Goal: Transaction & Acquisition: Purchase product/service

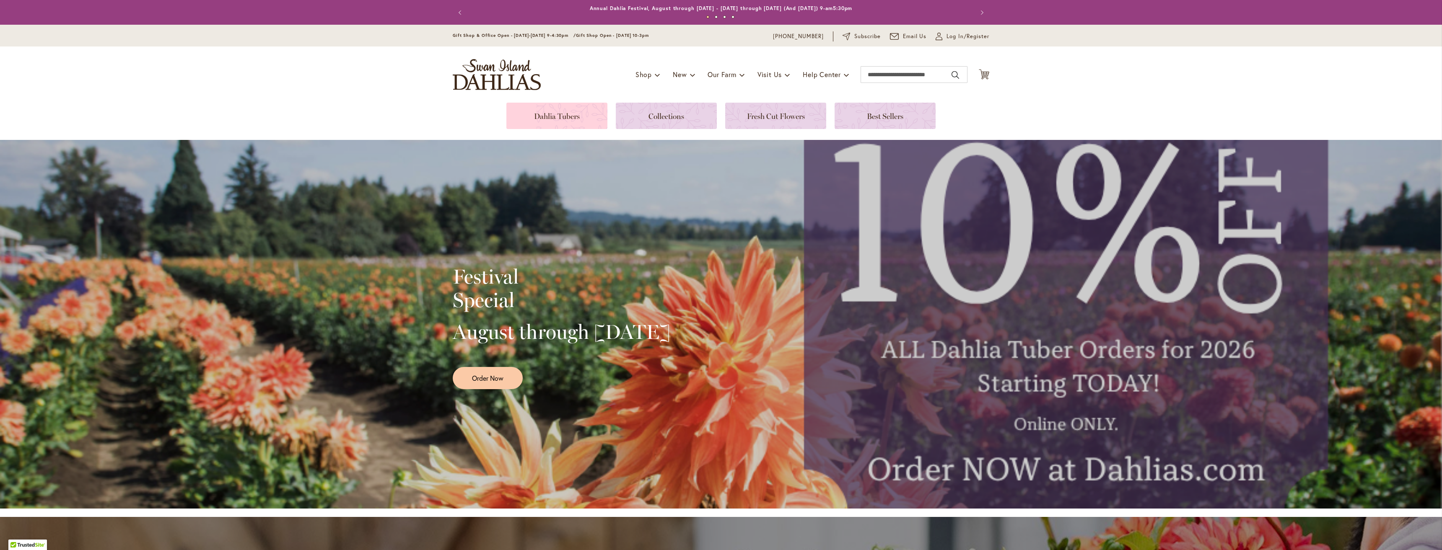
click at [572, 113] on link at bounding box center [556, 116] width 101 height 26
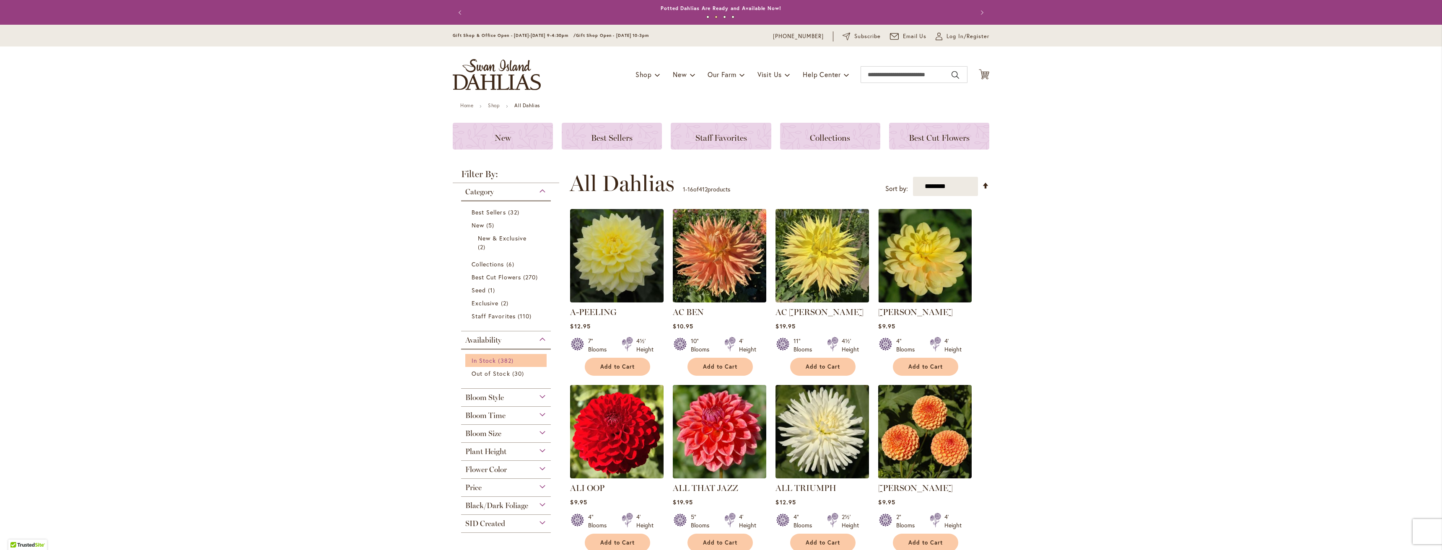
click at [498, 359] on span "382 items" at bounding box center [506, 360] width 17 height 9
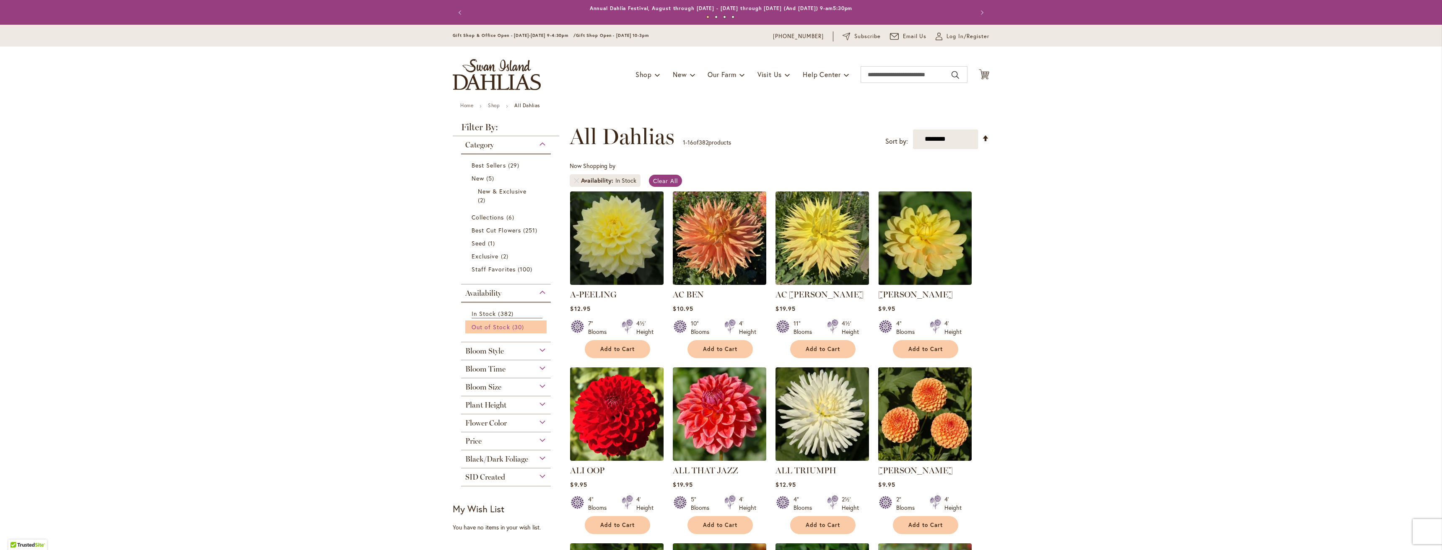
click at [513, 325] on span "30 items" at bounding box center [519, 327] width 14 height 9
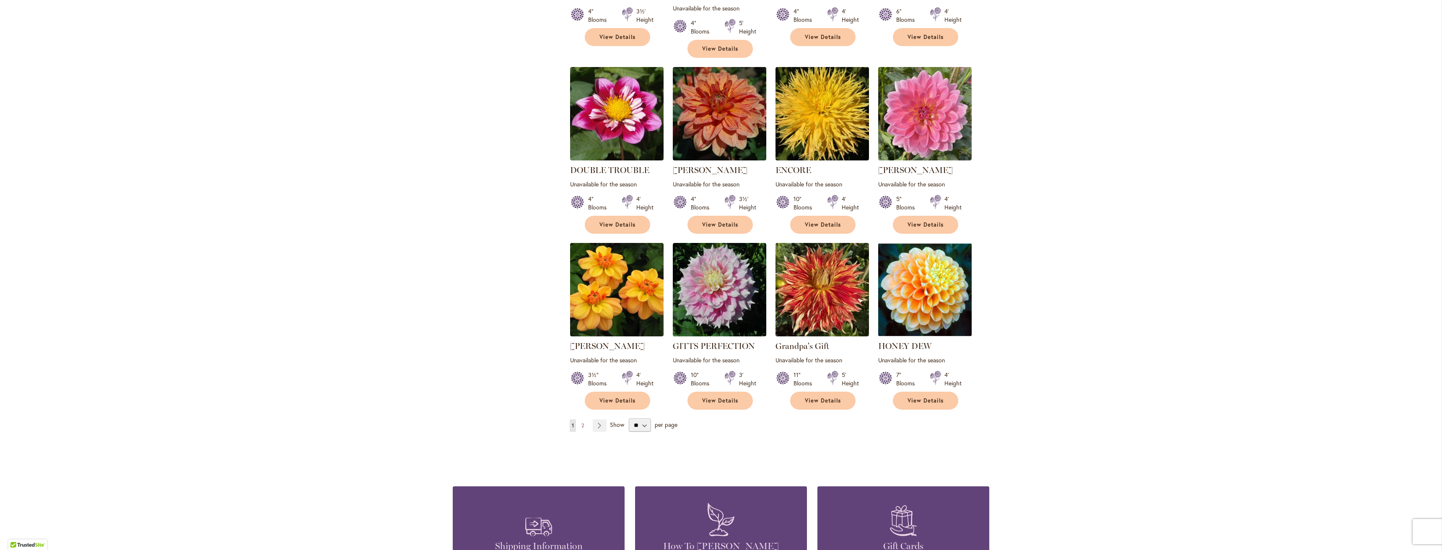
scroll to position [503, 0]
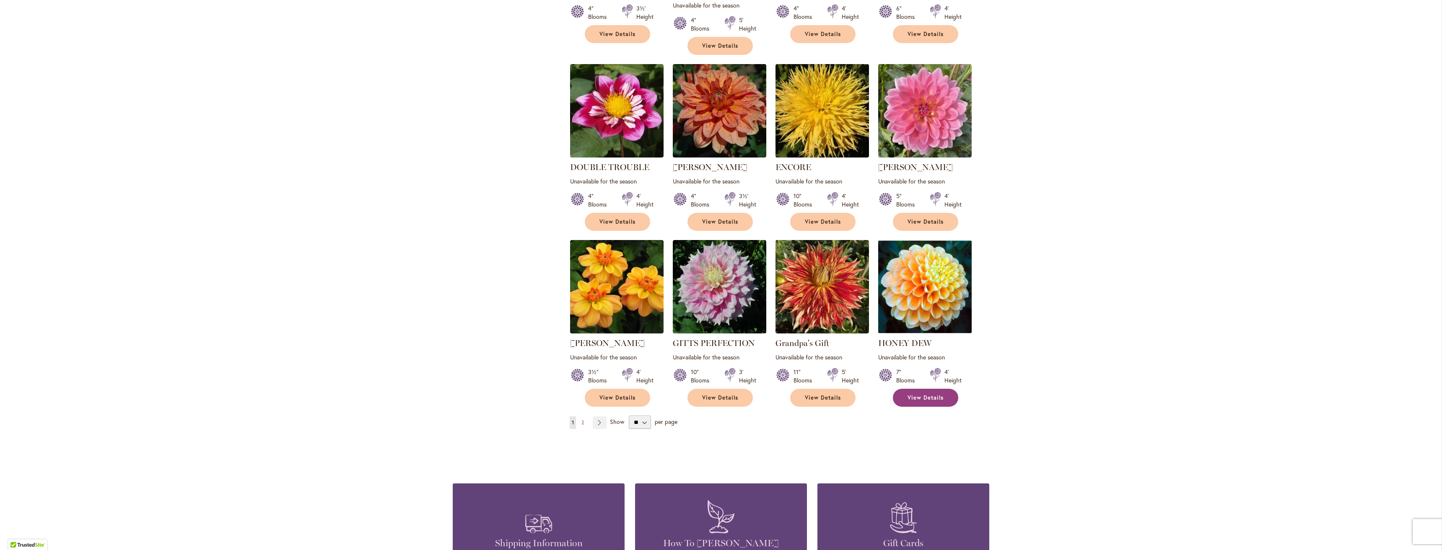
click at [937, 394] on span "View Details" at bounding box center [925, 397] width 36 height 7
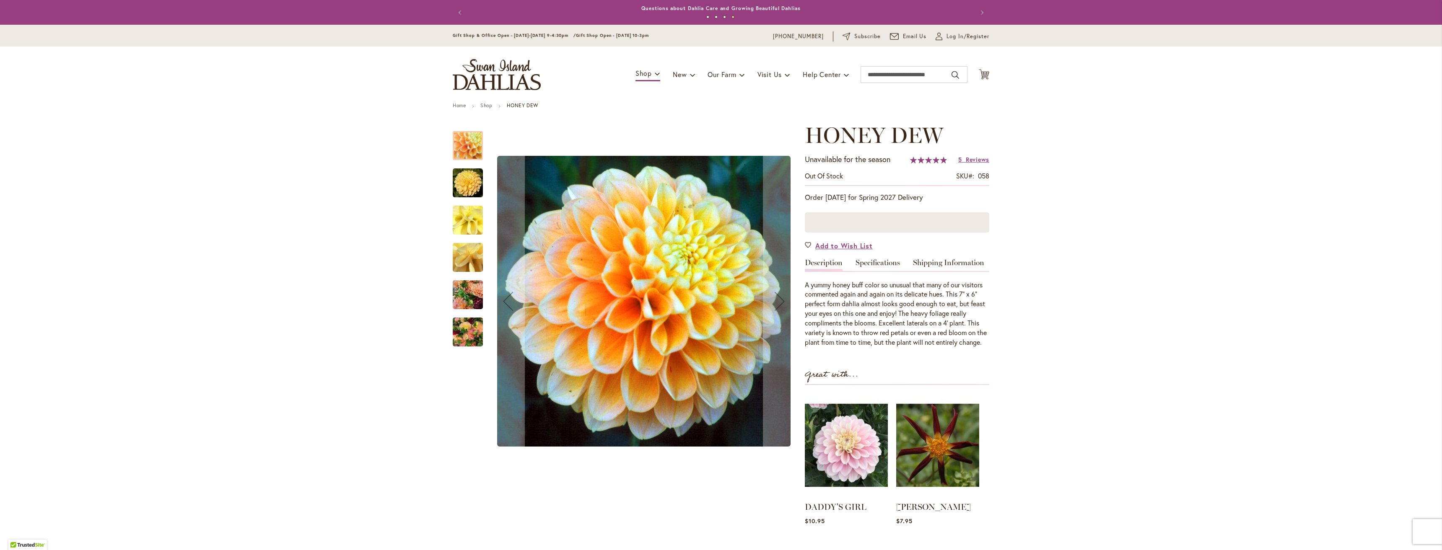
click at [467, 328] on img "Honey Dew" at bounding box center [468, 332] width 30 height 40
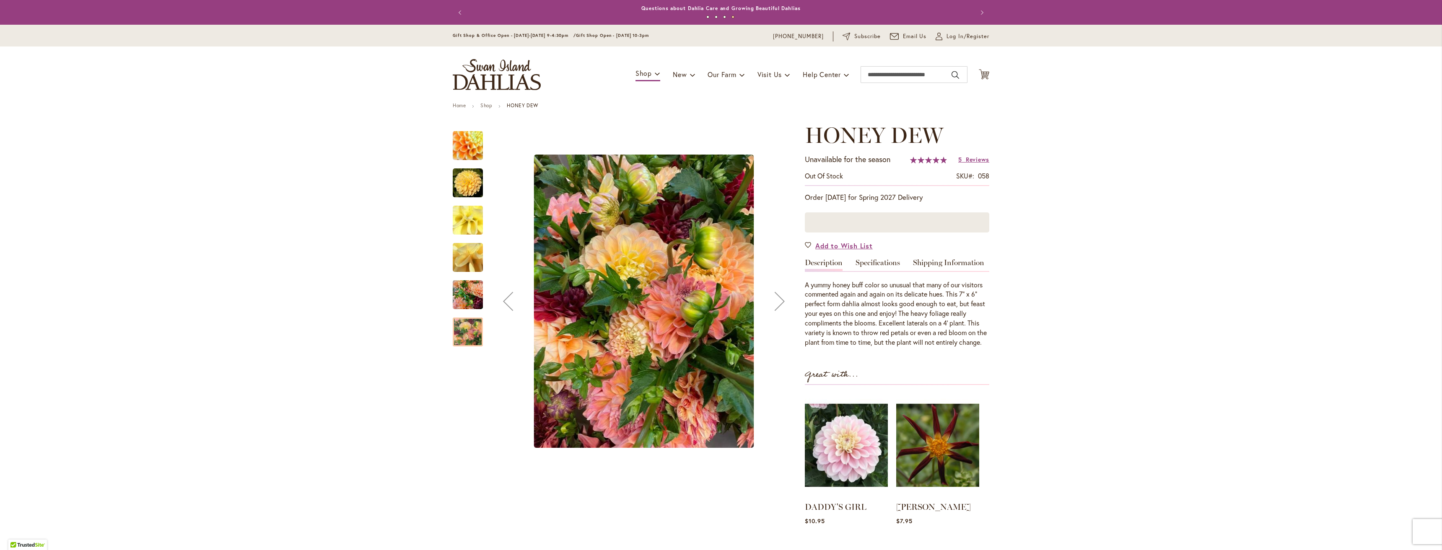
click at [467, 295] on img "Honey Dew" at bounding box center [468, 295] width 30 height 40
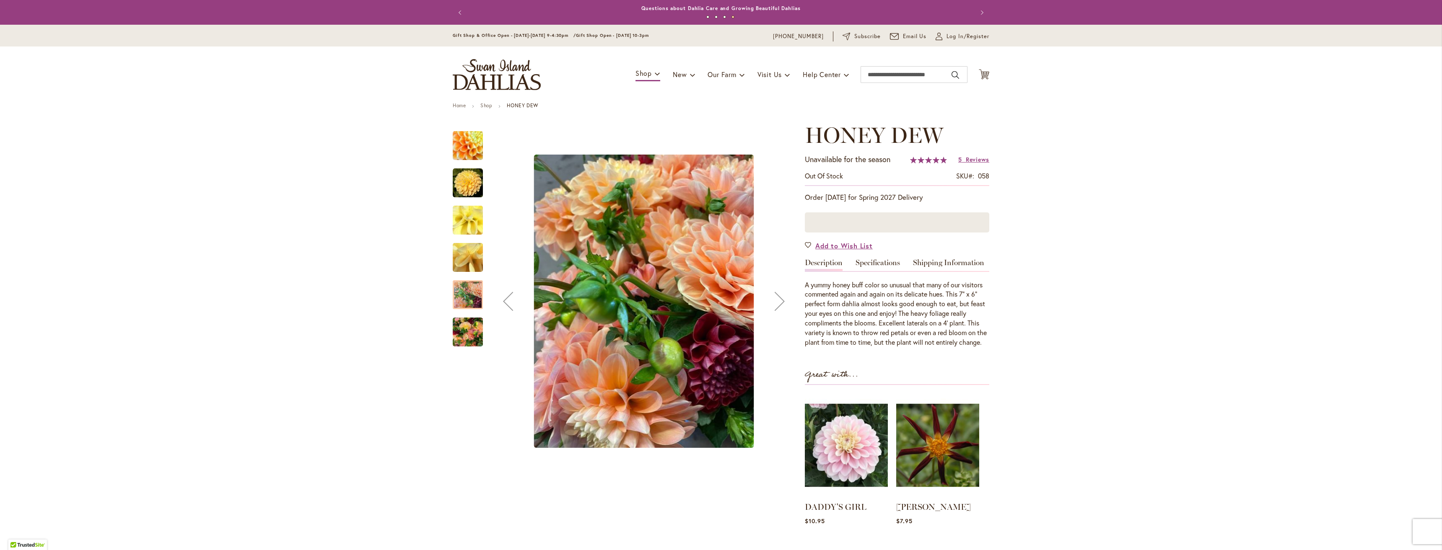
click at [466, 255] on img "Honey Dew" at bounding box center [468, 257] width 60 height 45
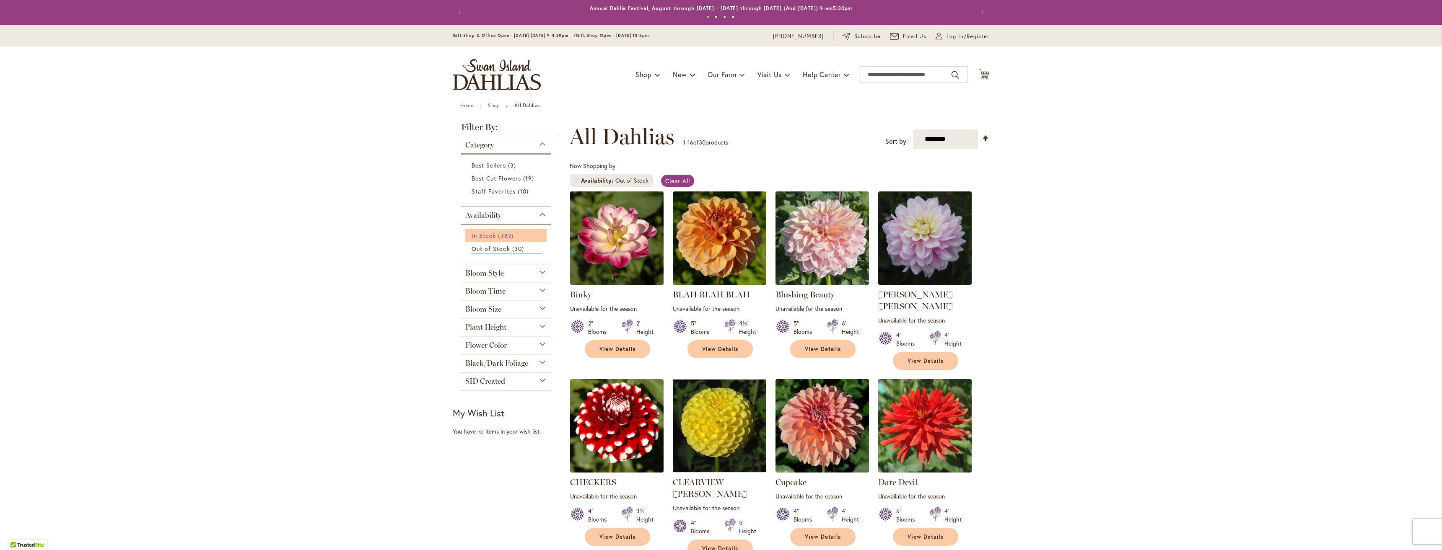
click at [498, 237] on span "382 items" at bounding box center [506, 235] width 17 height 9
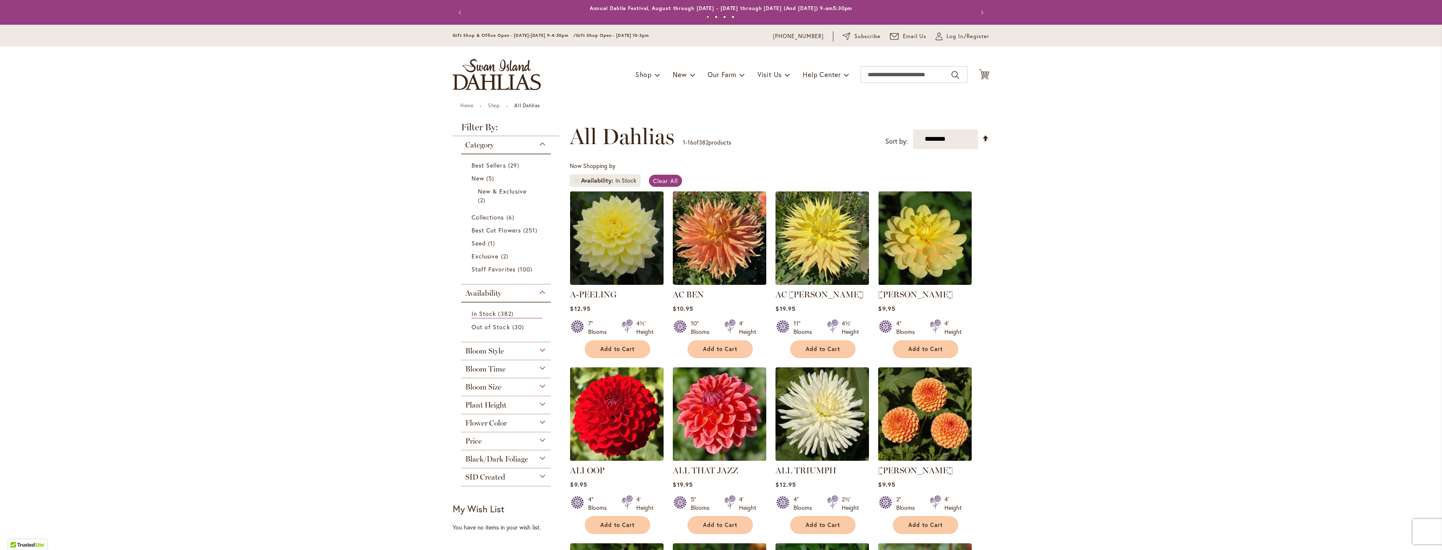
click at [540, 347] on div "Bloom Style" at bounding box center [506, 348] width 90 height 13
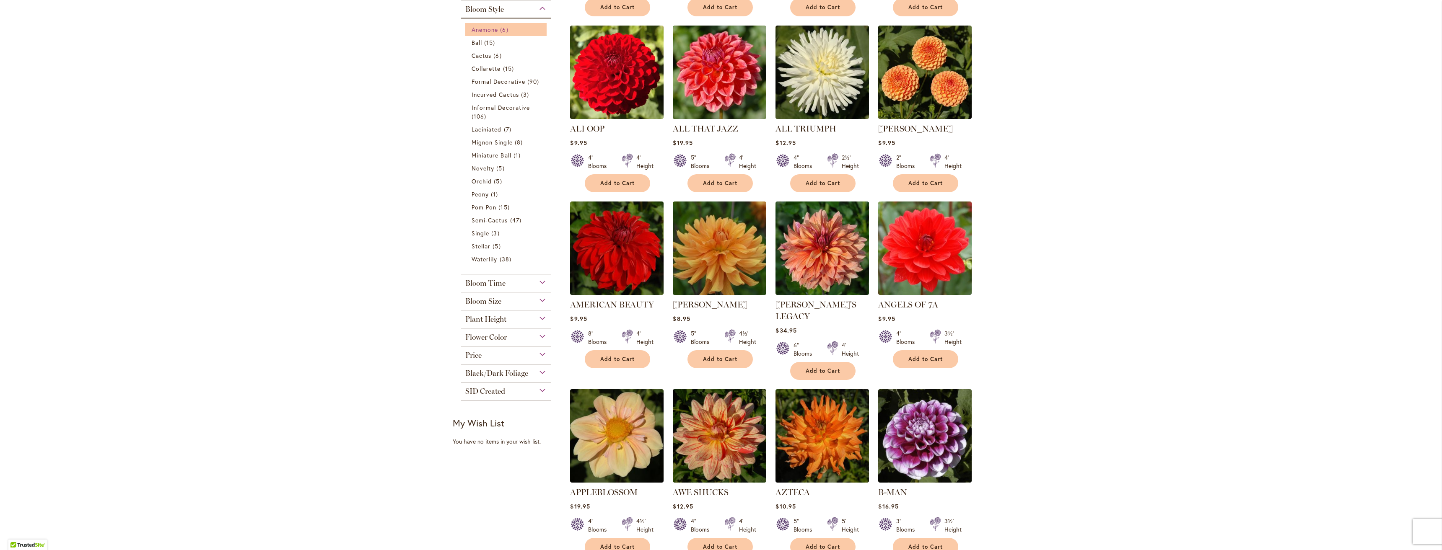
click at [479, 32] on span "Anemone" at bounding box center [484, 30] width 26 height 8
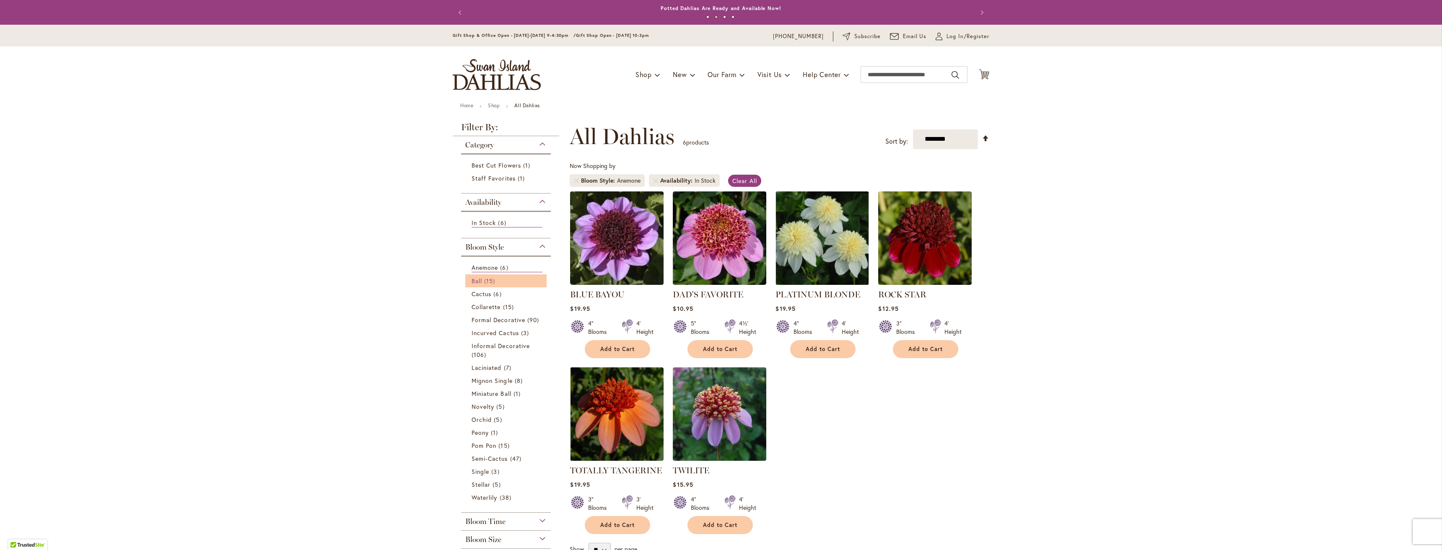
click at [475, 281] on span "Ball" at bounding box center [476, 281] width 10 height 8
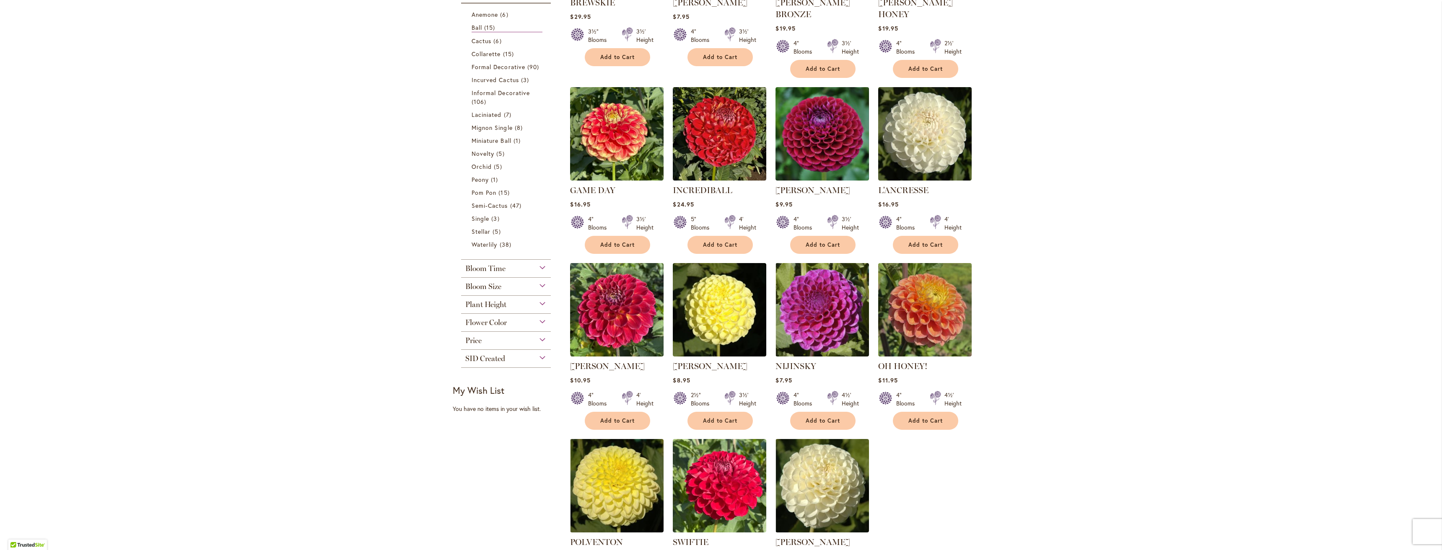
scroll to position [293, 0]
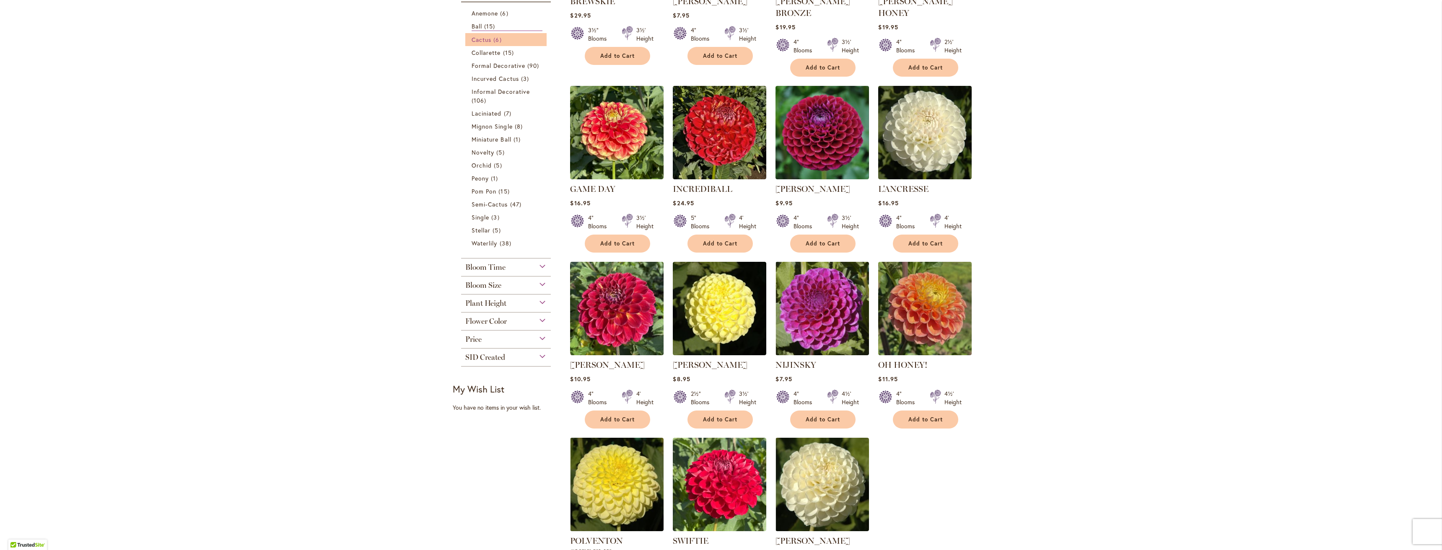
click at [484, 42] on span "Cactus" at bounding box center [481, 40] width 20 height 8
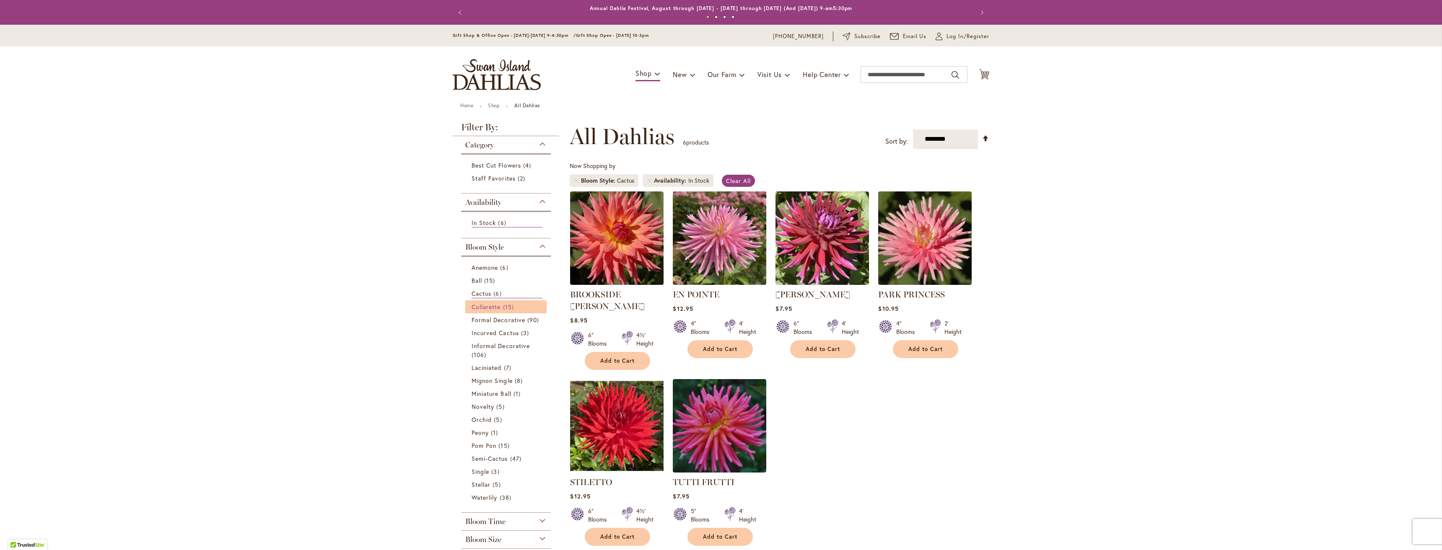
click at [487, 307] on span "Collarette" at bounding box center [485, 307] width 29 height 8
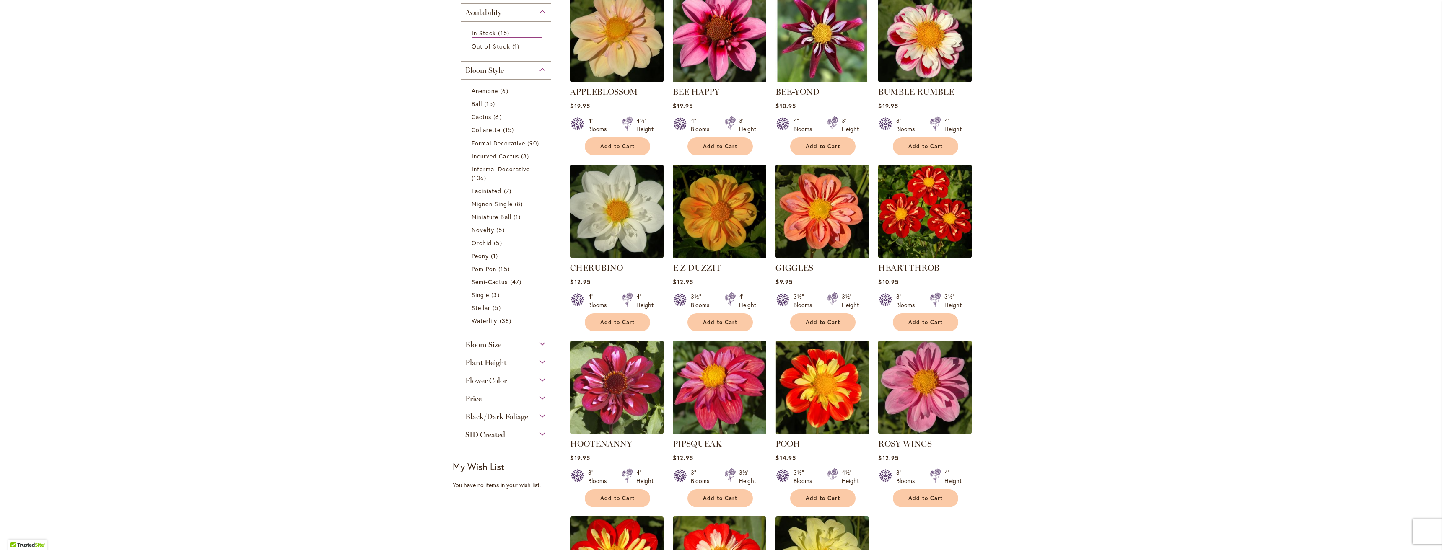
scroll to position [210, 0]
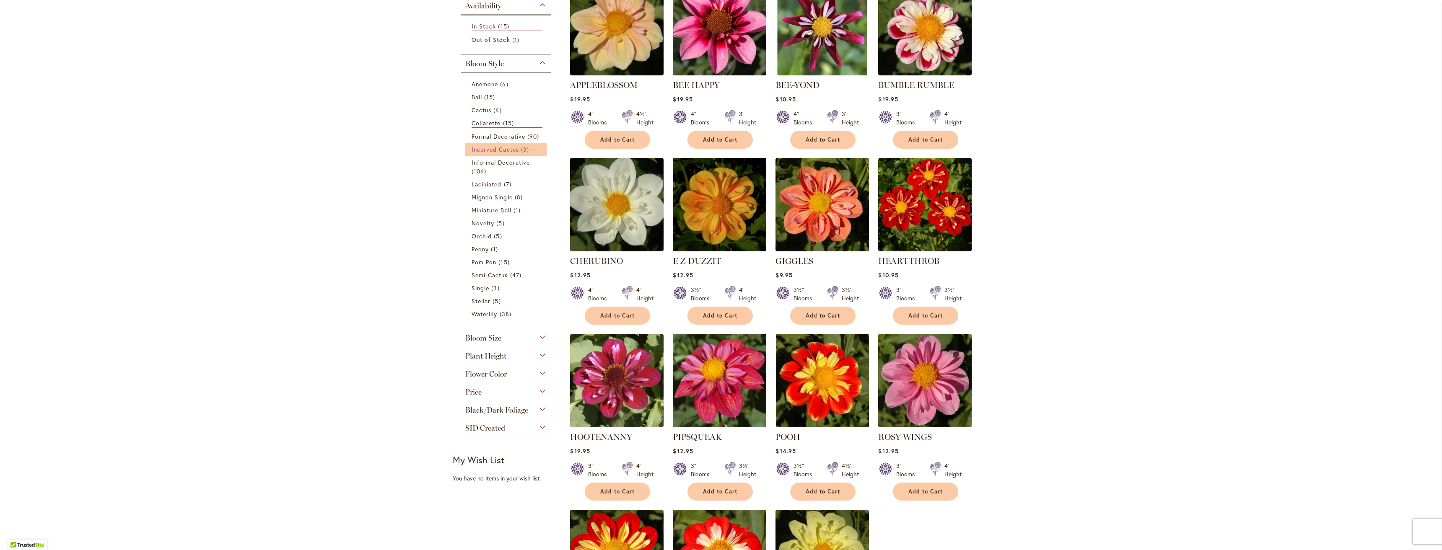
click at [479, 148] on span "Incurved Cactus" at bounding box center [494, 149] width 47 height 8
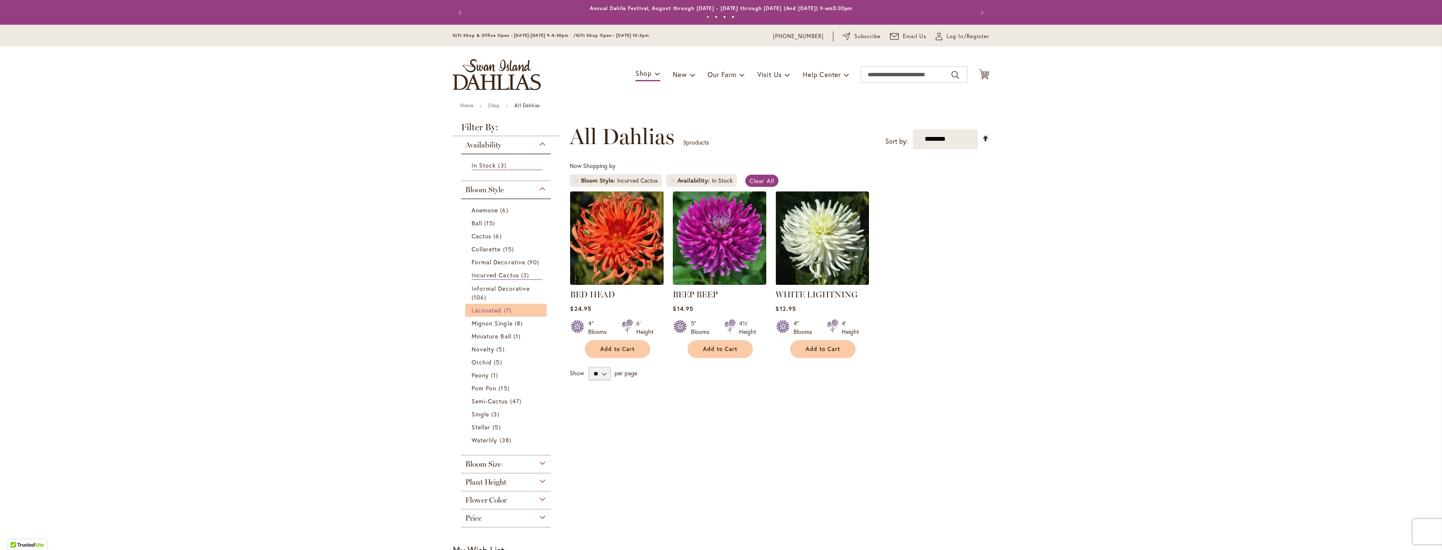
click at [479, 311] on span "Laciniated" at bounding box center [486, 310] width 30 height 8
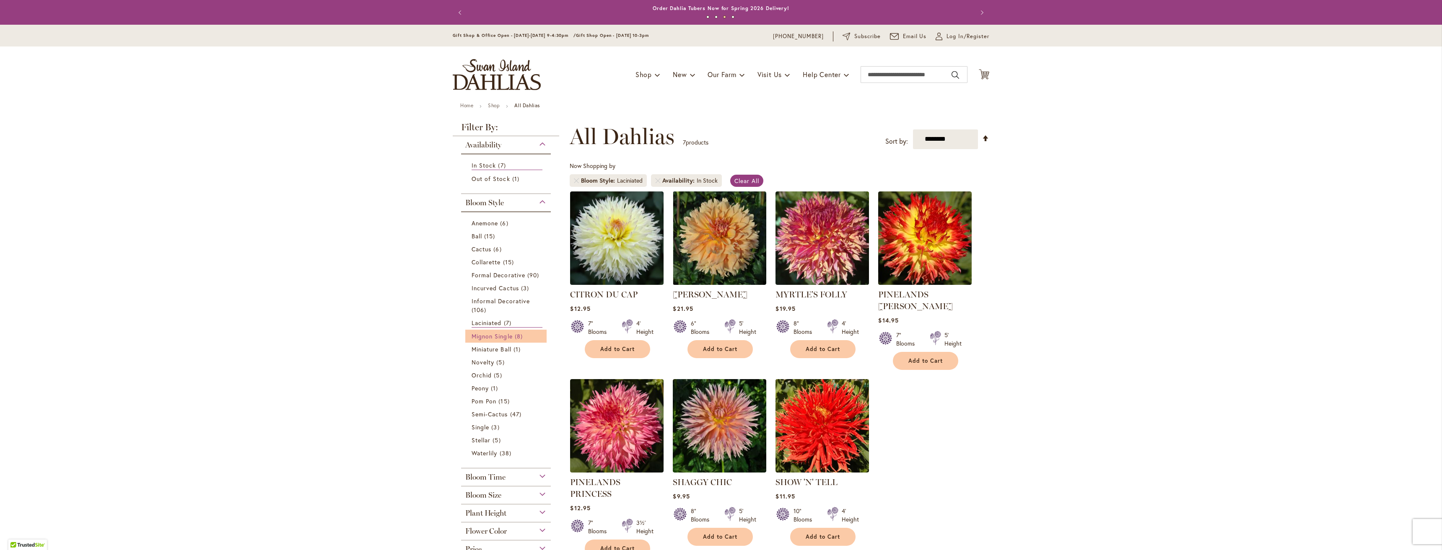
click at [497, 334] on span "Mignon Single" at bounding box center [491, 336] width 41 height 8
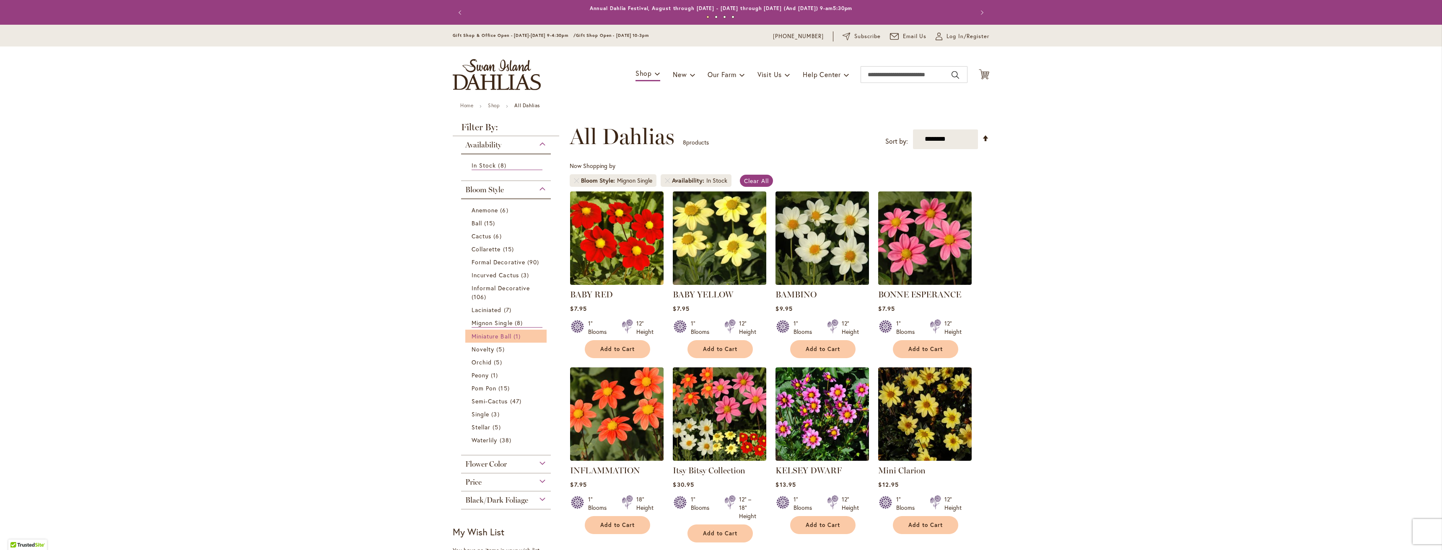
click at [471, 335] on span "Miniature Ball" at bounding box center [491, 336] width 40 height 8
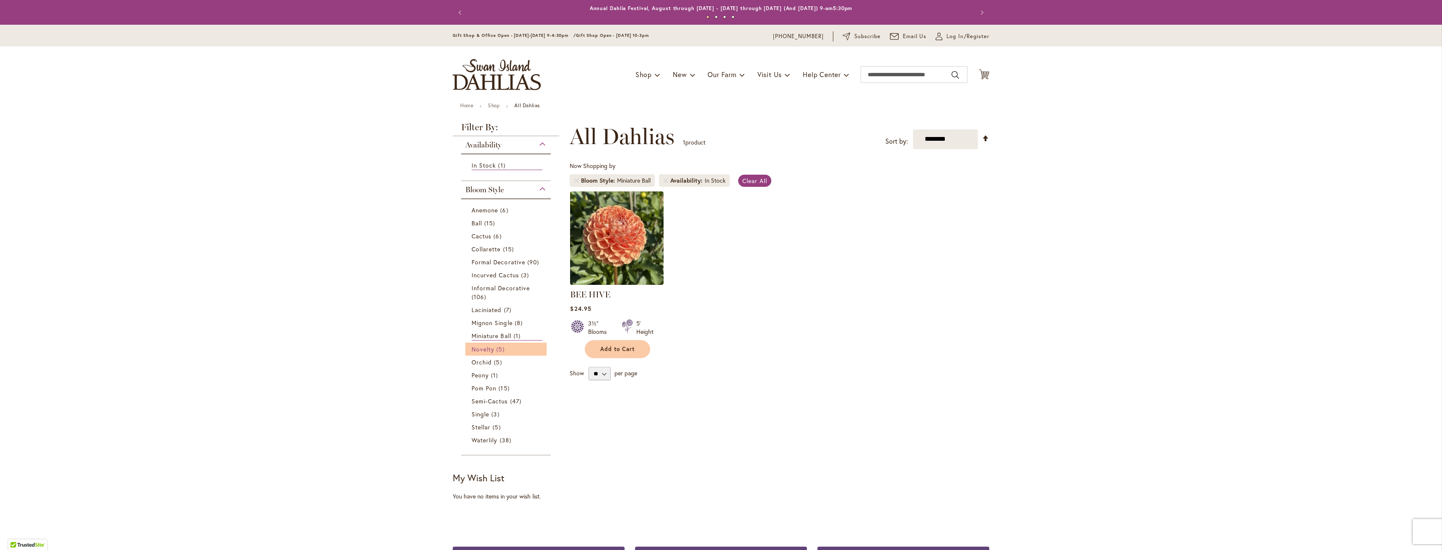
click at [479, 347] on span "Novelty" at bounding box center [482, 349] width 23 height 8
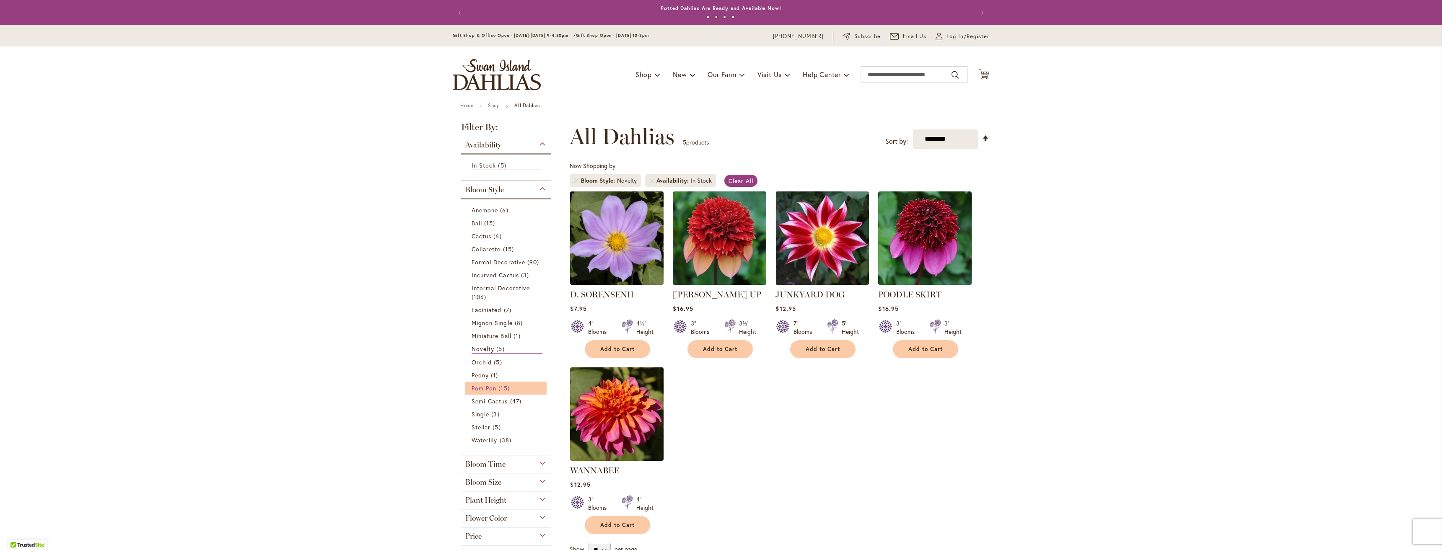
click at [482, 389] on span "Pom Pon" at bounding box center [483, 388] width 25 height 8
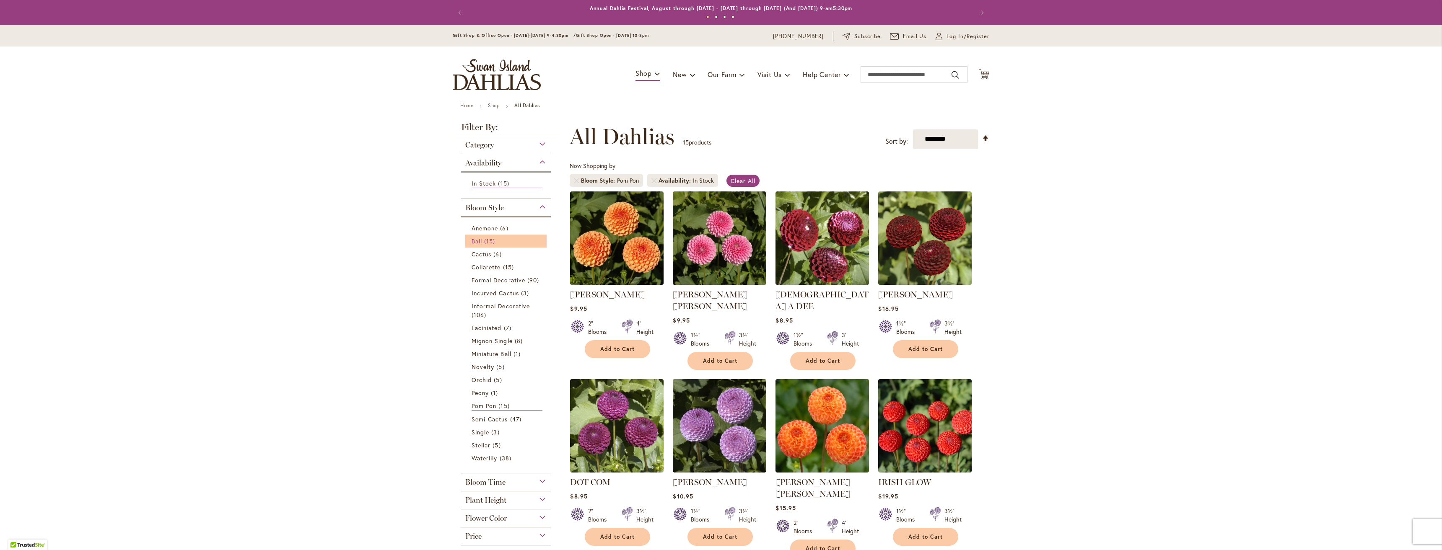
click at [484, 242] on span "15 items" at bounding box center [490, 241] width 13 height 9
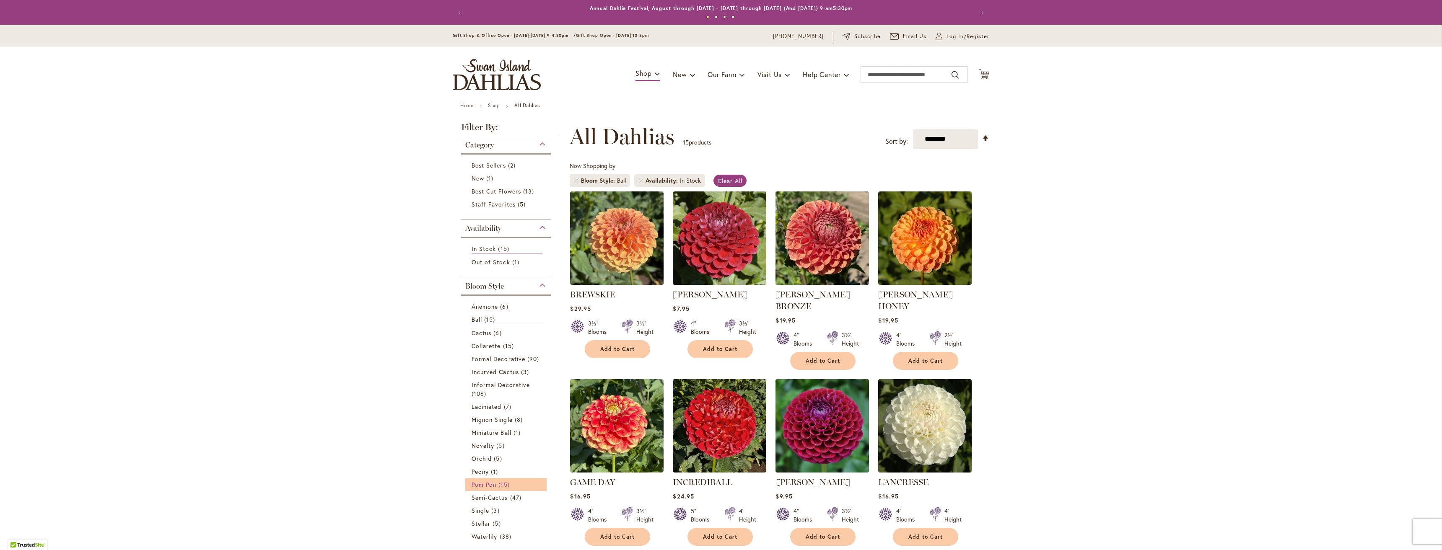
click at [489, 484] on span "Pom Pon" at bounding box center [483, 485] width 25 height 8
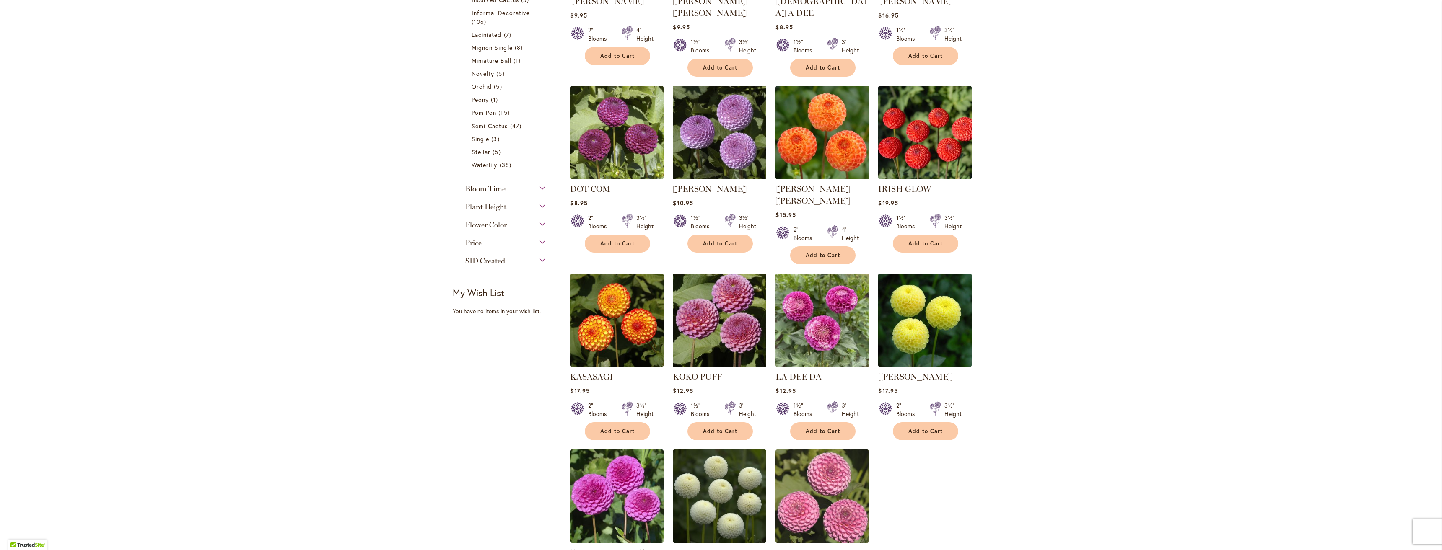
scroll to position [168, 0]
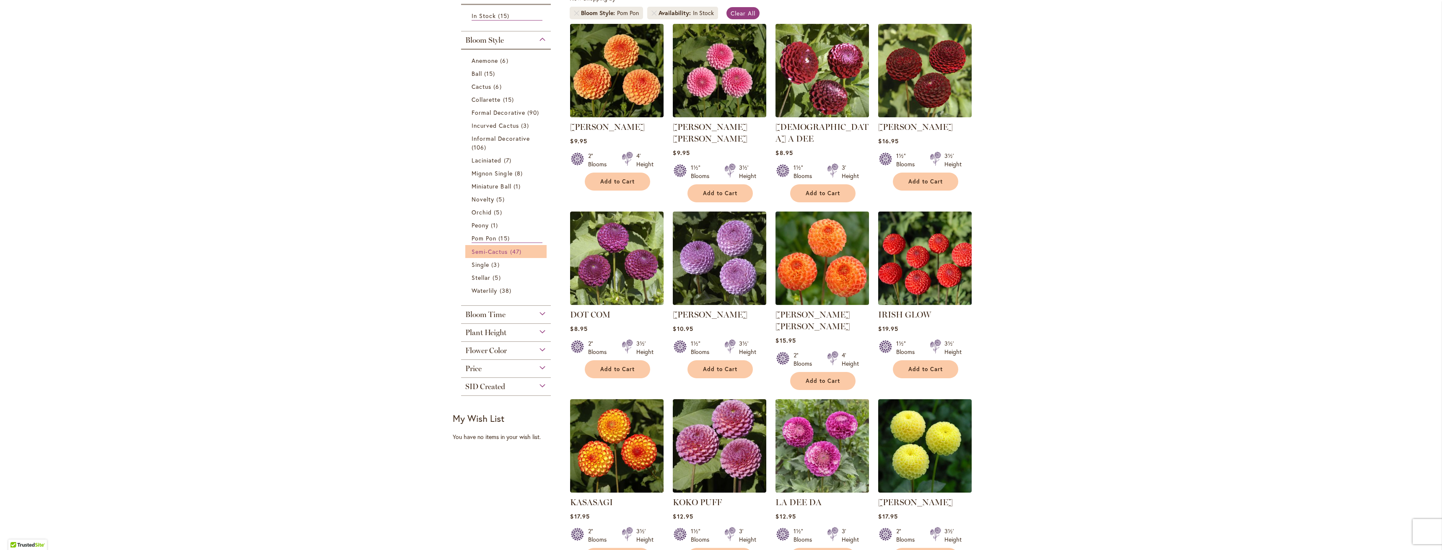
click at [492, 254] on span "Semi-Cactus" at bounding box center [489, 252] width 36 height 8
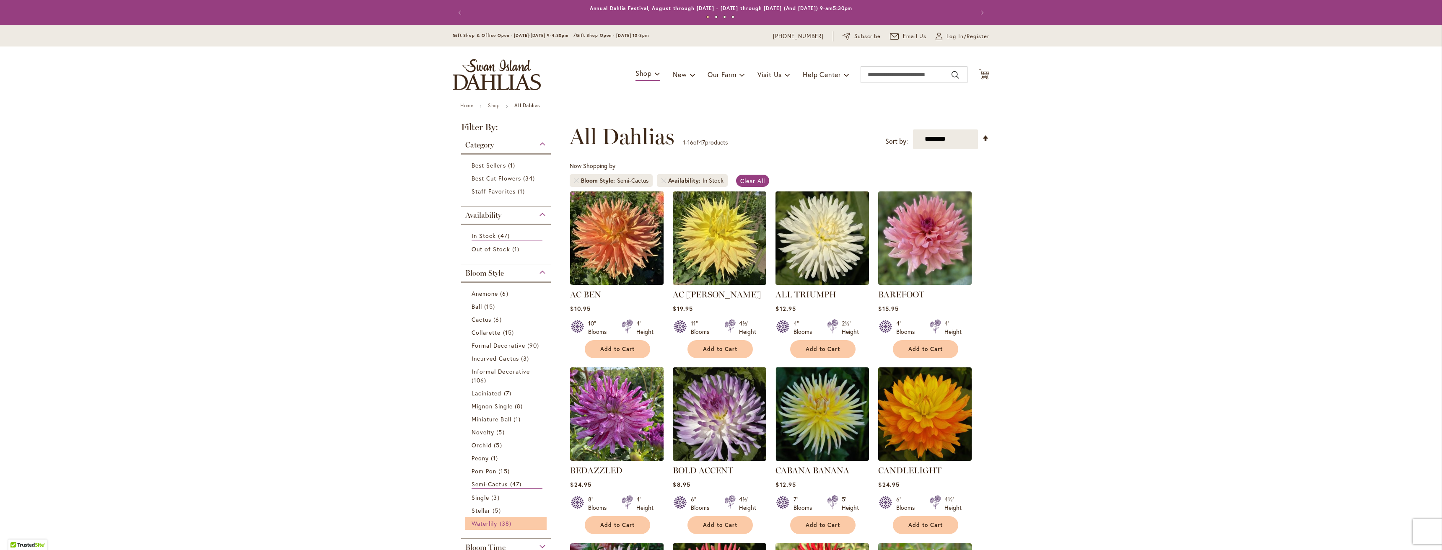
click at [482, 524] on span "Waterlily" at bounding box center [484, 524] width 26 height 8
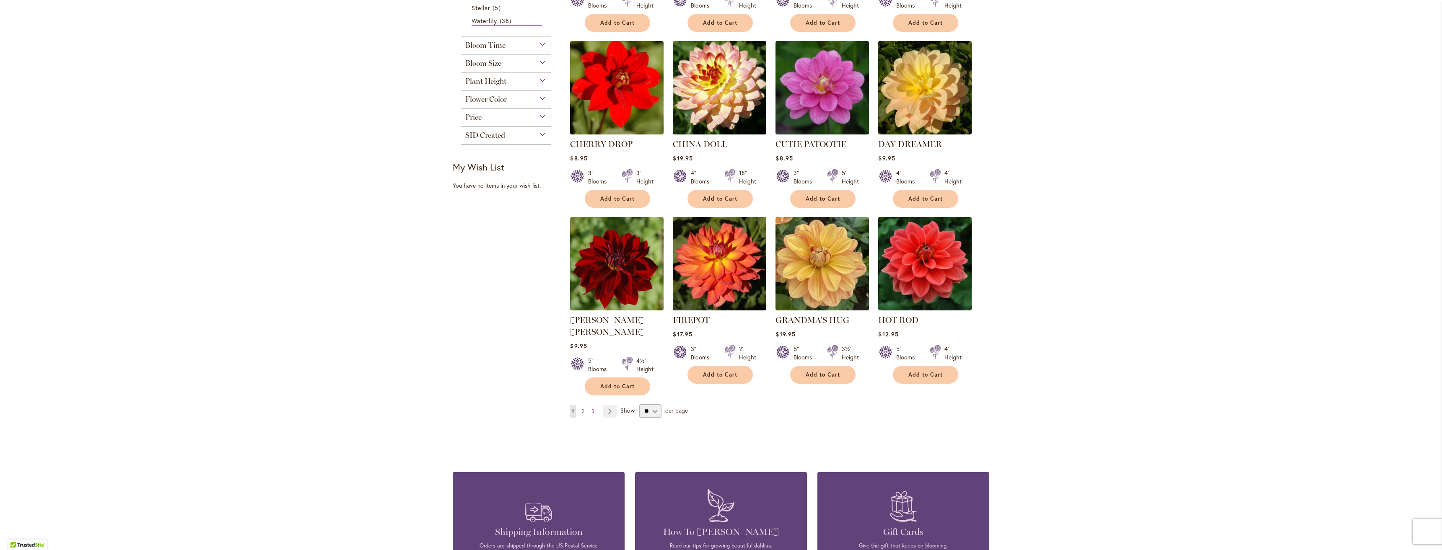
scroll to position [503, 0]
click at [608, 405] on link "Page Next" at bounding box center [610, 411] width 14 height 13
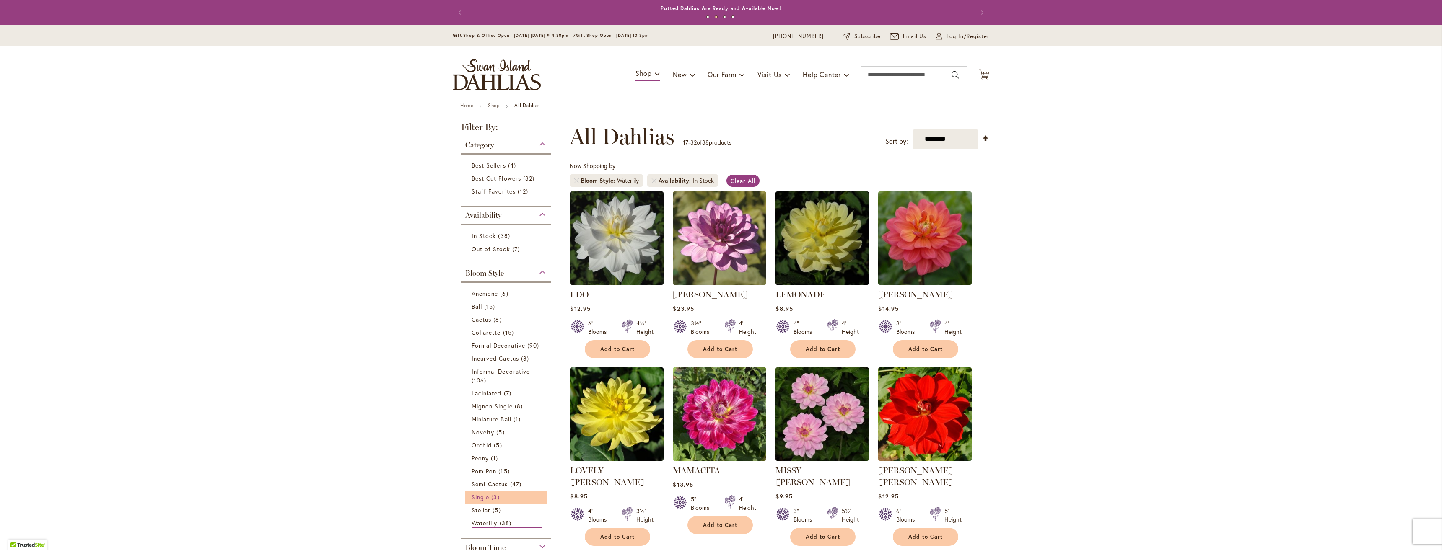
click at [486, 499] on span "Single" at bounding box center [480, 497] width 18 height 8
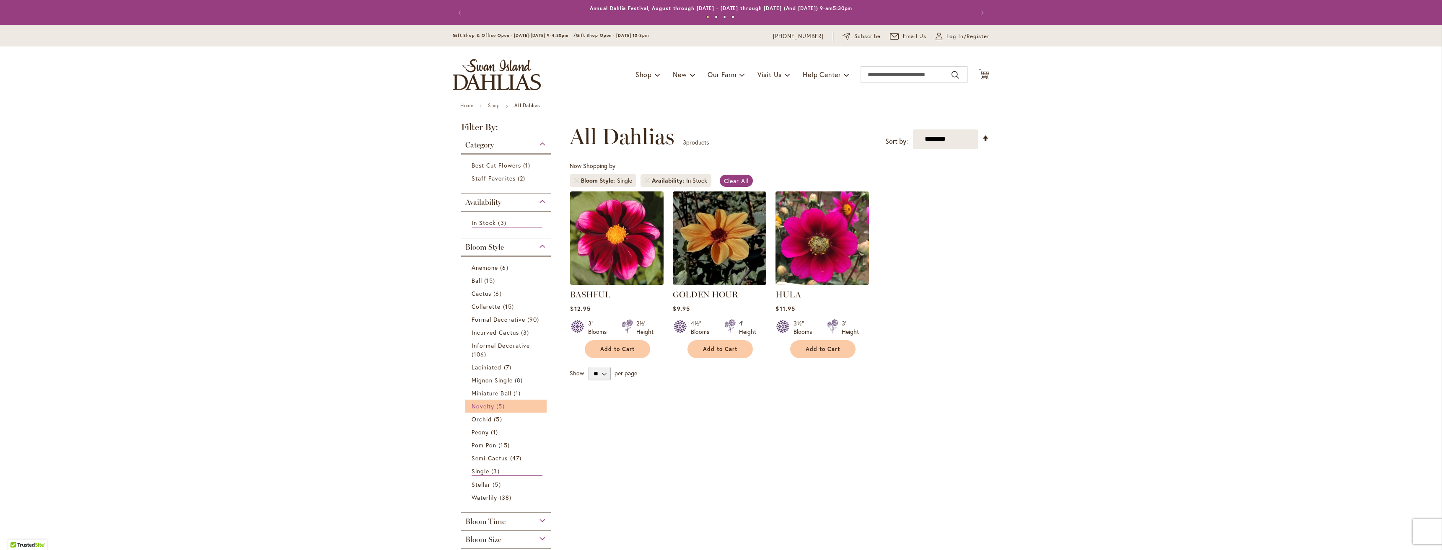
click at [481, 405] on span "Novelty" at bounding box center [482, 406] width 23 height 8
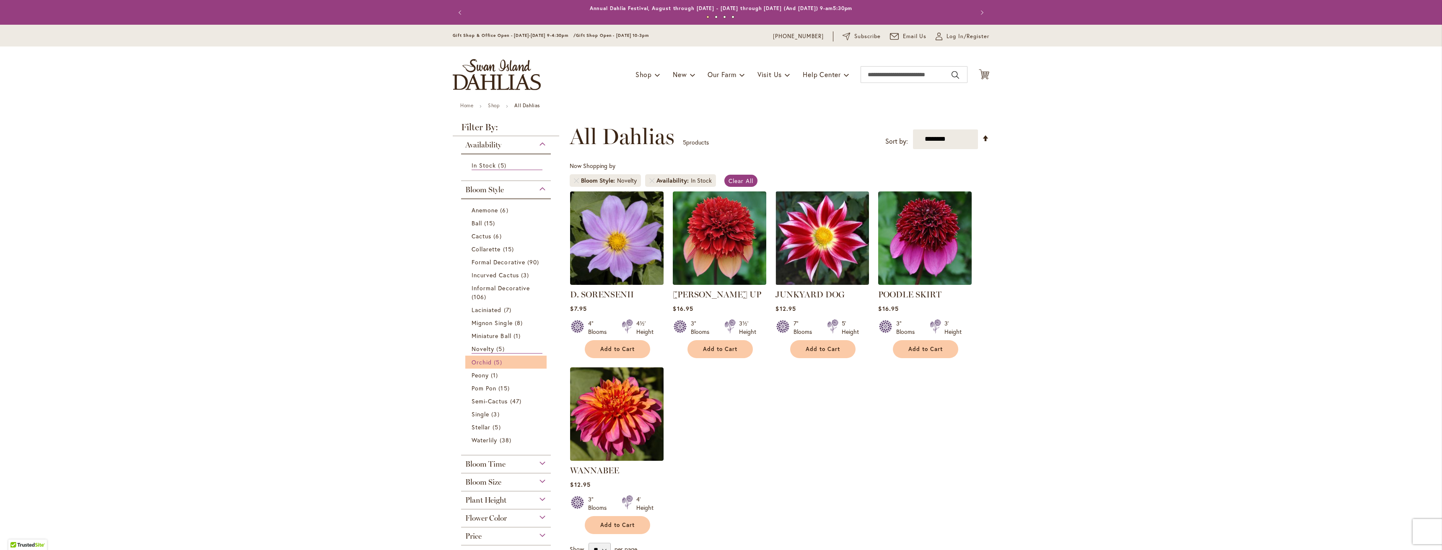
click at [473, 358] on link "Orchid 5 items" at bounding box center [506, 362] width 71 height 9
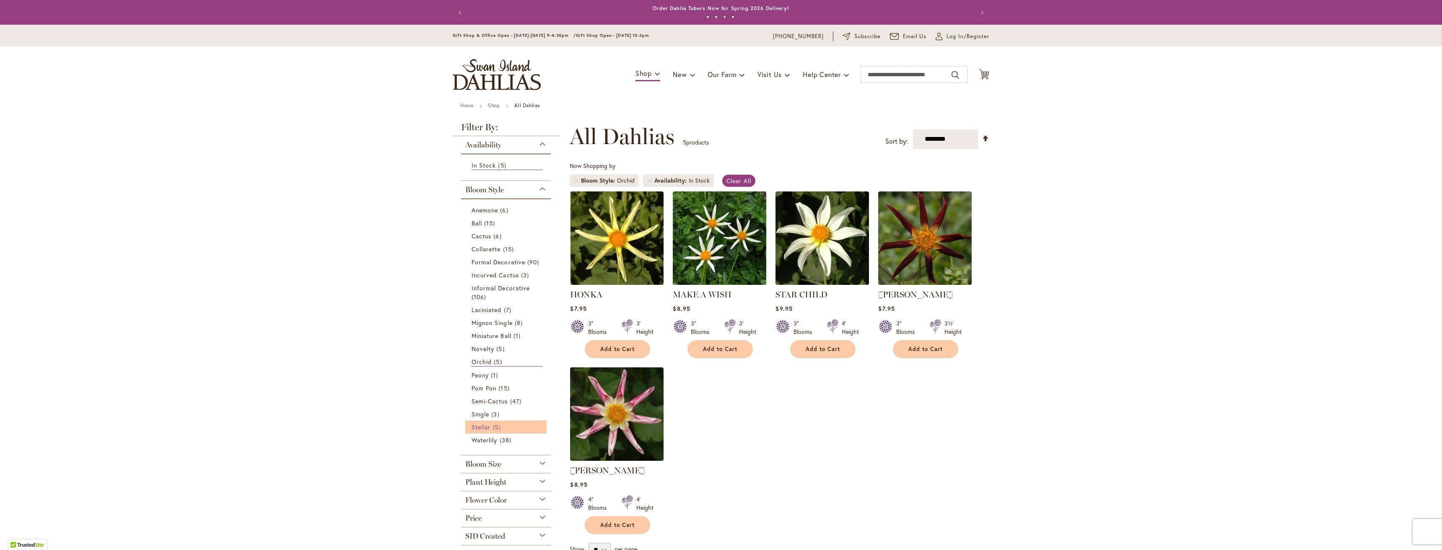
click at [486, 424] on span "Stellar" at bounding box center [480, 427] width 19 height 8
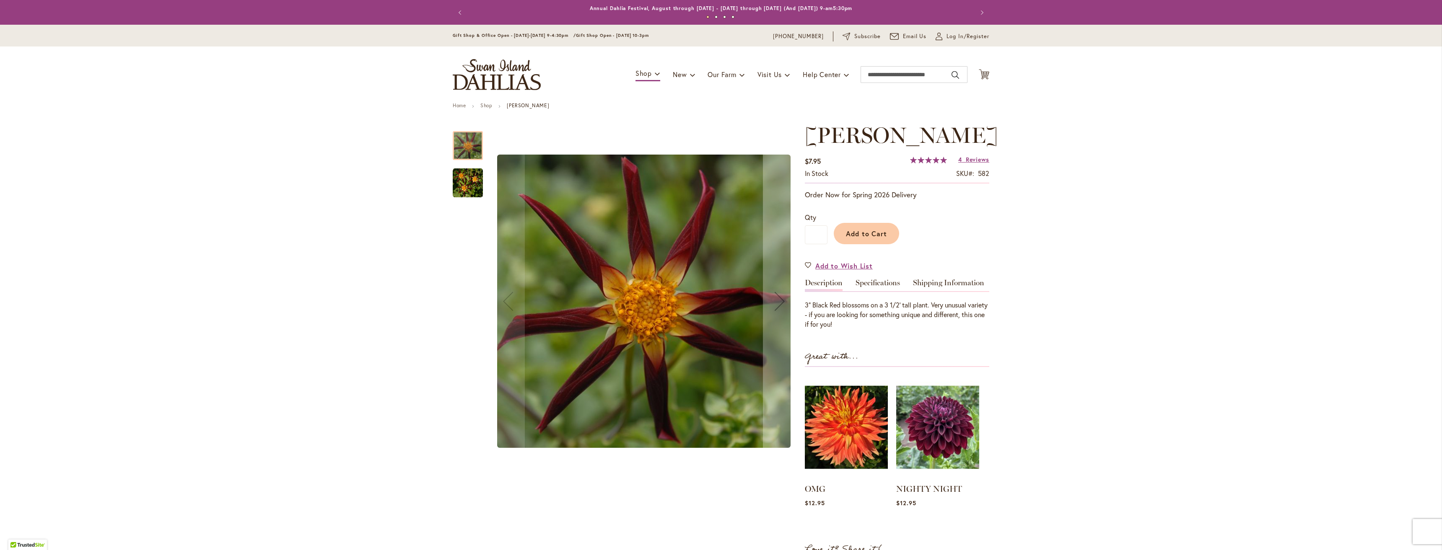
click at [469, 177] on img "TAHOMA MOONSHOT" at bounding box center [468, 183] width 30 height 30
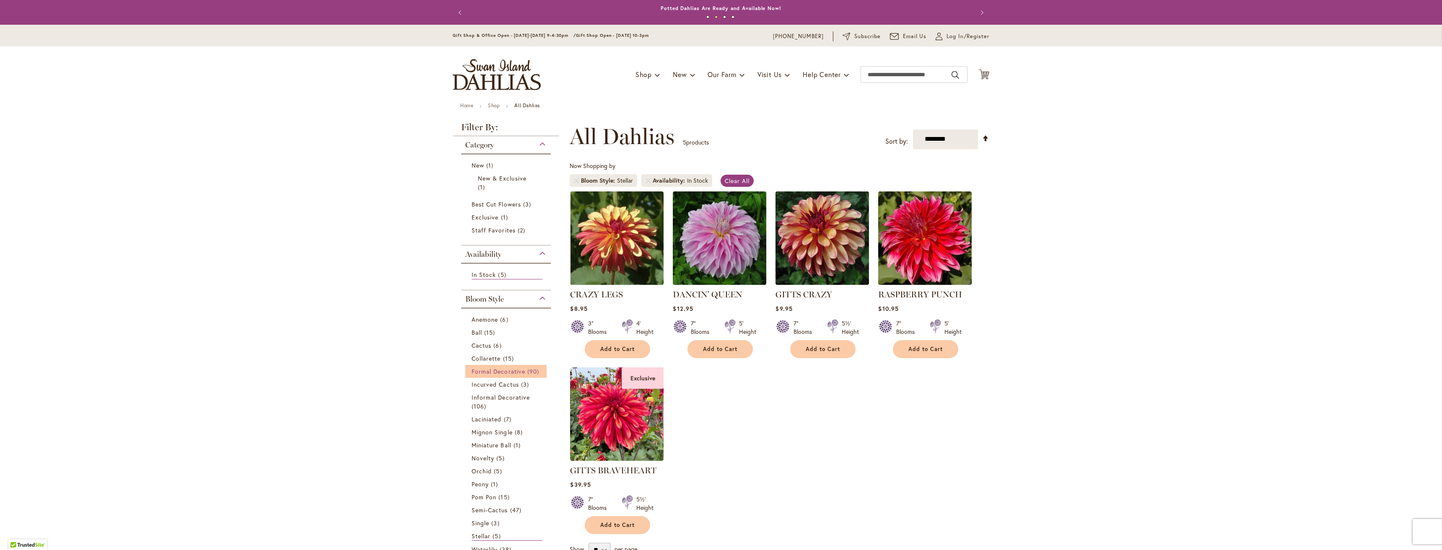
click at [485, 373] on span "Formal Decorative" at bounding box center [498, 372] width 54 height 8
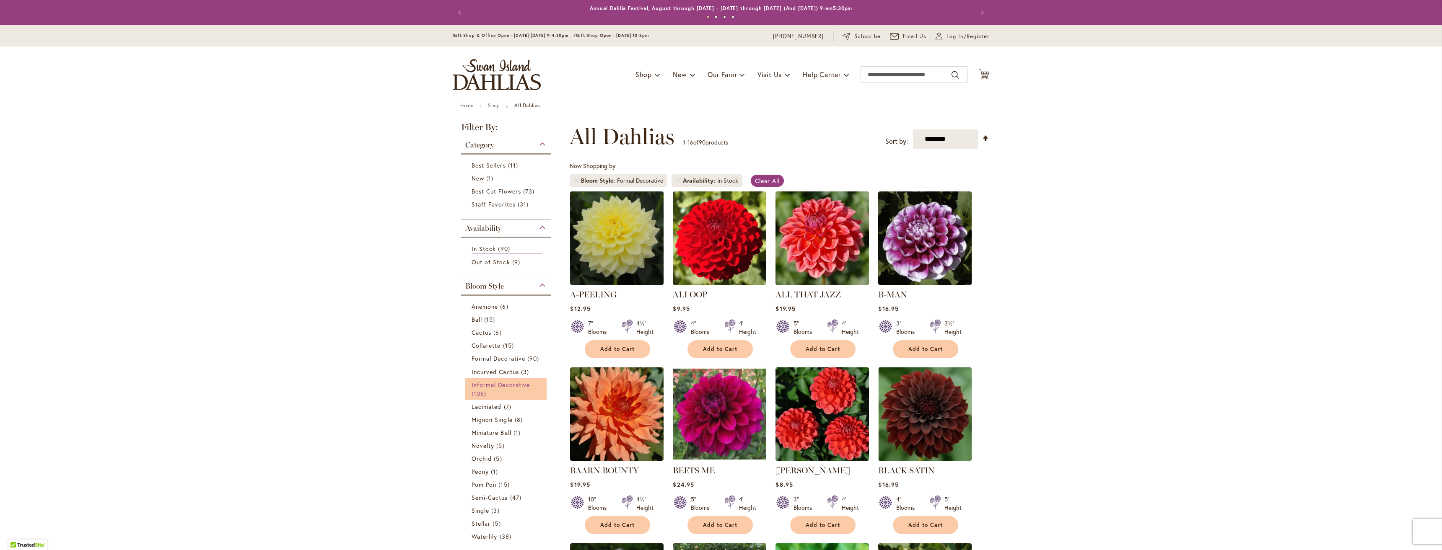
click at [488, 383] on span "Informal Decorative" at bounding box center [500, 385] width 58 height 8
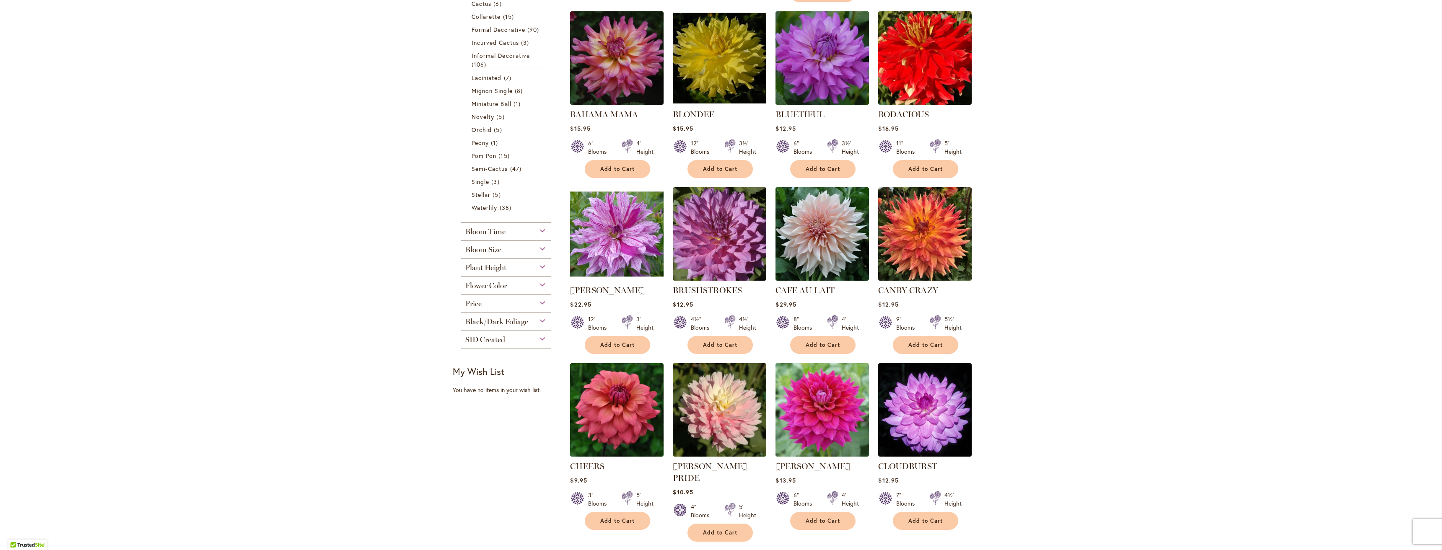
scroll to position [377, 0]
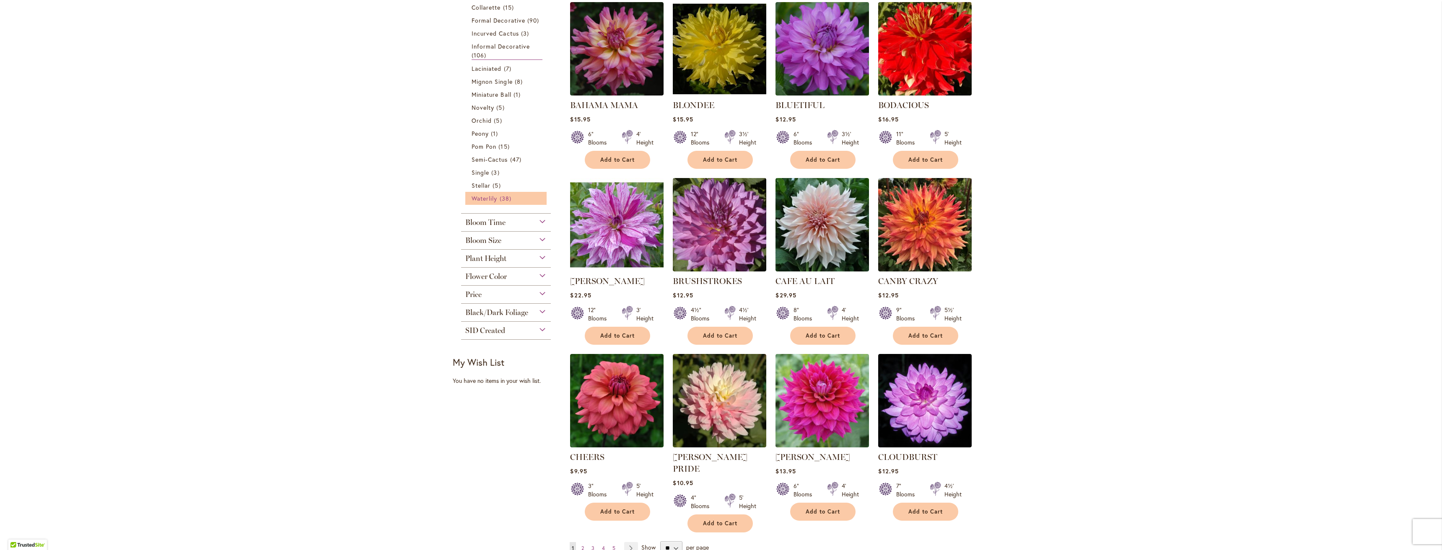
click at [487, 196] on span "Waterlily" at bounding box center [484, 198] width 26 height 8
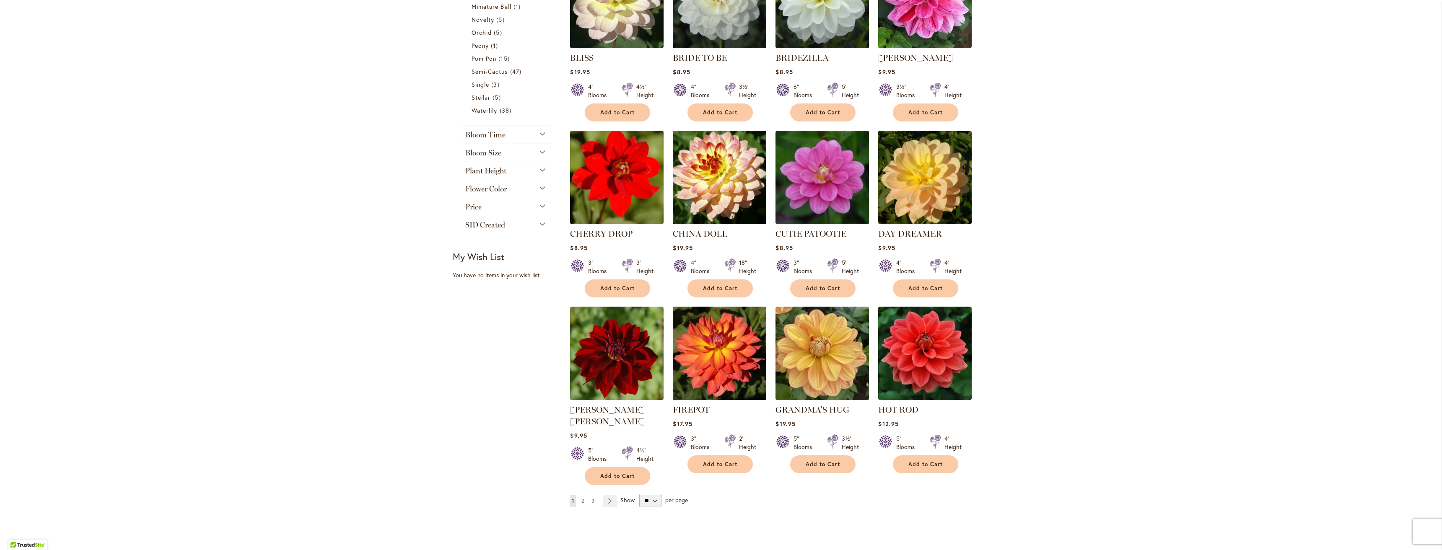
scroll to position [419, 0]
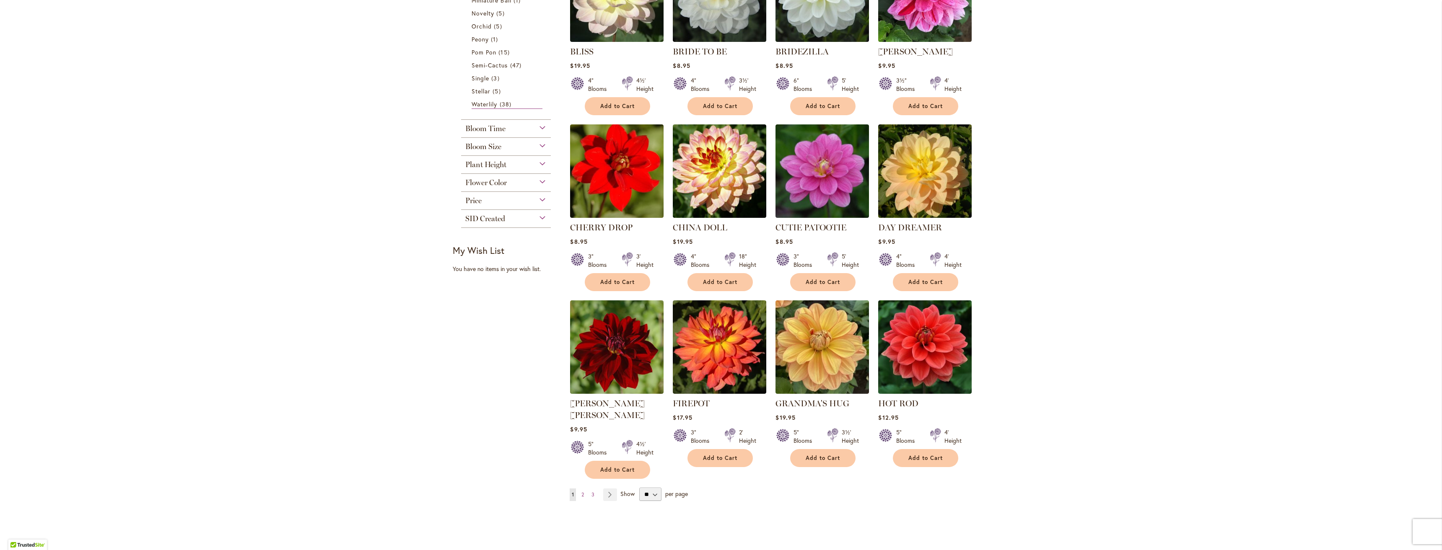
click at [624, 490] on span "Show" at bounding box center [627, 494] width 14 height 8
click at [639, 488] on select "** ** ** **" at bounding box center [650, 494] width 22 height 13
click at [610, 489] on link "Page Next" at bounding box center [610, 495] width 14 height 13
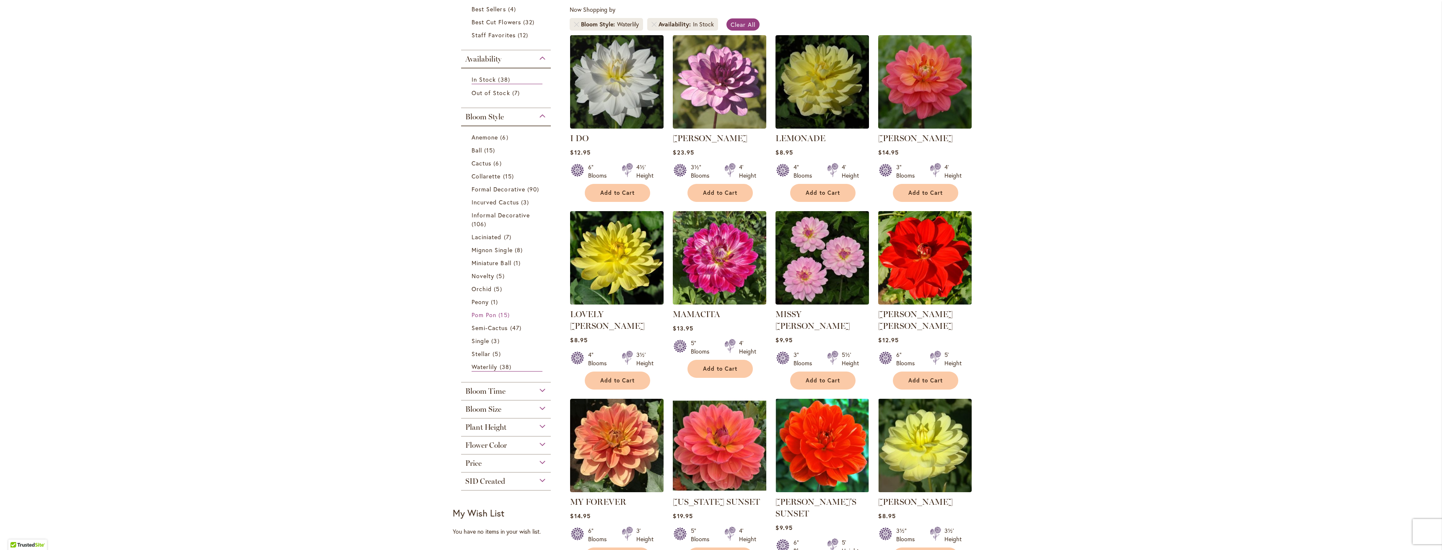
scroll to position [42, 0]
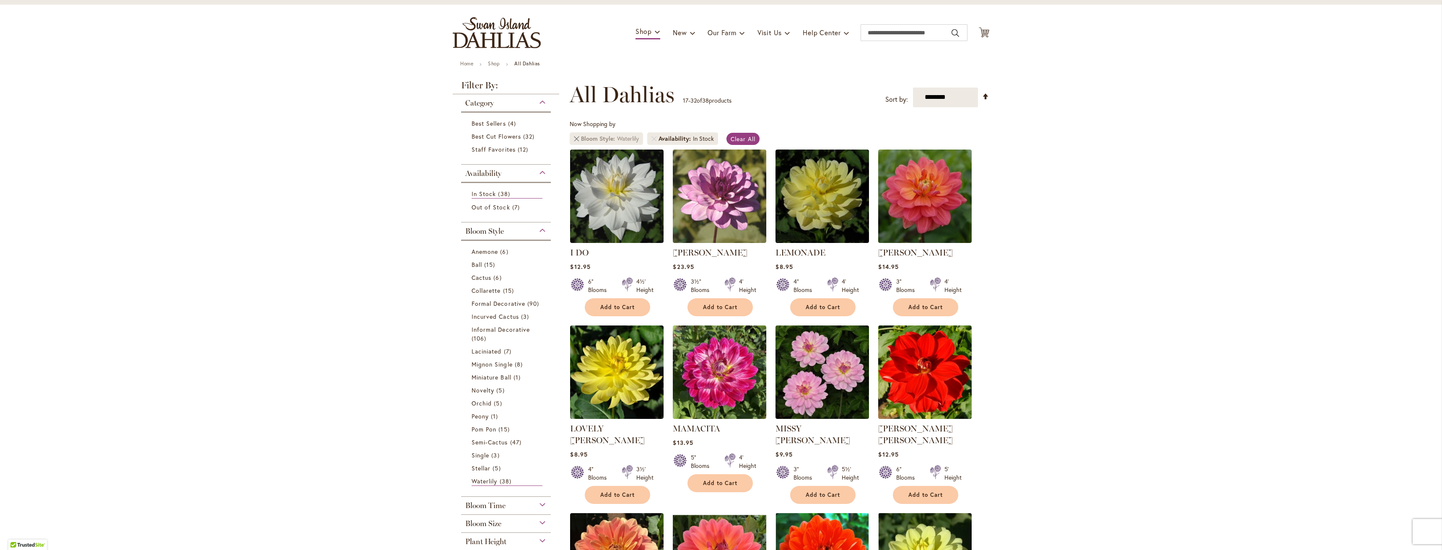
click at [574, 137] on link "Remove Bloom Style Waterlily" at bounding box center [576, 138] width 5 height 5
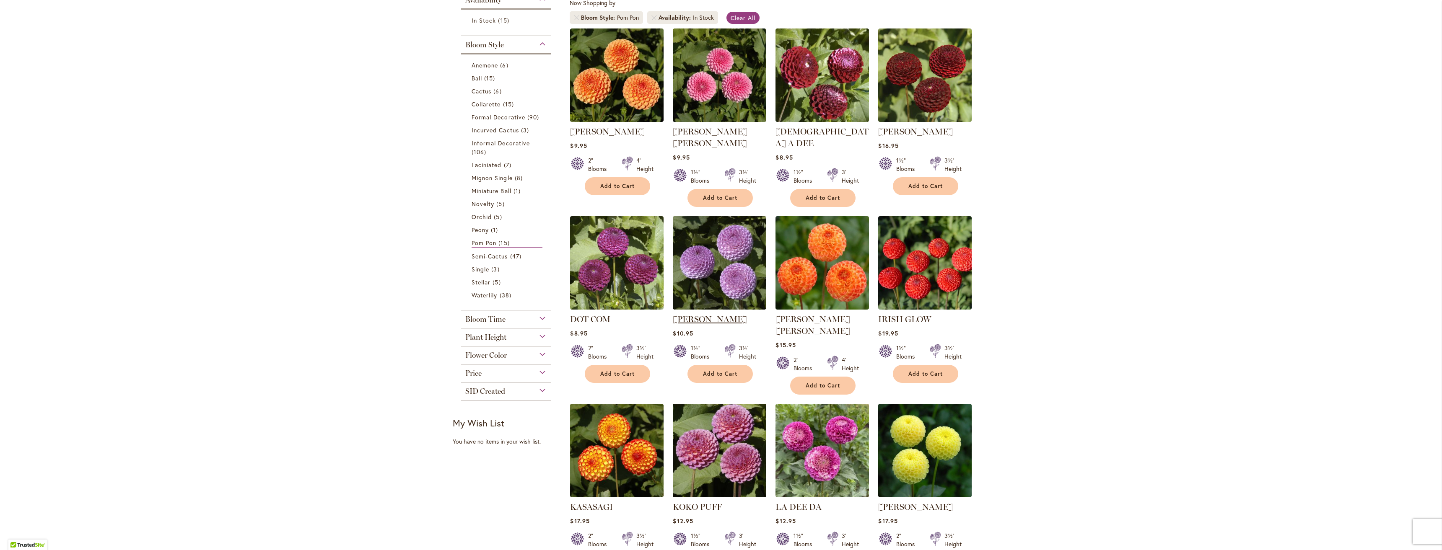
scroll to position [168, 0]
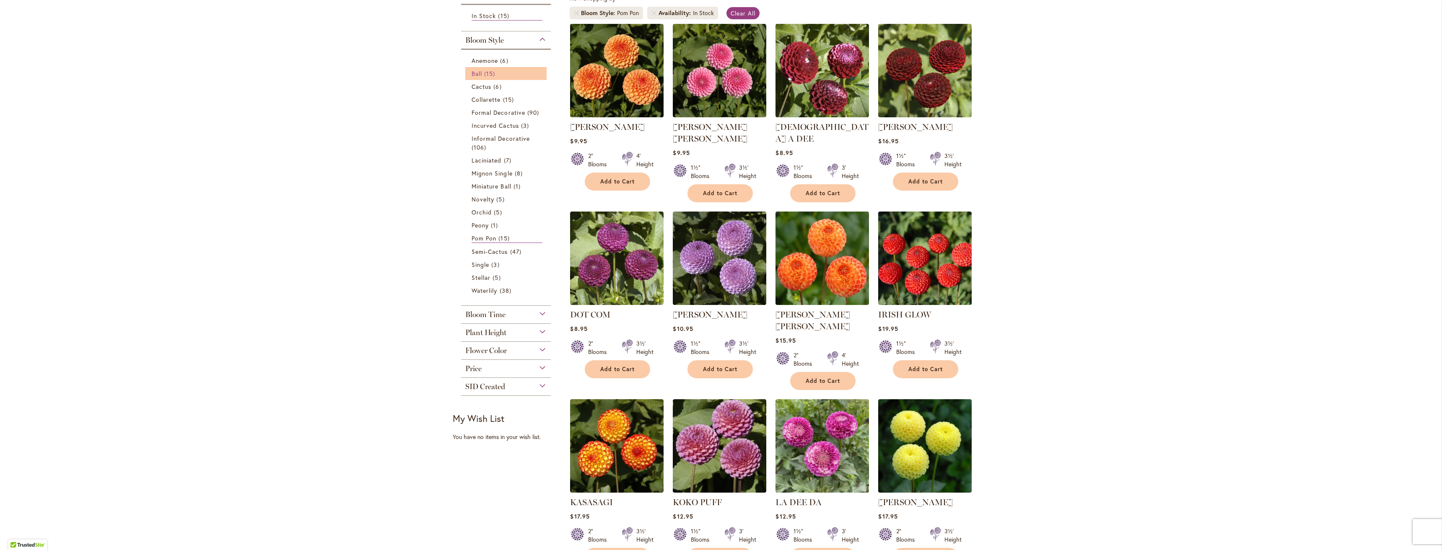
click at [484, 72] on span "15 items" at bounding box center [490, 73] width 13 height 9
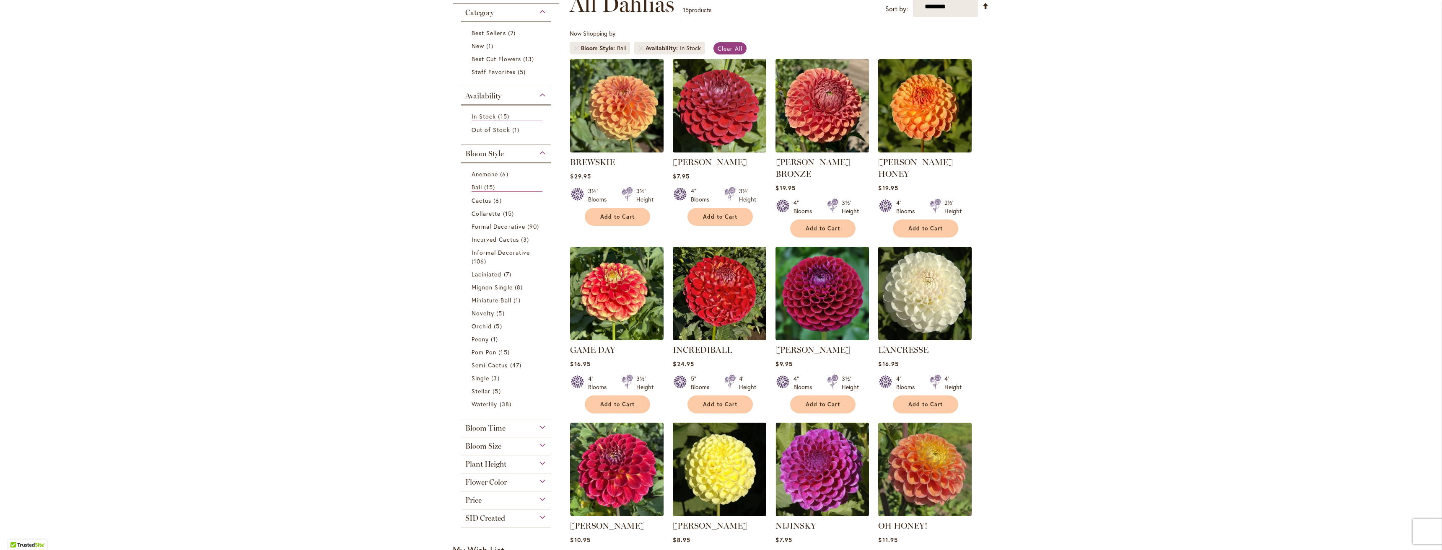
scroll to position [126, 0]
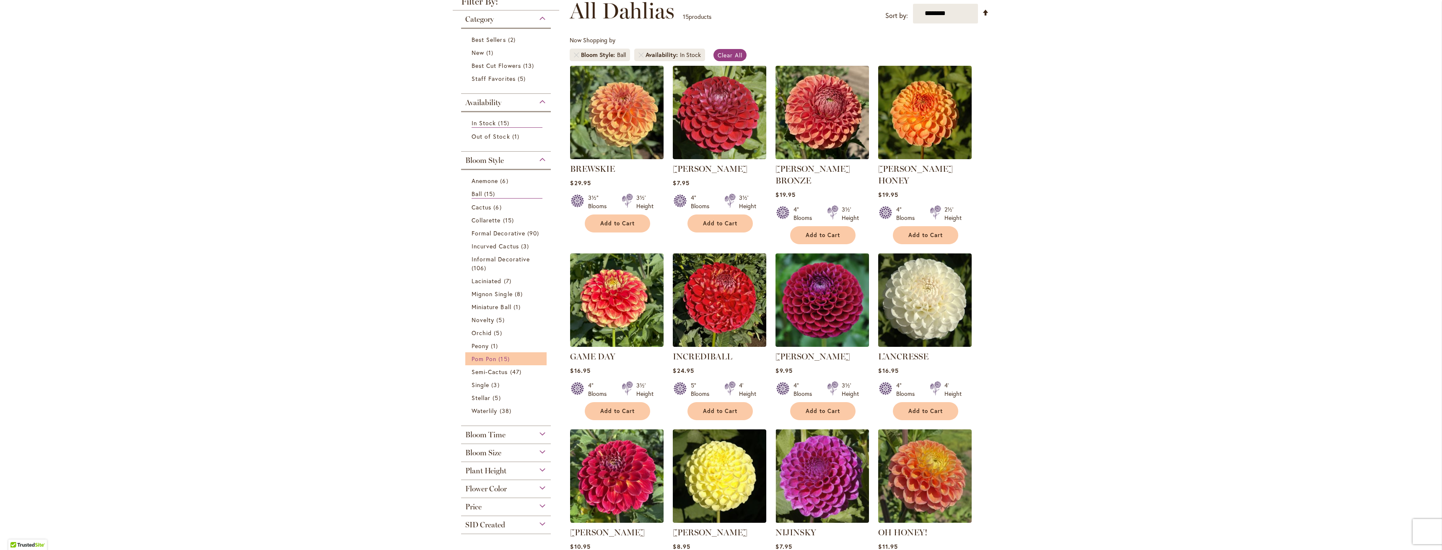
click at [478, 358] on span "Pom Pon" at bounding box center [483, 359] width 25 height 8
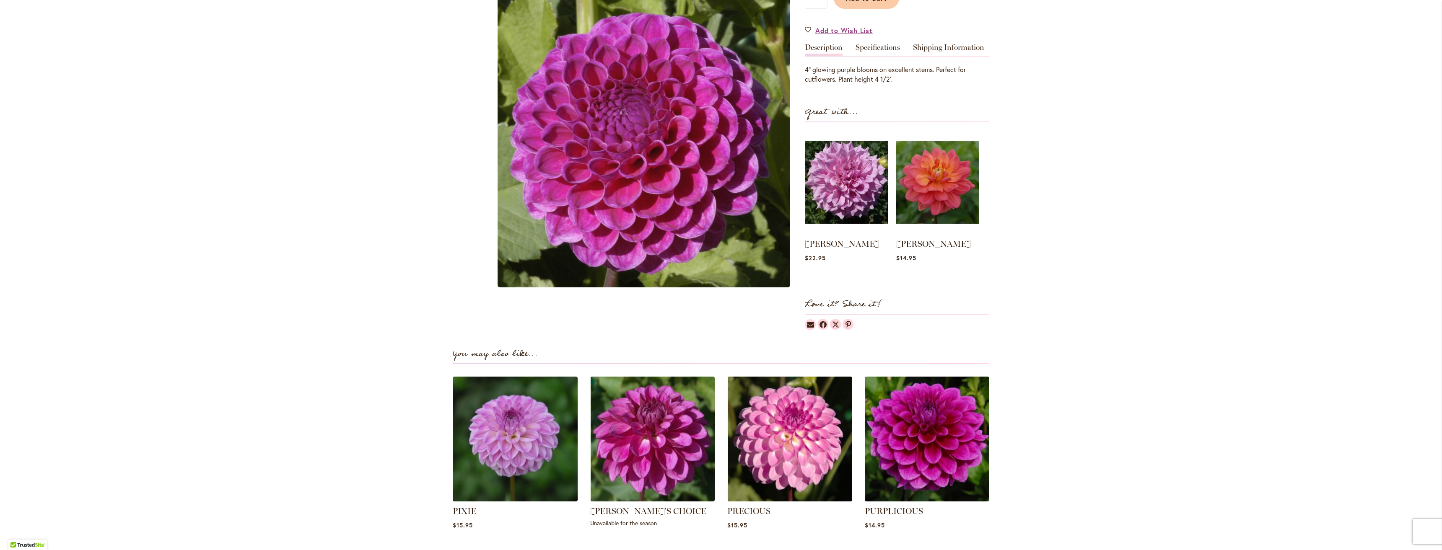
scroll to position [251, 0]
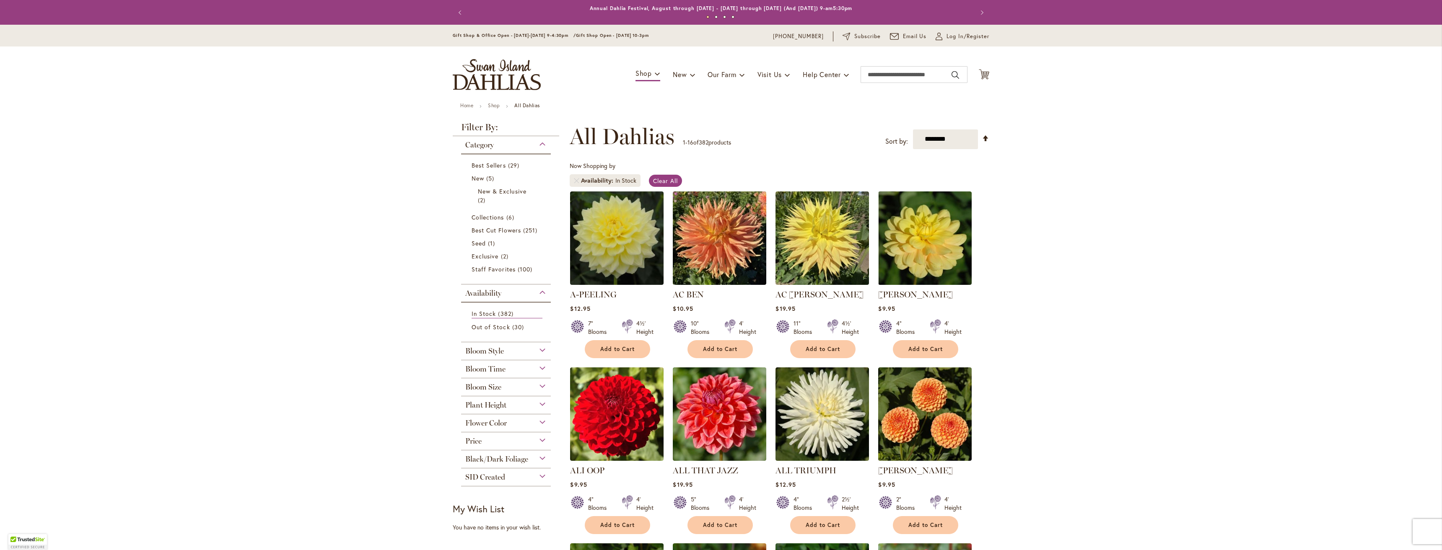
click at [492, 421] on span "Flower Color" at bounding box center [485, 423] width 41 height 9
click at [510, 443] on div "Pink" at bounding box center [511, 442] width 13 height 9
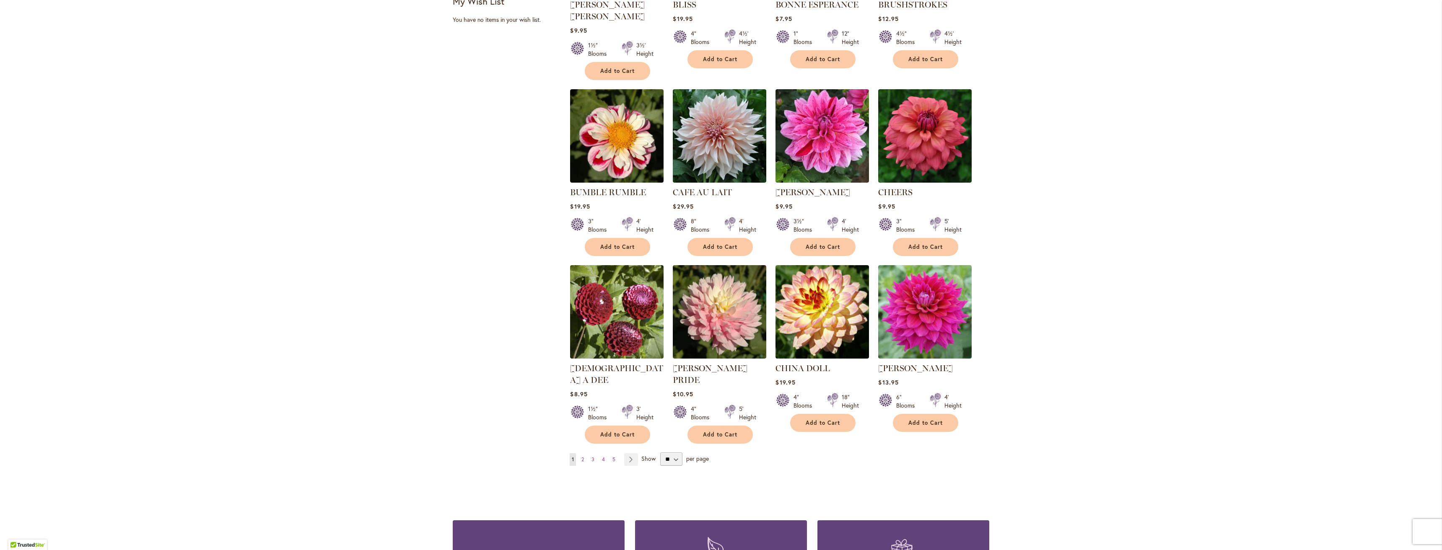
scroll to position [503, 0]
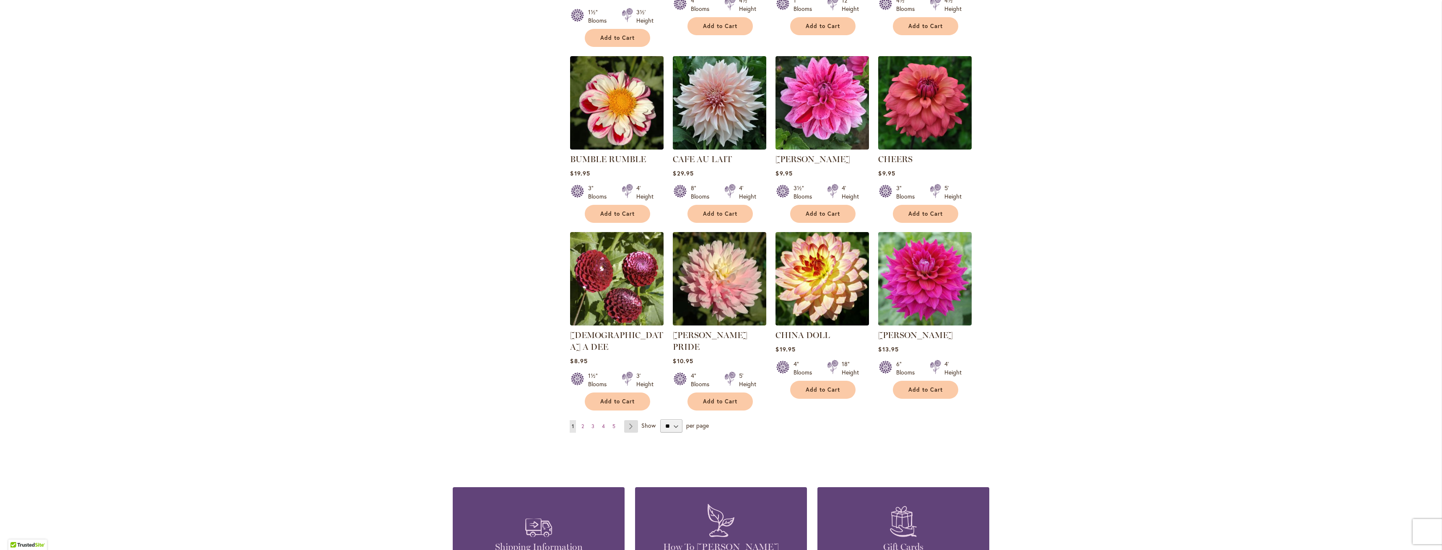
click at [628, 420] on link "Page Next" at bounding box center [631, 426] width 14 height 13
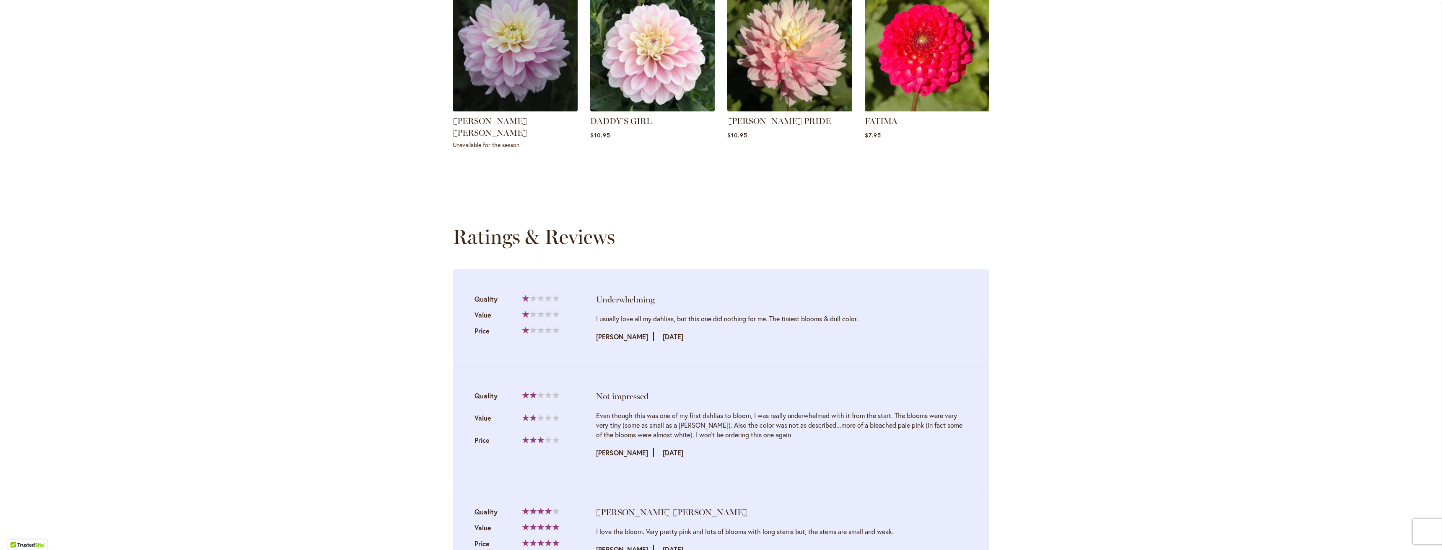
scroll to position [671, 0]
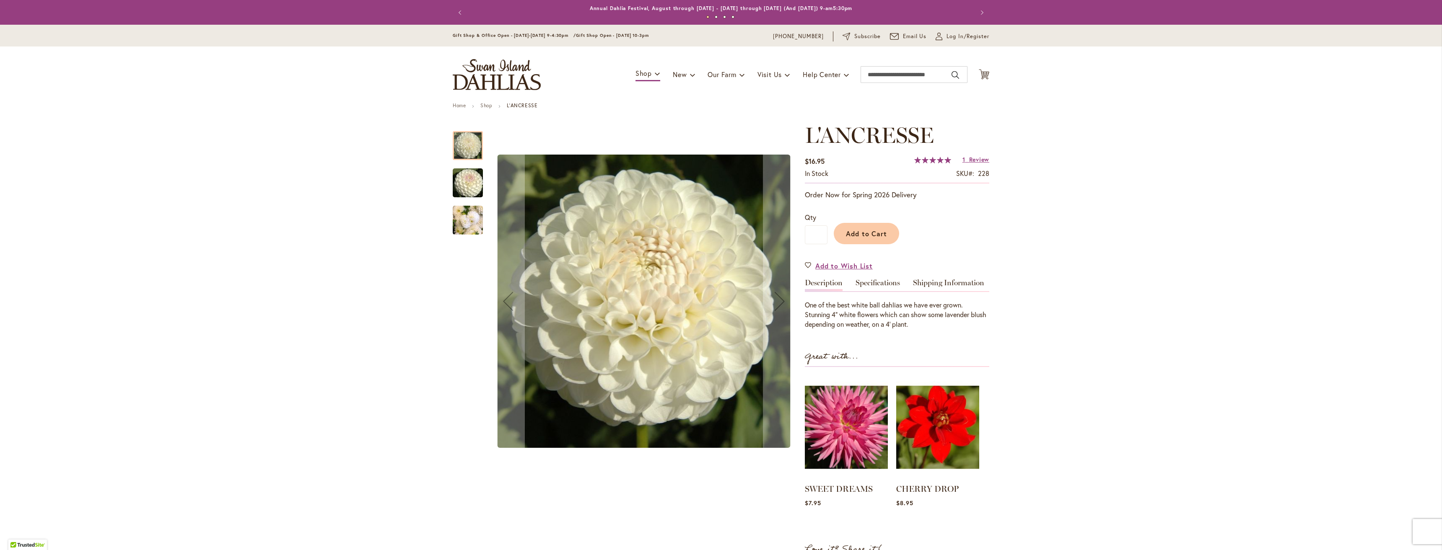
click at [466, 183] on img "L'ANCRESSE" at bounding box center [468, 183] width 60 height 40
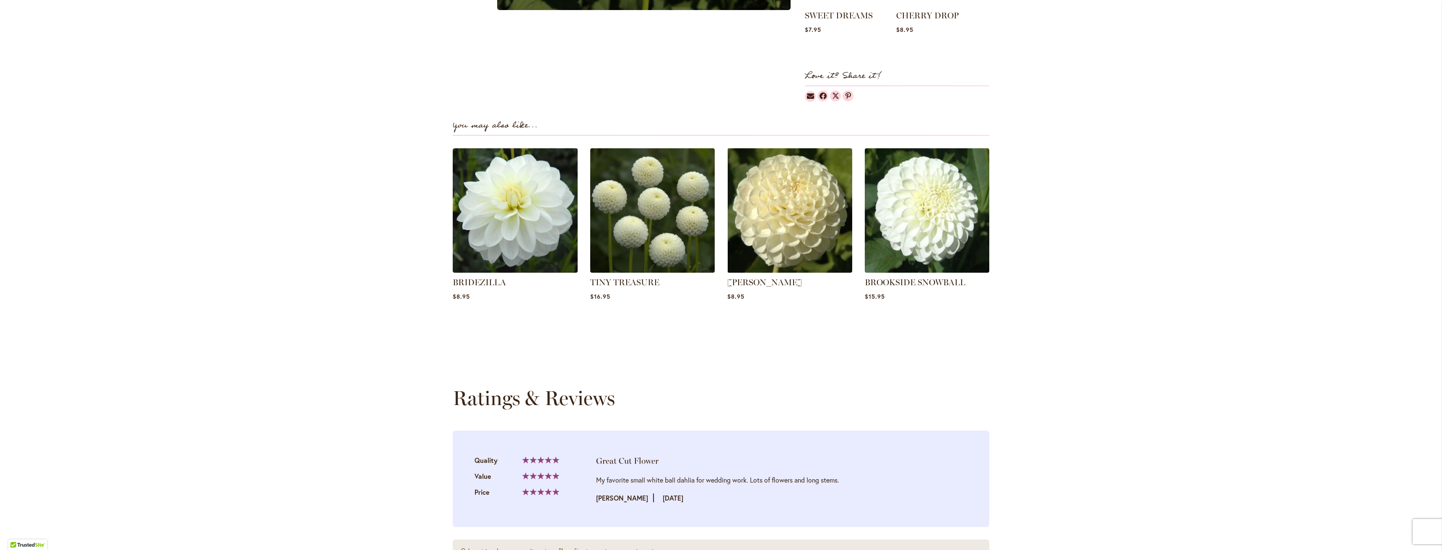
scroll to position [629, 0]
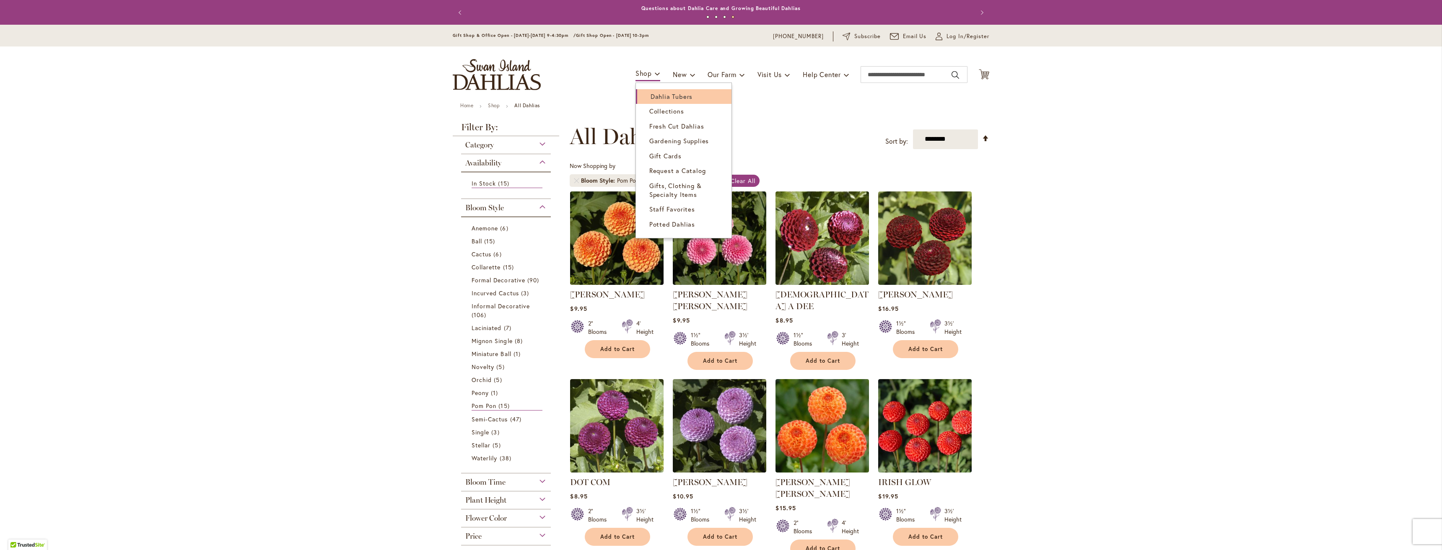
click at [665, 96] on span "Dahlia Tubers" at bounding box center [671, 96] width 42 height 8
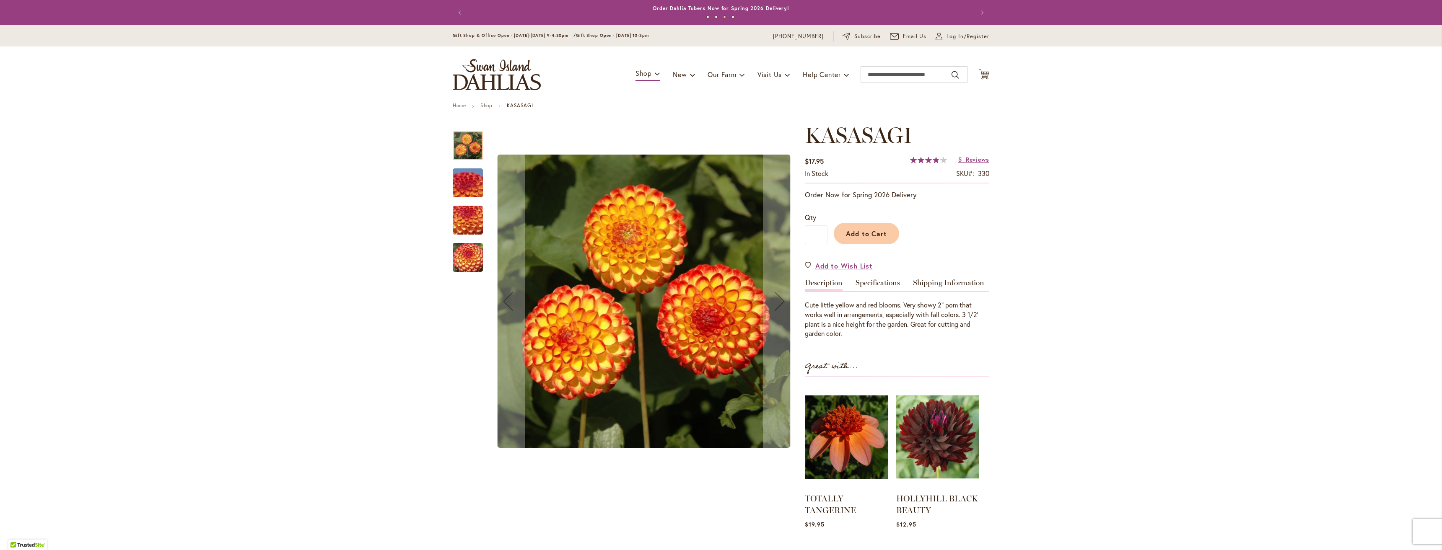
click at [471, 188] on img "KASASAGI" at bounding box center [468, 183] width 60 height 45
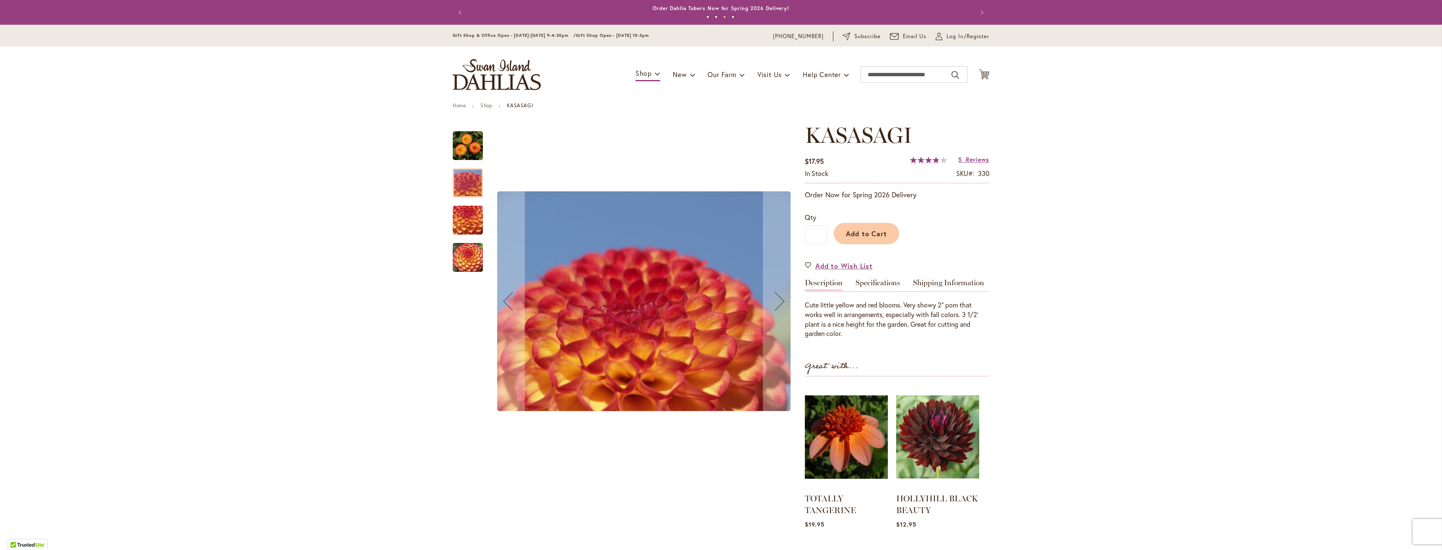
click at [460, 209] on img "KASASAGI" at bounding box center [468, 220] width 60 height 45
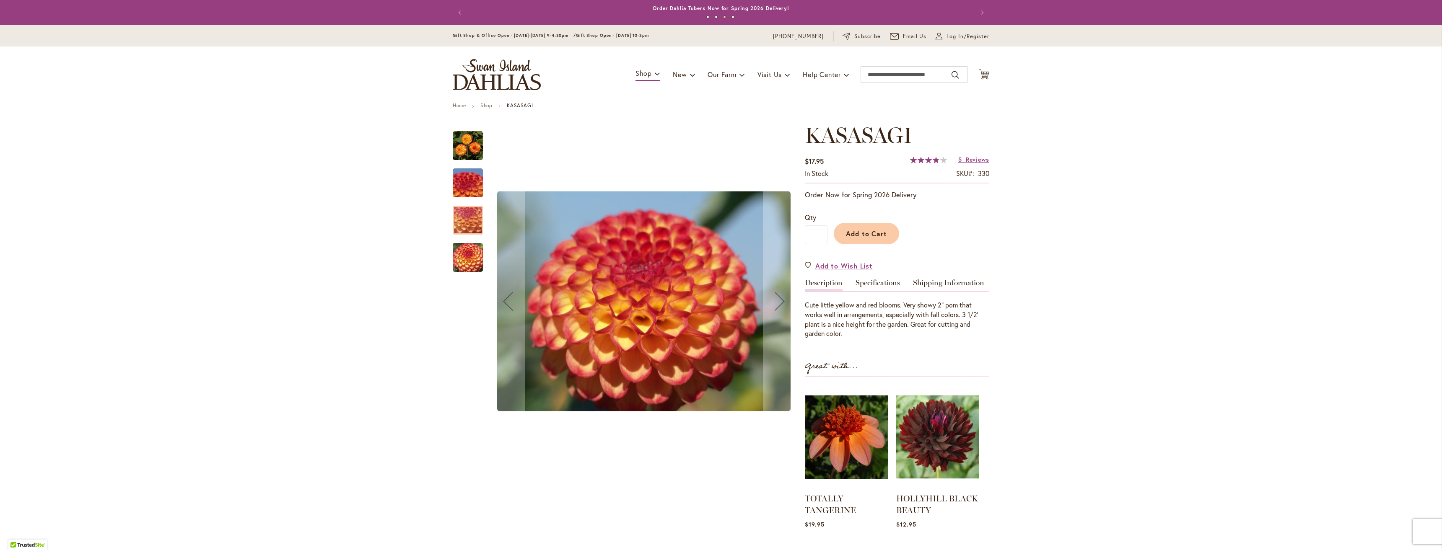
click at [460, 265] on img "KASASAGI" at bounding box center [468, 257] width 60 height 45
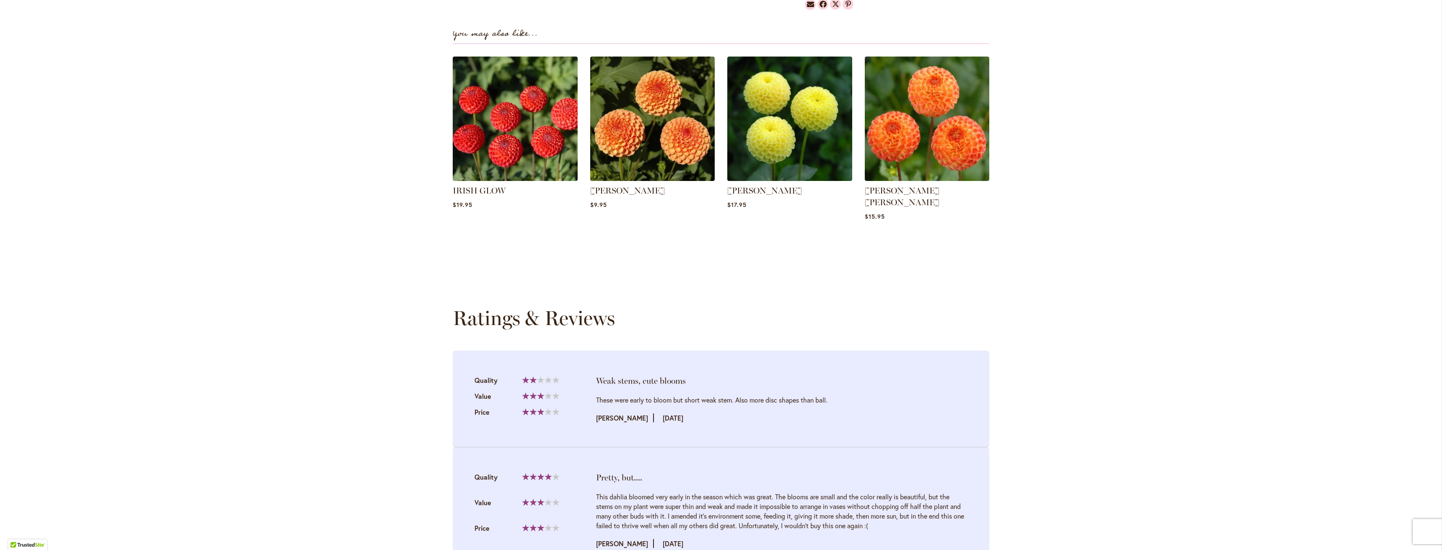
scroll to position [796, 0]
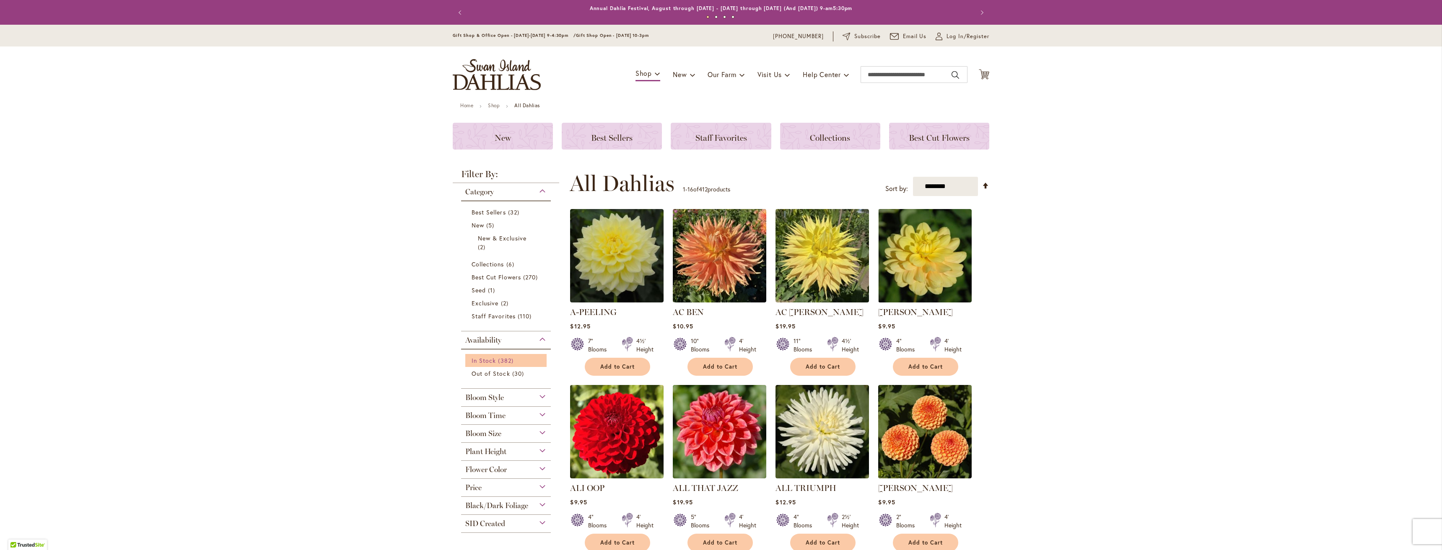
click at [493, 364] on link "In Stock 382 items" at bounding box center [506, 360] width 71 height 9
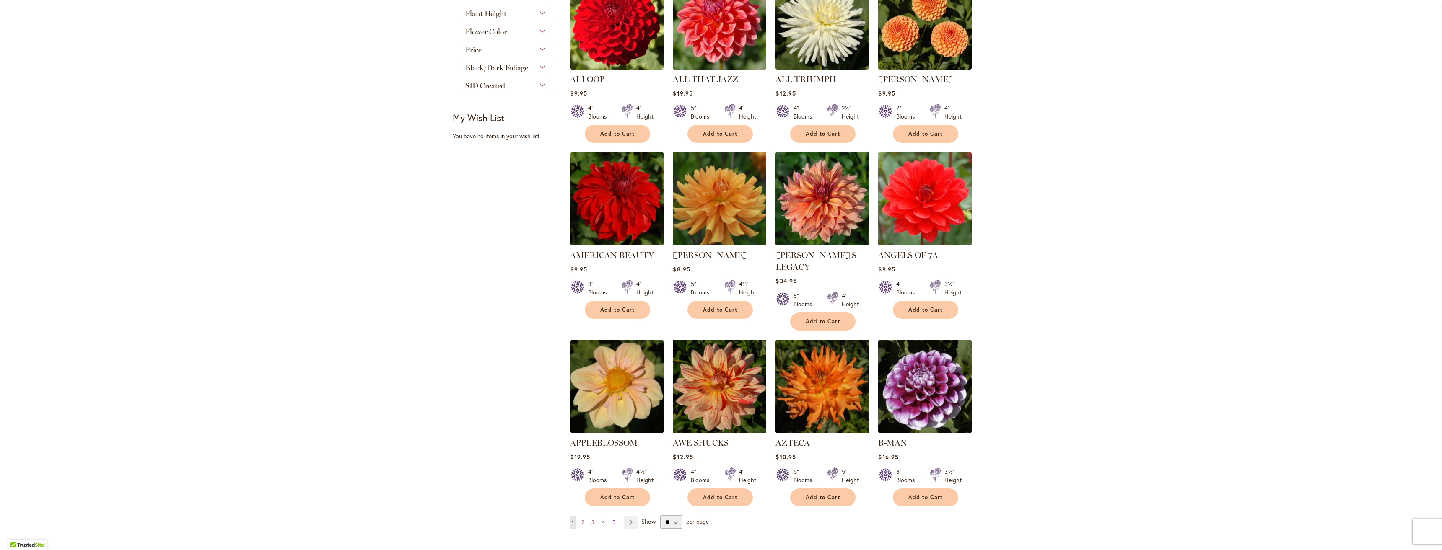
scroll to position [419, 0]
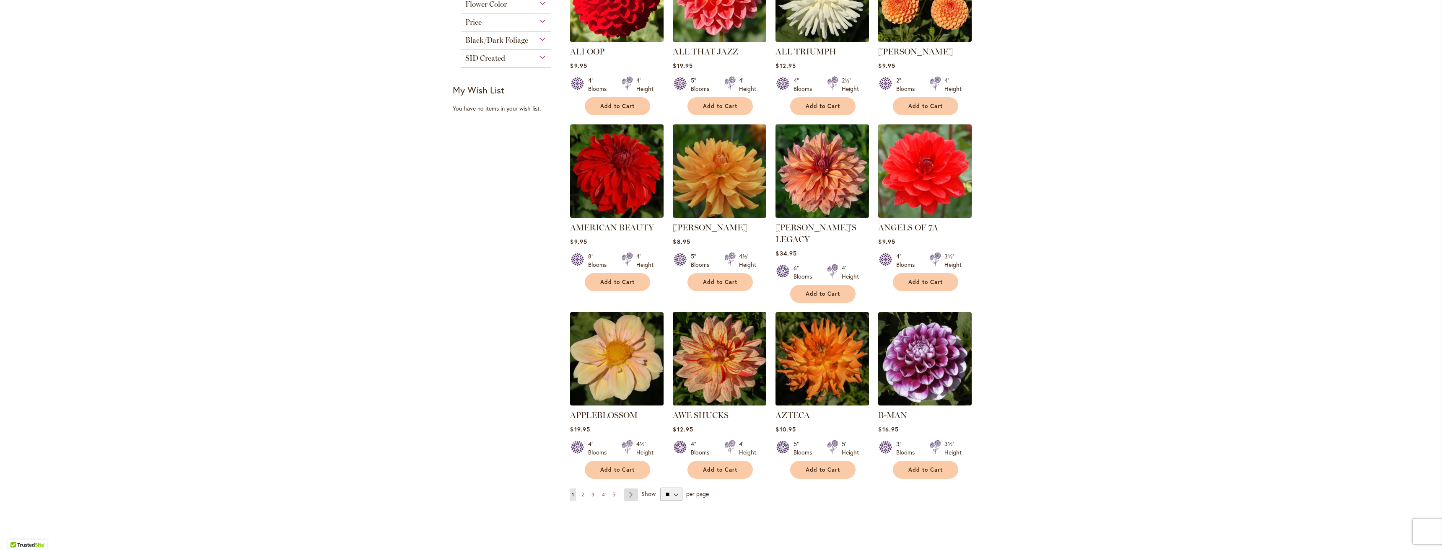
click at [627, 489] on link "Page Next" at bounding box center [631, 495] width 14 height 13
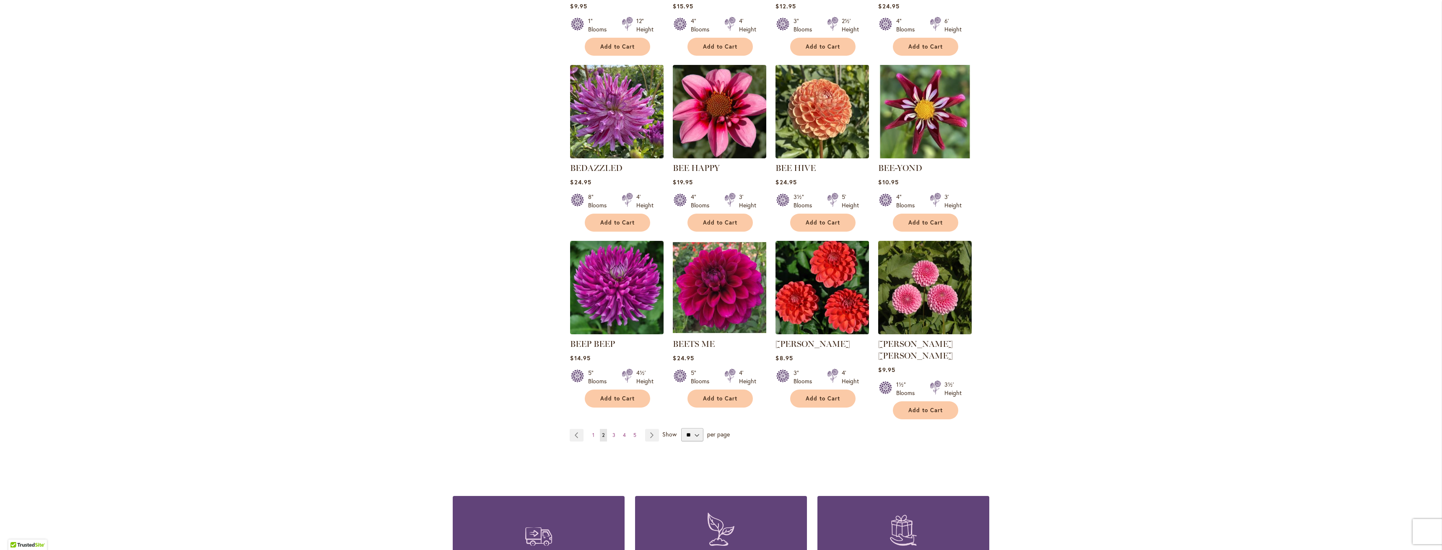
scroll to position [503, 0]
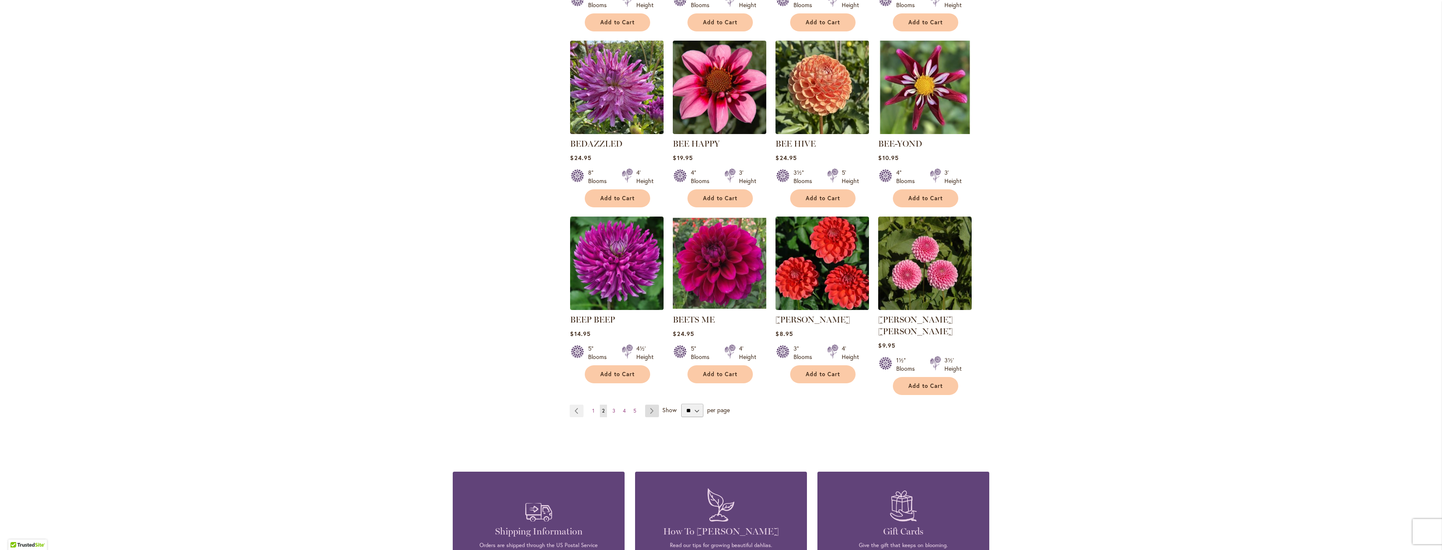
click at [646, 405] on link "Page Next" at bounding box center [652, 411] width 14 height 13
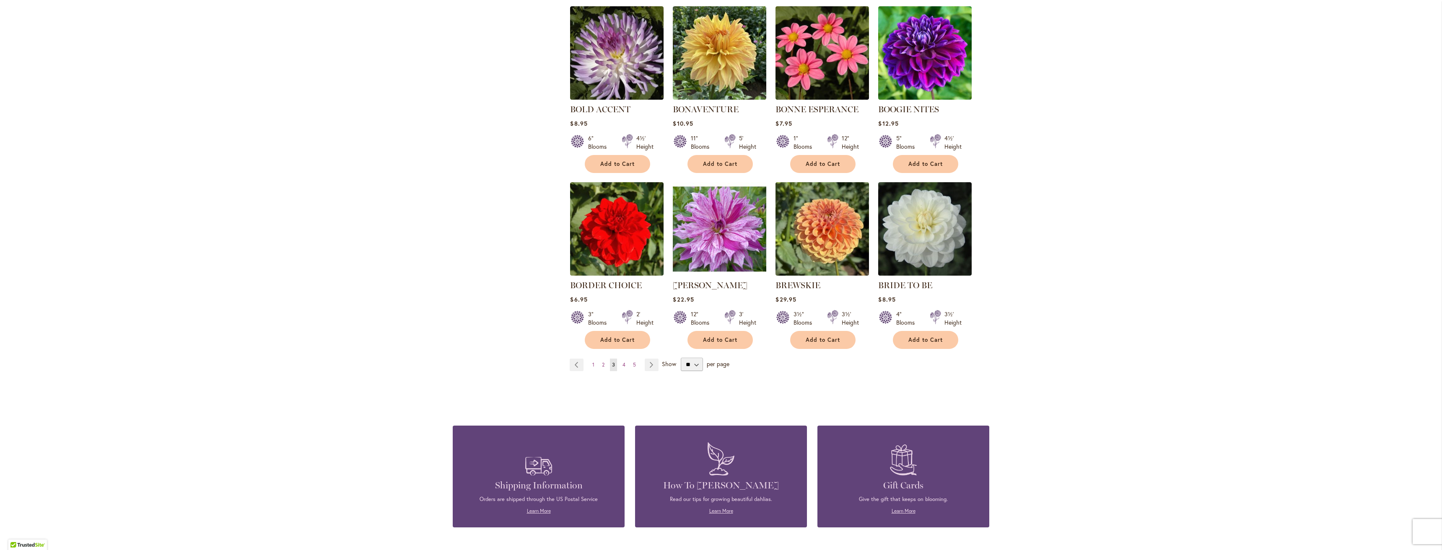
scroll to position [545, 0]
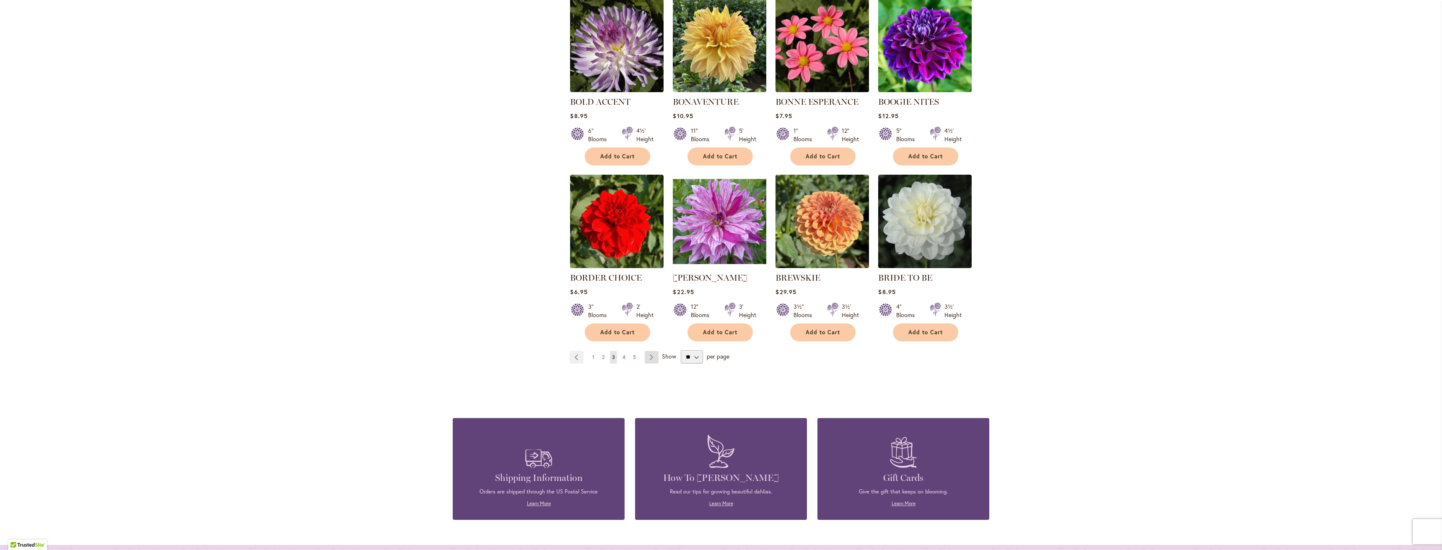
click at [650, 356] on link "Page Next" at bounding box center [652, 357] width 14 height 13
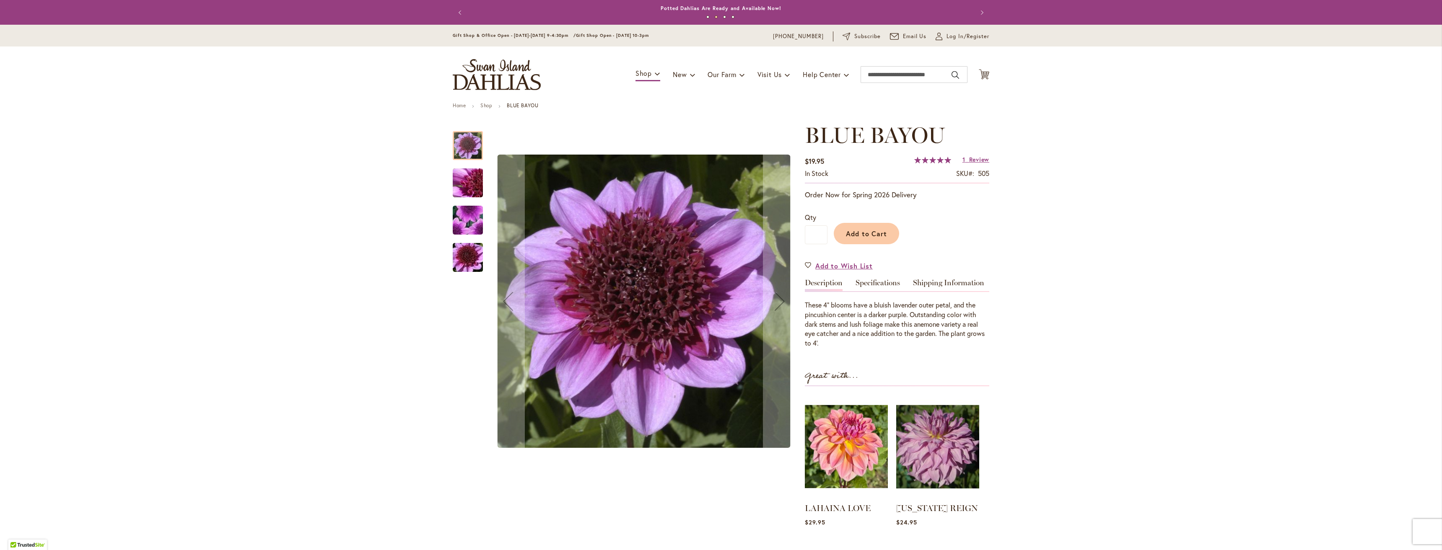
click at [469, 189] on img "BLUE BAYOU" at bounding box center [468, 183] width 60 height 45
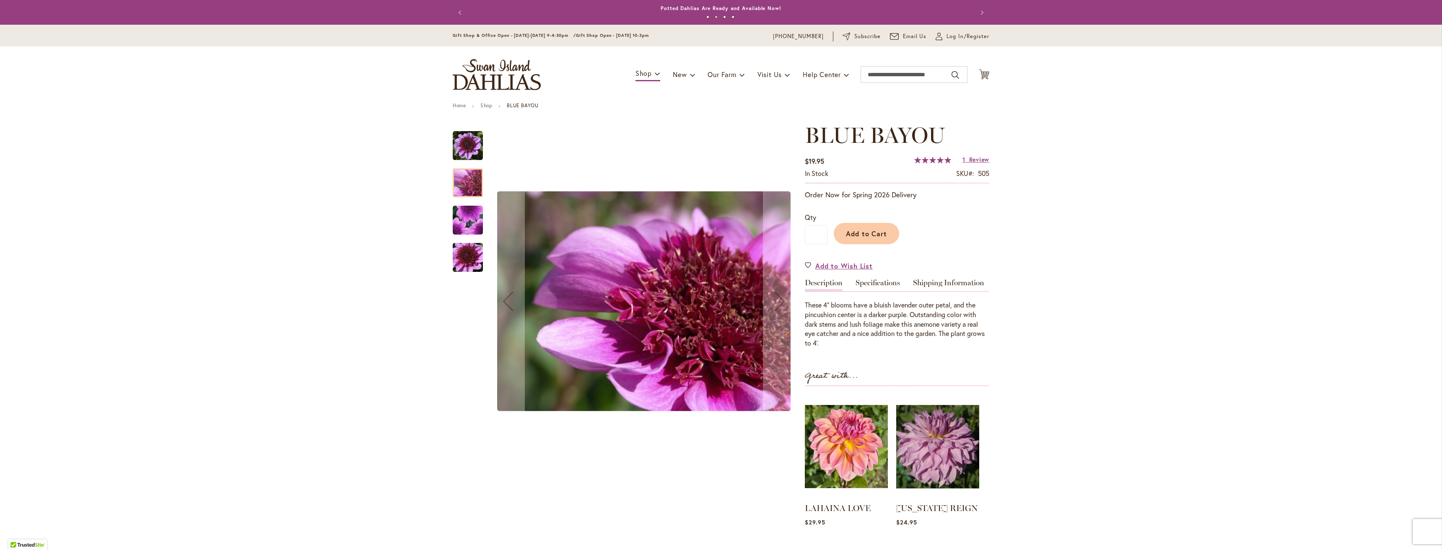
click at [463, 212] on img "BLUE BAYOU" at bounding box center [468, 221] width 60 height 58
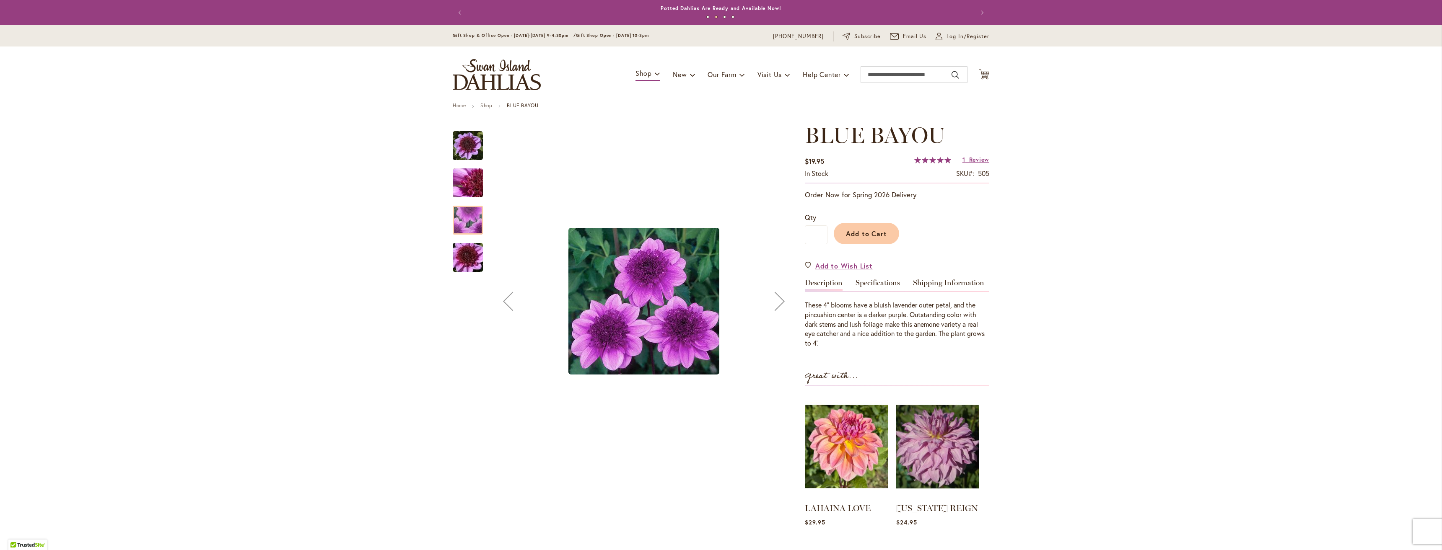
click at [463, 251] on img "BLUE BAYOU" at bounding box center [468, 258] width 60 height 40
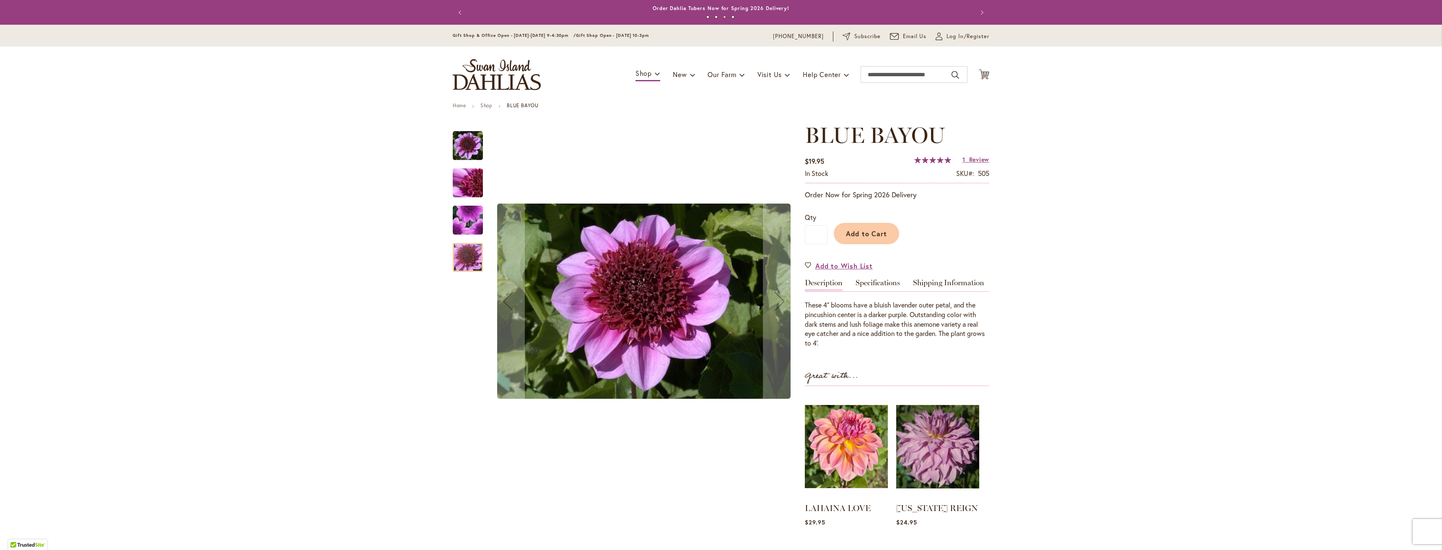
click at [468, 255] on div at bounding box center [468, 257] width 30 height 29
click at [467, 220] on img "BLUE BAYOU" at bounding box center [468, 221] width 60 height 58
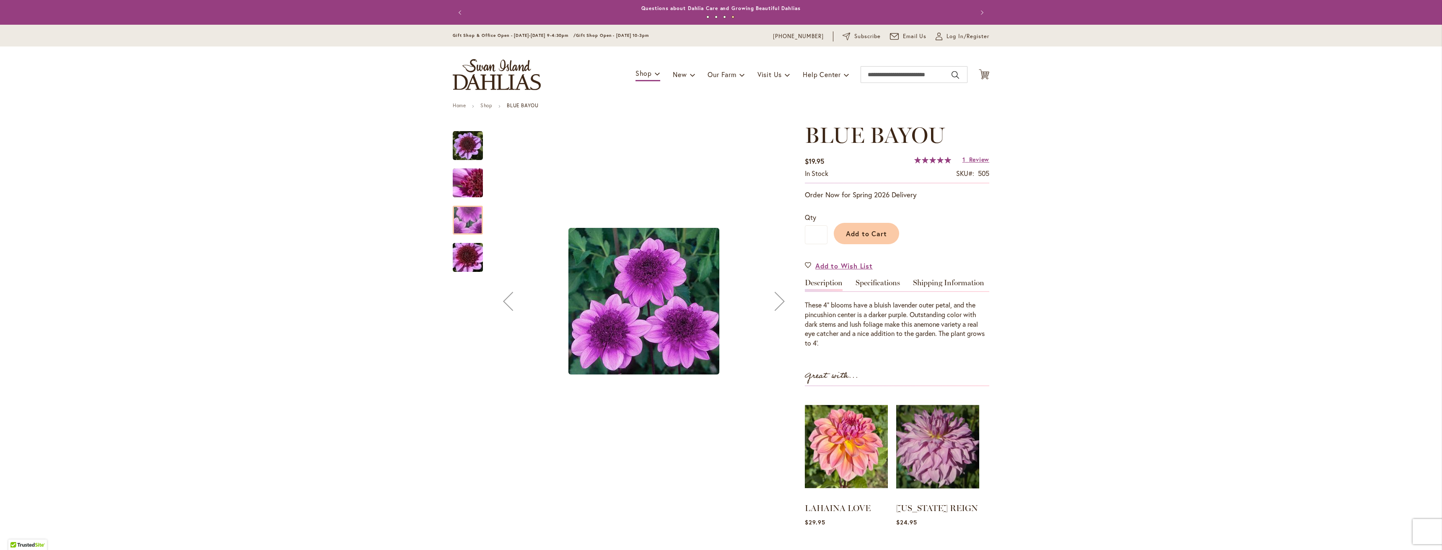
click at [463, 181] on img "BLUE BAYOU" at bounding box center [468, 183] width 60 height 45
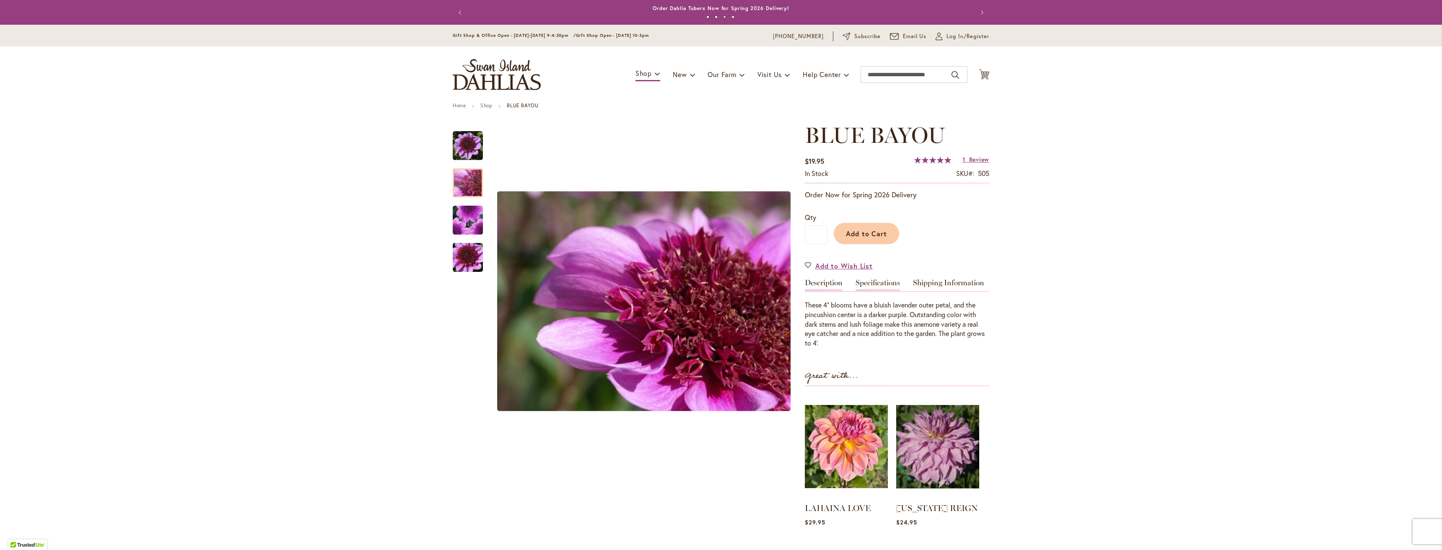
click at [877, 280] on link "Specifications" at bounding box center [877, 285] width 44 height 12
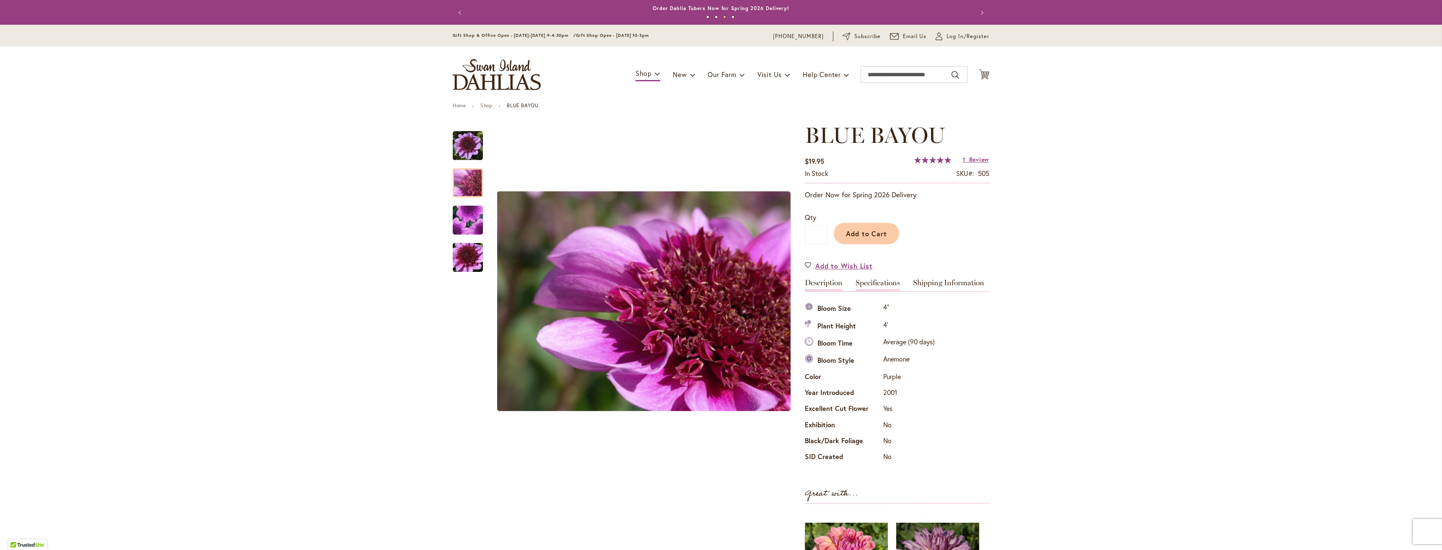
click at [835, 282] on link "Description" at bounding box center [824, 285] width 38 height 12
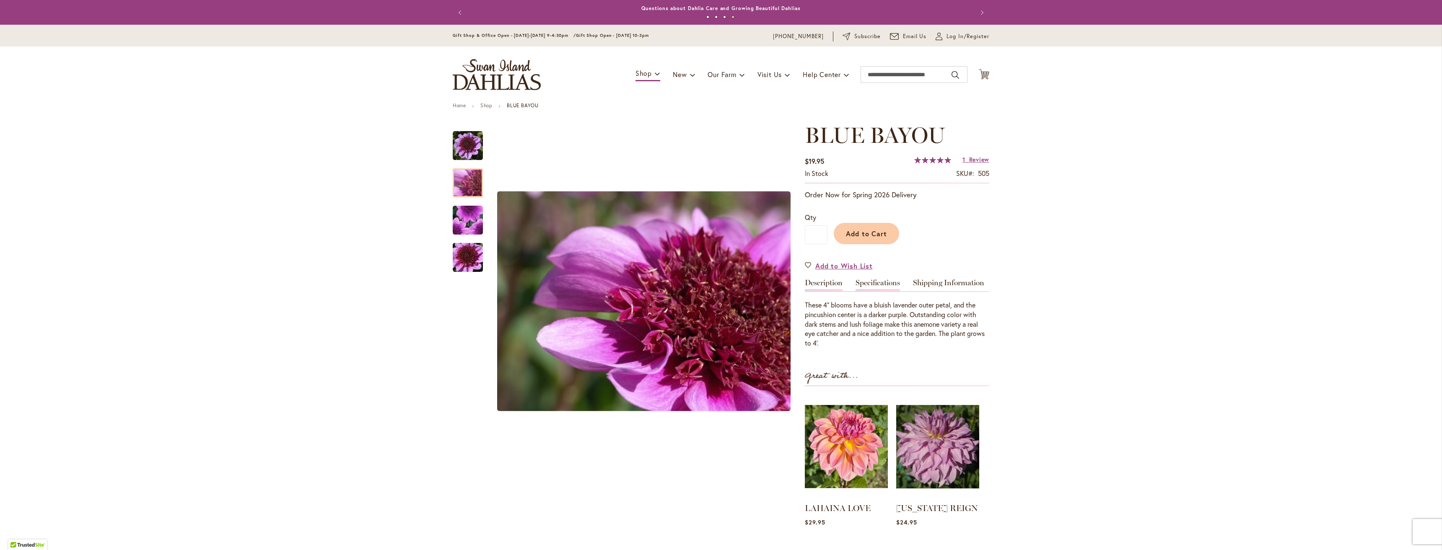
click at [877, 288] on link "Specifications" at bounding box center [877, 285] width 44 height 12
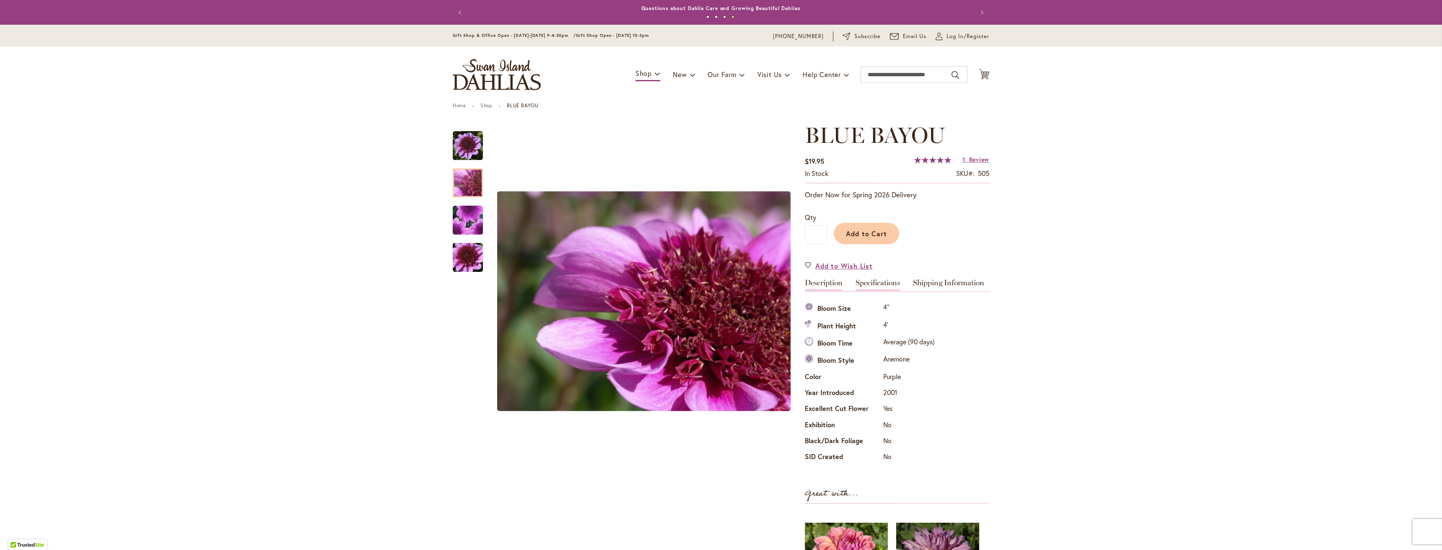
click at [831, 282] on link "Description" at bounding box center [824, 285] width 38 height 12
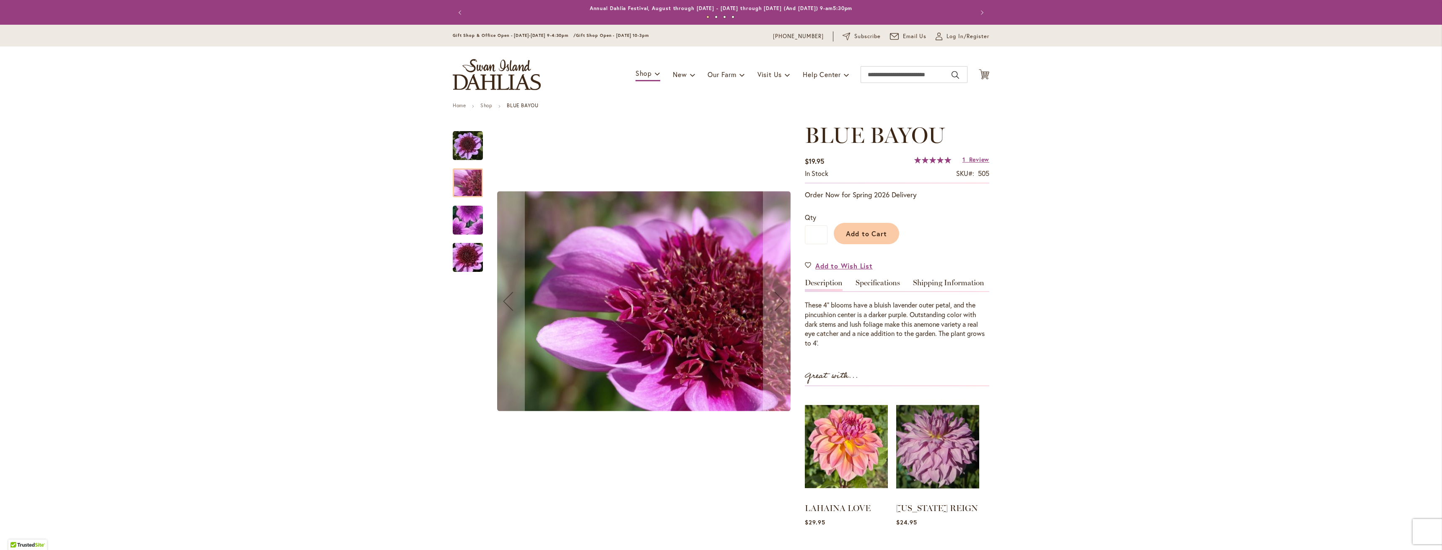
click at [461, 220] on img "BLUE BAYOU" at bounding box center [468, 221] width 60 height 58
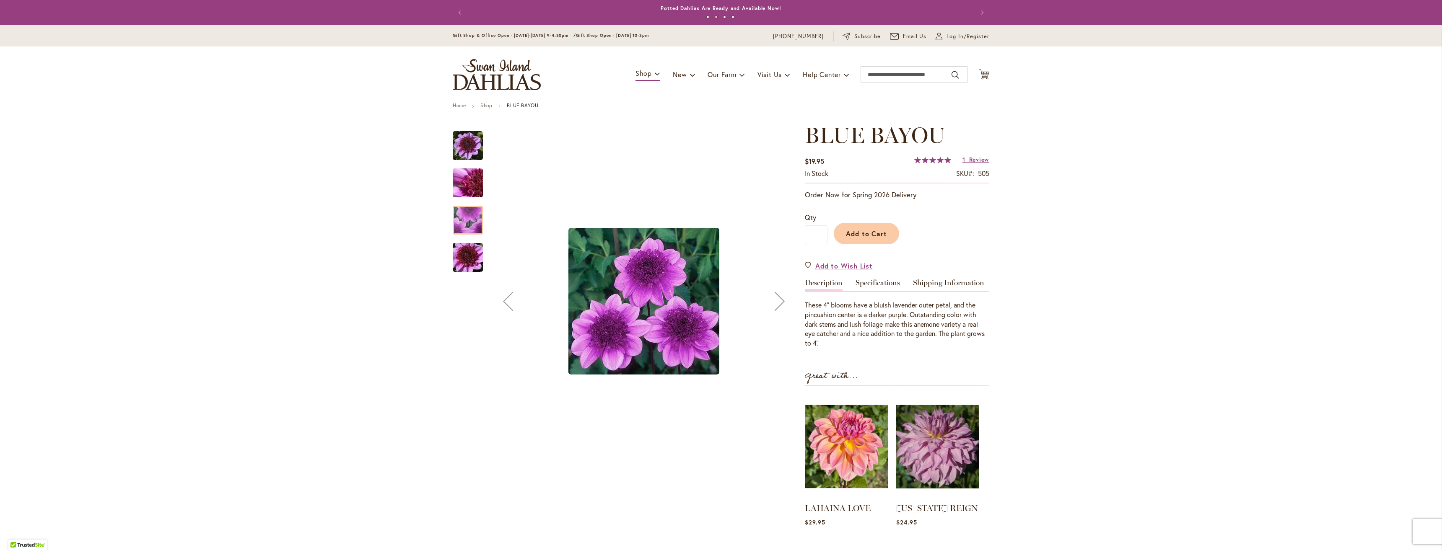
click at [455, 254] on img "BLUE BAYOU" at bounding box center [468, 258] width 60 height 40
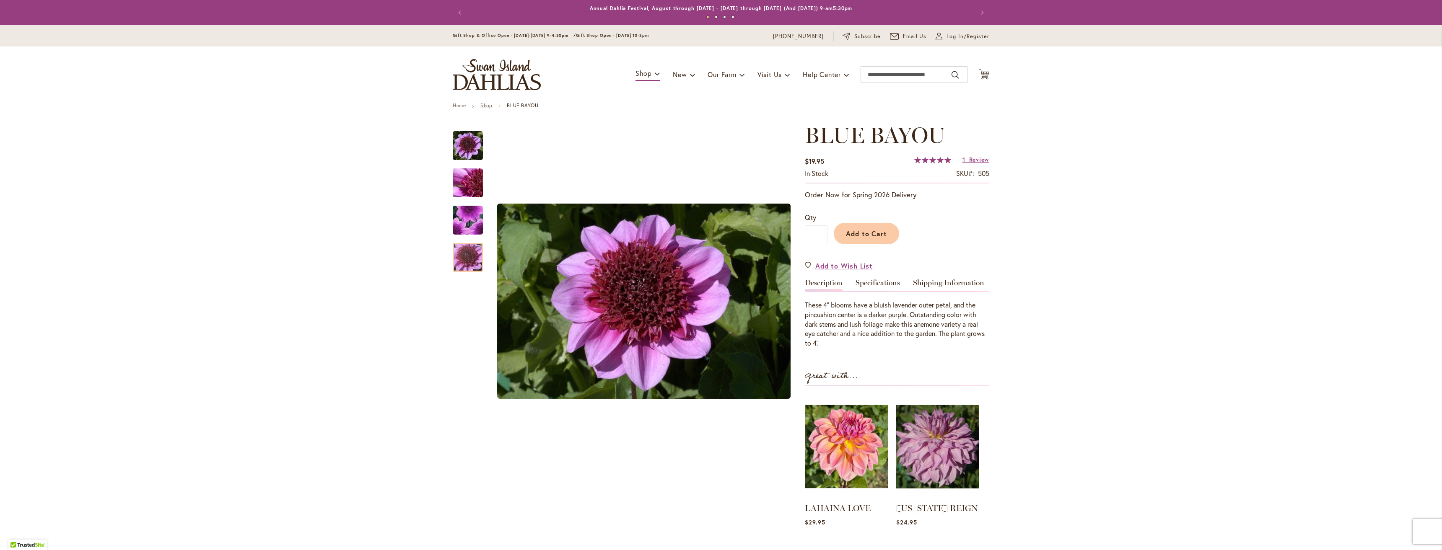
click at [485, 103] on link "Shop" at bounding box center [486, 105] width 12 height 6
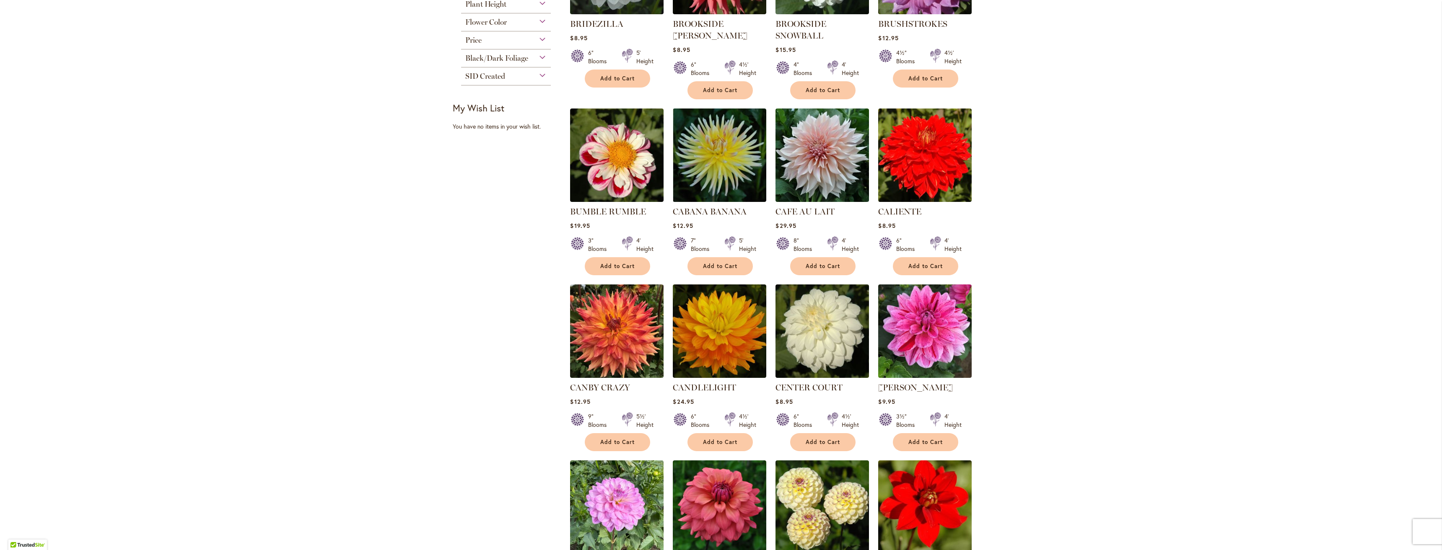
scroll to position [419, 0]
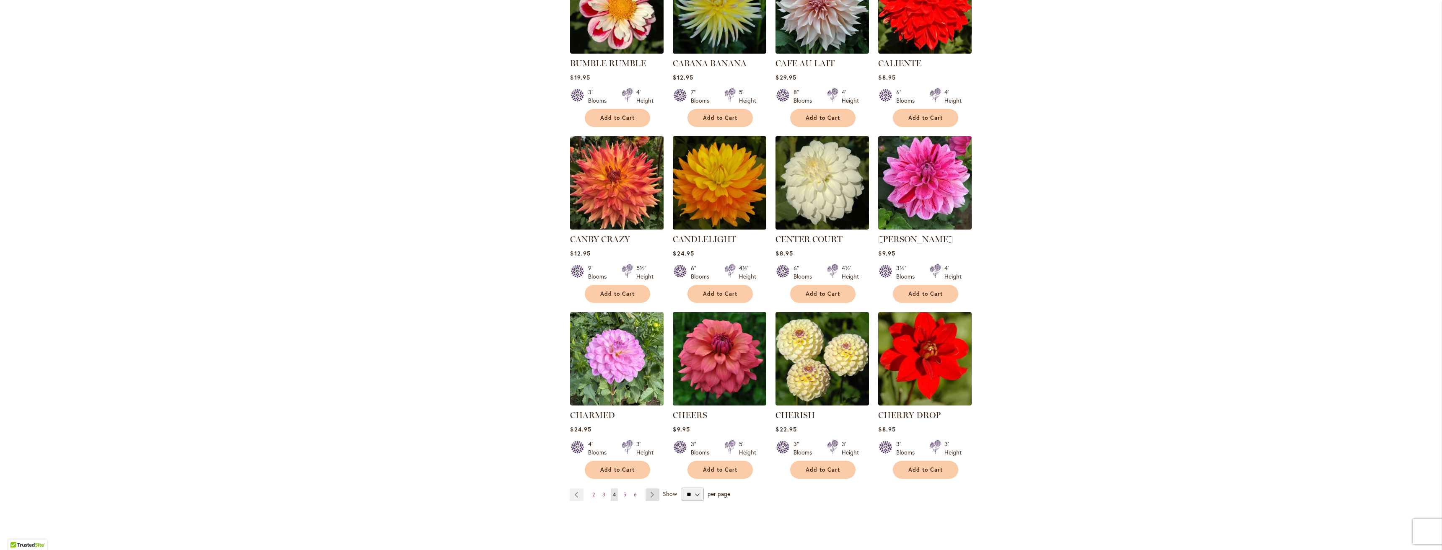
click at [651, 494] on link "Page Next" at bounding box center [652, 495] width 14 height 13
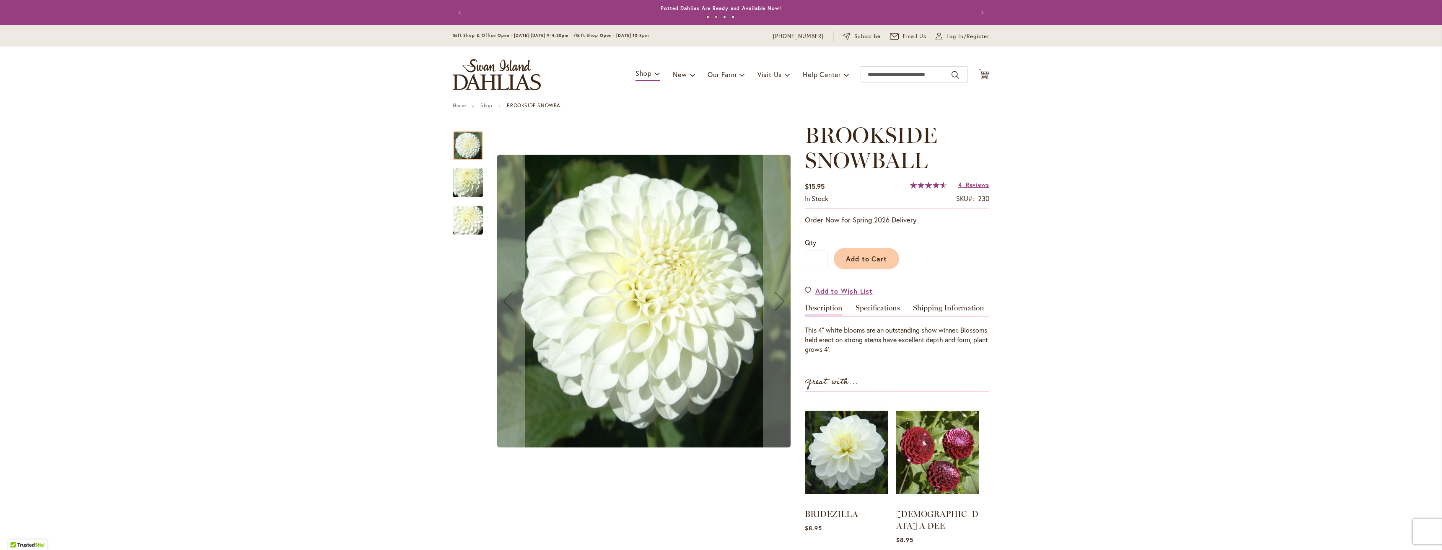
click at [466, 212] on img "BROOKSIDE SNOWBALL" at bounding box center [468, 220] width 60 height 45
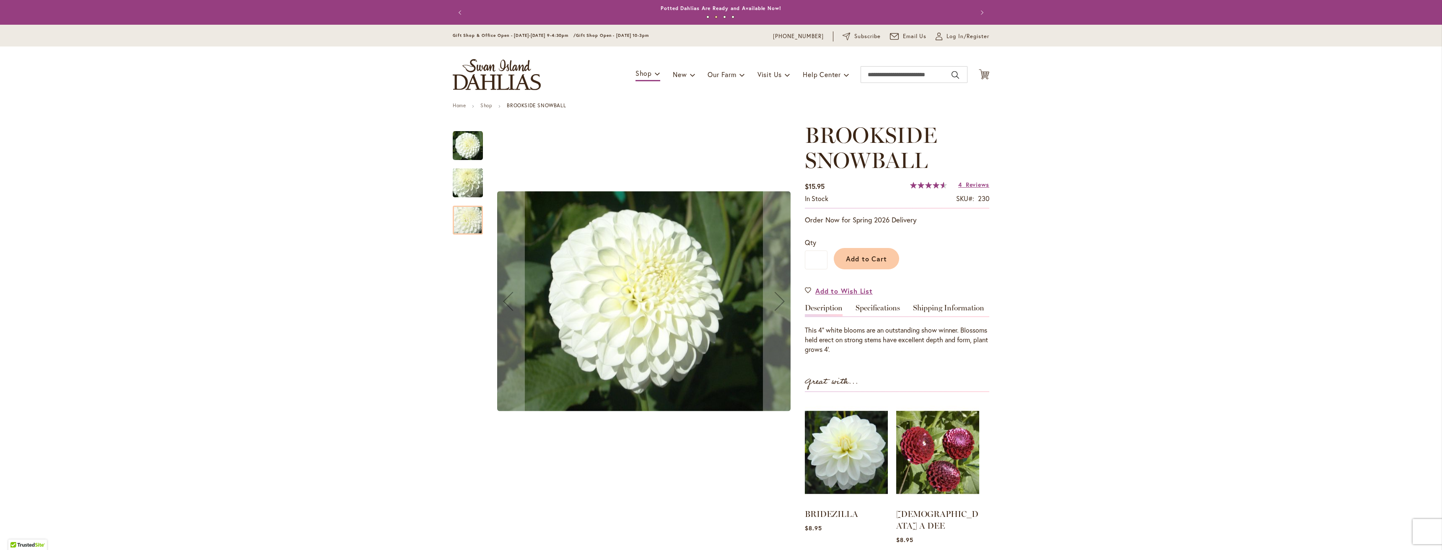
click at [466, 180] on img "BROOKSIDE SNOWBALL" at bounding box center [468, 183] width 60 height 45
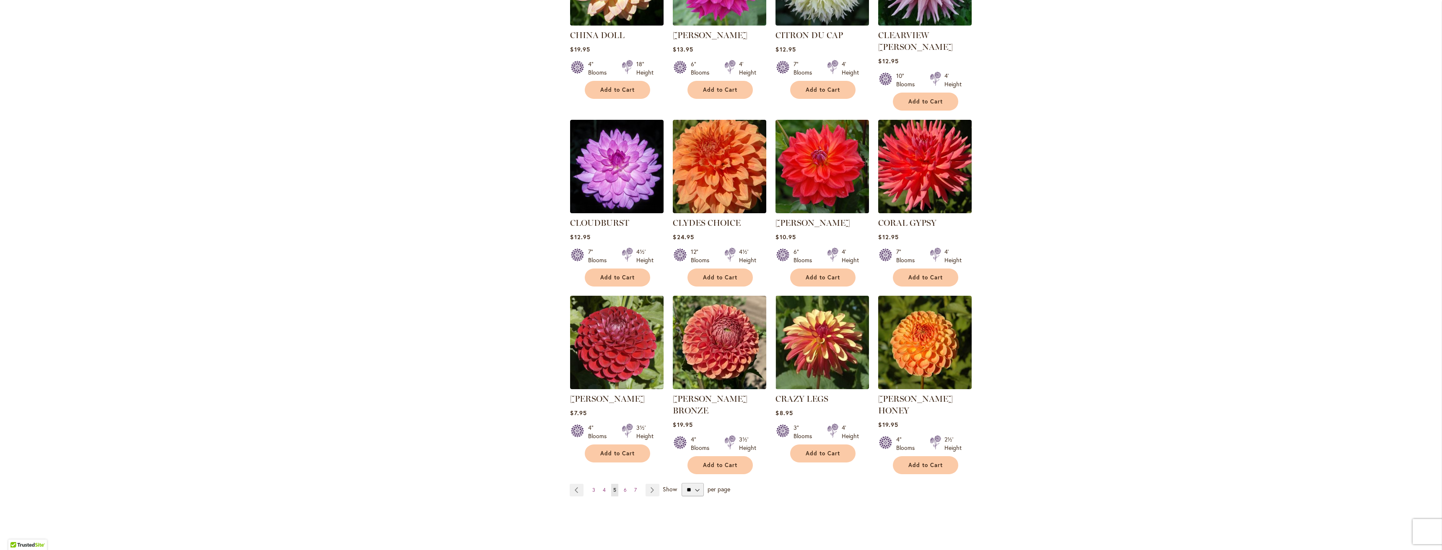
scroll to position [503, 0]
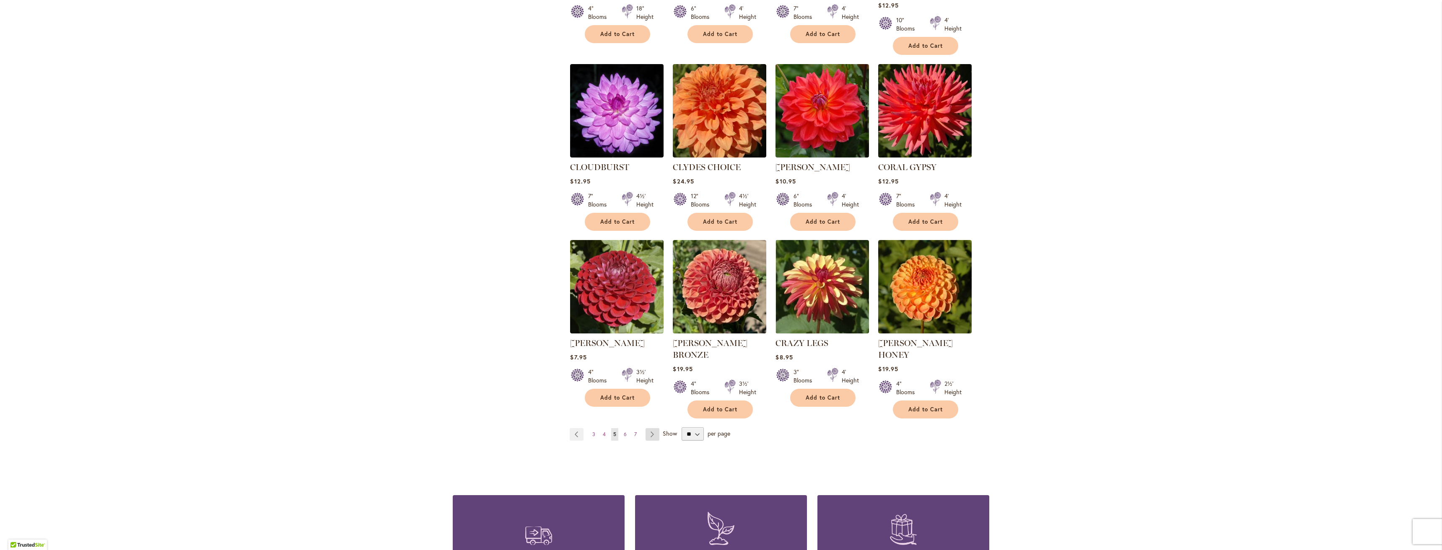
click at [648, 428] on link "Page Next" at bounding box center [652, 434] width 14 height 13
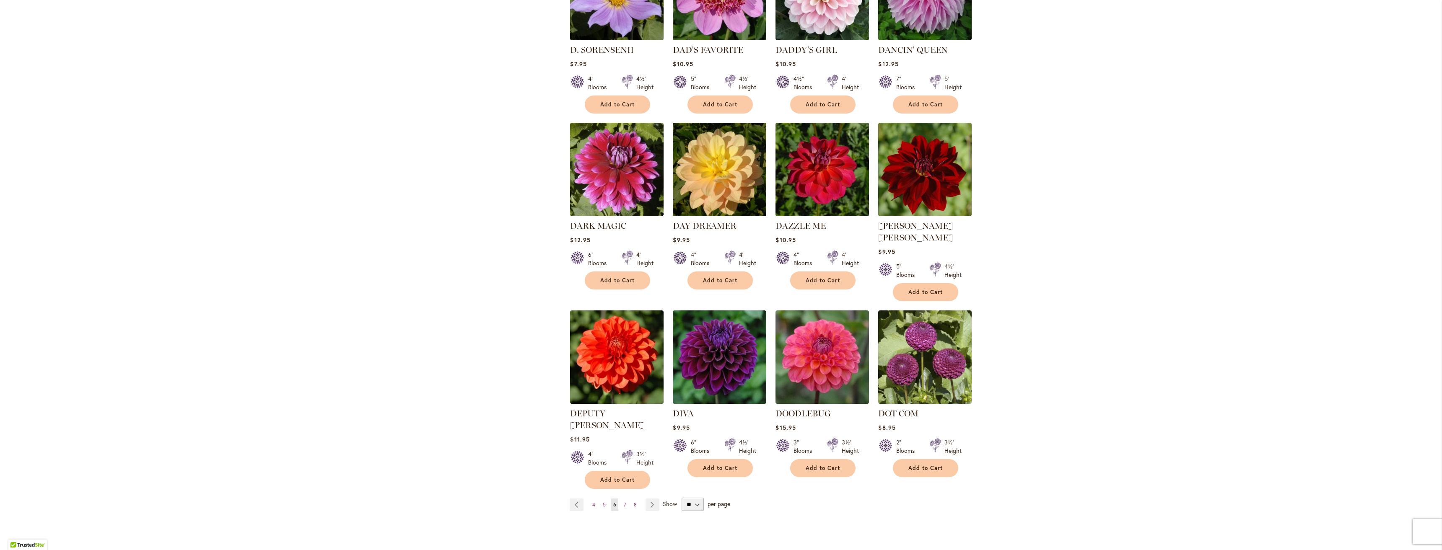
scroll to position [461, 0]
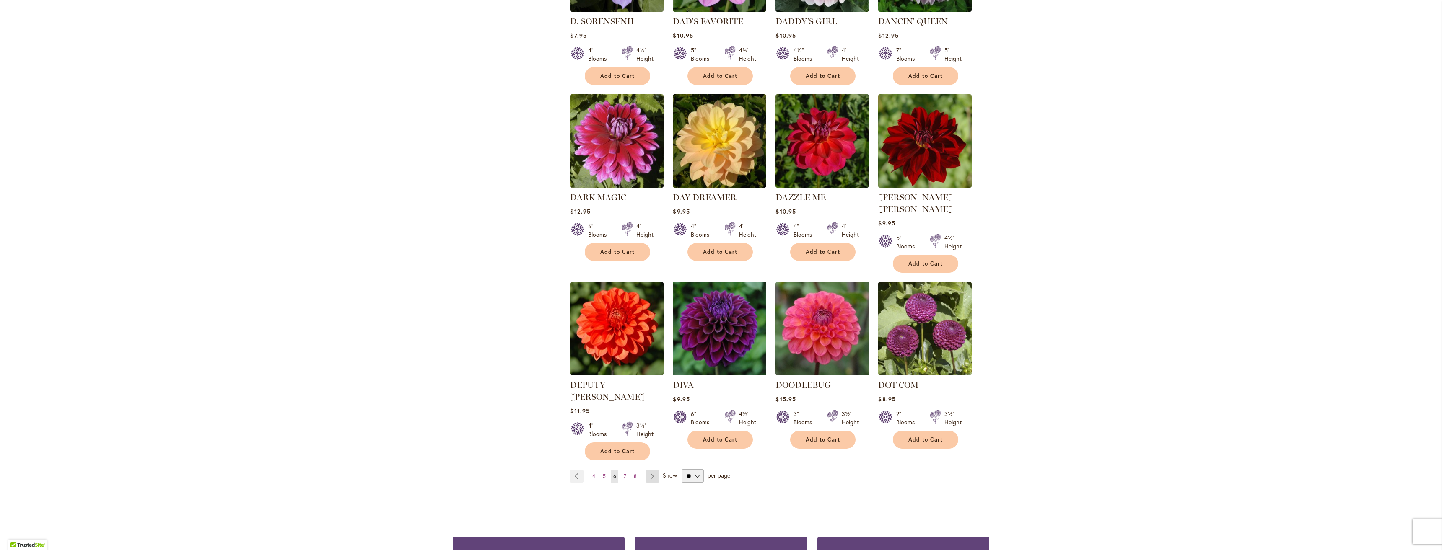
click at [650, 470] on link "Page Next" at bounding box center [652, 476] width 14 height 13
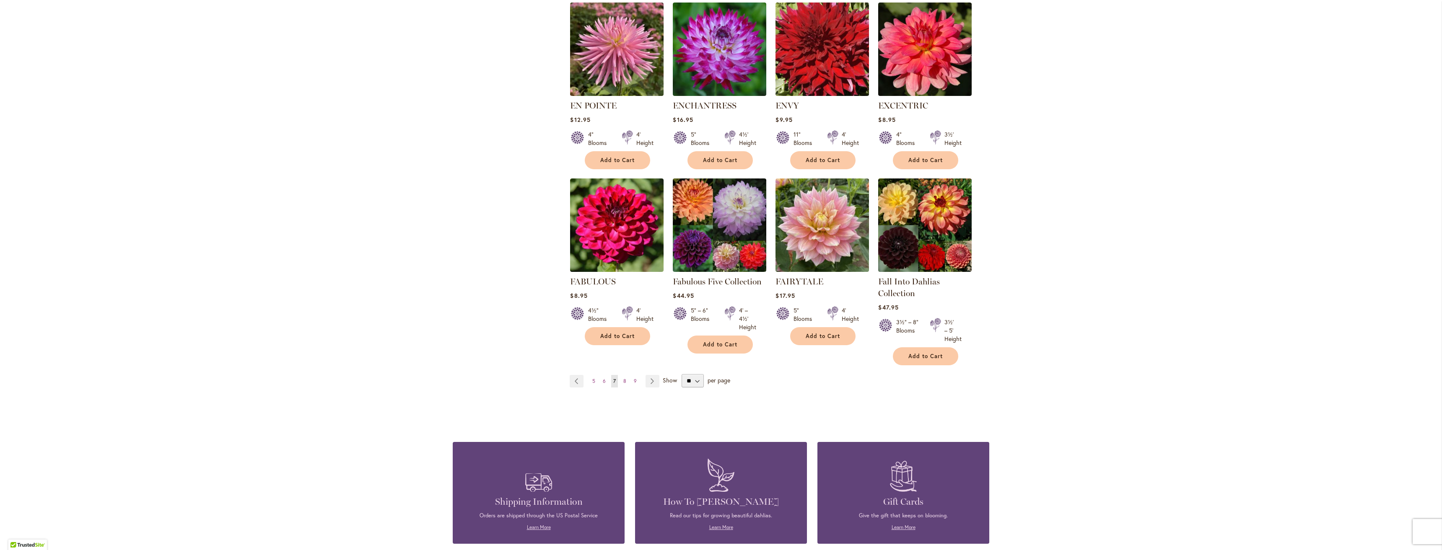
scroll to position [545, 0]
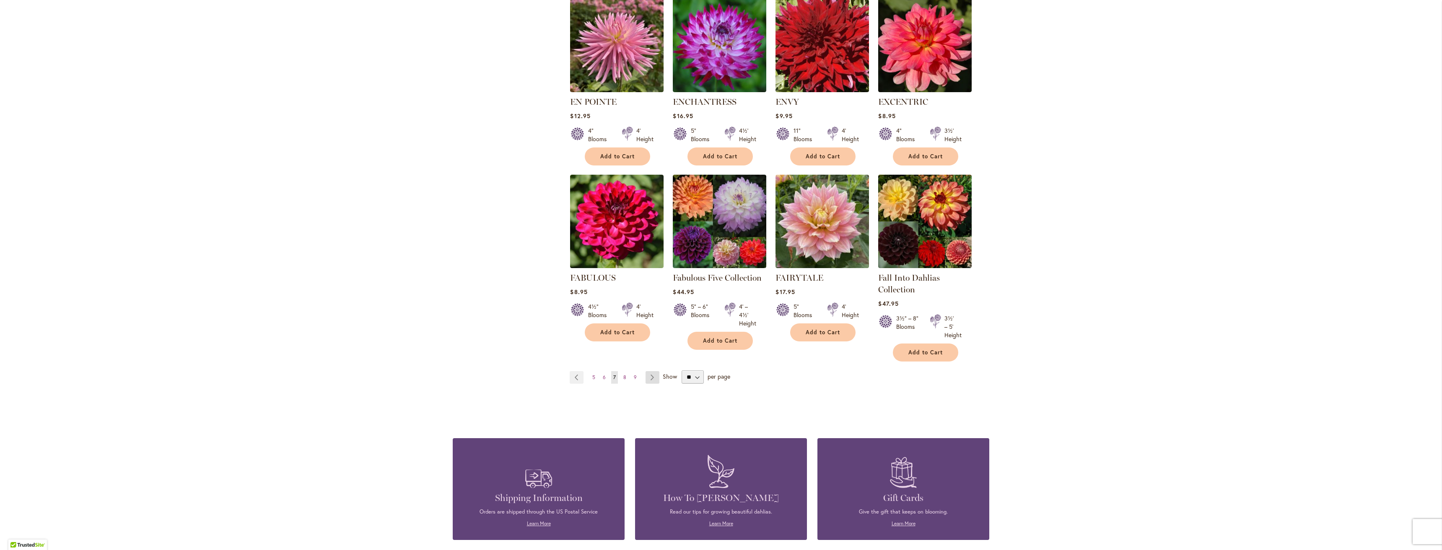
click at [648, 373] on link "Page Next" at bounding box center [652, 377] width 14 height 13
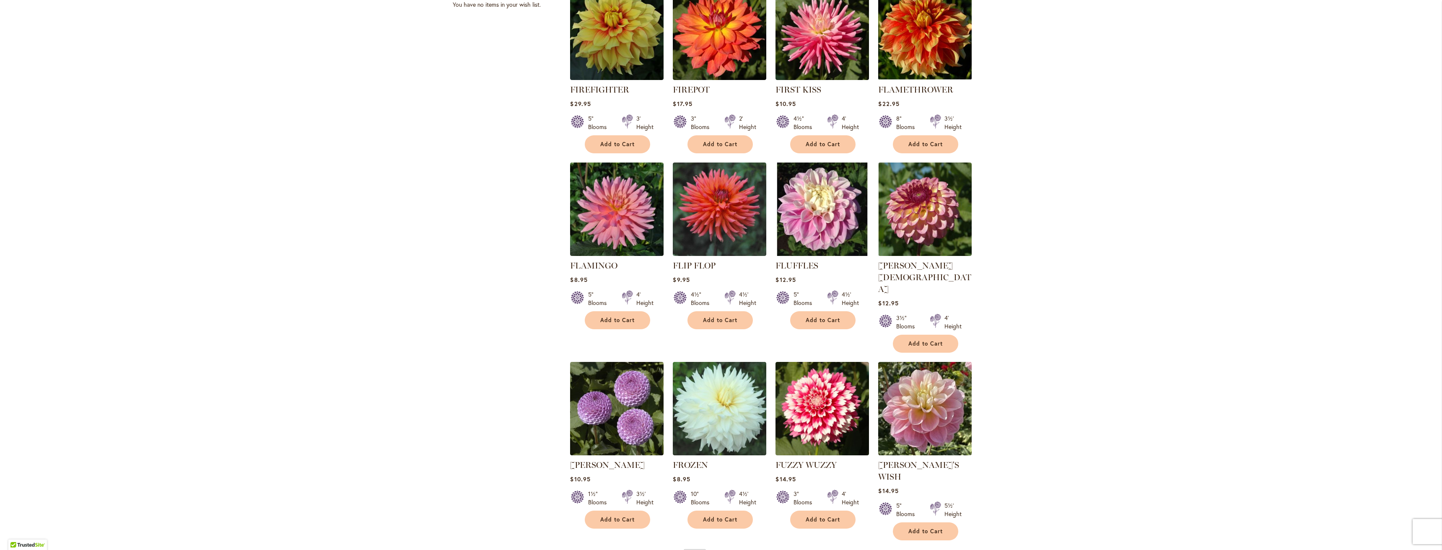
scroll to position [419, 0]
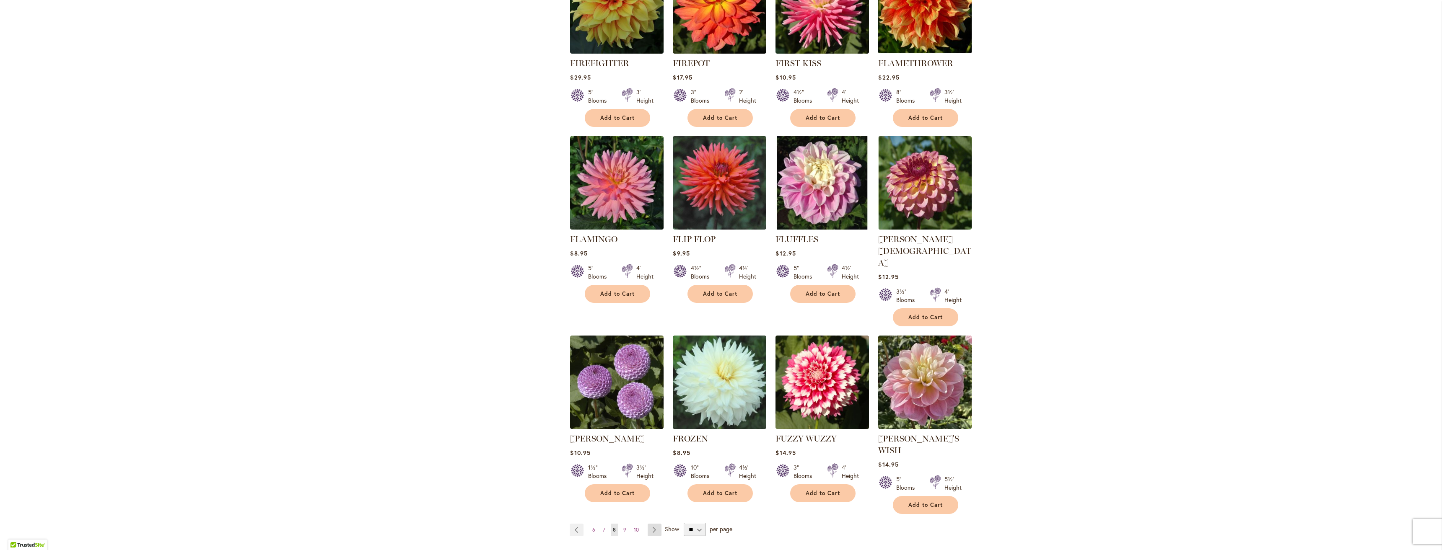
click at [650, 524] on link "Page Next" at bounding box center [654, 530] width 14 height 13
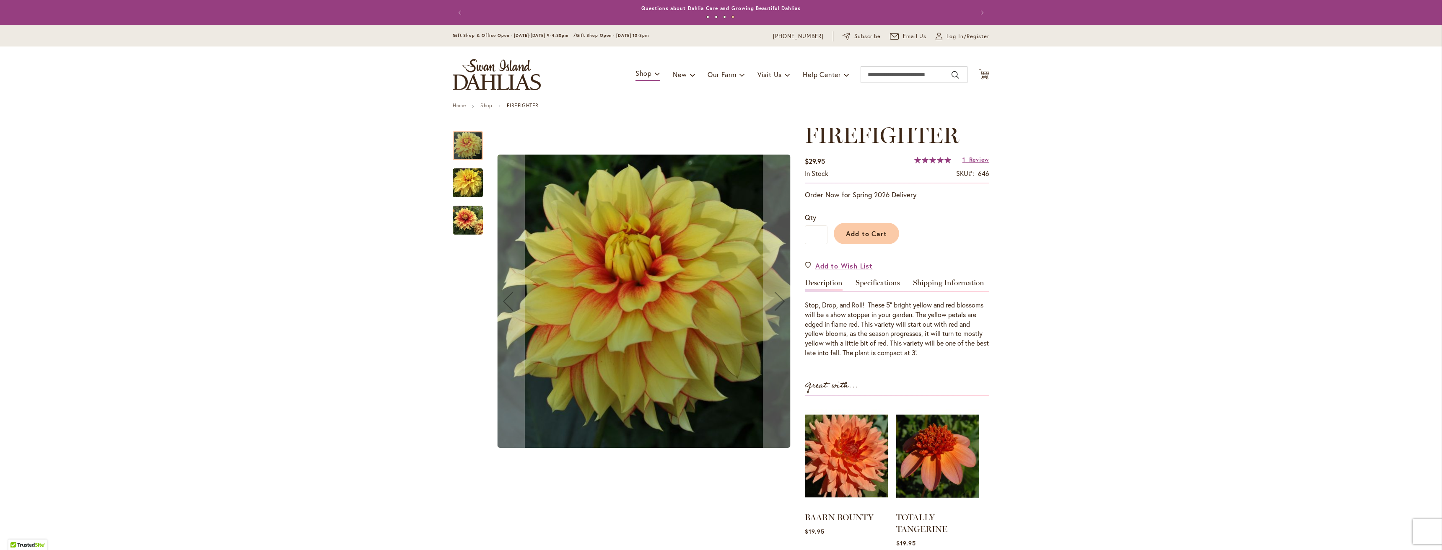
click at [460, 212] on img "FIREFIGHTER" at bounding box center [468, 220] width 30 height 30
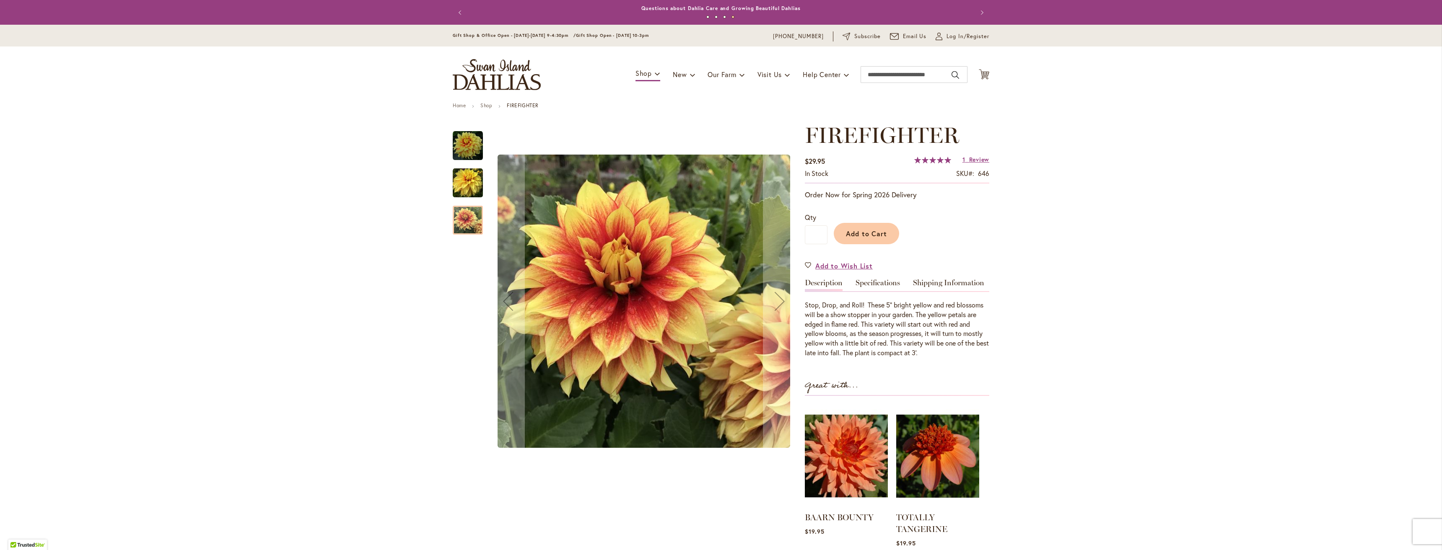
click at [464, 187] on img "FIREFIGHTER" at bounding box center [468, 183] width 30 height 30
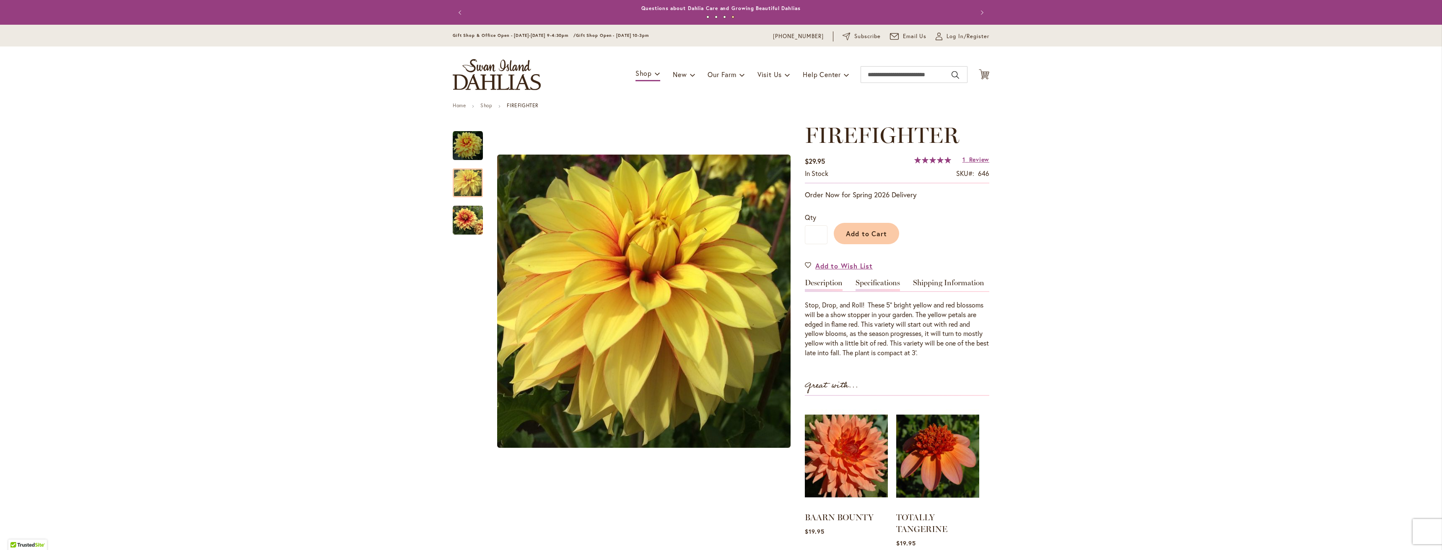
click at [872, 287] on link "Specifications" at bounding box center [877, 285] width 44 height 12
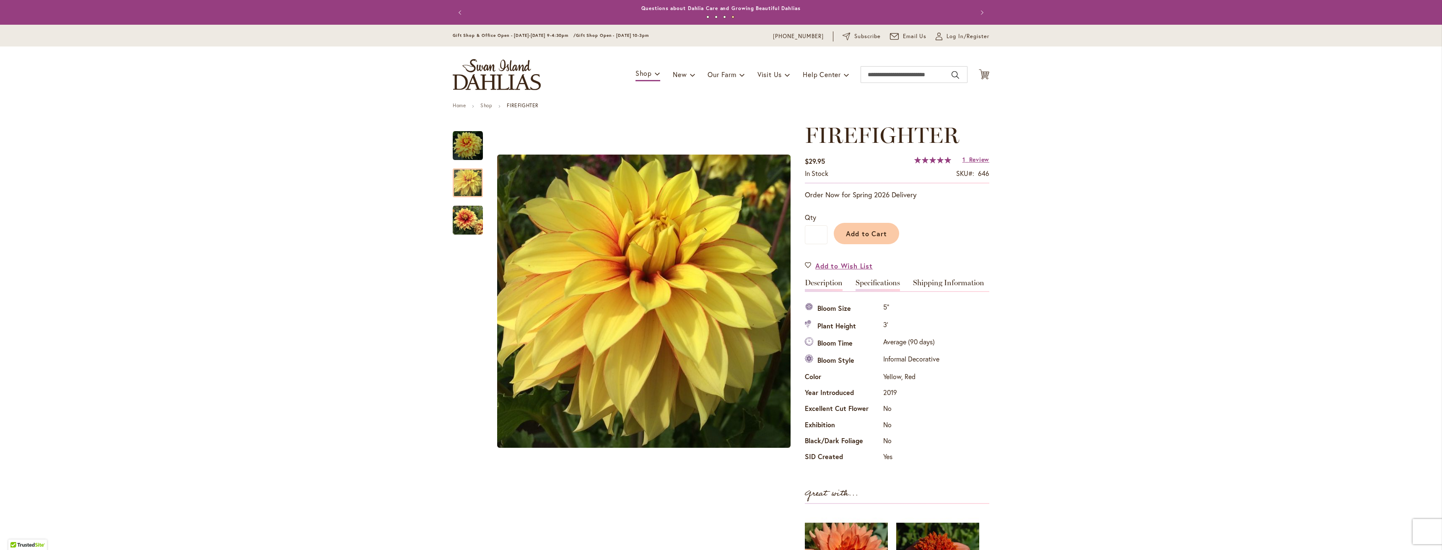
click at [828, 285] on link "Description" at bounding box center [824, 285] width 38 height 12
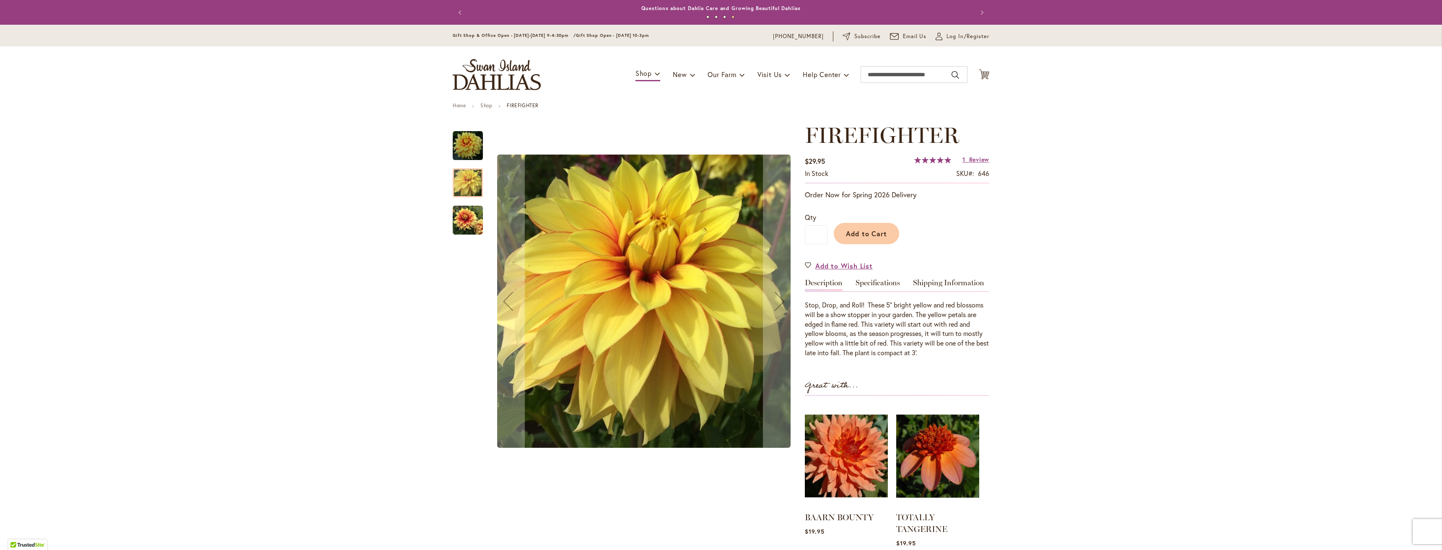
click at [466, 223] on img "FIREFIGHTER" at bounding box center [468, 220] width 30 height 30
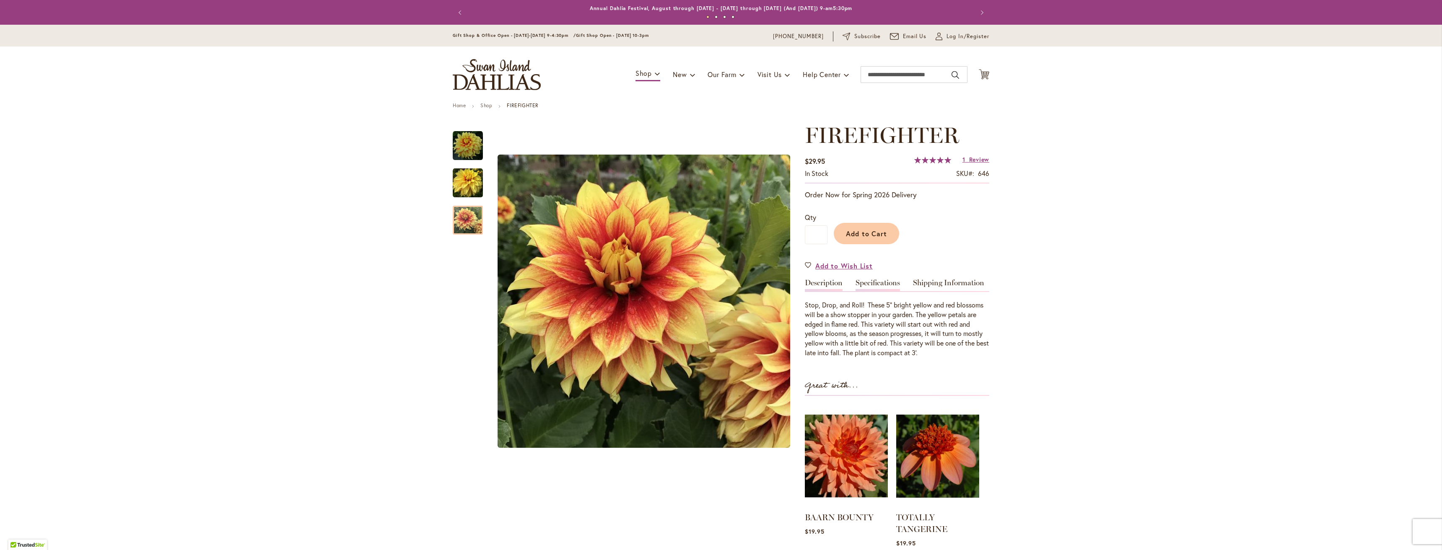
click at [875, 285] on link "Specifications" at bounding box center [877, 285] width 44 height 12
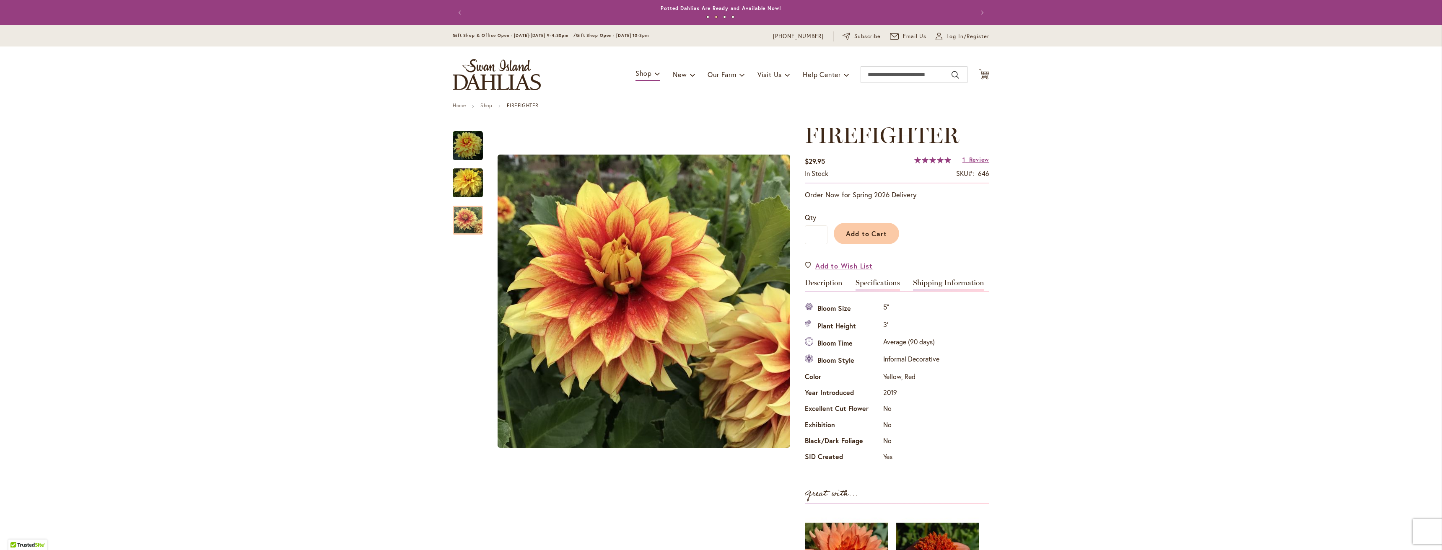
click at [923, 285] on link "Shipping Information" at bounding box center [948, 285] width 71 height 12
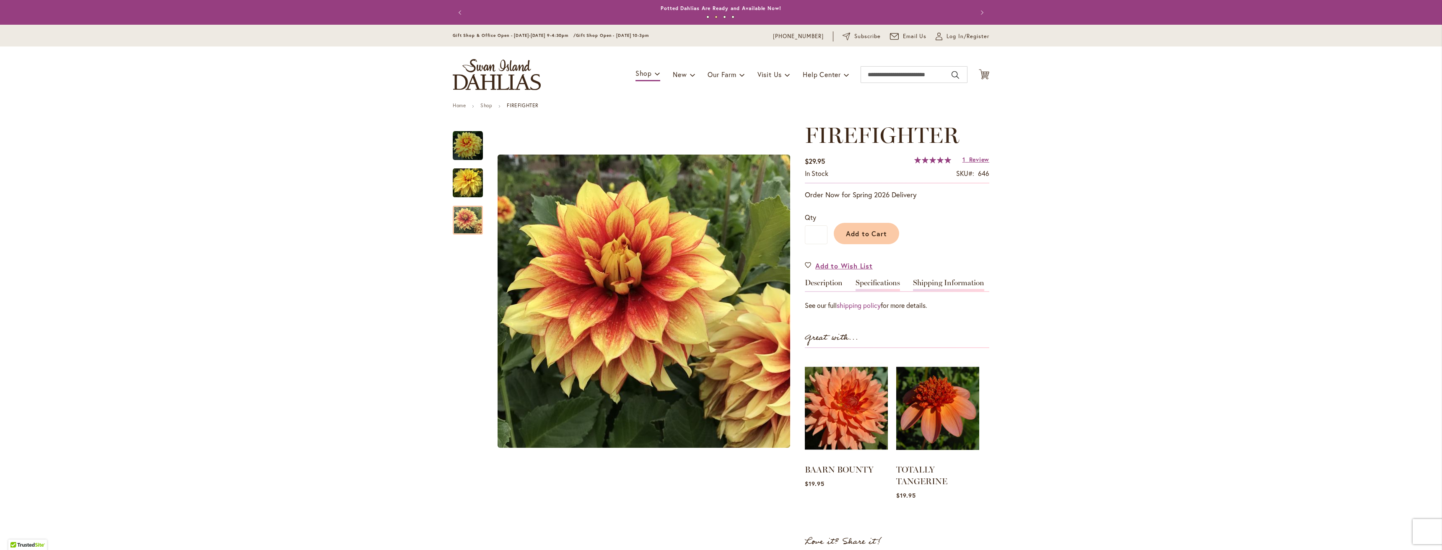
click at [879, 285] on link "Specifications" at bounding box center [877, 285] width 44 height 12
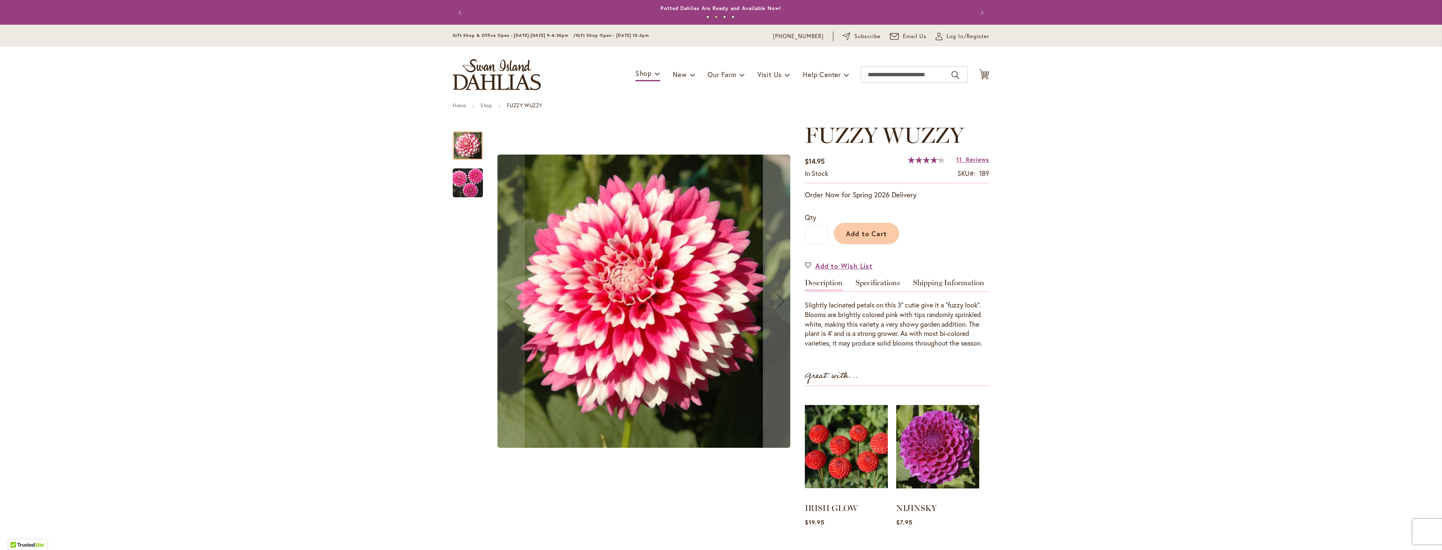
click at [466, 190] on img "FUZZY WUZZY" at bounding box center [468, 183] width 30 height 30
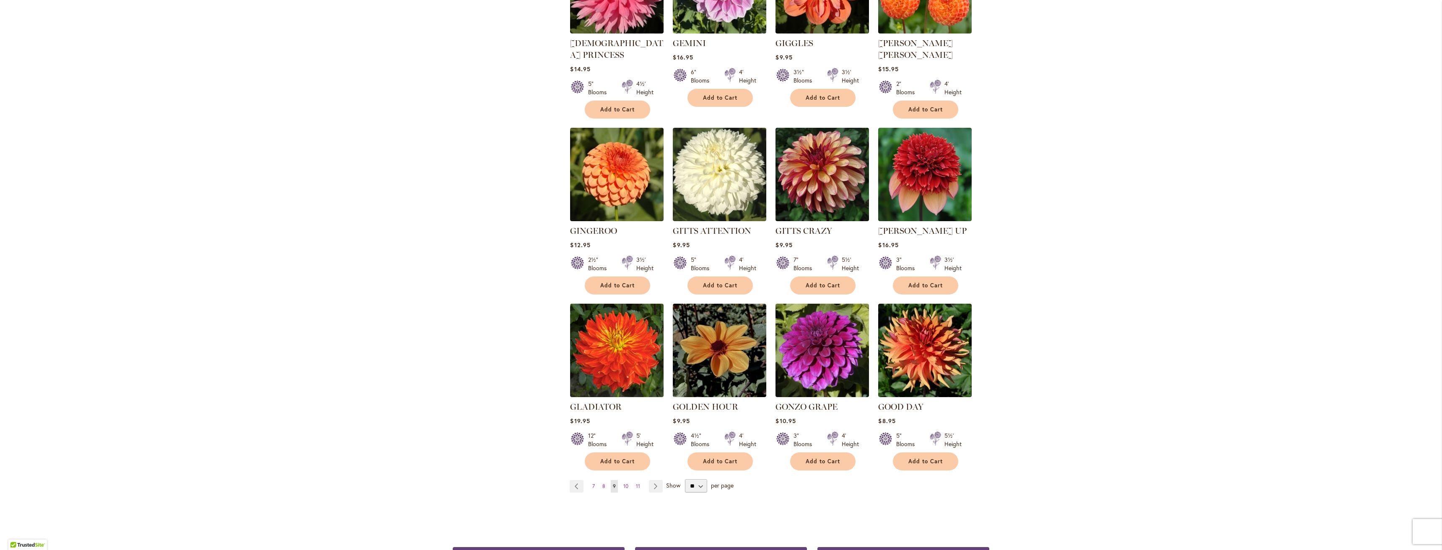
scroll to position [503, 0]
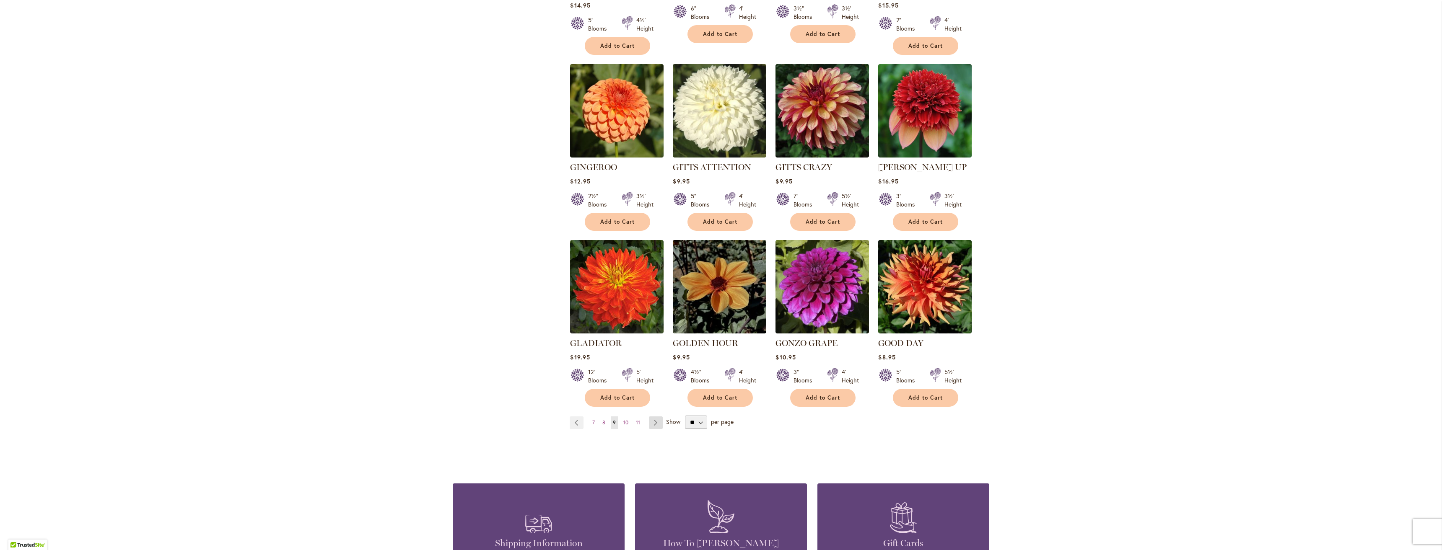
click at [654, 417] on link "Page Next" at bounding box center [656, 423] width 14 height 13
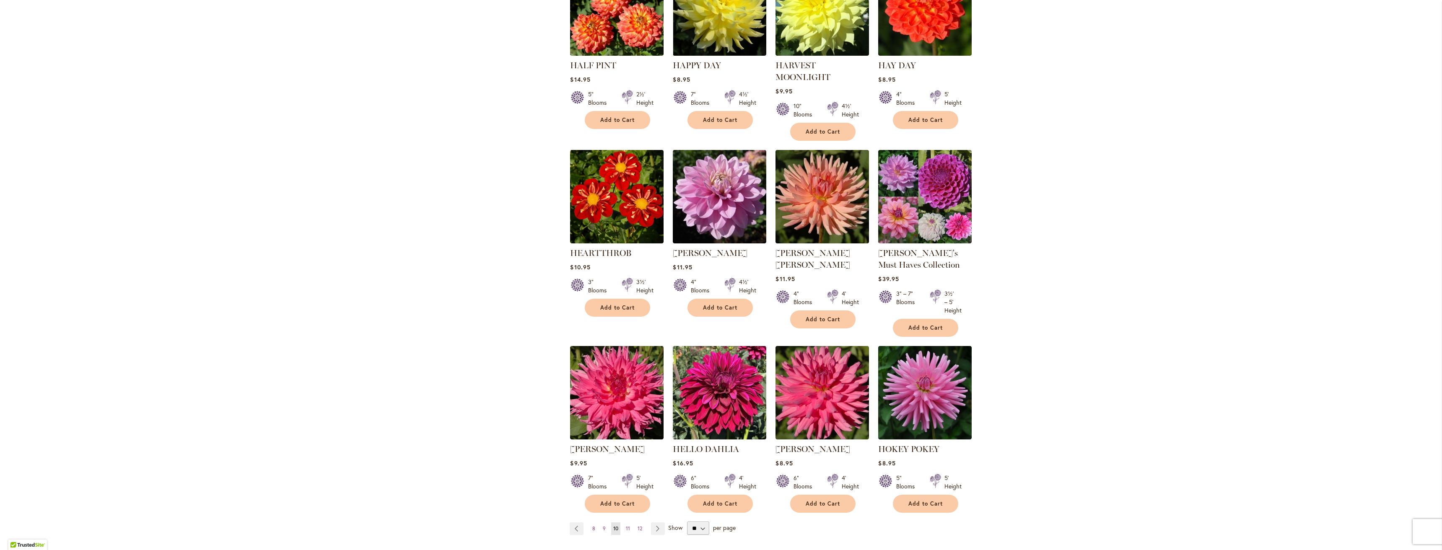
scroll to position [419, 0]
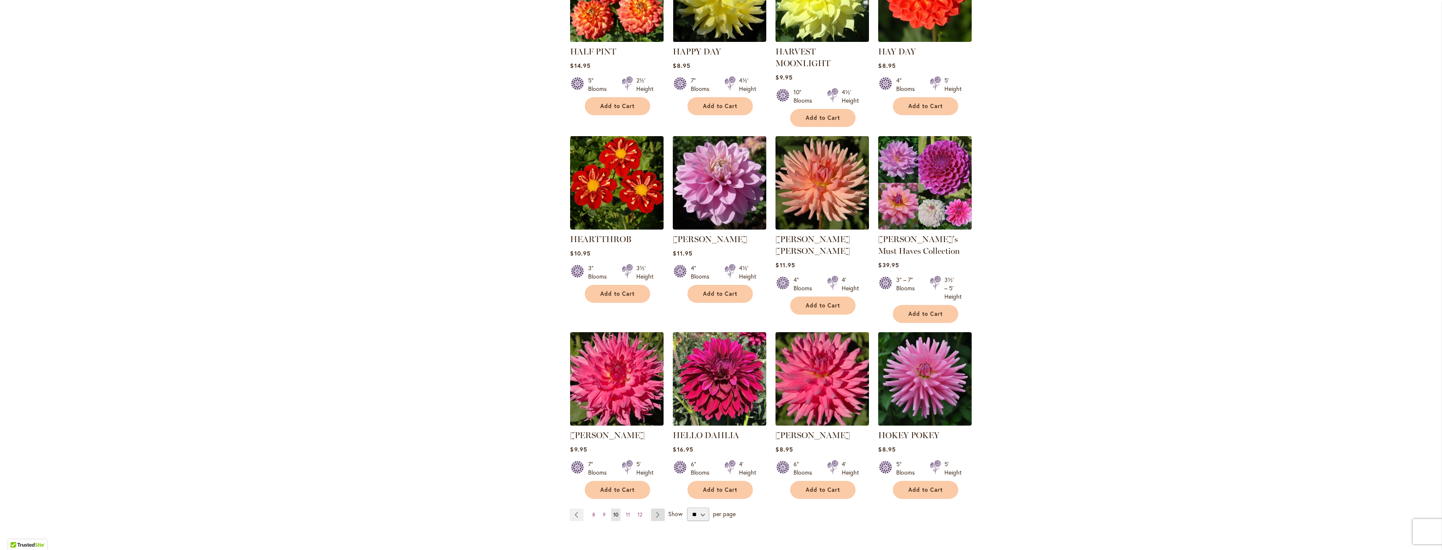
click at [658, 514] on link "Page Next" at bounding box center [658, 515] width 14 height 13
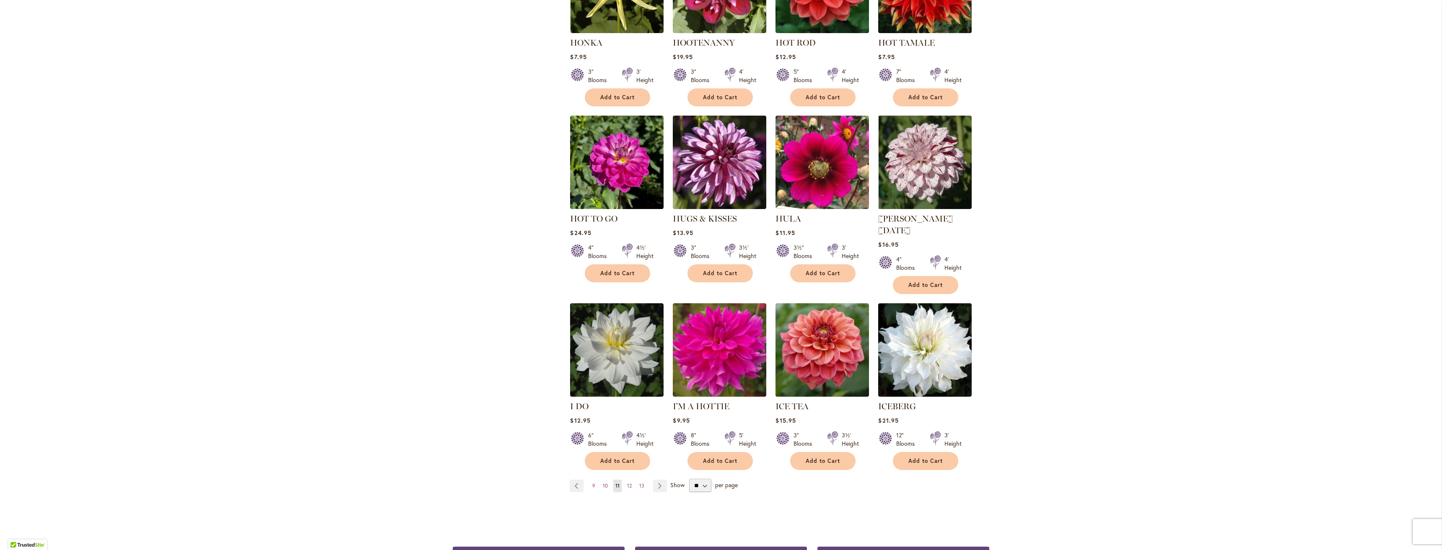
scroll to position [503, 0]
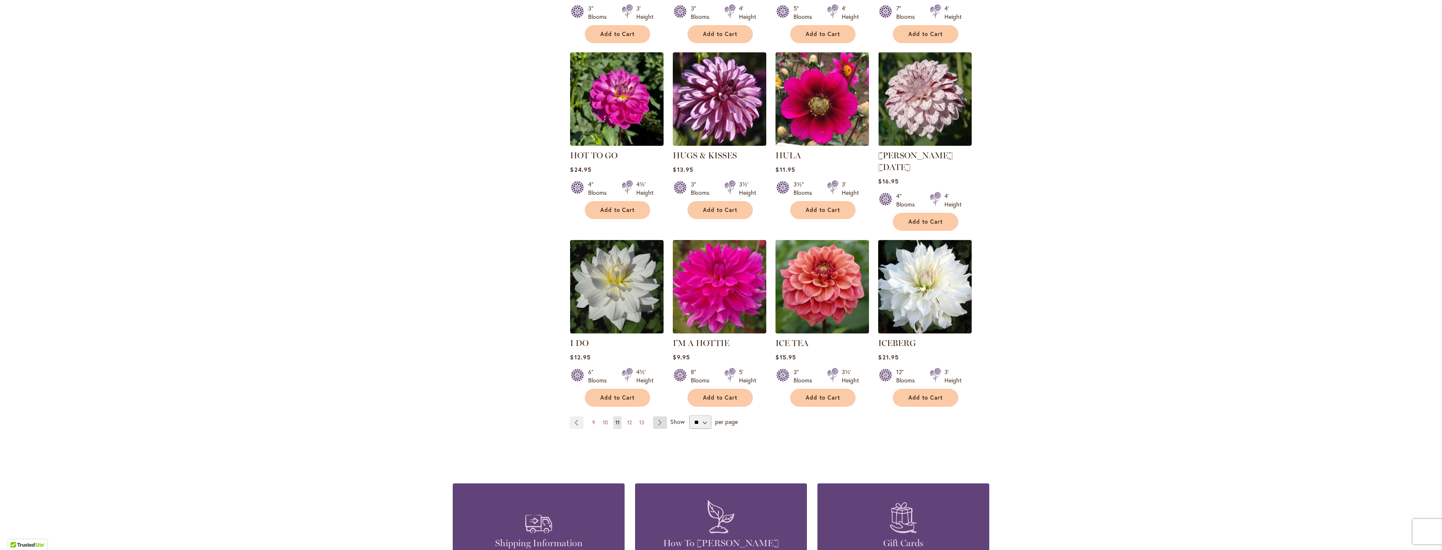
click at [658, 417] on link "Page Next" at bounding box center [660, 423] width 14 height 13
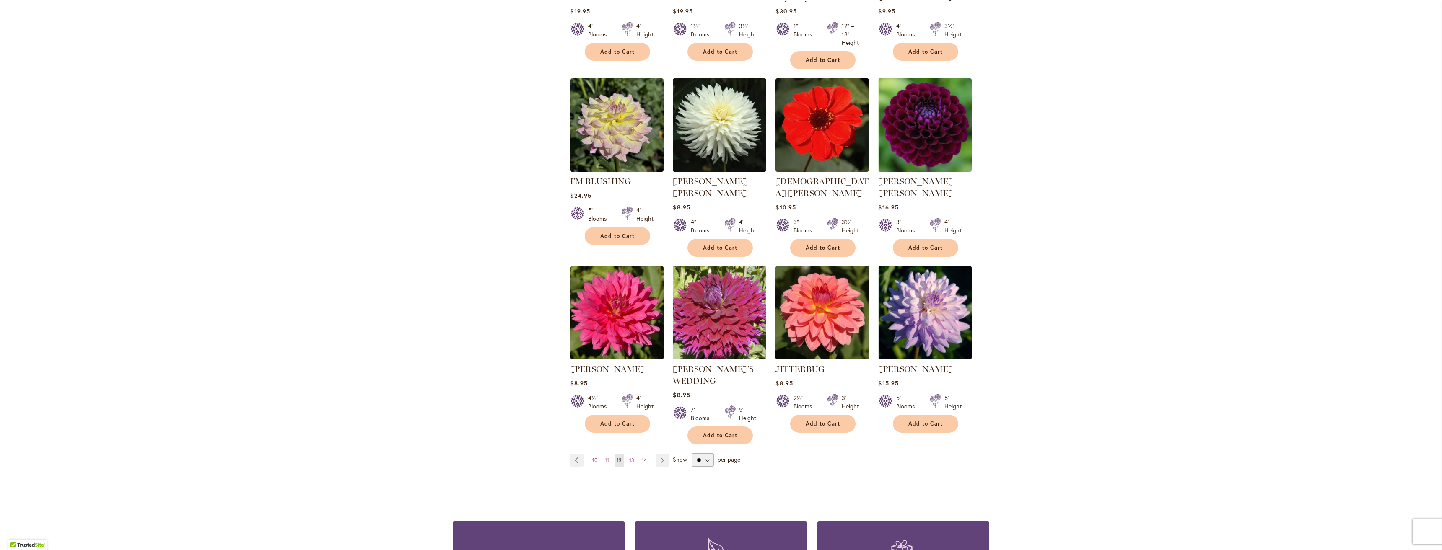
scroll to position [503, 0]
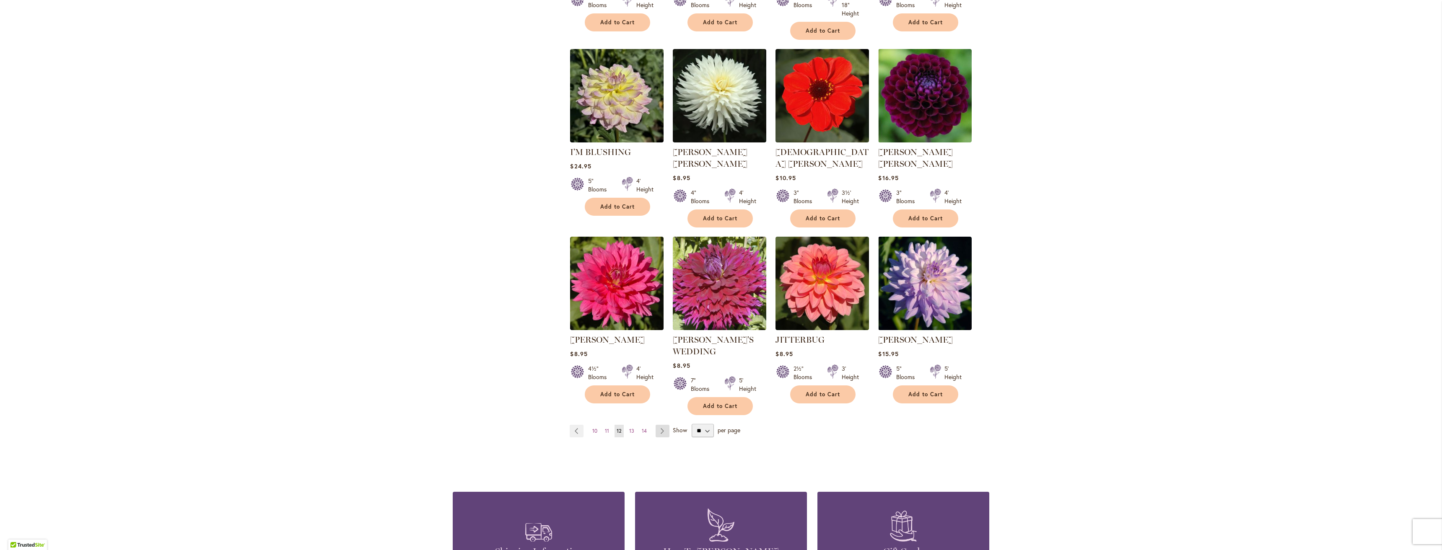
click at [655, 425] on link "Page Next" at bounding box center [662, 431] width 14 height 13
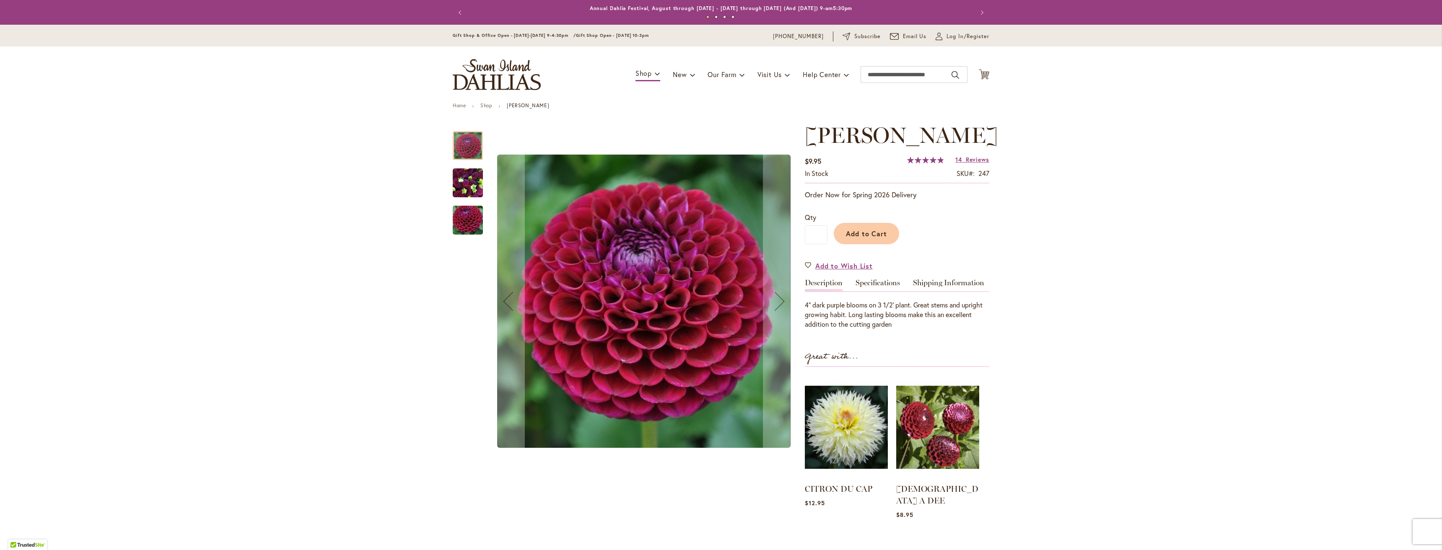
click at [460, 184] on img "IVANETTI" at bounding box center [468, 183] width 30 height 40
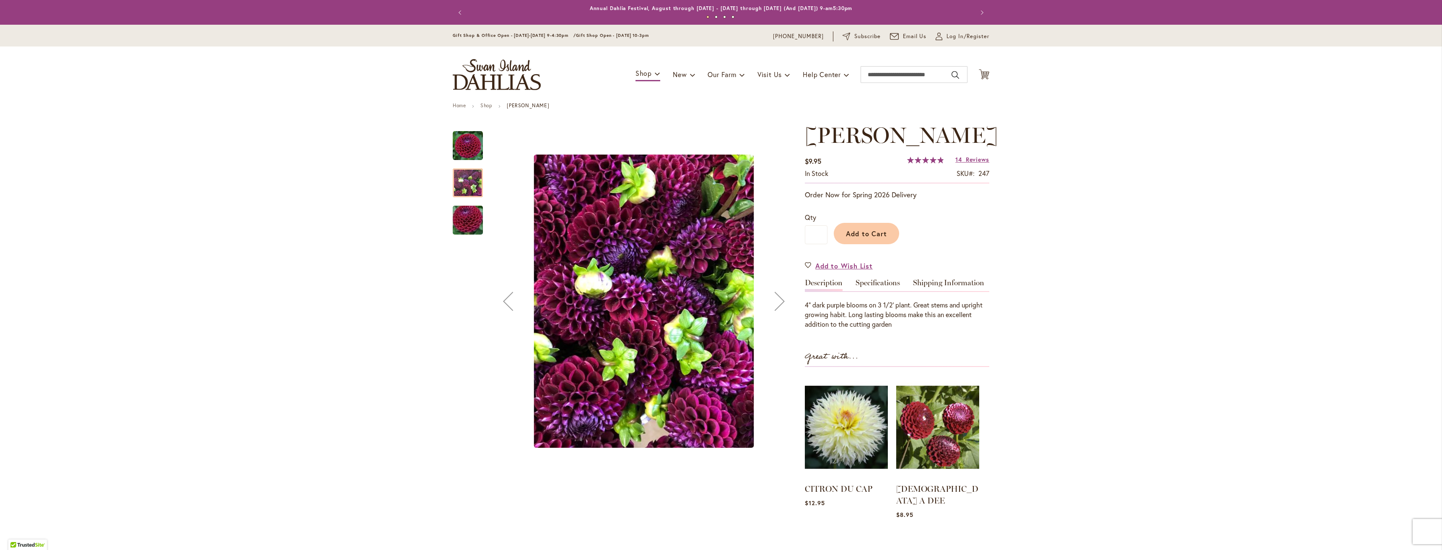
click at [465, 220] on img "IVANETTI" at bounding box center [468, 220] width 60 height 40
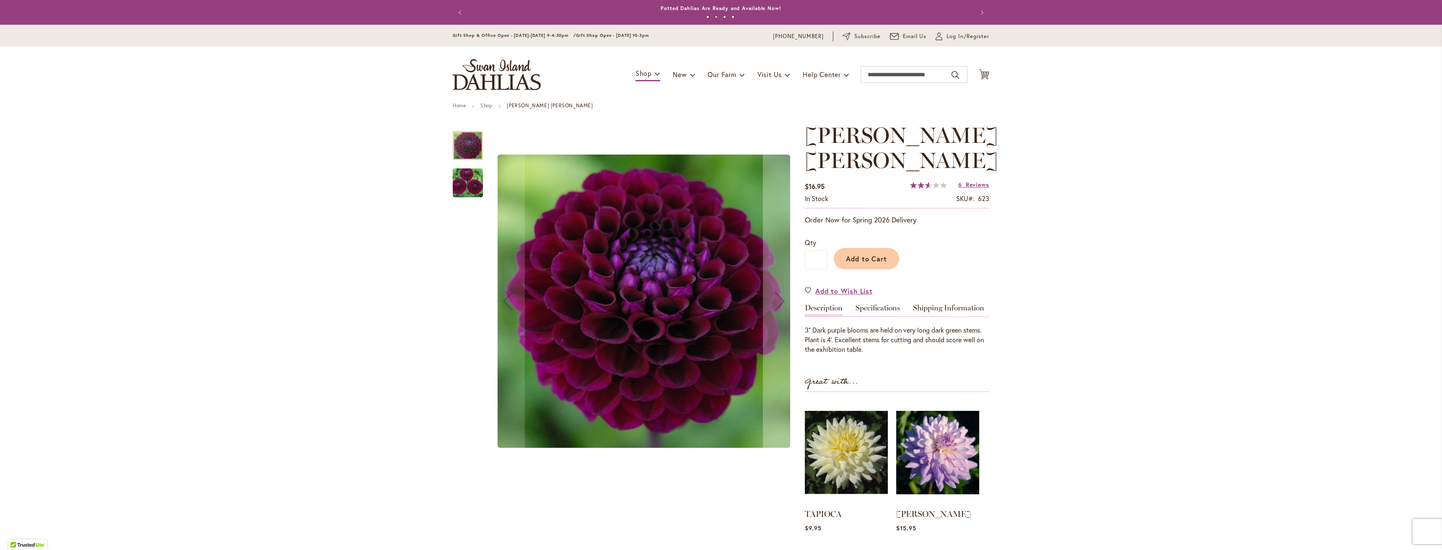
click at [466, 184] on img "JASON MATTHEW" at bounding box center [468, 183] width 60 height 40
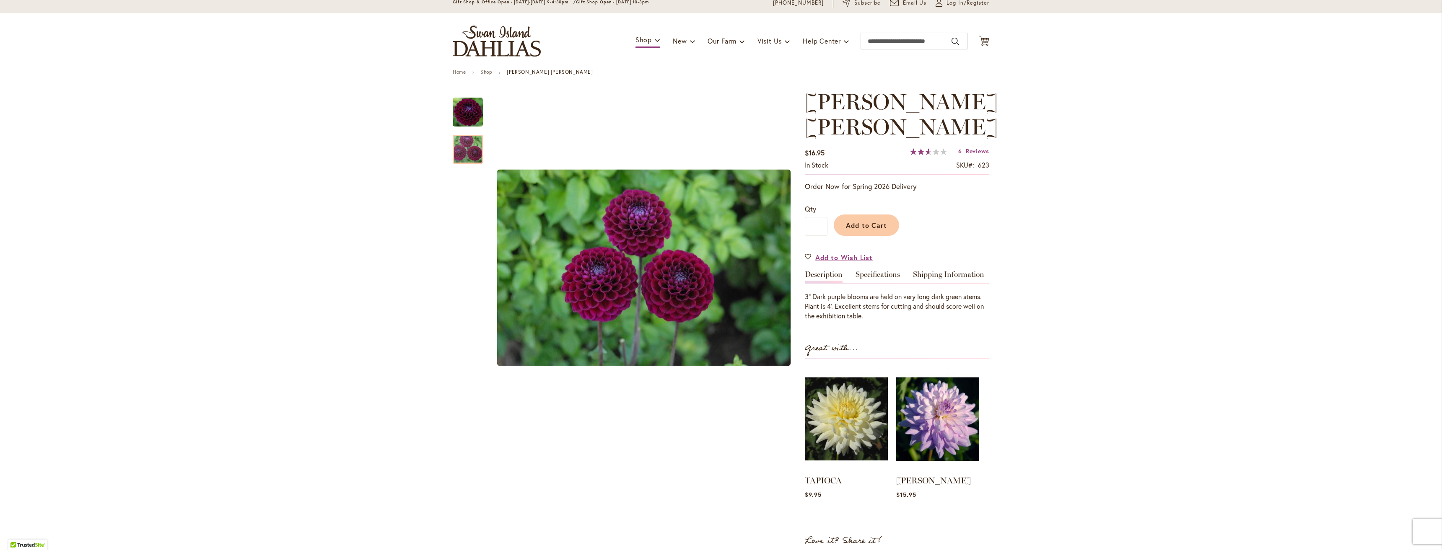
scroll to position [21, 0]
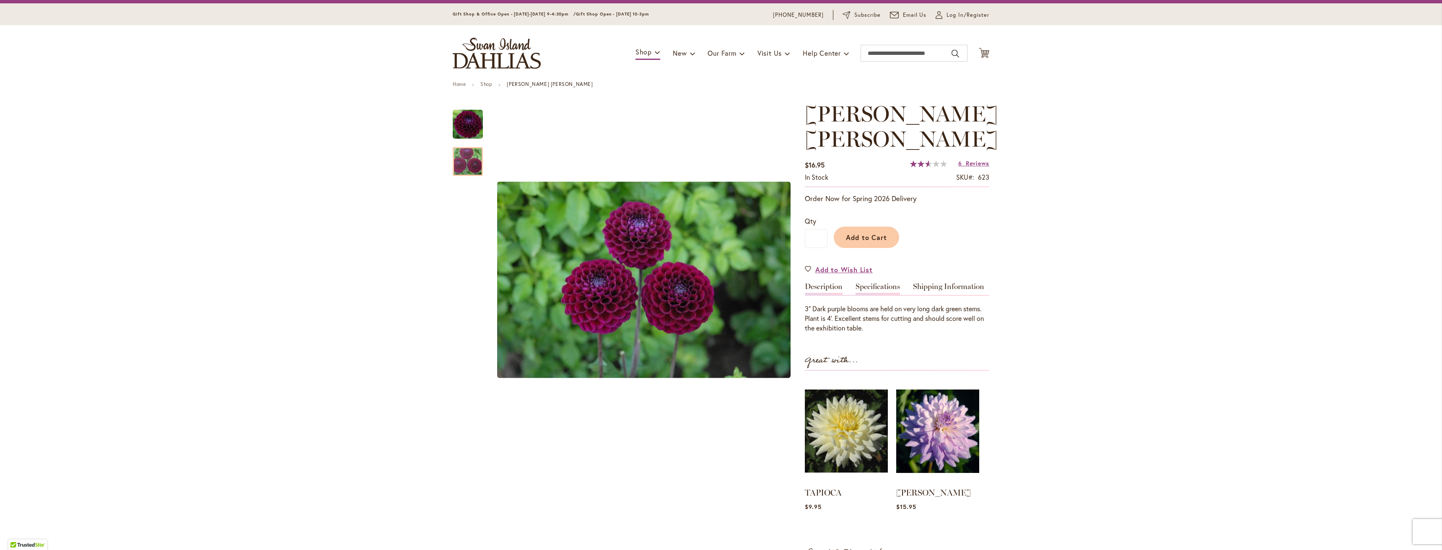
drag, startPoint x: 870, startPoint y: 285, endPoint x: 875, endPoint y: 285, distance: 5.9
click at [870, 285] on link "Specifications" at bounding box center [877, 289] width 44 height 12
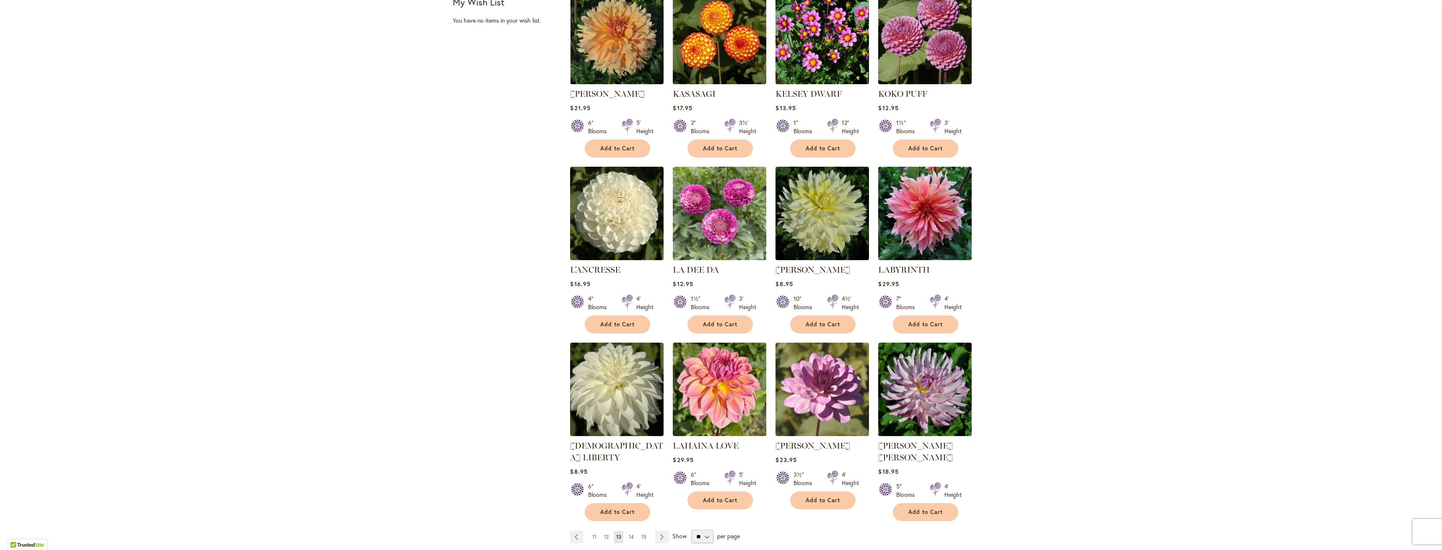
scroll to position [377, 0]
click at [659, 531] on link "Page Next" at bounding box center [662, 537] width 14 height 13
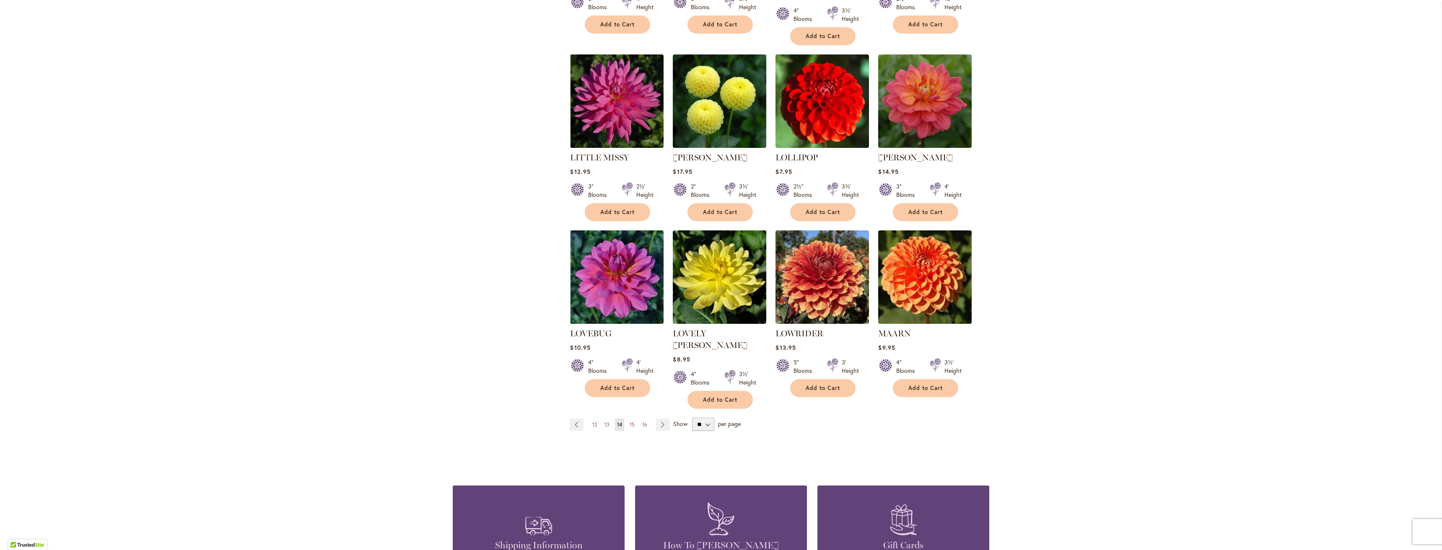
scroll to position [503, 0]
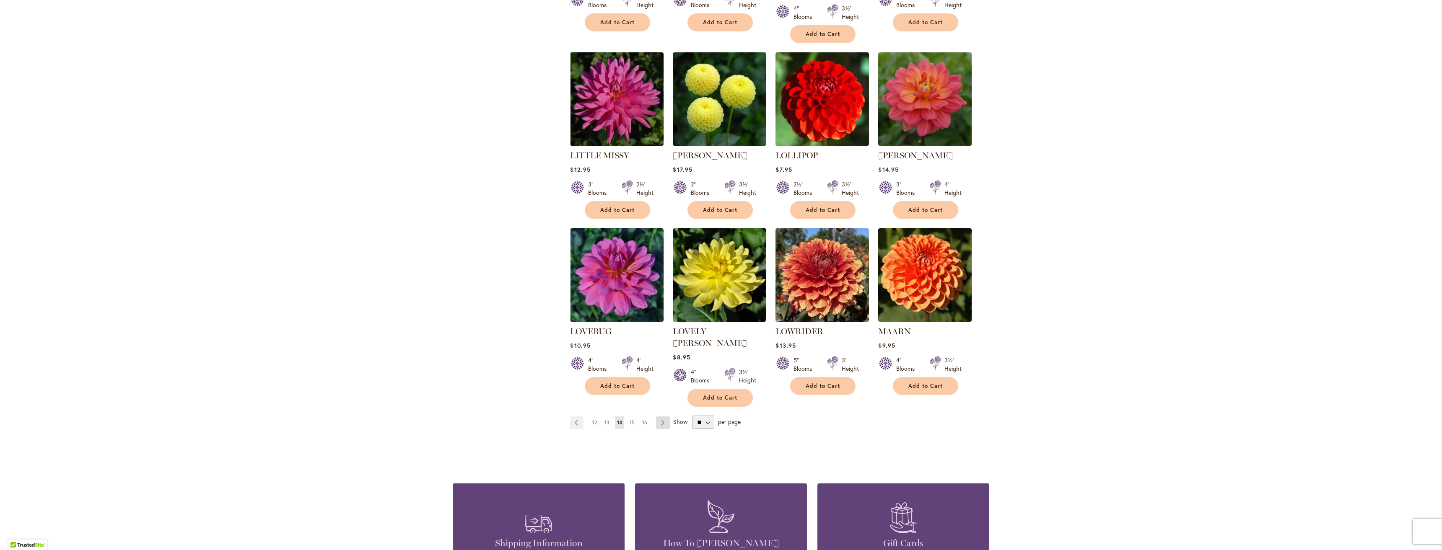
click at [659, 417] on link "Page Next" at bounding box center [663, 423] width 14 height 13
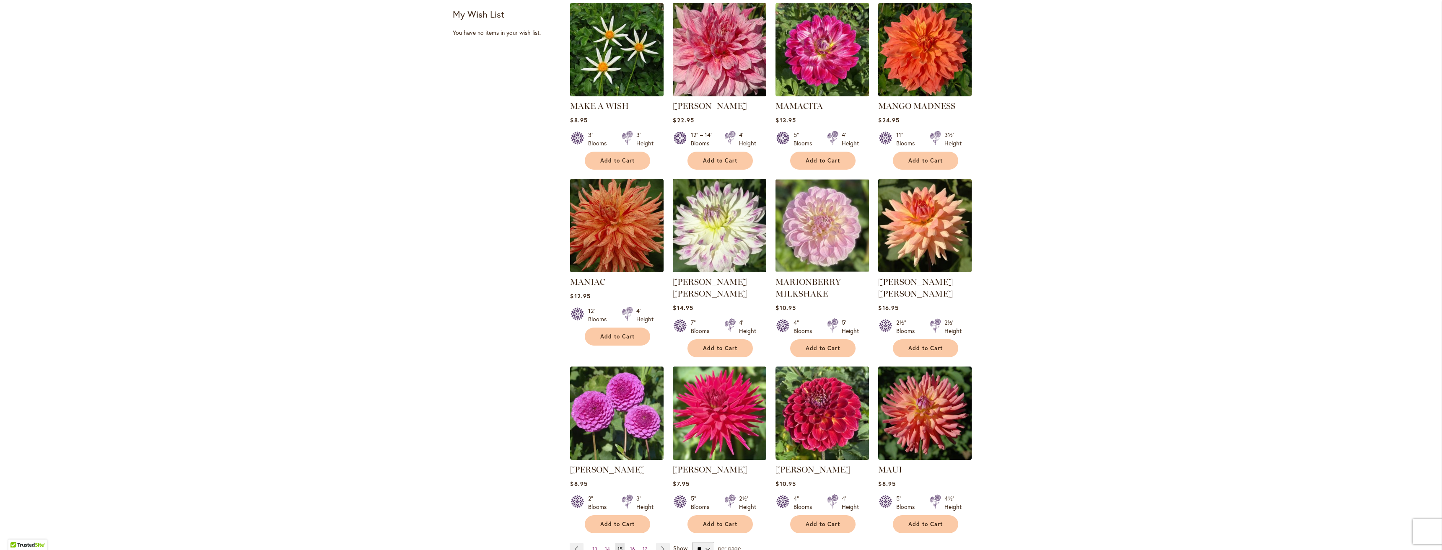
scroll to position [461, 0]
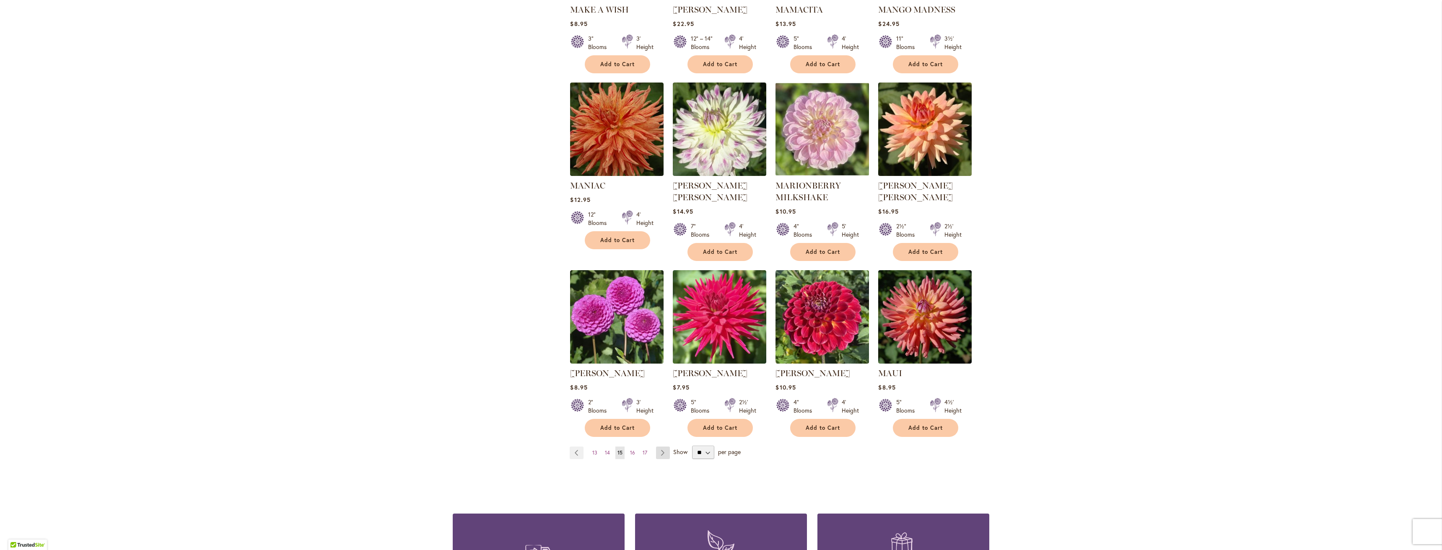
click at [659, 453] on link "Page Next" at bounding box center [663, 453] width 14 height 13
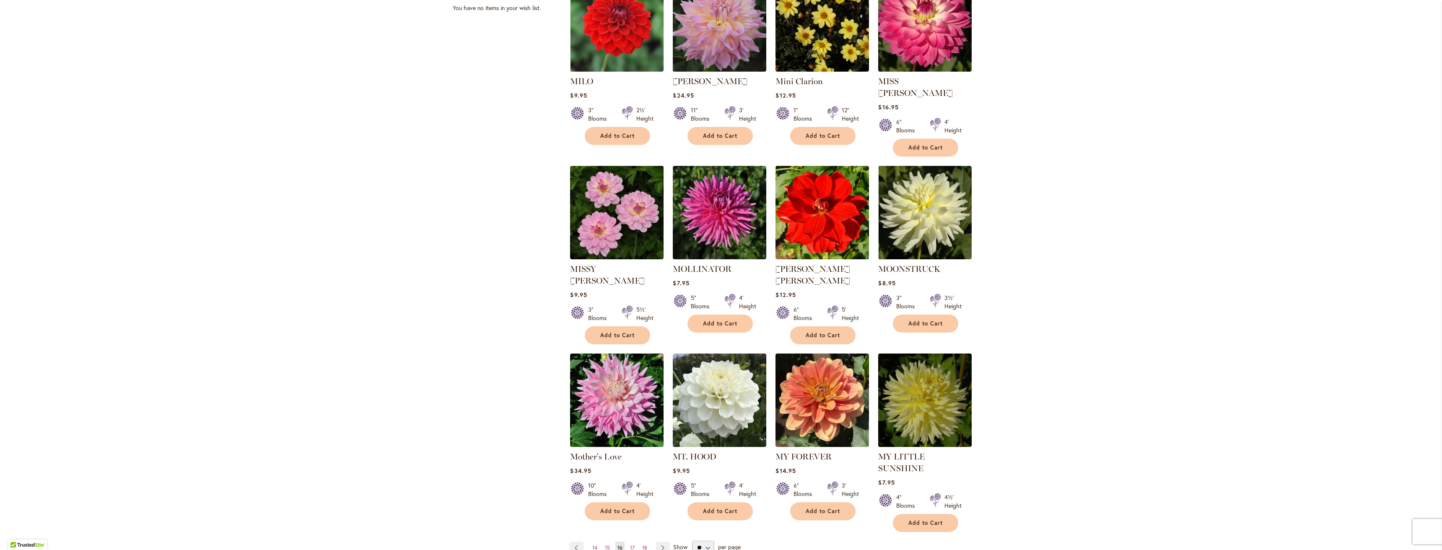
scroll to position [419, 0]
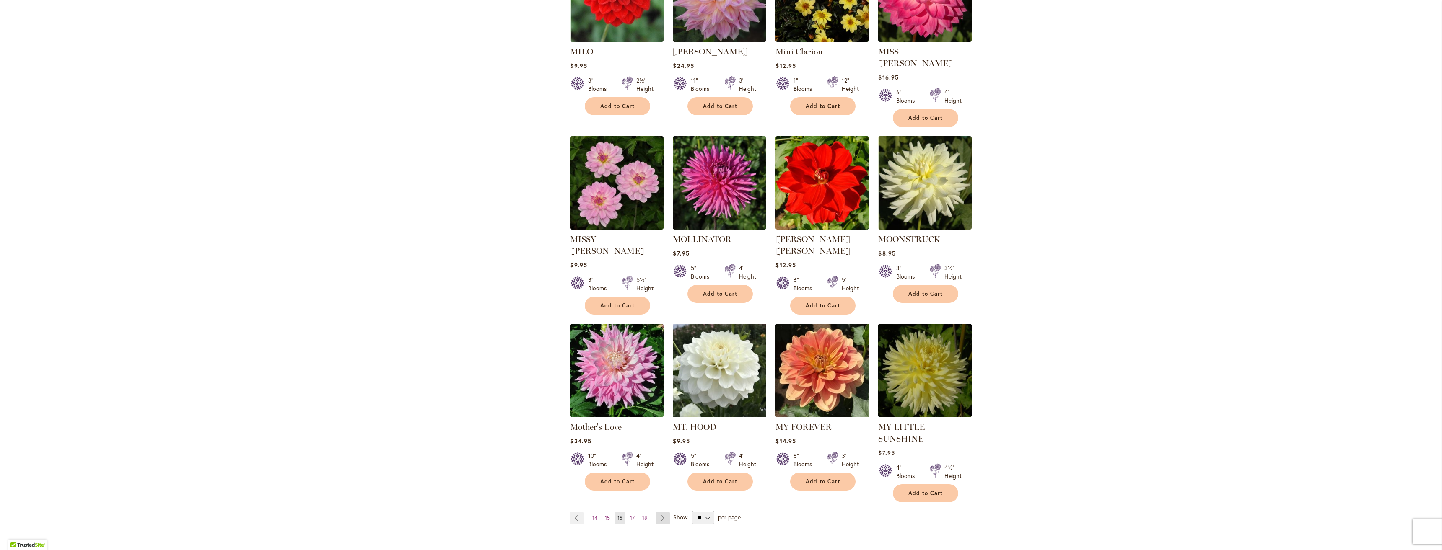
click at [660, 512] on link "Page Next" at bounding box center [663, 518] width 14 height 13
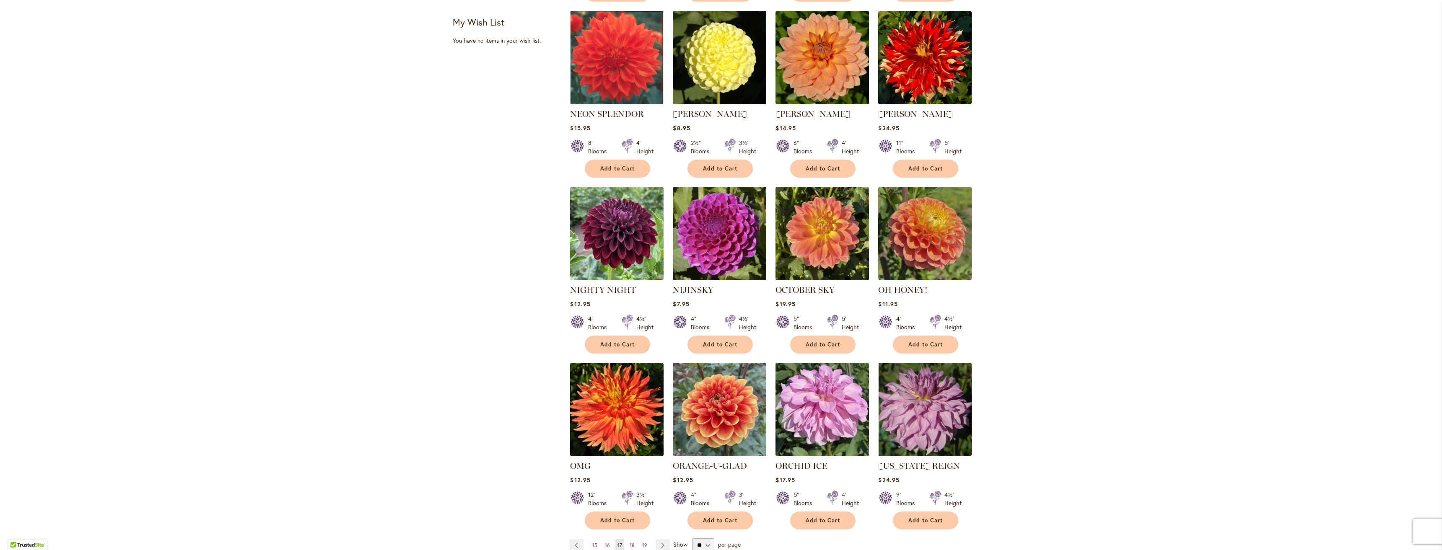
scroll to position [377, 0]
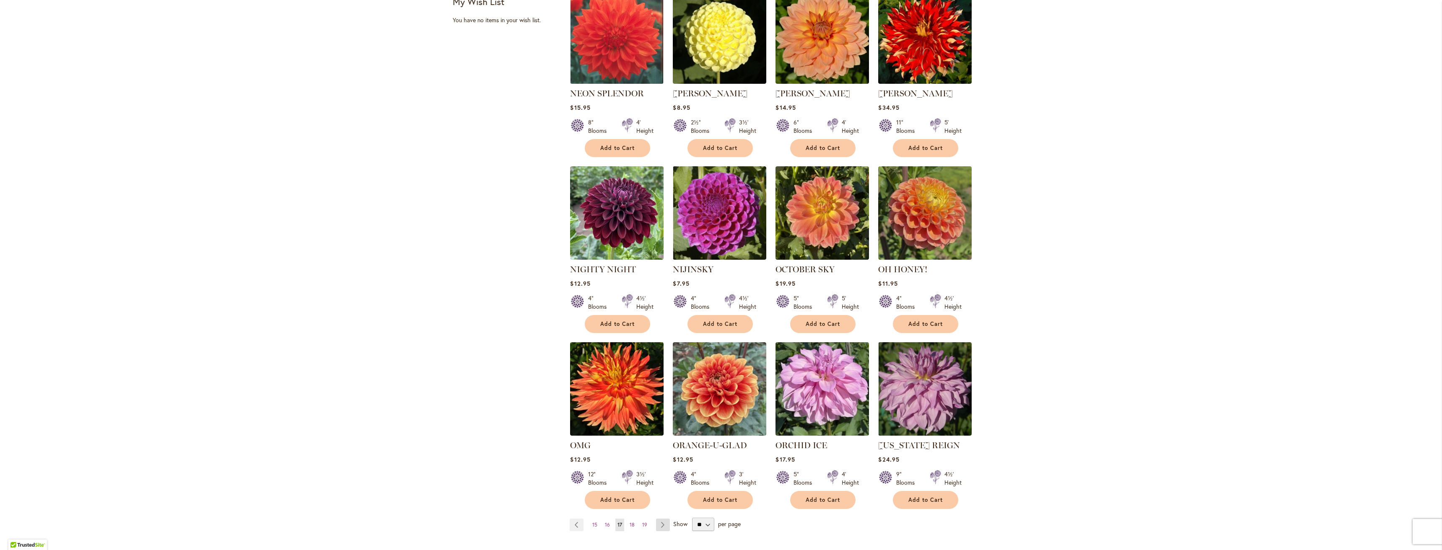
click at [660, 521] on link "Page Next" at bounding box center [663, 525] width 14 height 13
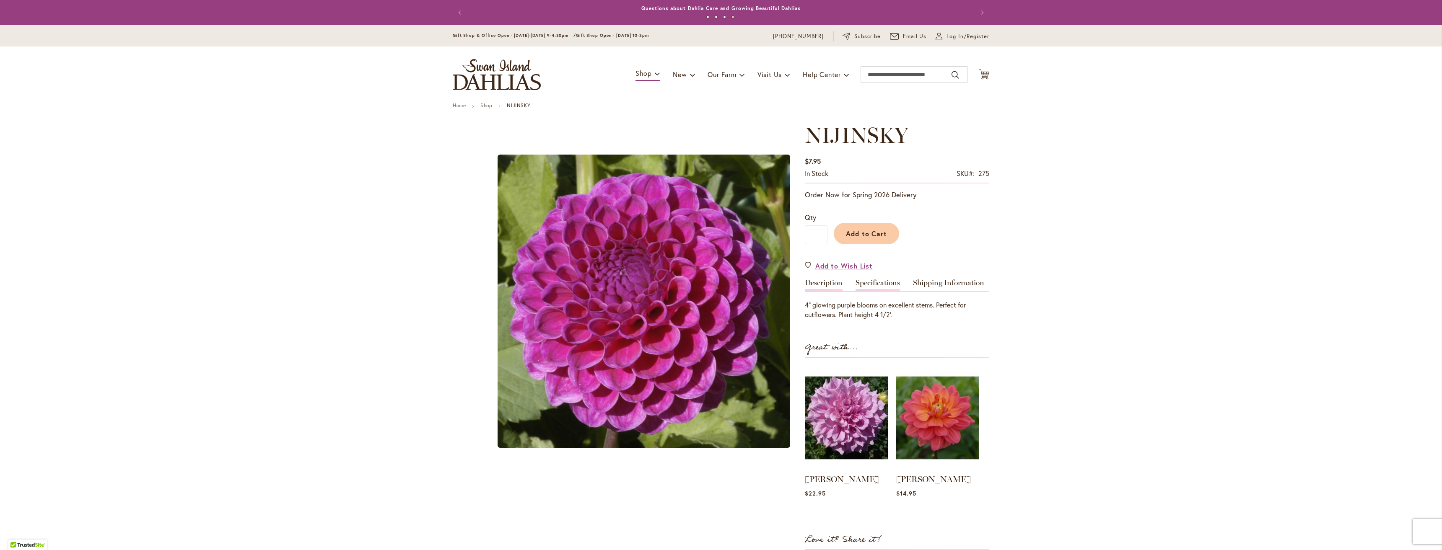
click at [872, 283] on link "Specifications" at bounding box center [877, 285] width 44 height 12
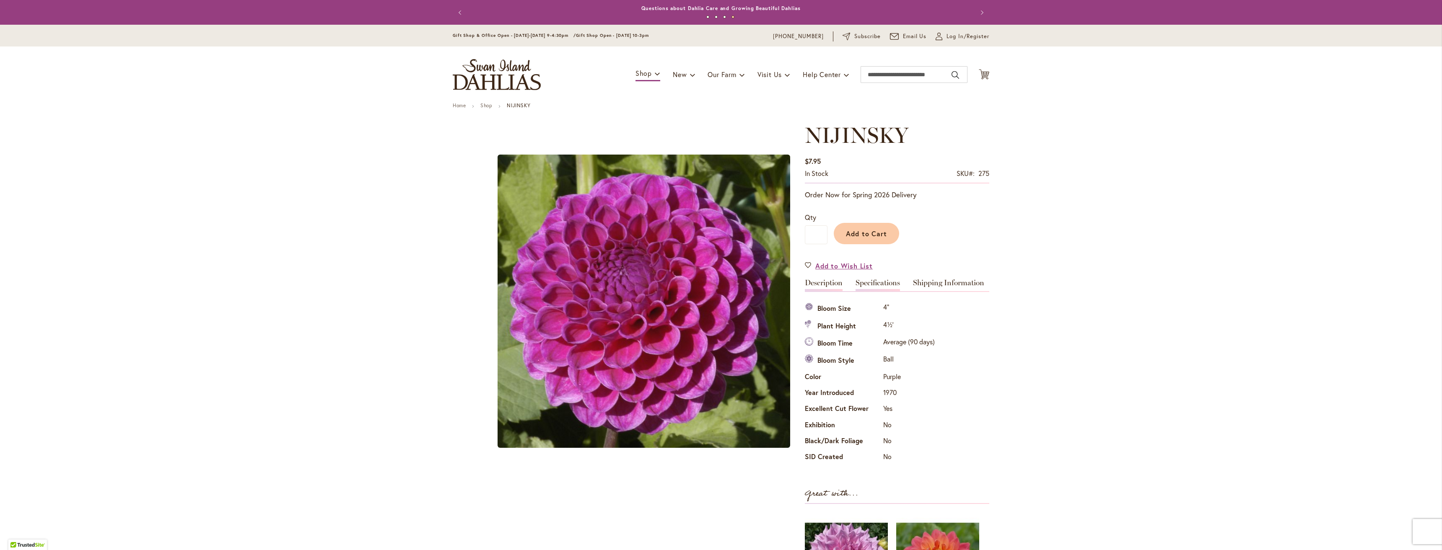
click at [831, 286] on link "Description" at bounding box center [824, 285] width 38 height 12
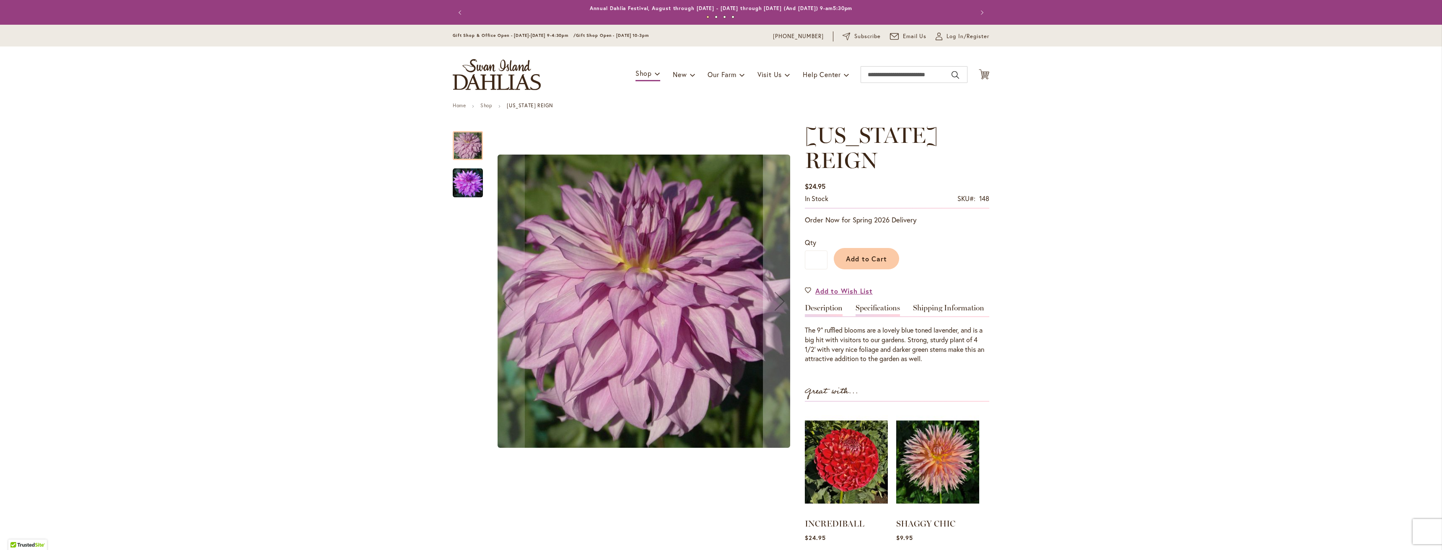
click at [867, 304] on link "Specifications" at bounding box center [877, 310] width 44 height 12
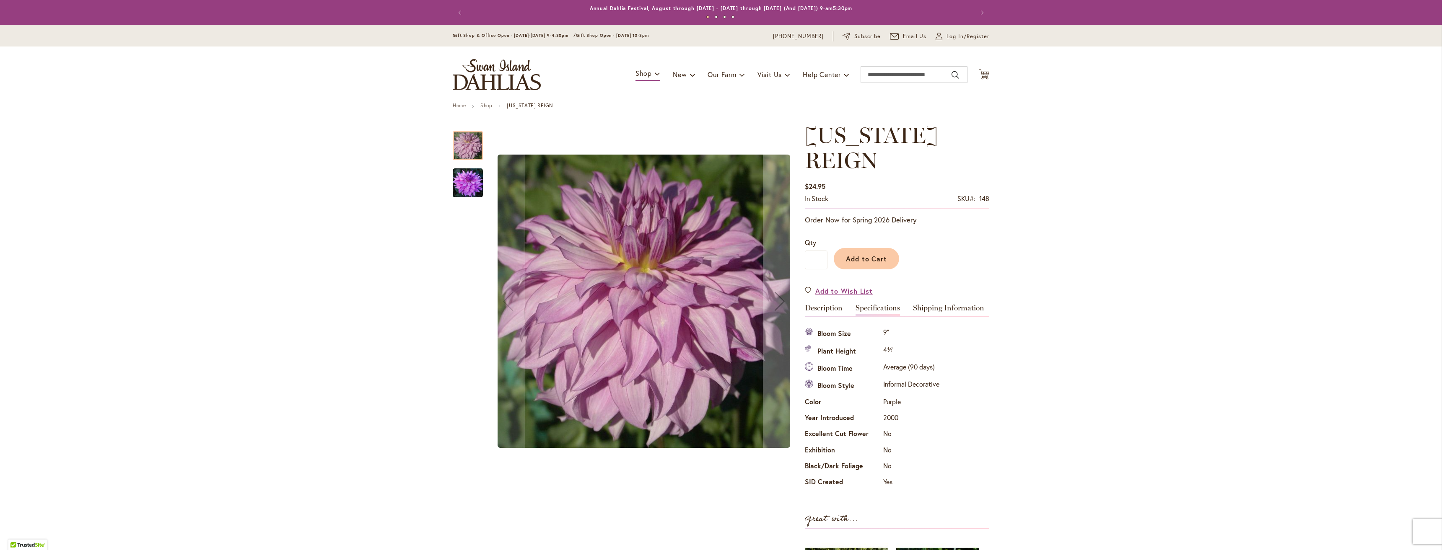
click at [463, 184] on img "OREGON REIGN" at bounding box center [468, 183] width 30 height 30
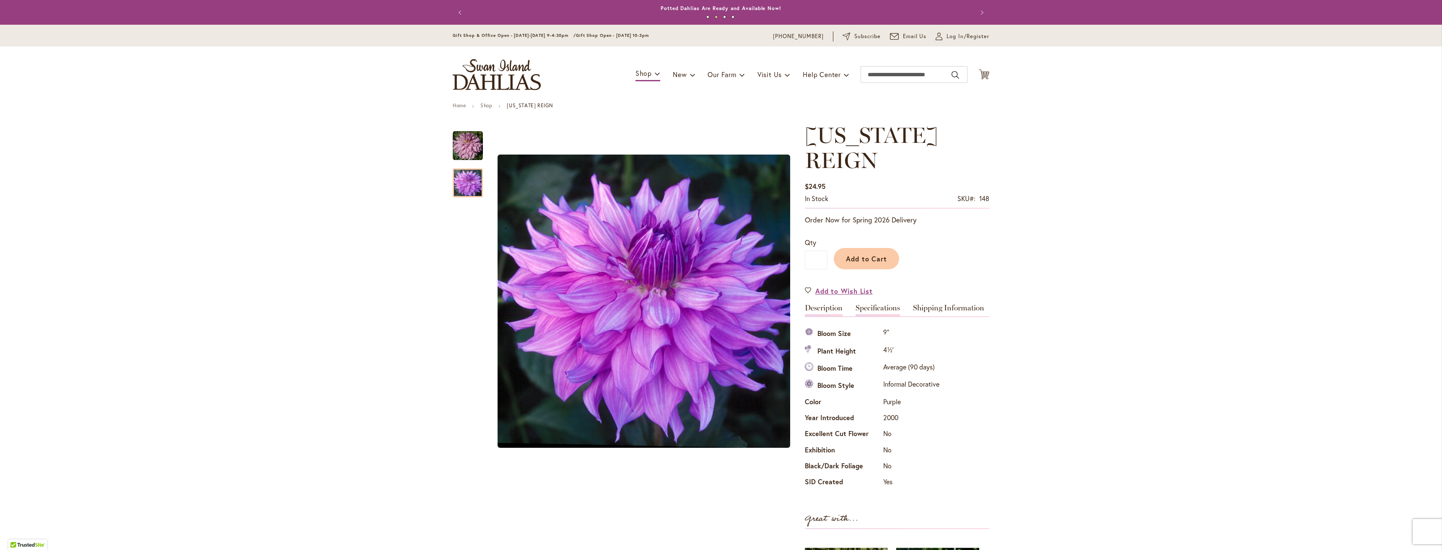
click at [825, 304] on link "Description" at bounding box center [824, 310] width 38 height 12
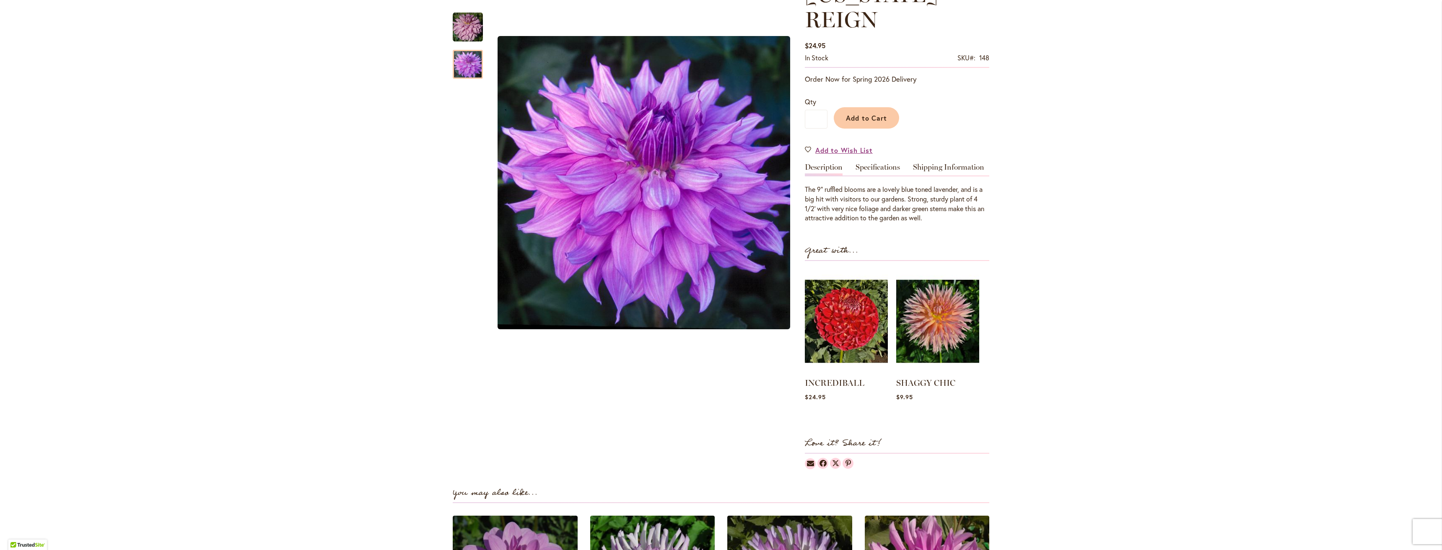
scroll to position [126, 0]
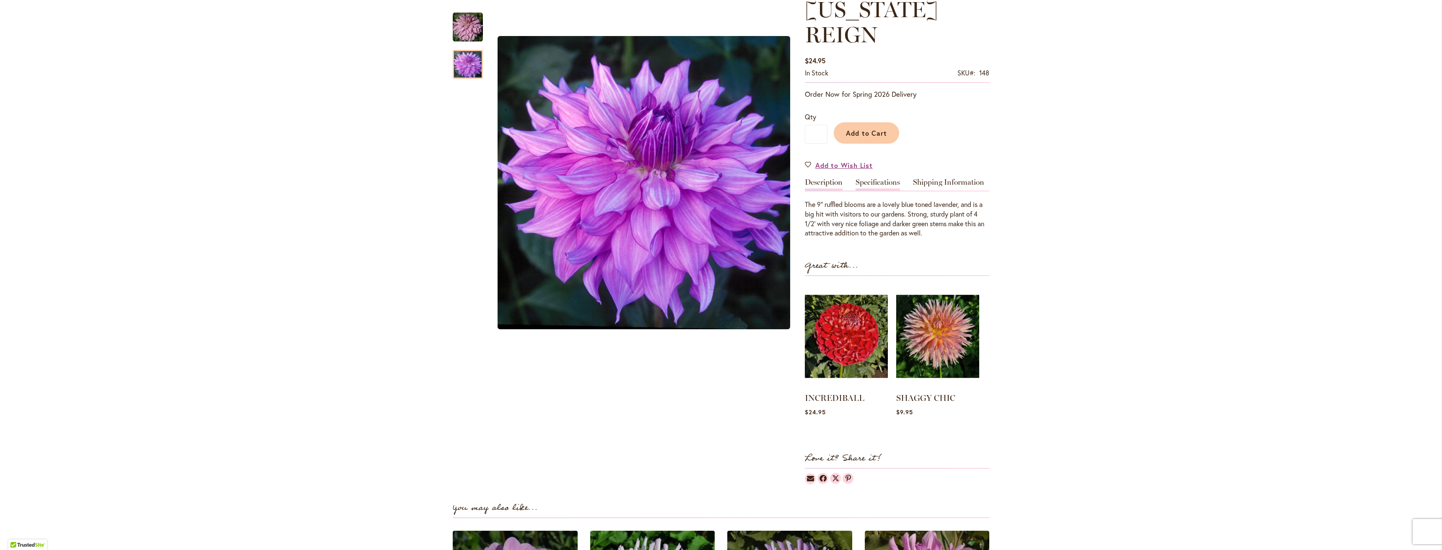
click at [889, 179] on link "Specifications" at bounding box center [877, 185] width 44 height 12
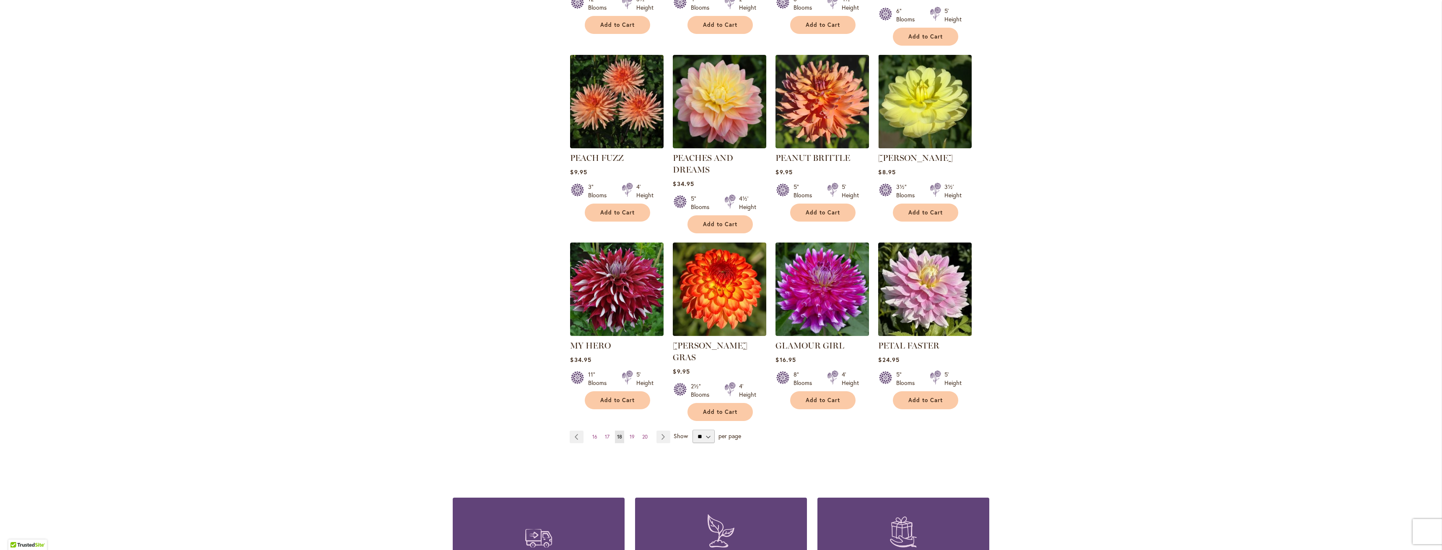
scroll to position [503, 0]
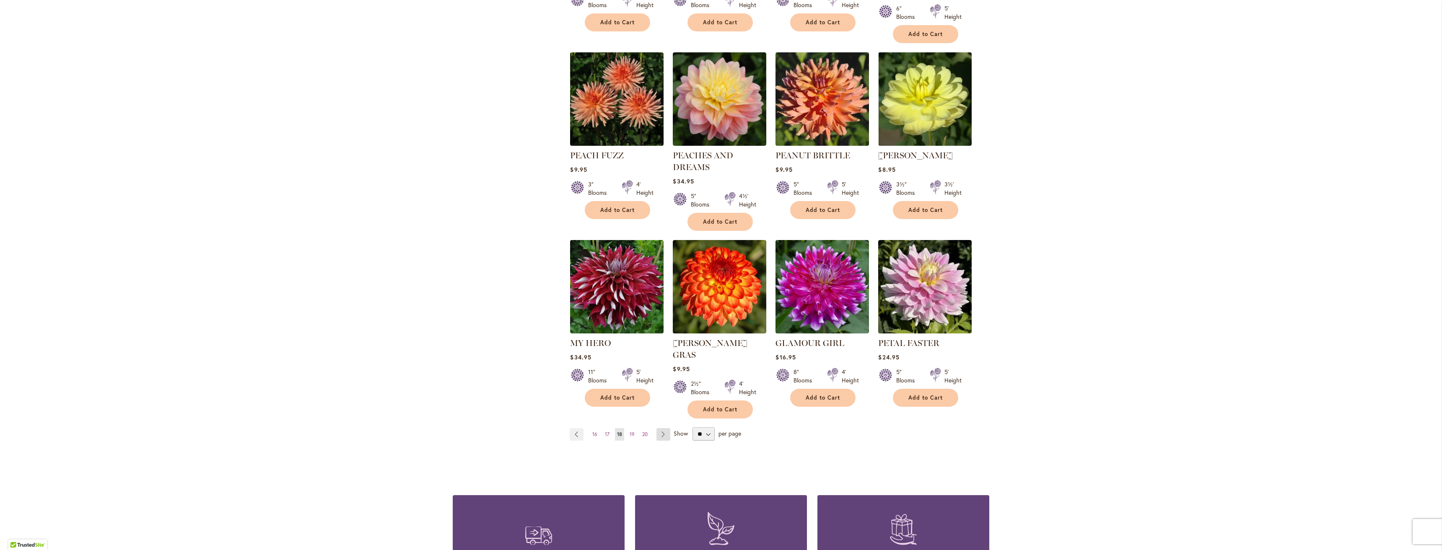
click at [657, 428] on link "Page Next" at bounding box center [663, 434] width 14 height 13
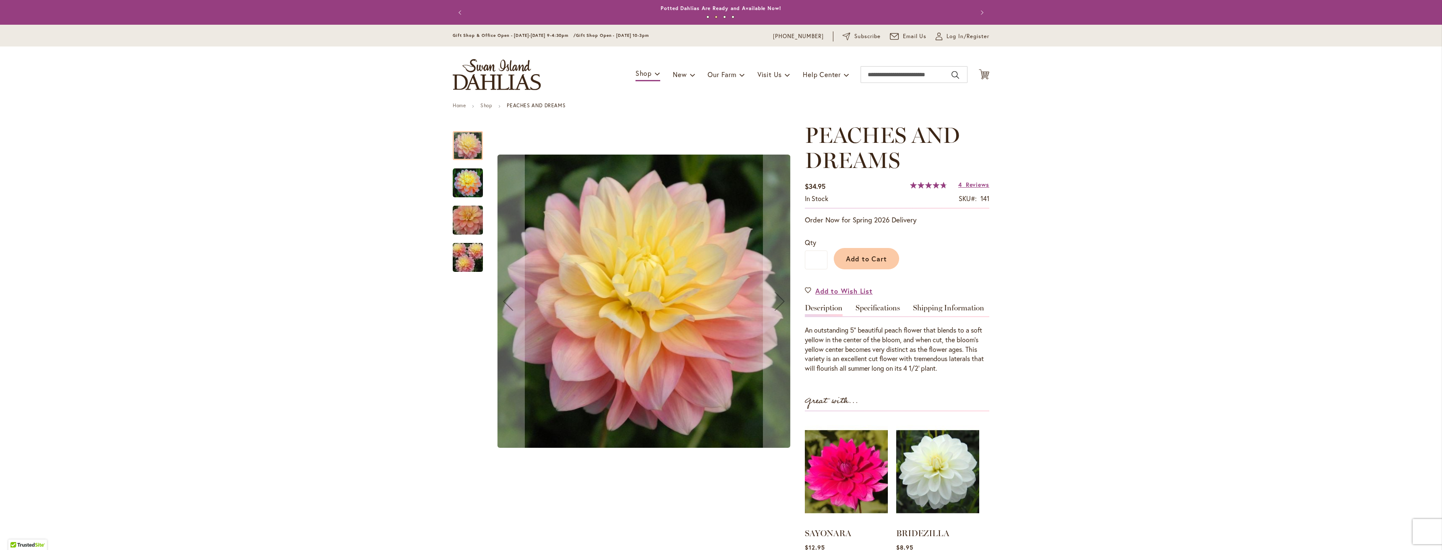
click at [459, 220] on img "PEACHES AND DREAMS" at bounding box center [468, 220] width 60 height 40
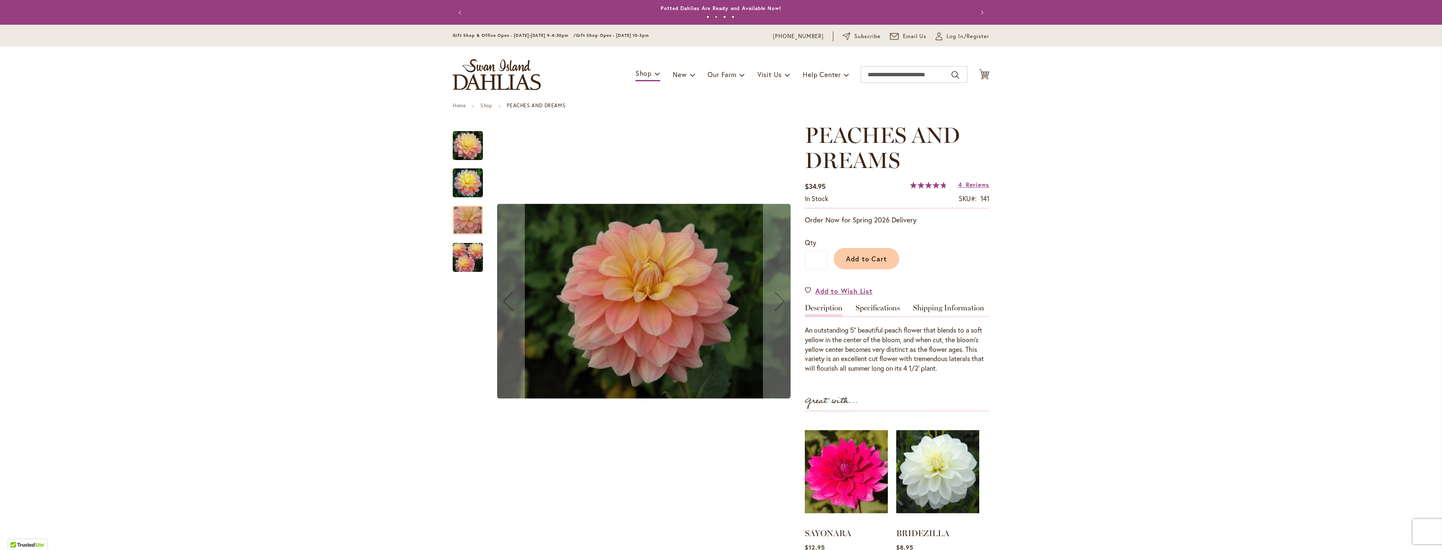
click at [463, 261] on img "PEACHES AND DREAMS" at bounding box center [468, 258] width 60 height 40
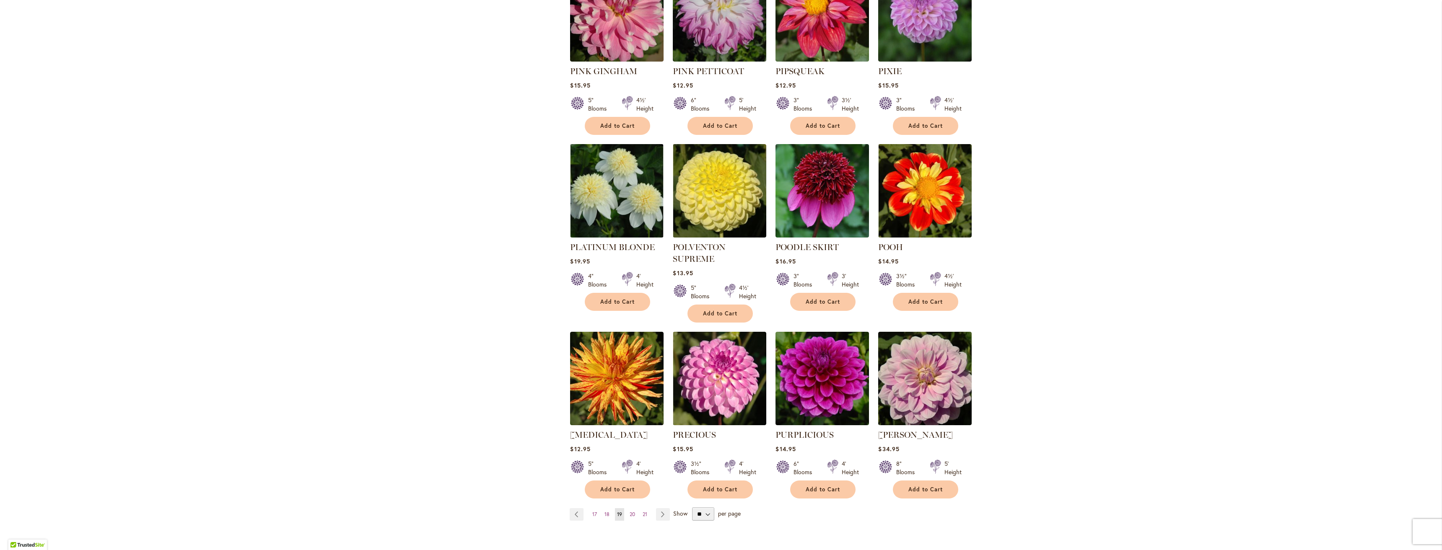
scroll to position [419, 0]
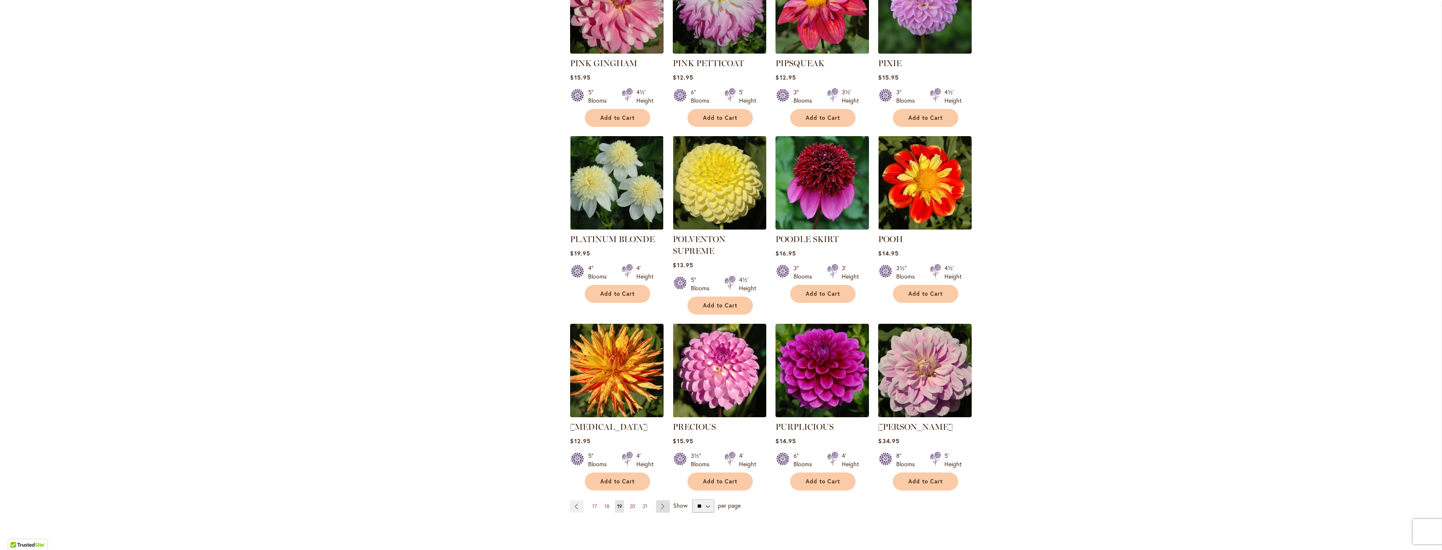
click at [658, 500] on link "Page Next" at bounding box center [663, 506] width 14 height 13
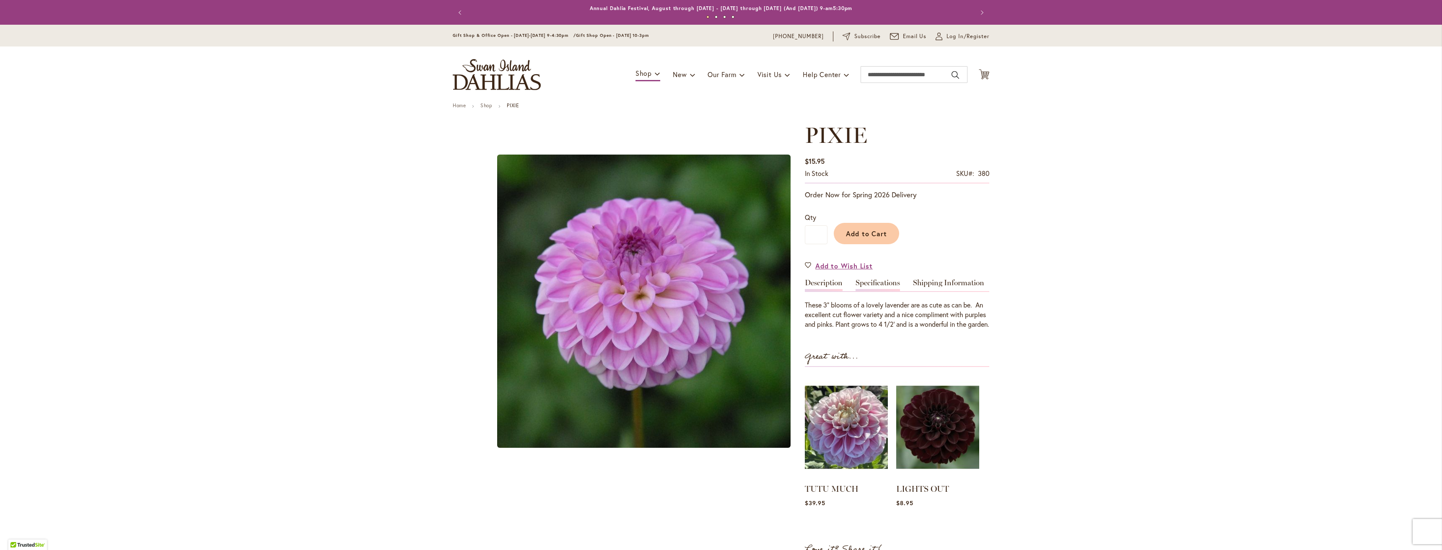
click at [881, 280] on link "Specifications" at bounding box center [877, 285] width 44 height 12
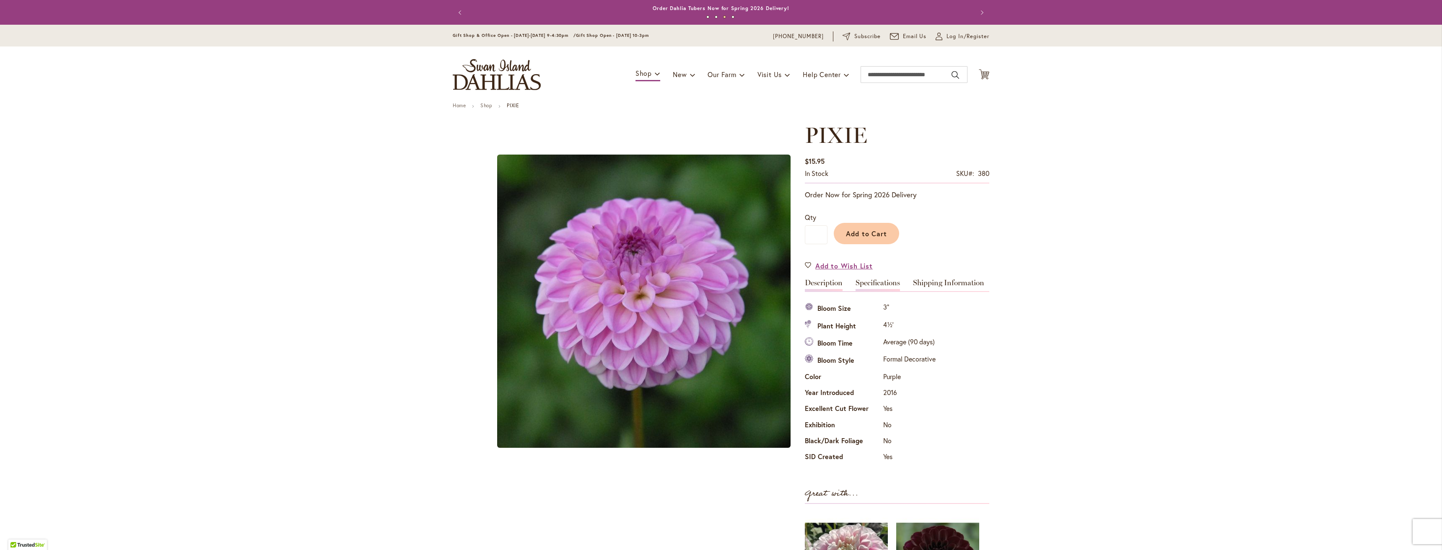
click at [822, 285] on link "Description" at bounding box center [824, 285] width 38 height 12
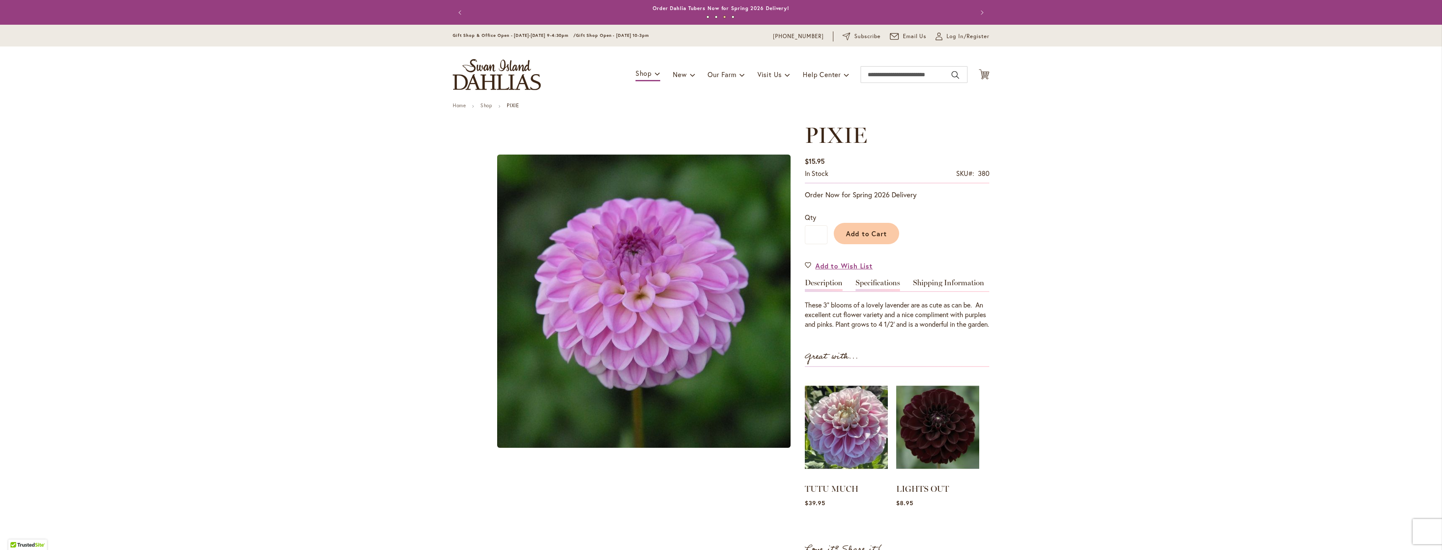
click at [893, 288] on link "Specifications" at bounding box center [877, 285] width 44 height 12
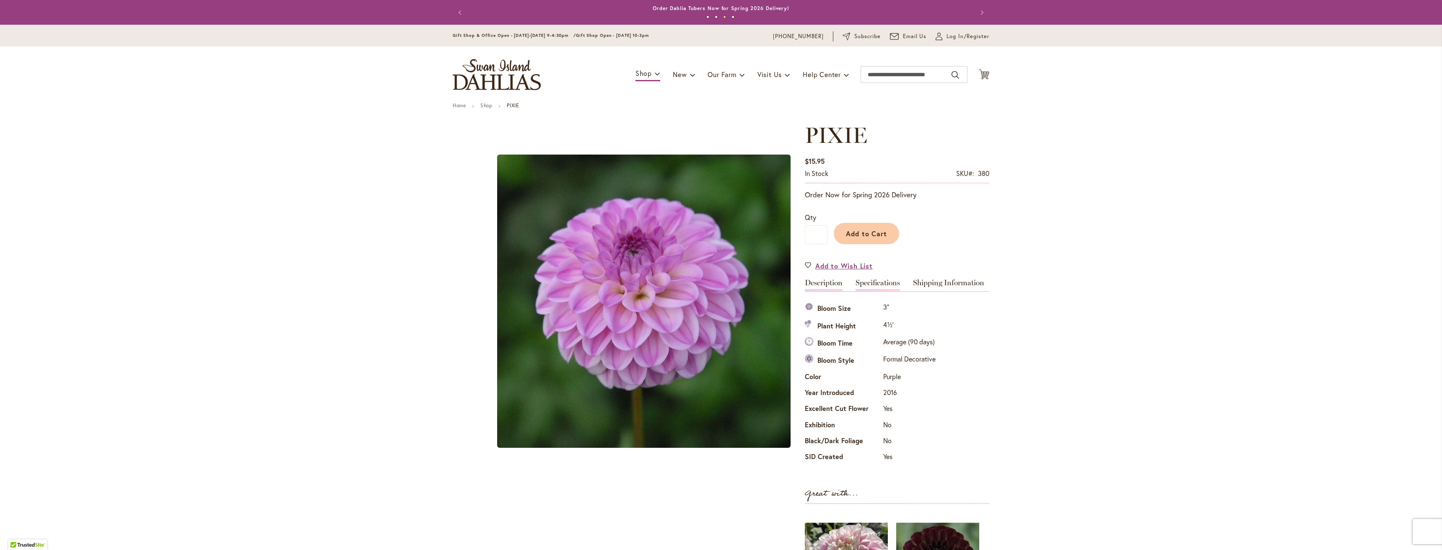
click at [819, 286] on link "Description" at bounding box center [824, 285] width 38 height 12
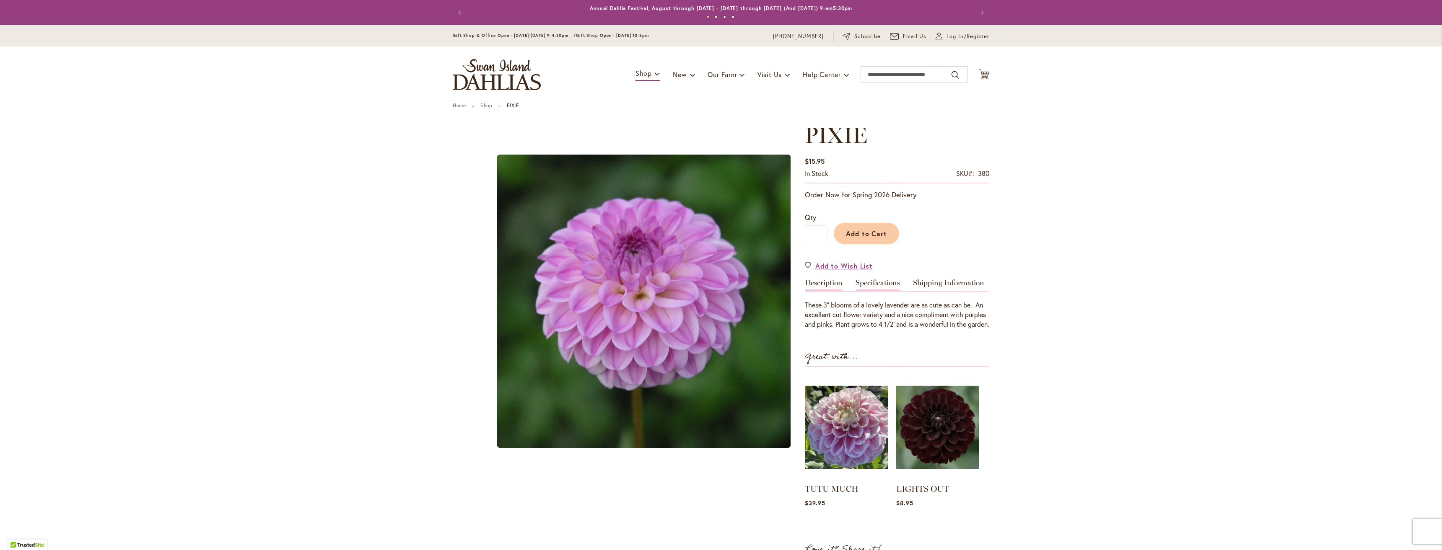
click at [870, 286] on link "Specifications" at bounding box center [877, 285] width 44 height 12
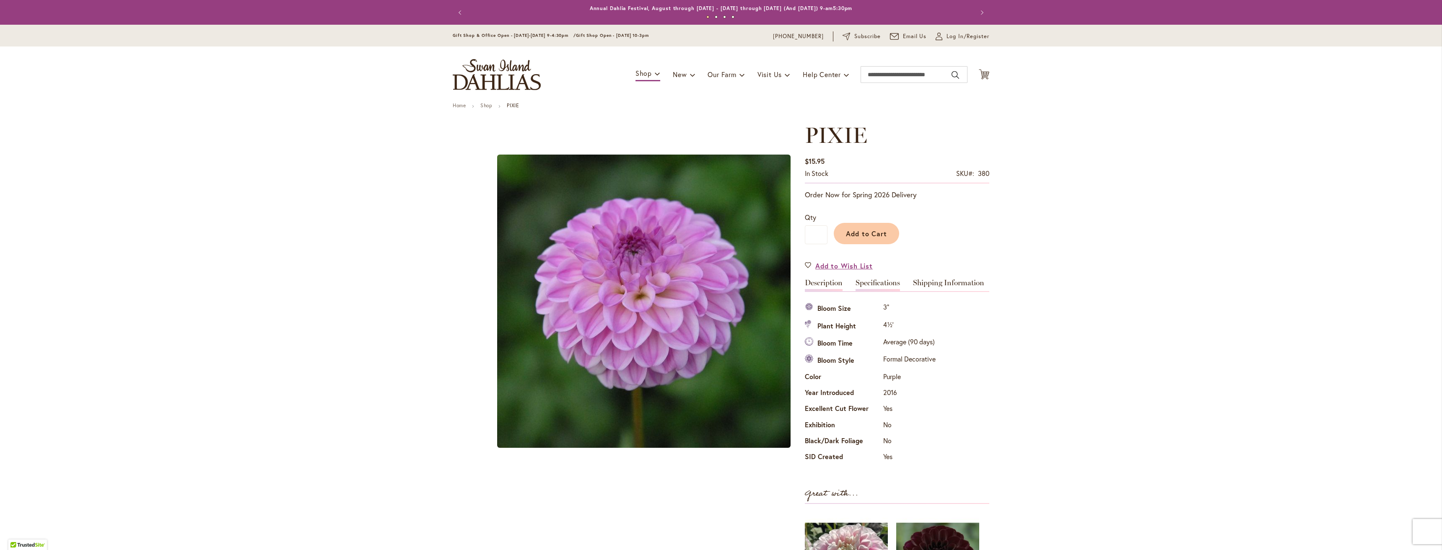
click at [827, 286] on link "Description" at bounding box center [824, 285] width 38 height 12
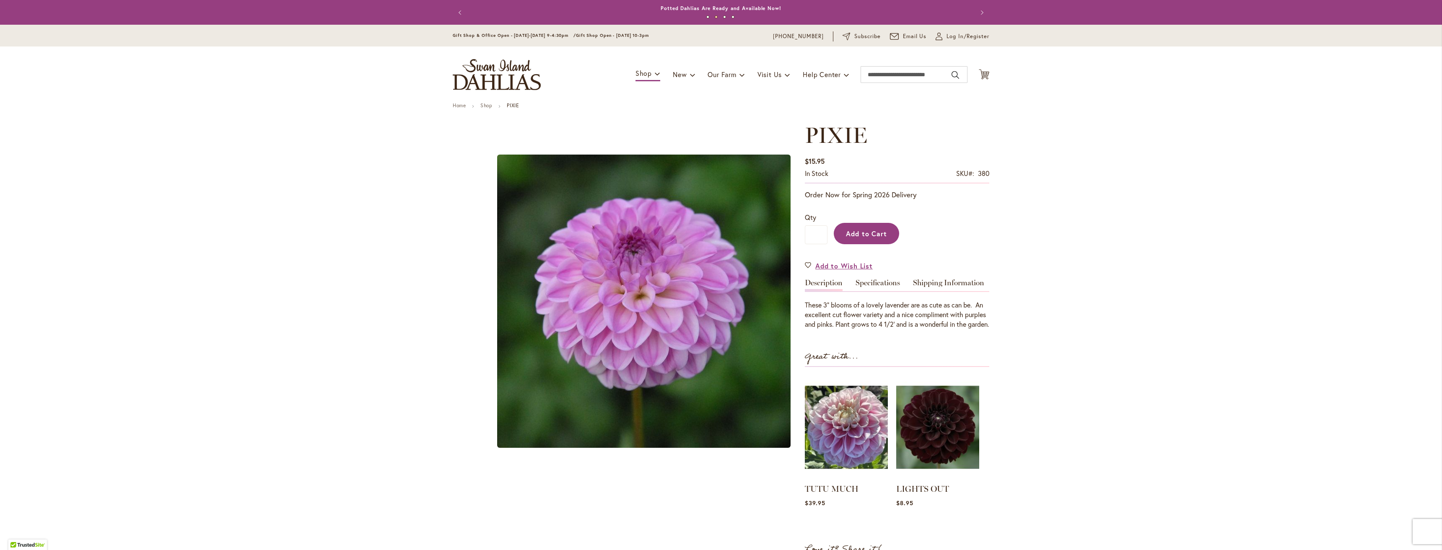
click at [868, 231] on span "Add to Cart" at bounding box center [866, 233] width 41 height 9
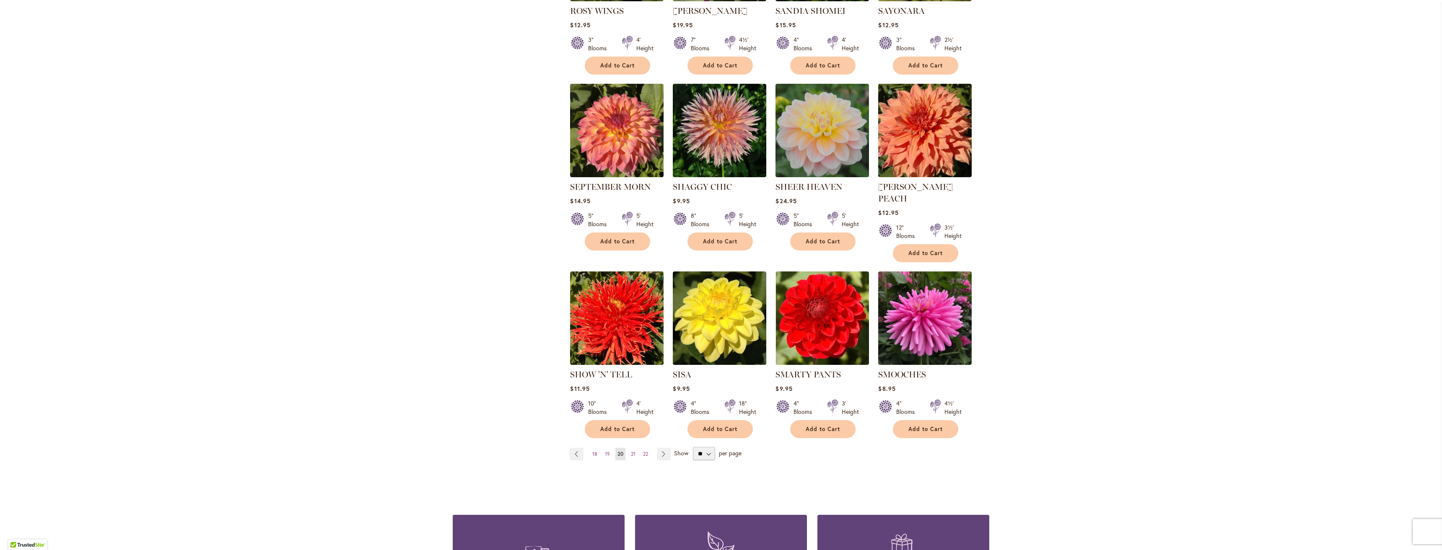
scroll to position [461, 0]
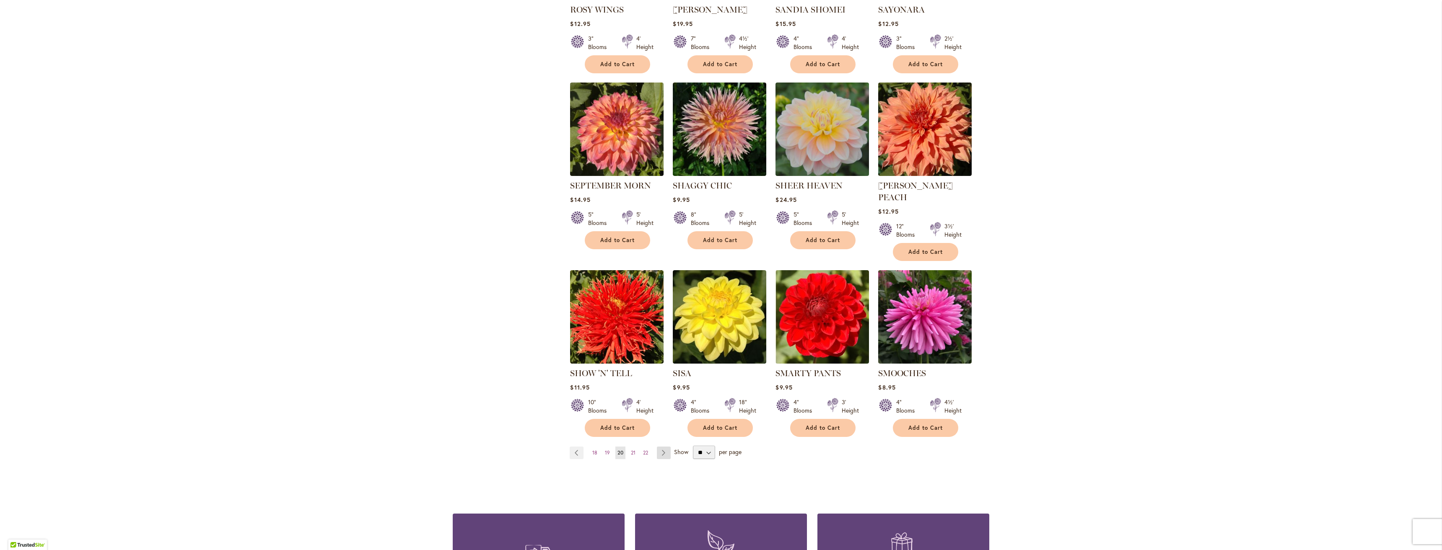
click at [661, 447] on link "Page Next" at bounding box center [664, 453] width 14 height 13
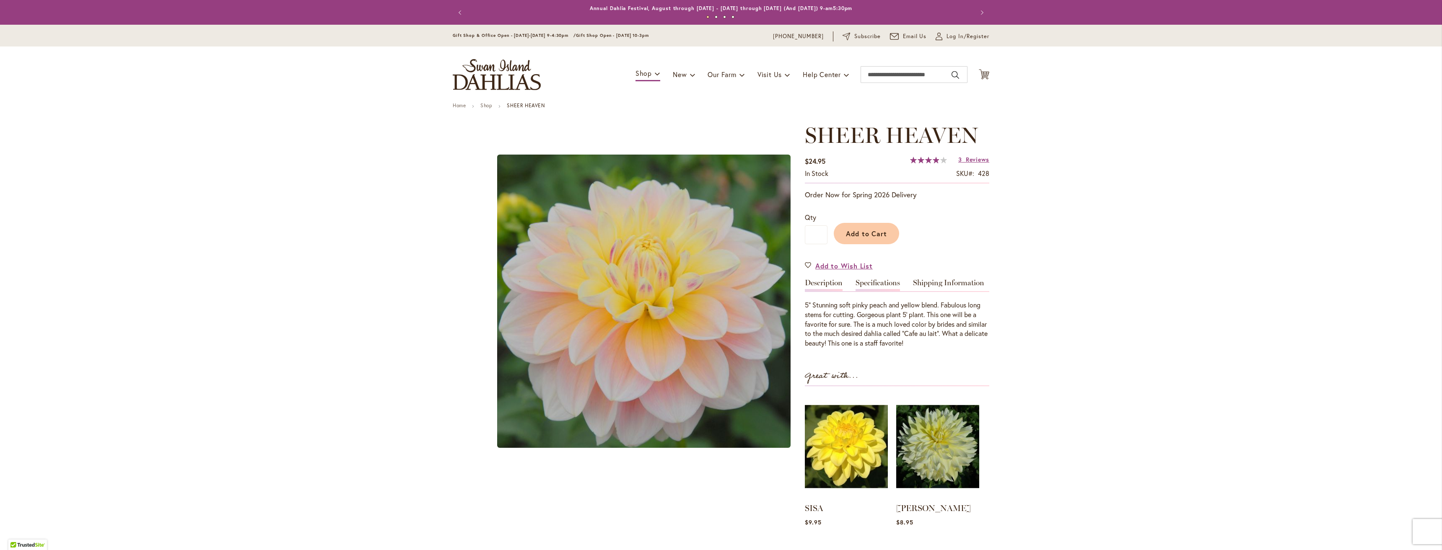
click at [872, 284] on link "Specifications" at bounding box center [877, 285] width 44 height 12
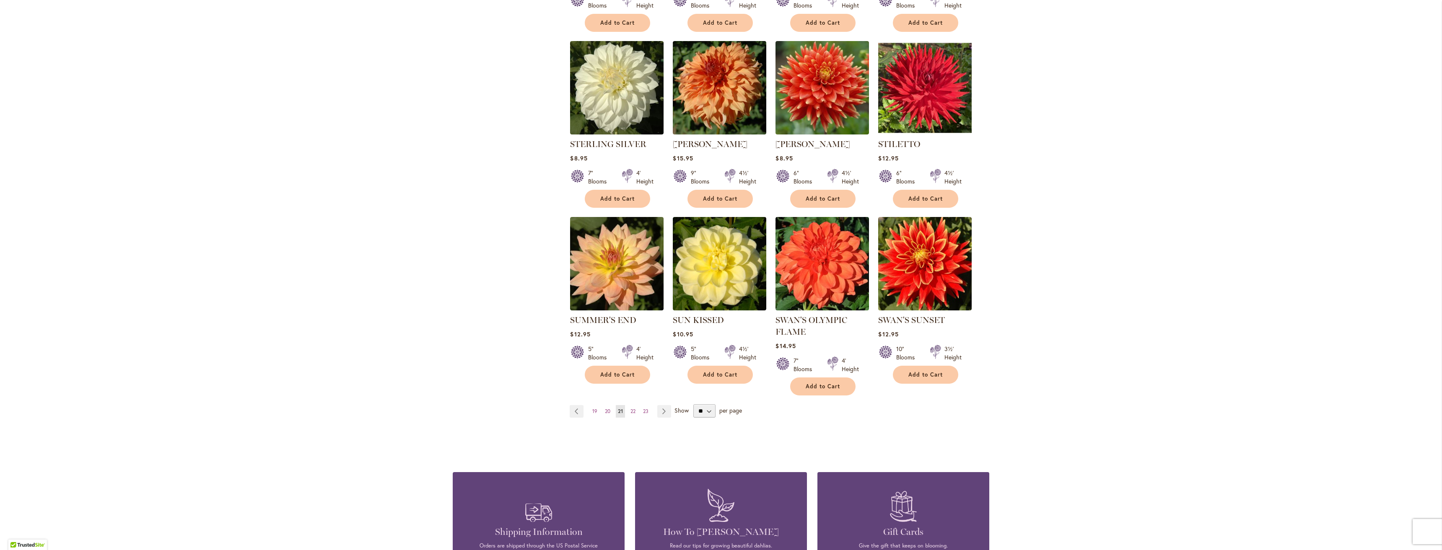
scroll to position [503, 0]
click at [659, 407] on link "Page Next" at bounding box center [664, 411] width 14 height 13
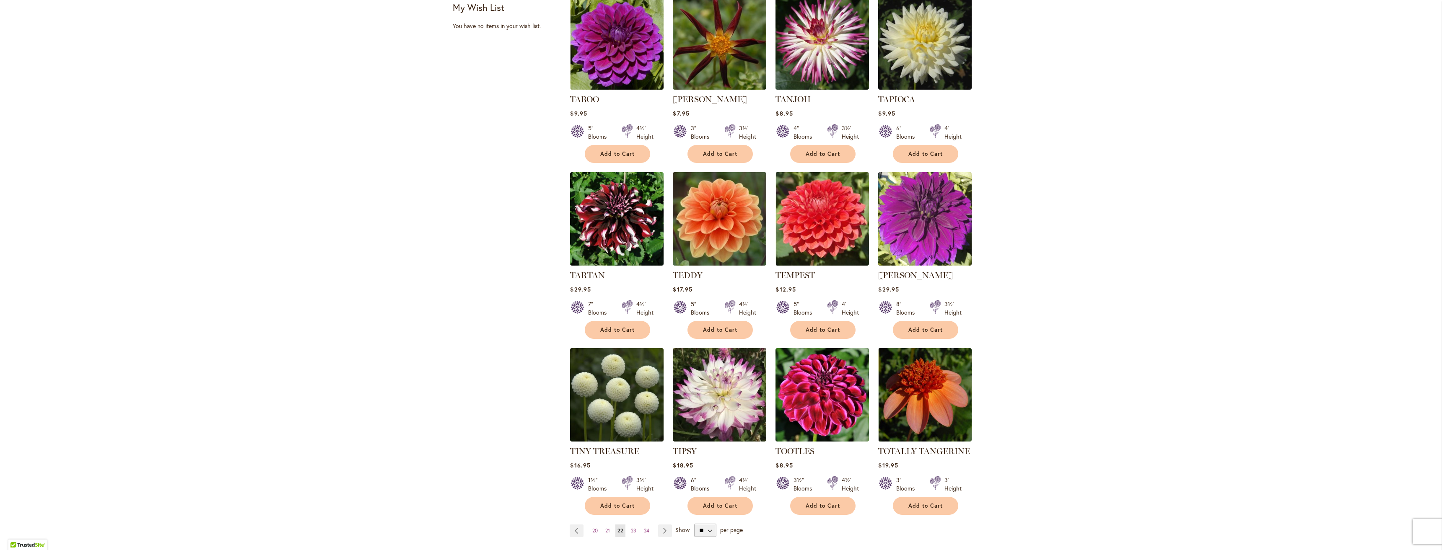
scroll to position [419, 0]
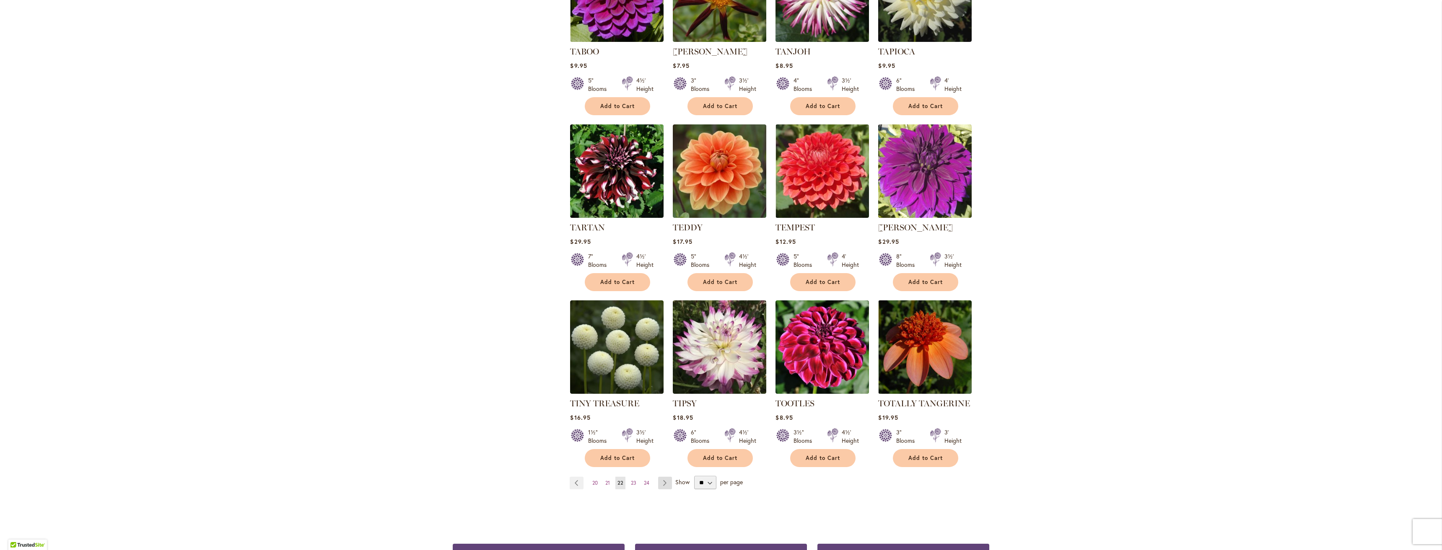
click at [660, 484] on link "Page Next" at bounding box center [665, 483] width 14 height 13
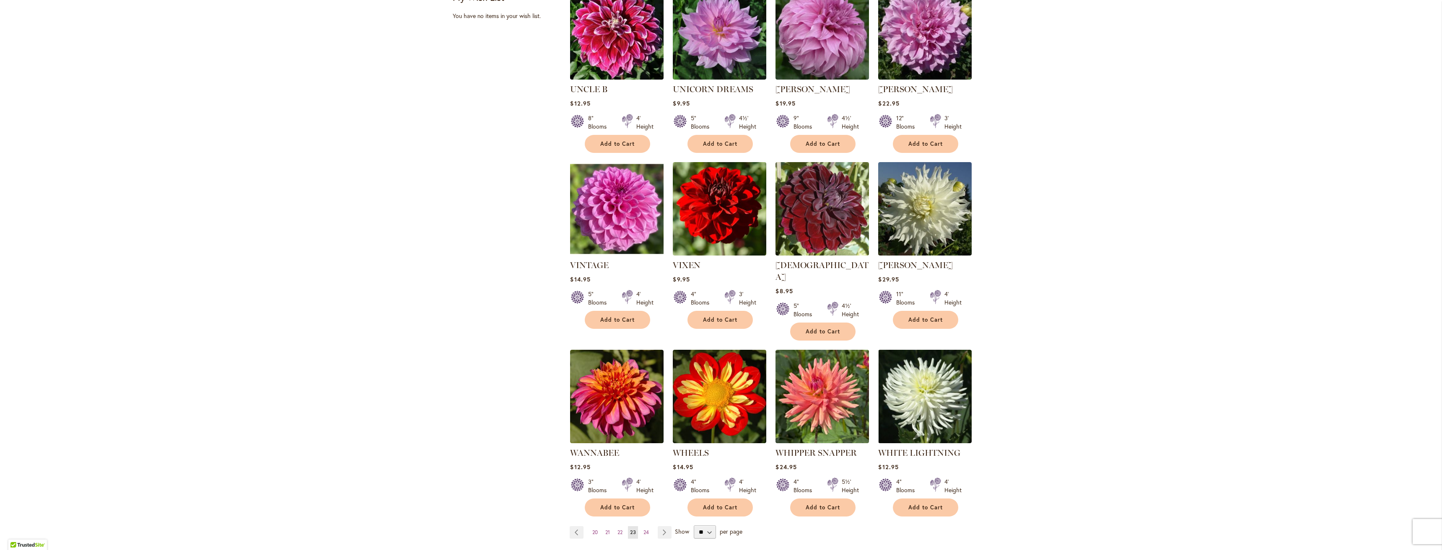
scroll to position [419, 0]
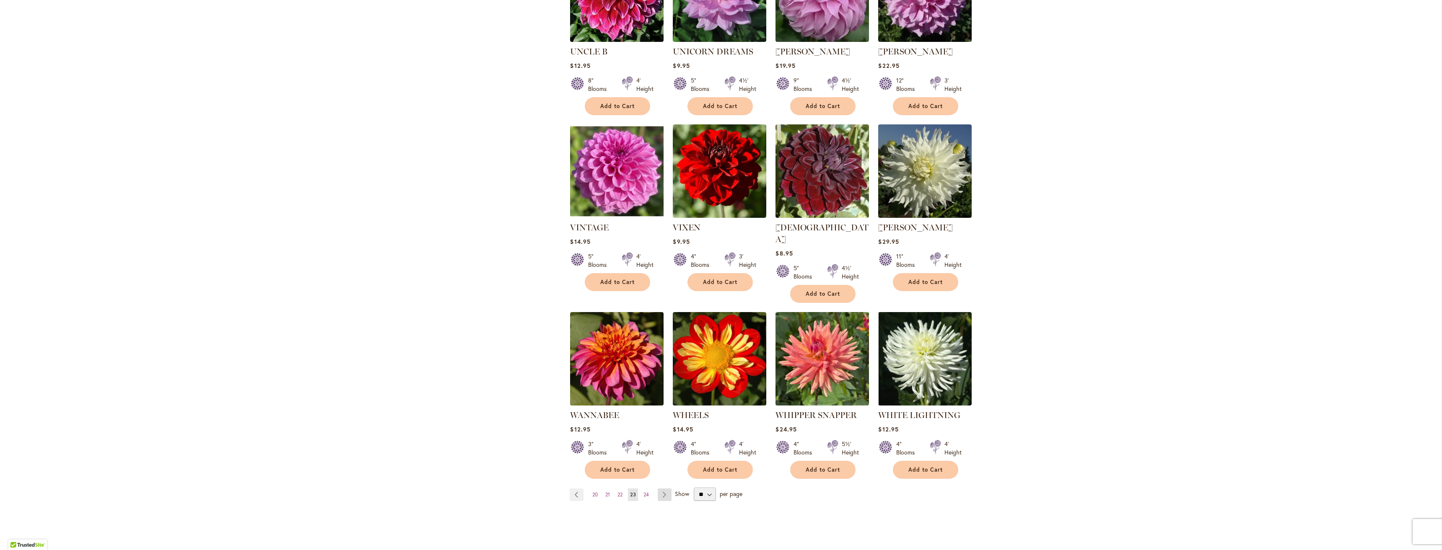
click at [659, 489] on link "Page Next" at bounding box center [665, 495] width 14 height 13
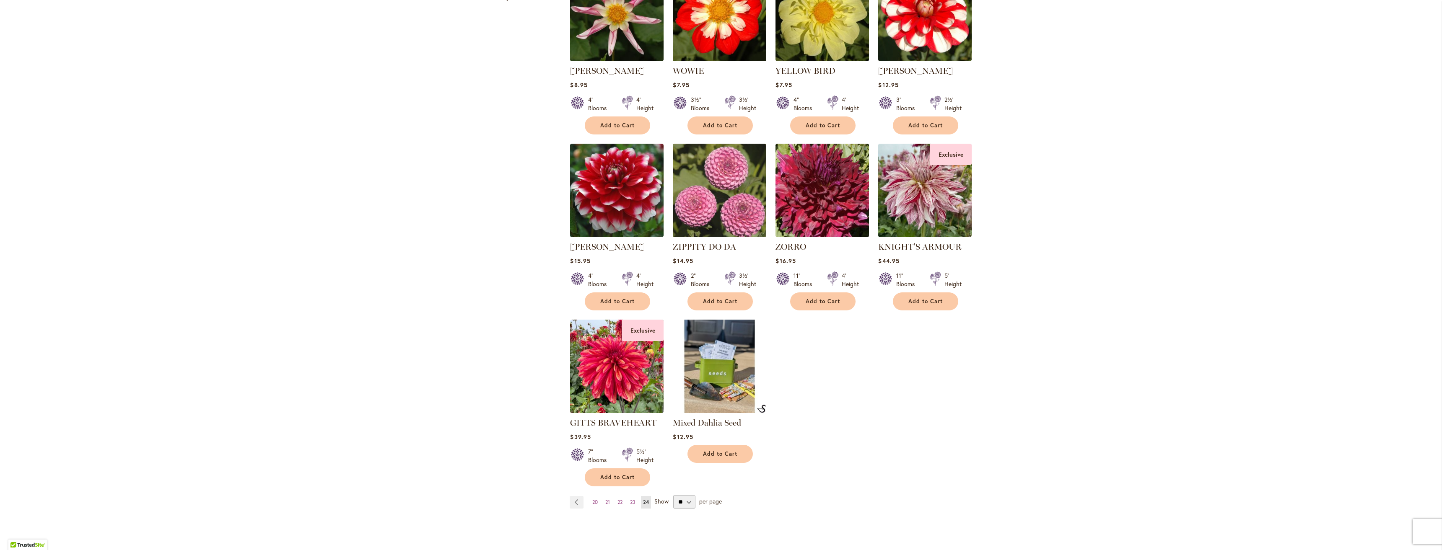
scroll to position [461, 0]
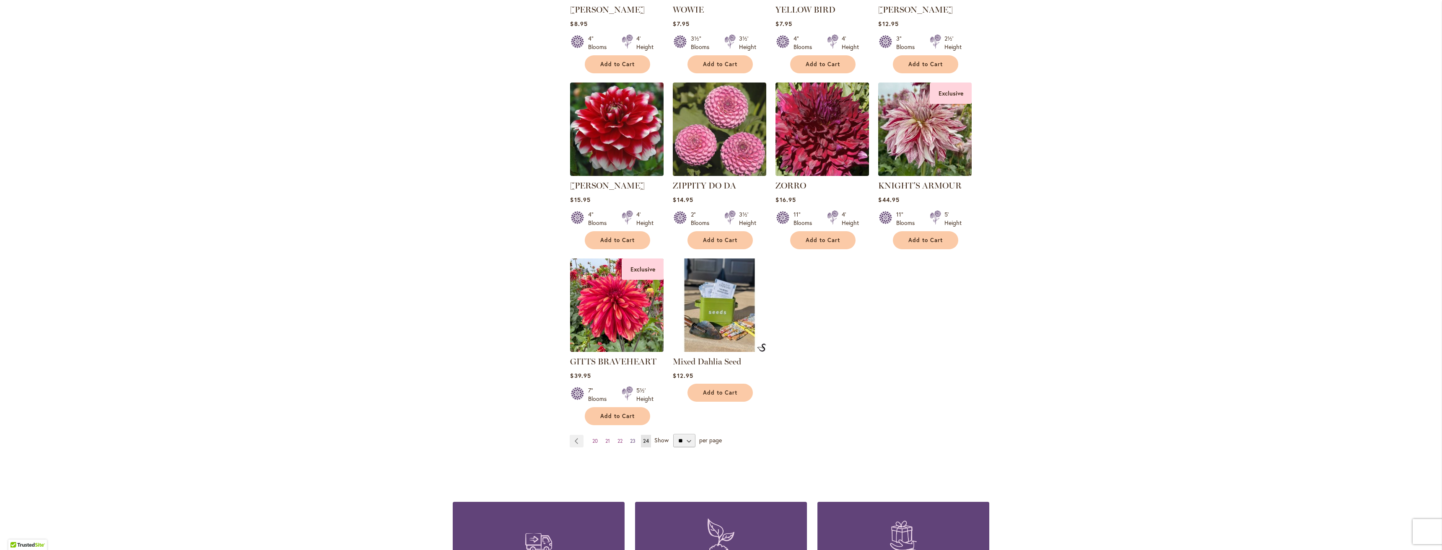
click at [631, 439] on span "23" at bounding box center [632, 441] width 5 height 6
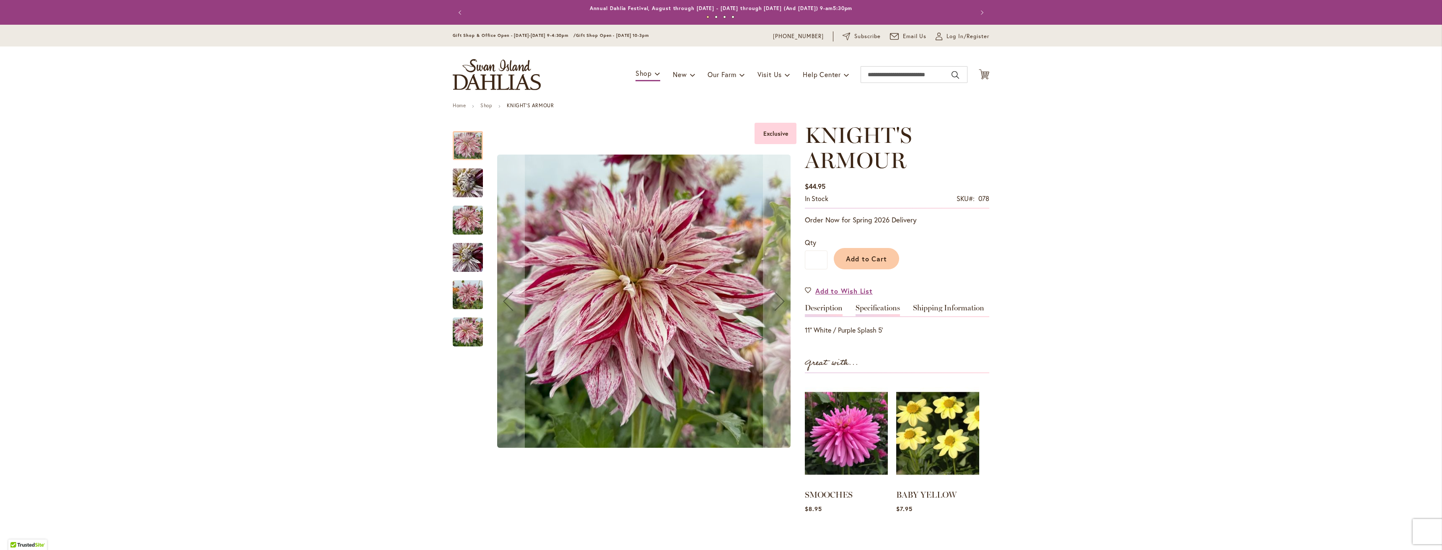
click at [878, 308] on link "Specifications" at bounding box center [877, 310] width 44 height 12
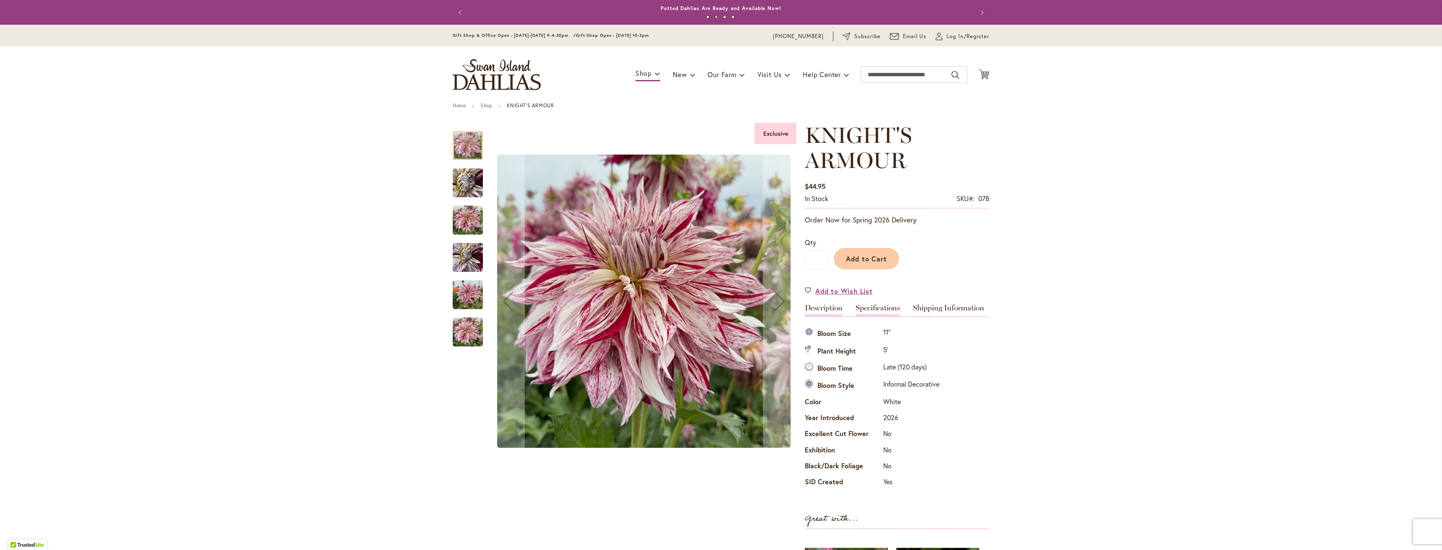
click at [823, 312] on link "Description" at bounding box center [824, 310] width 38 height 12
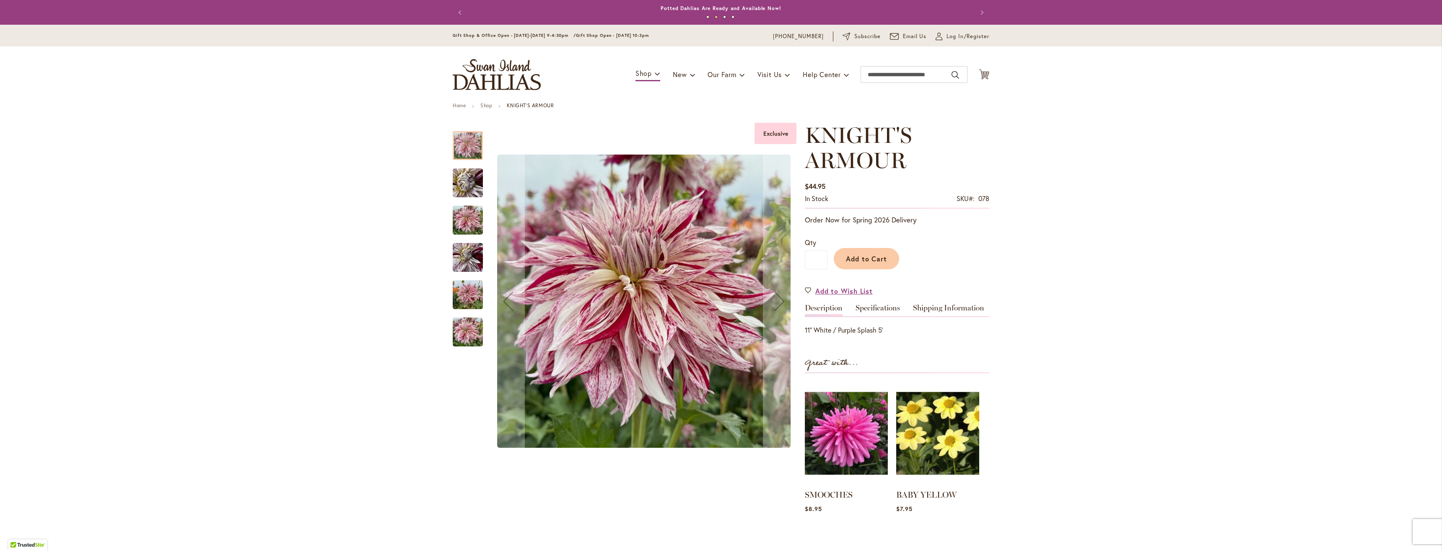
click at [456, 183] on img "KNIGHT'S ARMOUR" at bounding box center [468, 183] width 60 height 45
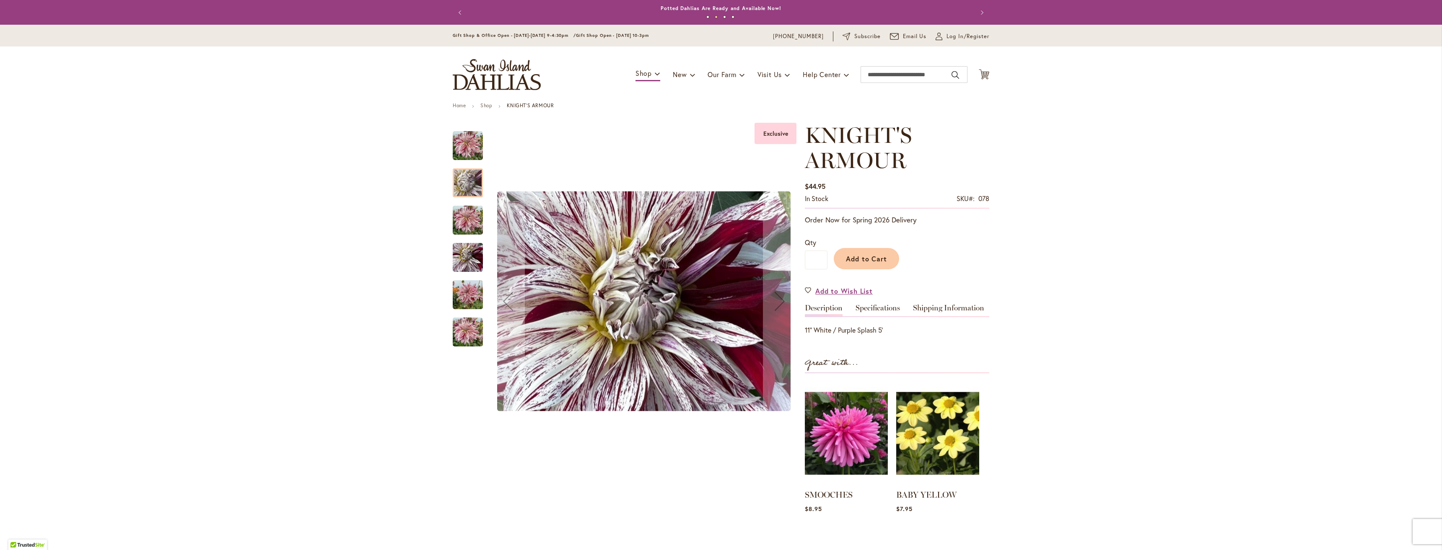
click at [458, 209] on img "KNIGHT'S ARMOUR" at bounding box center [468, 220] width 30 height 40
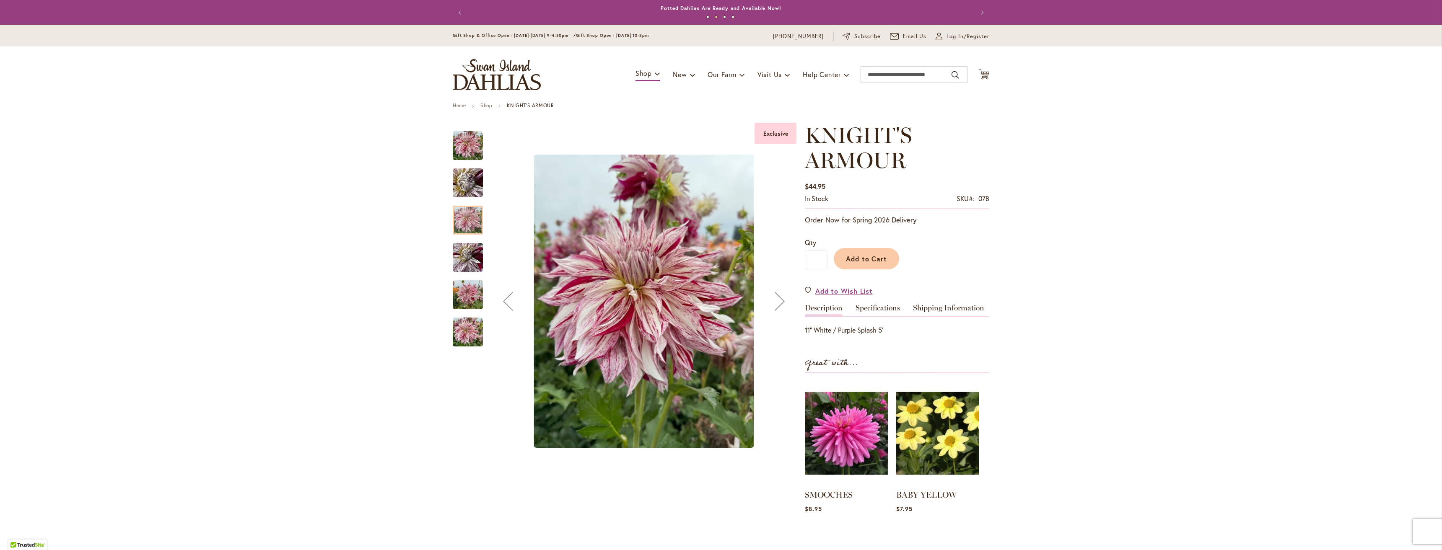
click at [459, 252] on img "KNIGHT'S ARMOUR" at bounding box center [468, 258] width 30 height 40
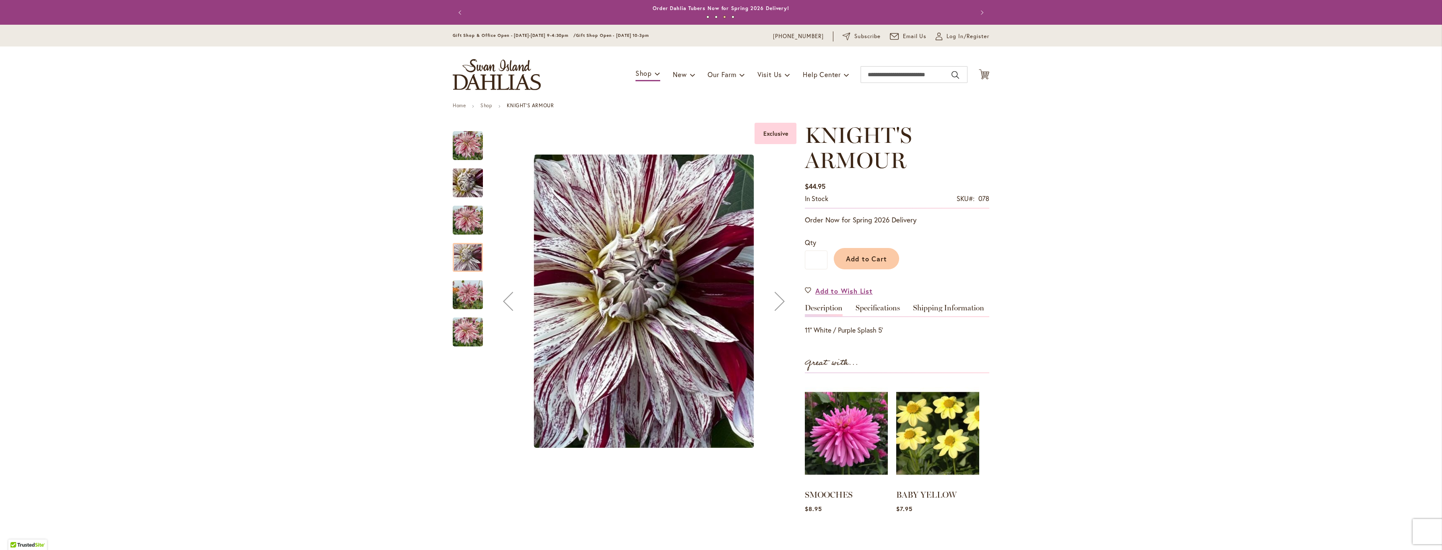
click at [457, 291] on img "KNIGHT'S ARMOUR" at bounding box center [468, 295] width 30 height 40
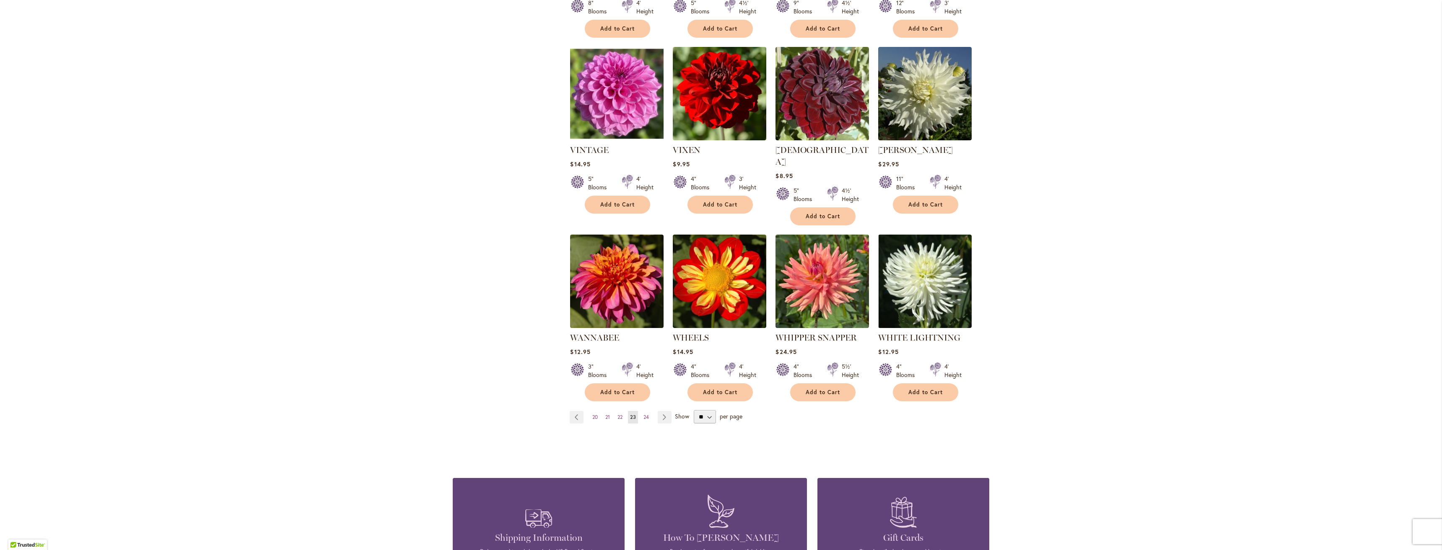
scroll to position [503, 0]
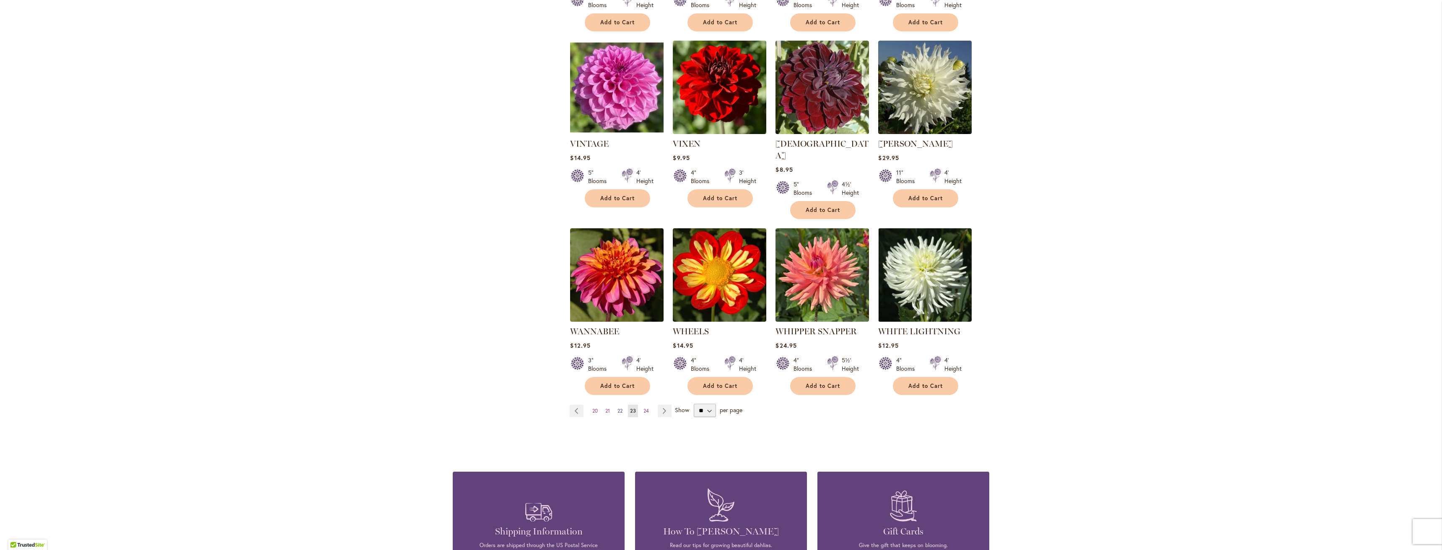
click at [619, 408] on span "22" at bounding box center [619, 411] width 5 height 6
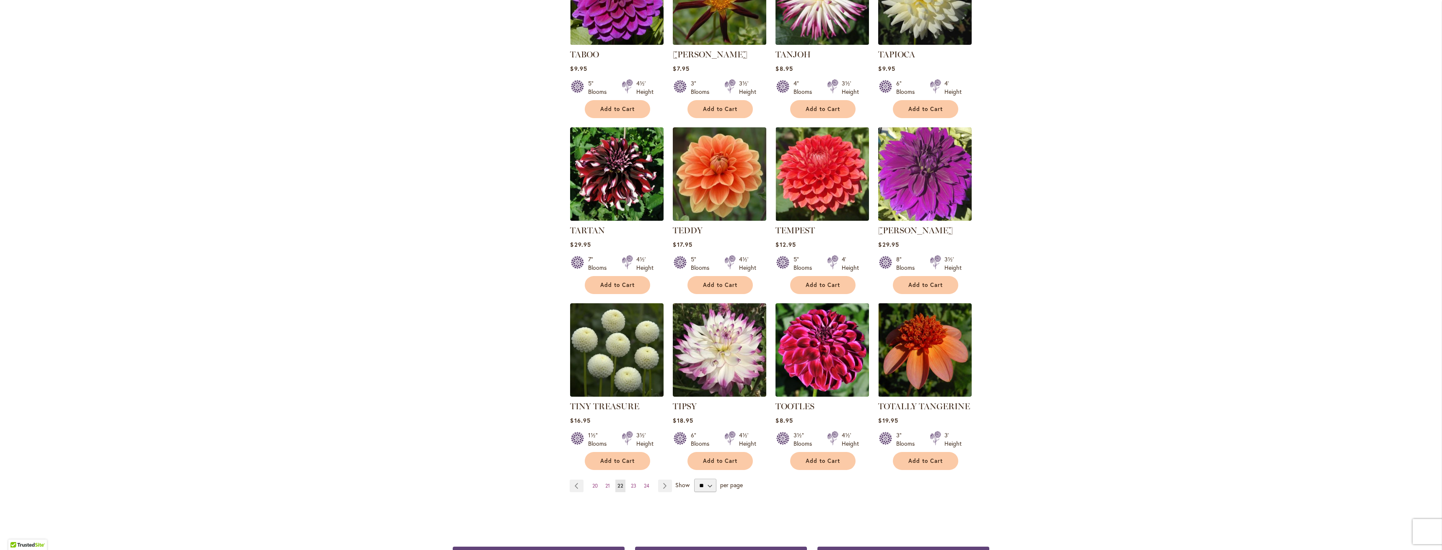
scroll to position [419, 0]
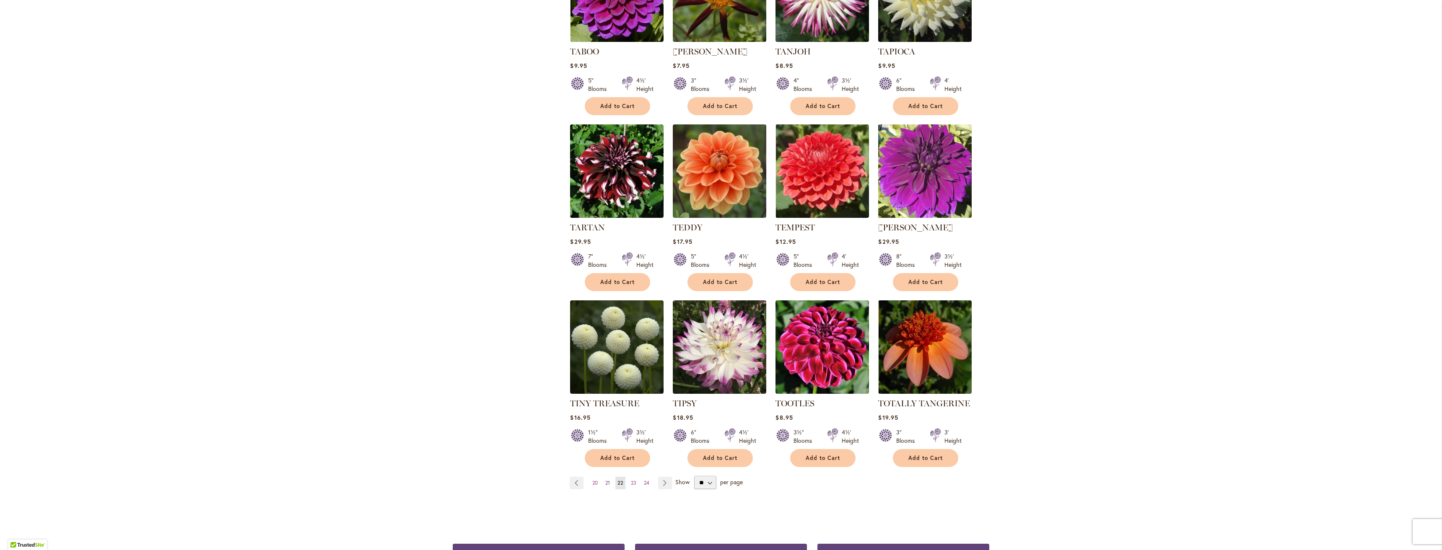
click at [605, 480] on span "21" at bounding box center [607, 483] width 5 height 6
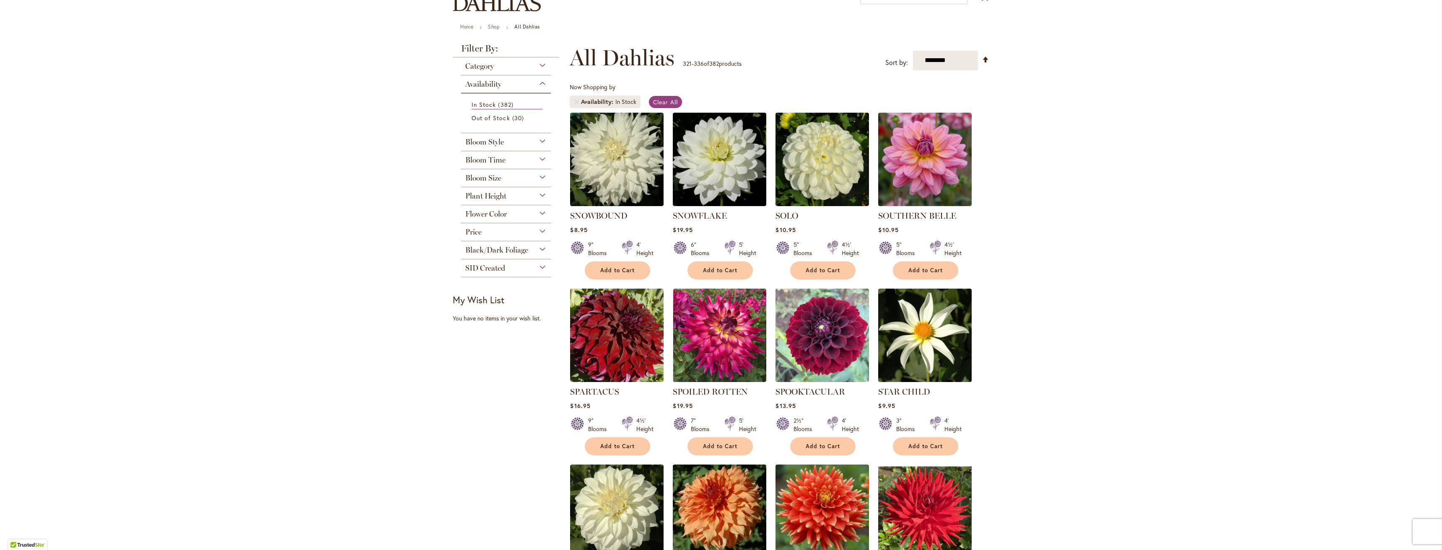
scroll to position [42, 0]
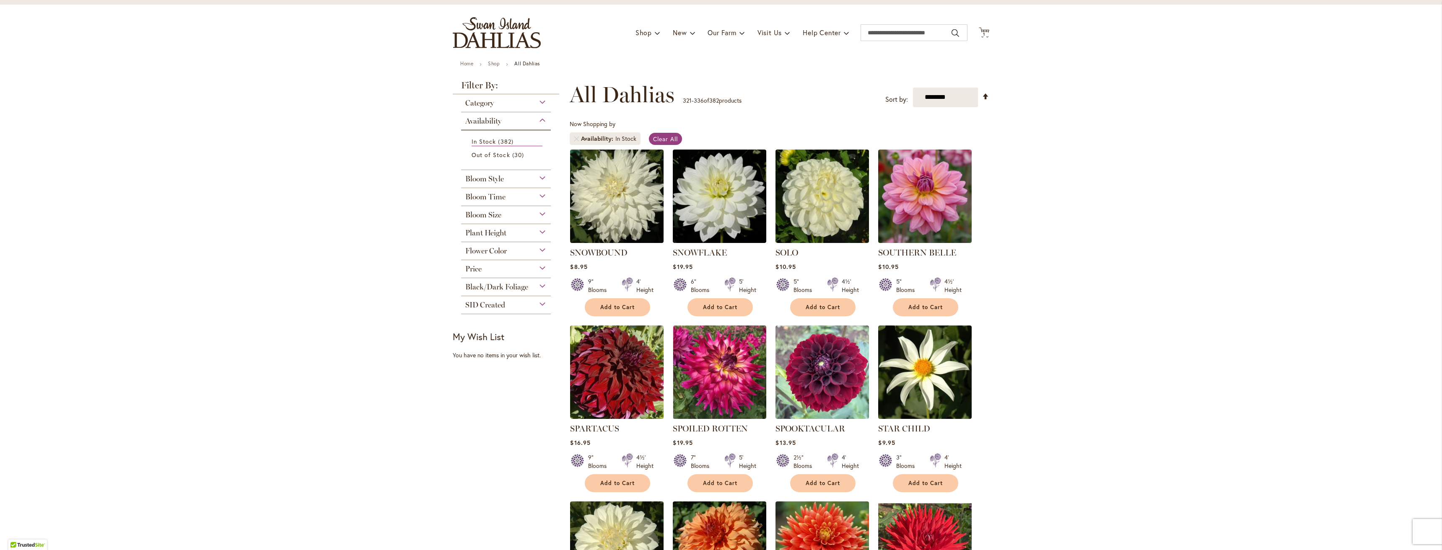
click at [535, 176] on div "Bloom Style" at bounding box center [506, 176] width 90 height 13
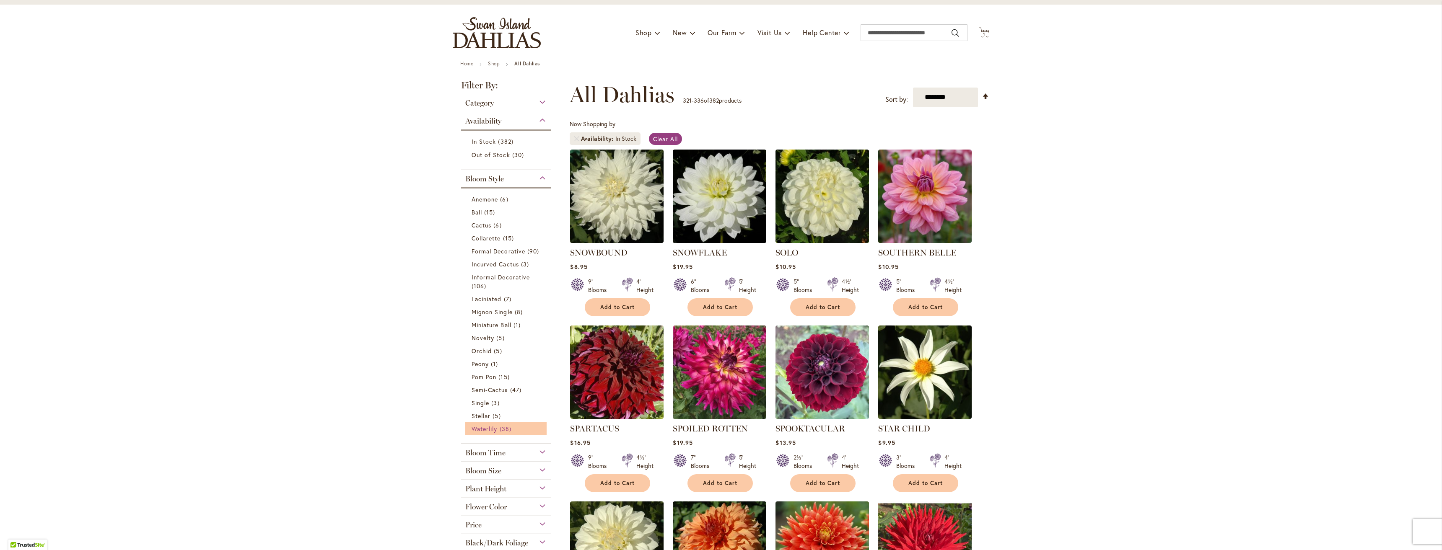
click at [487, 427] on span "Waterlily" at bounding box center [484, 429] width 26 height 8
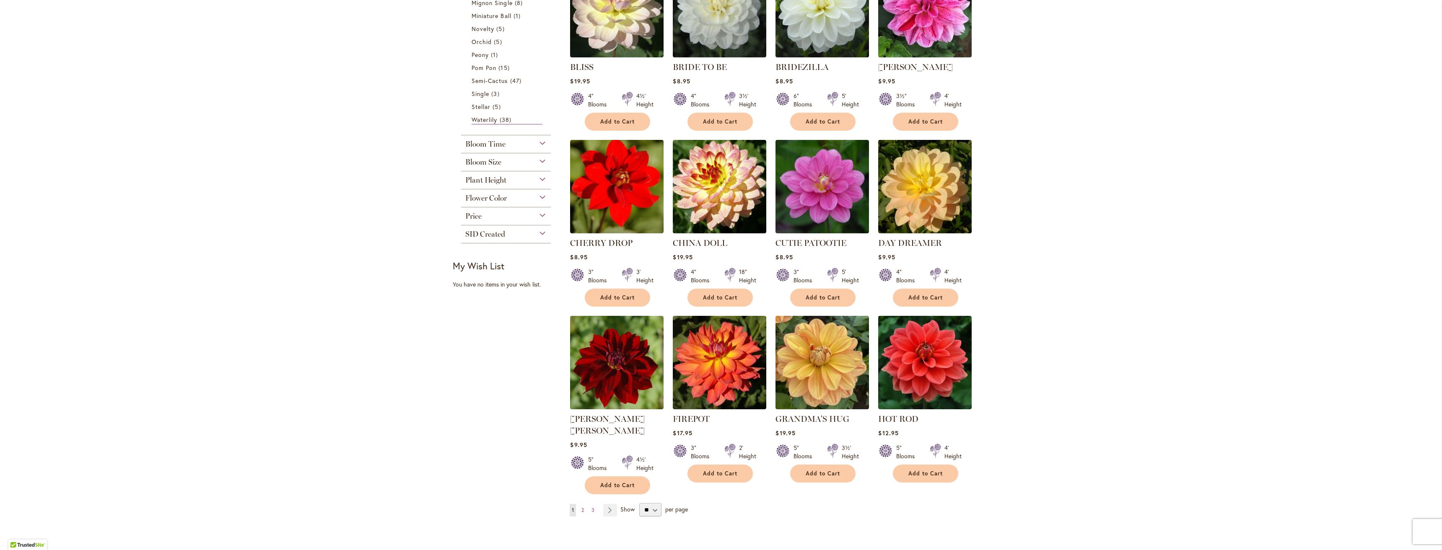
scroll to position [419, 0]
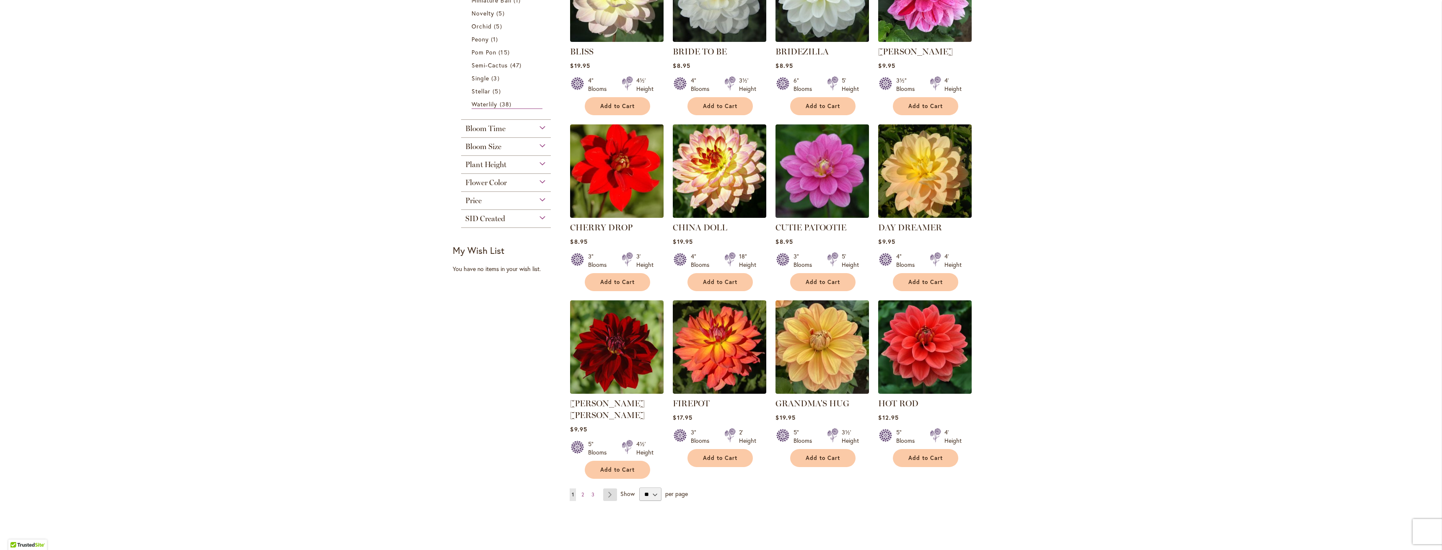
click at [609, 489] on link "Page Next" at bounding box center [610, 495] width 14 height 13
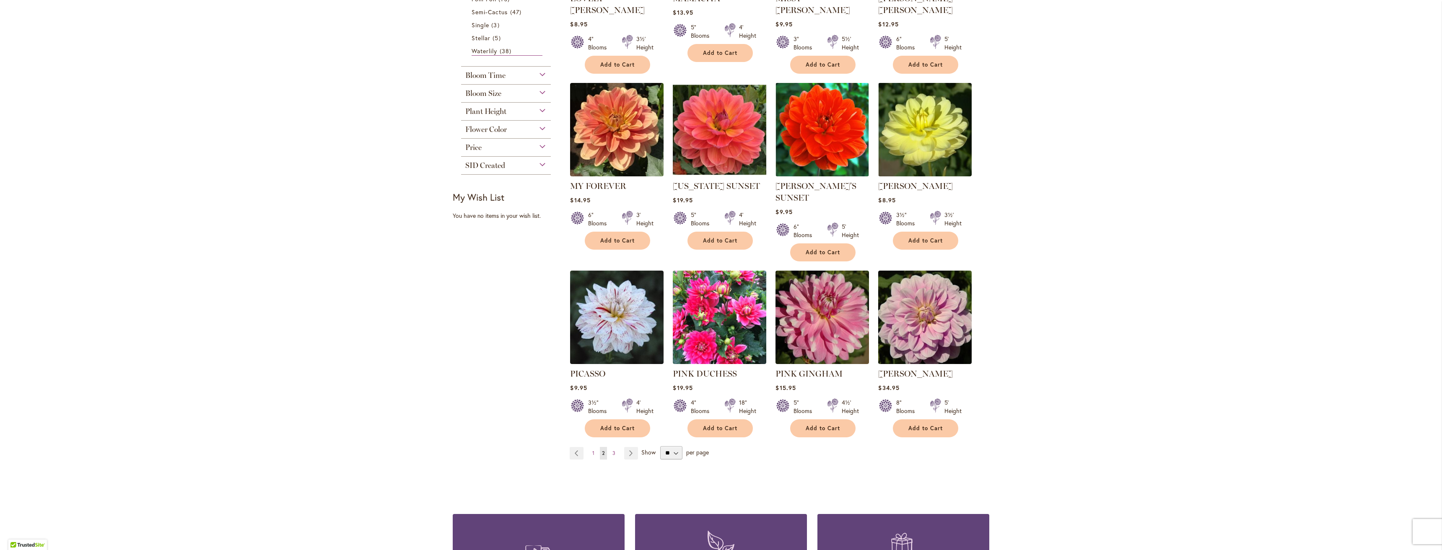
scroll to position [545, 0]
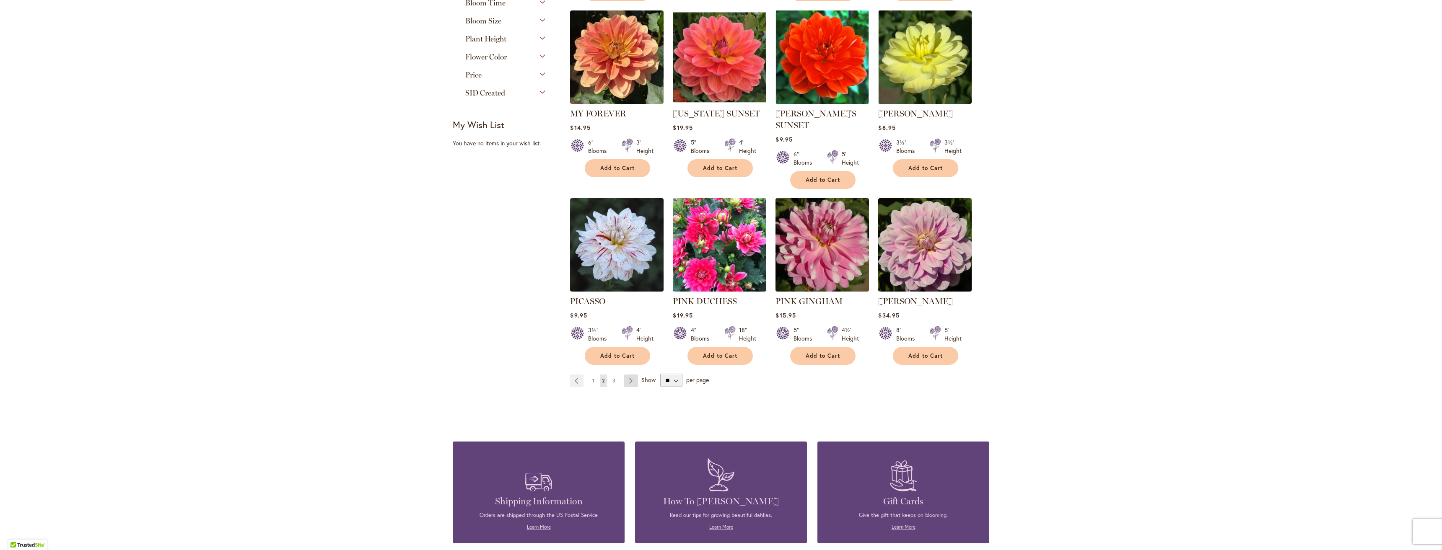
click at [627, 375] on link "Page Next" at bounding box center [631, 381] width 14 height 13
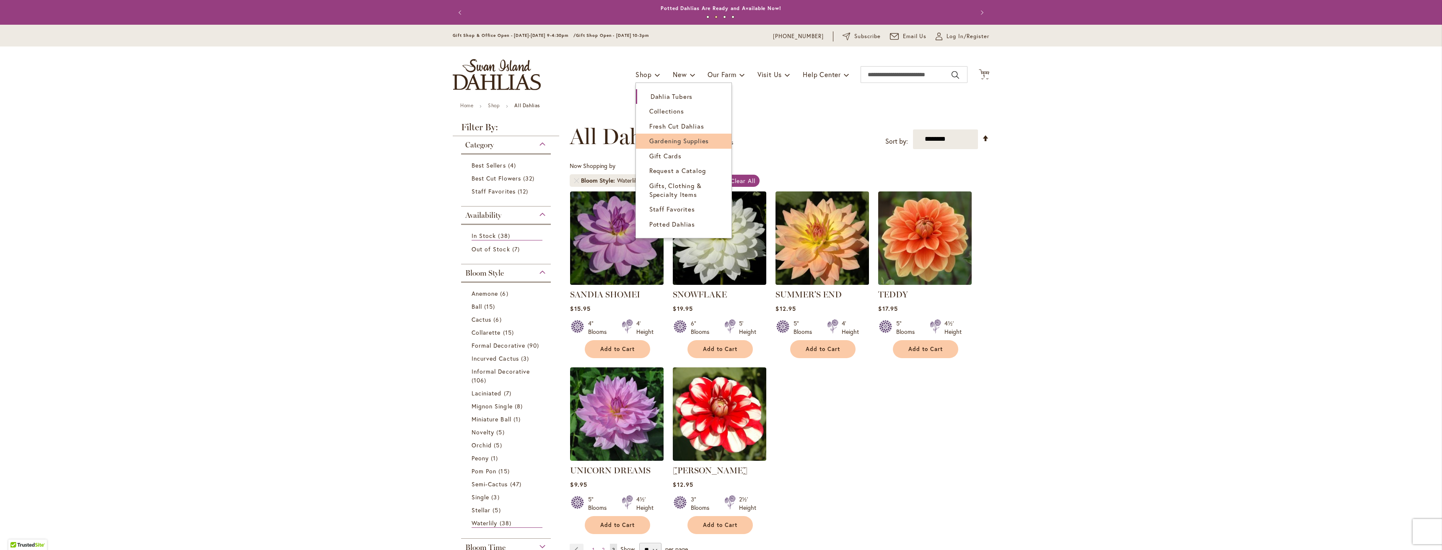
click at [670, 144] on span "Gardening Supplies" at bounding box center [679, 141] width 60 height 8
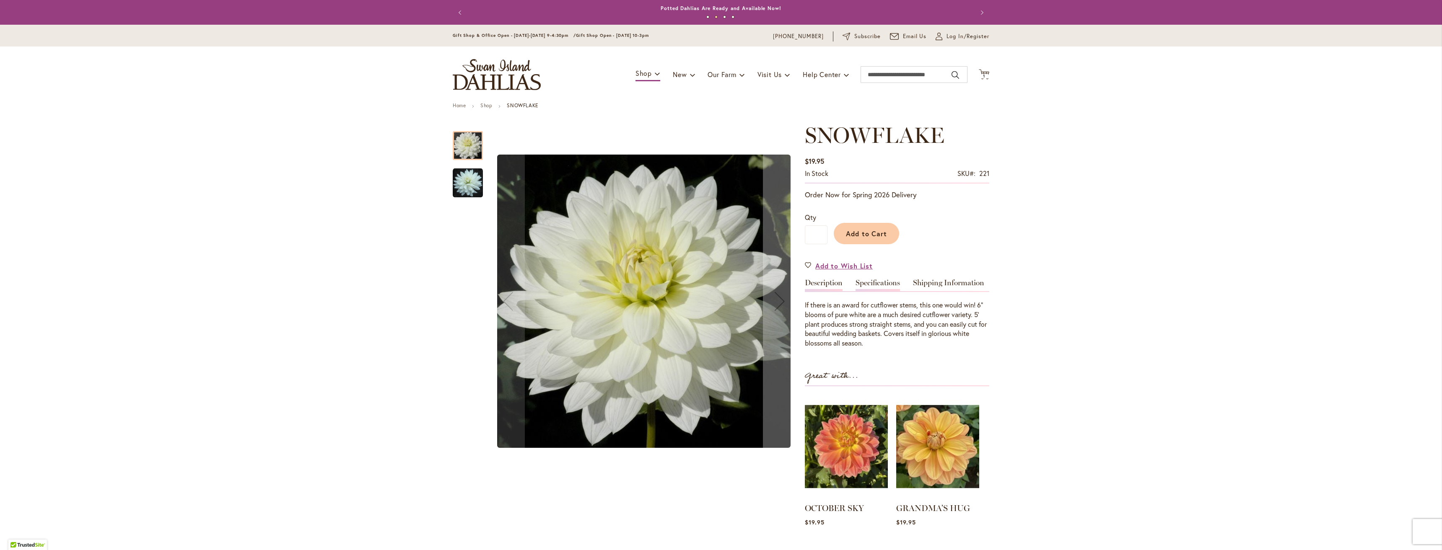
click at [875, 286] on link "Specifications" at bounding box center [877, 285] width 44 height 12
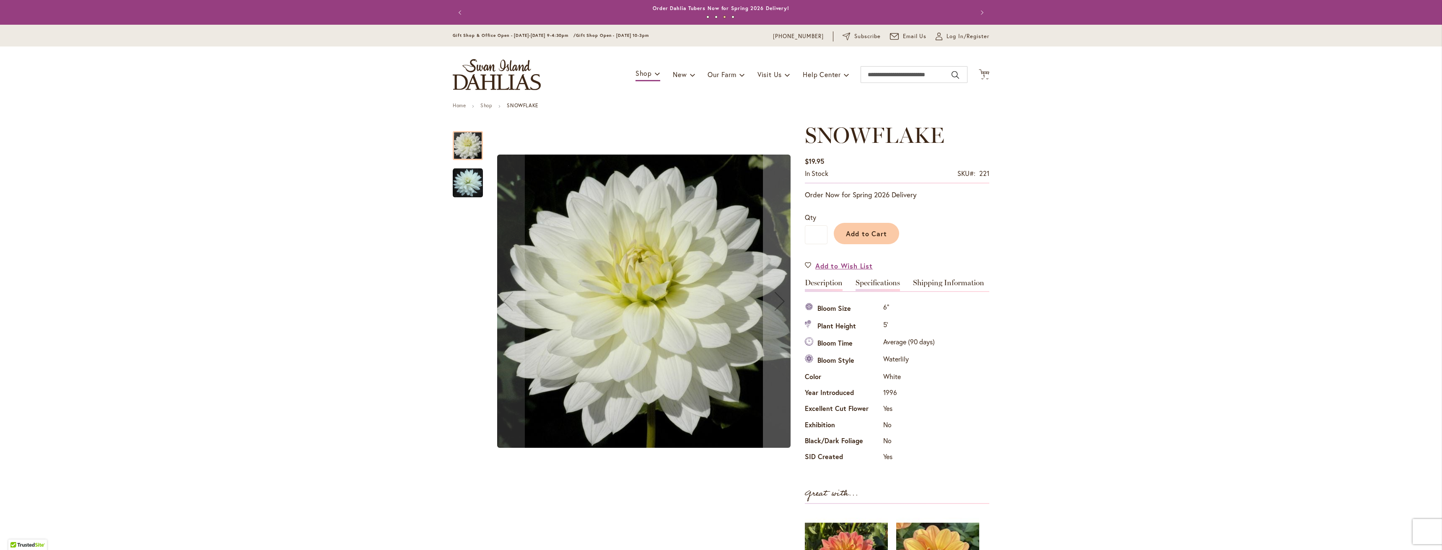
click at [826, 282] on link "Description" at bounding box center [824, 285] width 38 height 12
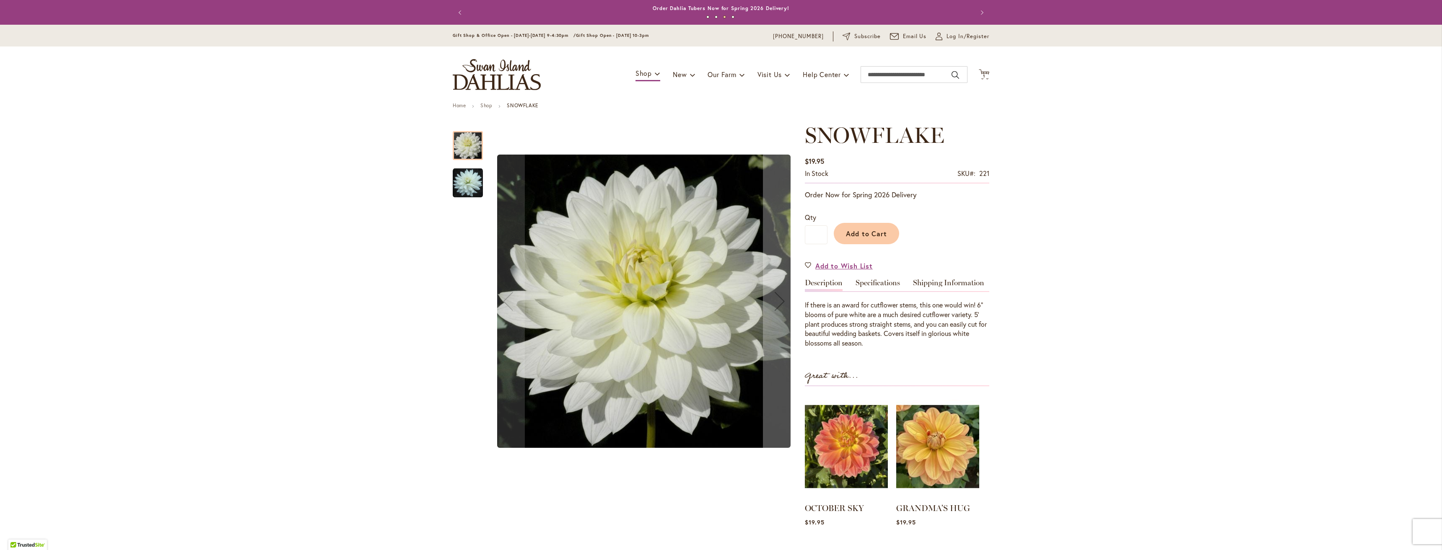
click at [457, 172] on img "SNOWFLAKE" at bounding box center [468, 183] width 30 height 30
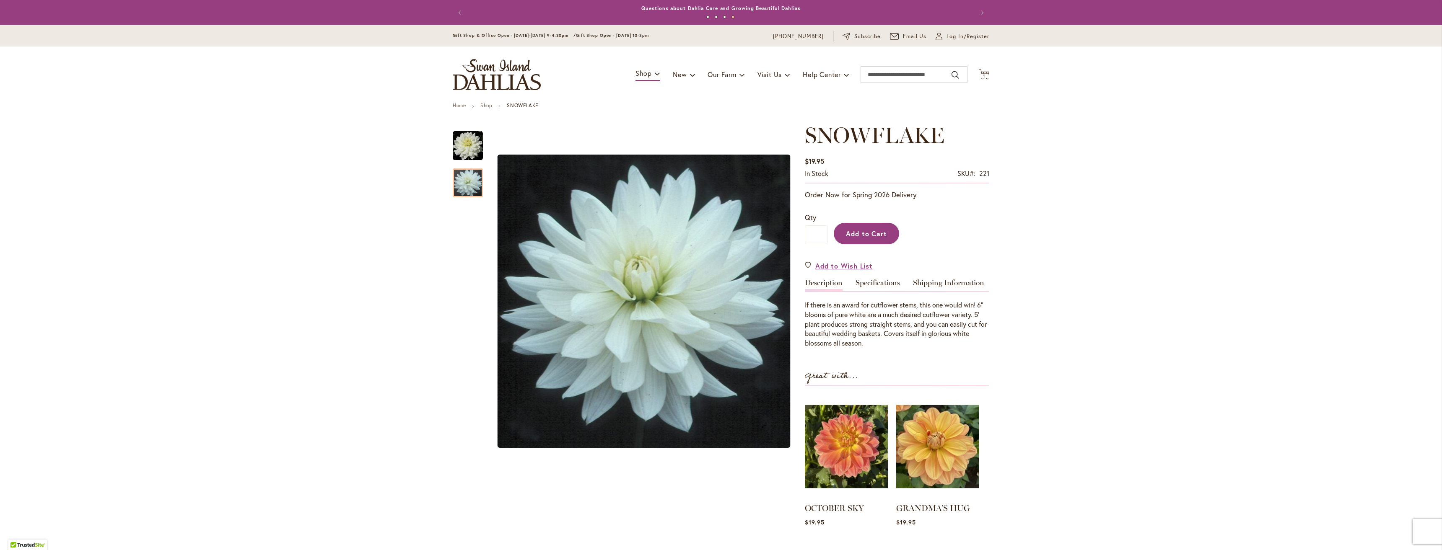
click at [866, 231] on span "Add to Cart" at bounding box center [866, 233] width 41 height 9
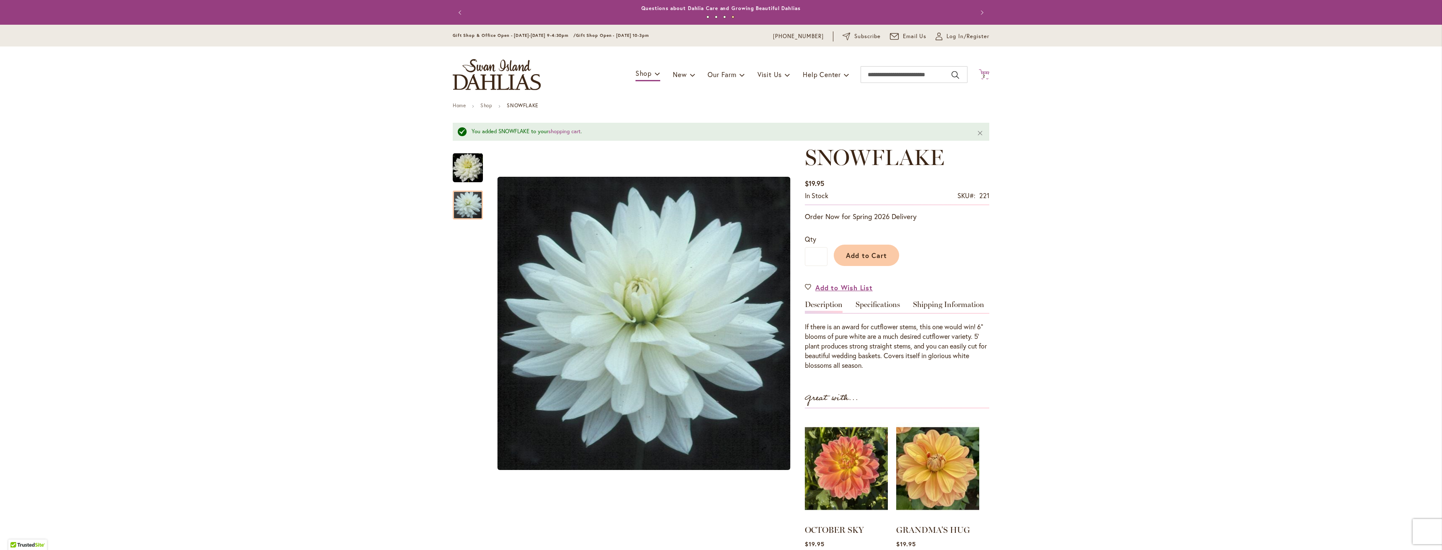
click at [982, 71] on icon "Cart .cls-1 { fill: #231f20; }" at bounding box center [984, 74] width 10 height 10
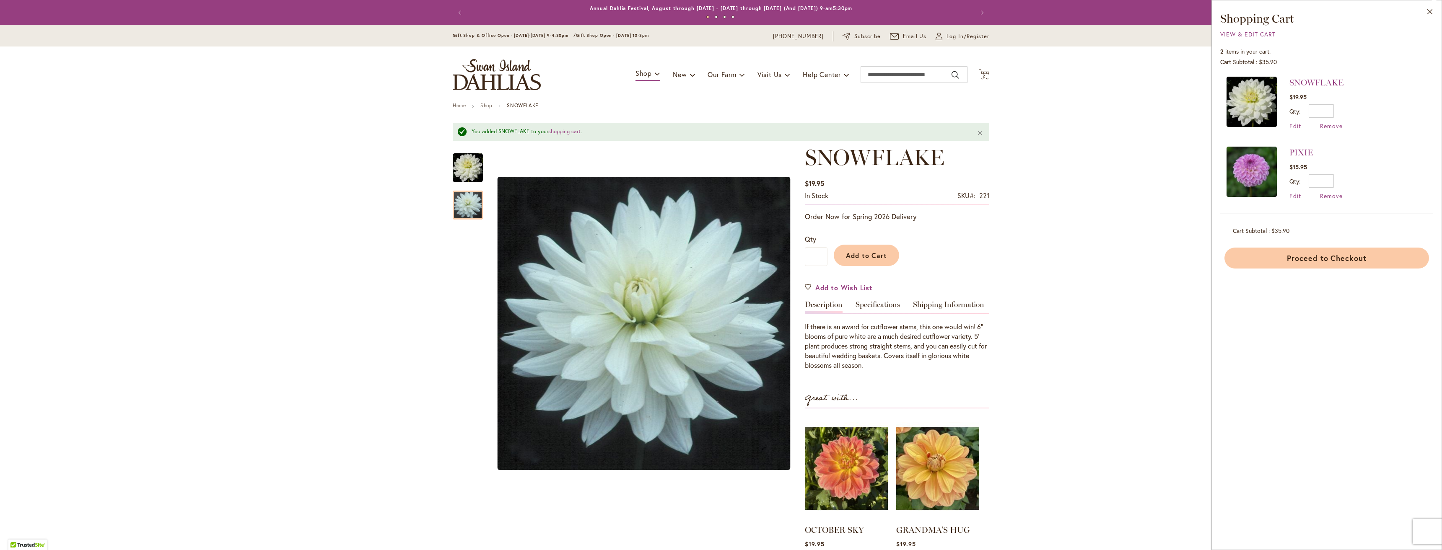
click at [1334, 259] on button "Proceed to Checkout" at bounding box center [1326, 258] width 205 height 21
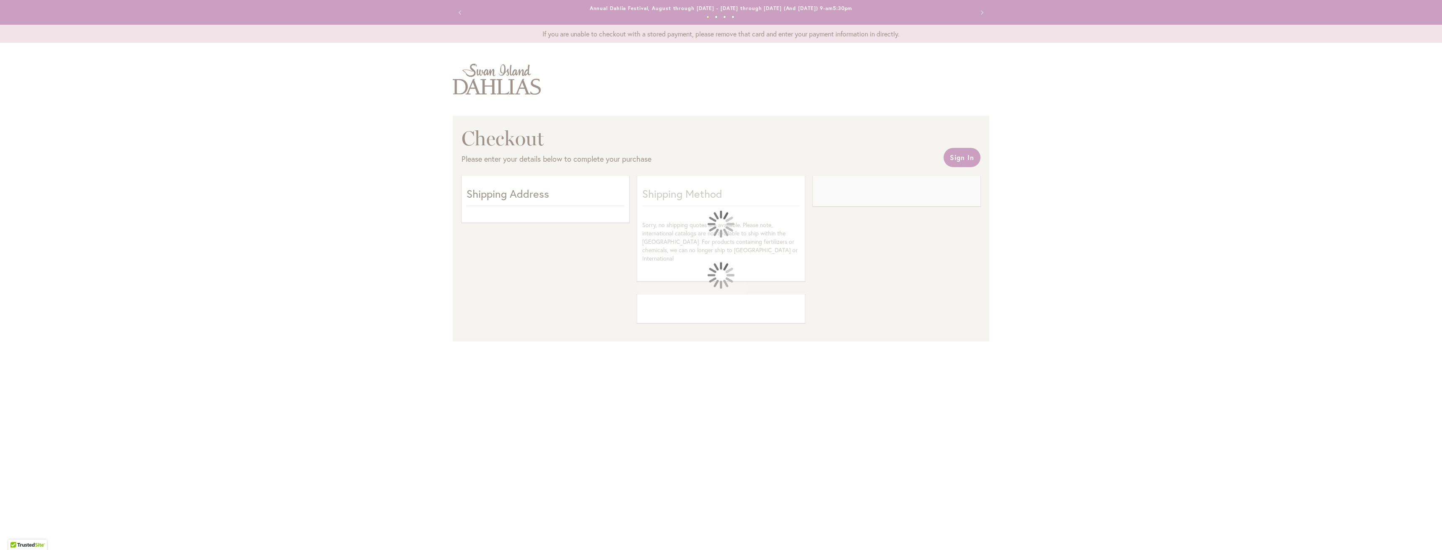
select select "**"
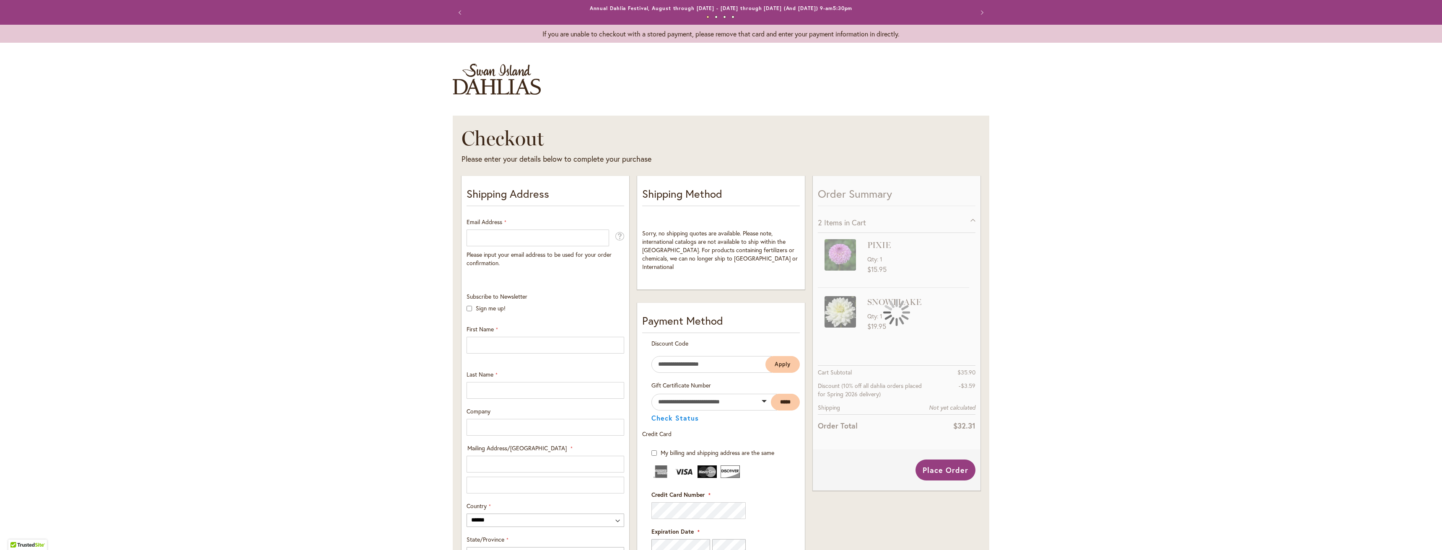
click at [1184, 267] on div "Toggle Nav Checkout Please enter your details below to complete your purchase S…" at bounding box center [721, 442] width 1442 height 782
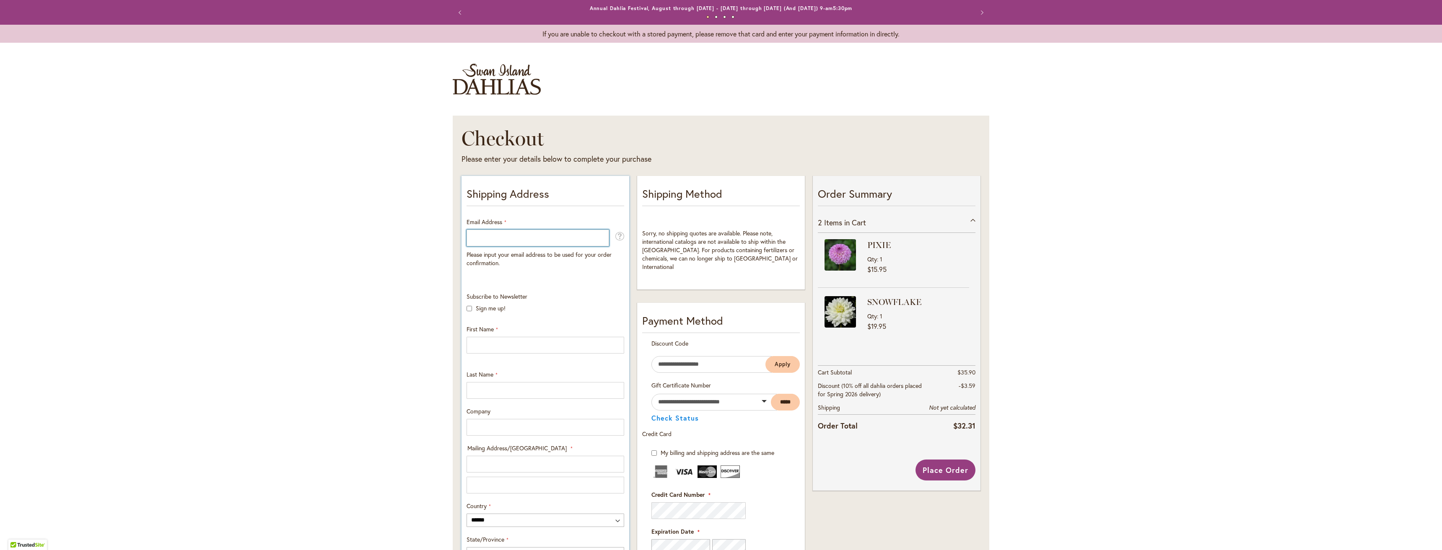
click at [549, 242] on input "Email Address" at bounding box center [537, 238] width 142 height 17
type input "**********"
click at [494, 340] on input "First Name" at bounding box center [545, 345] width 158 height 17
type input "***"
type input "*****"
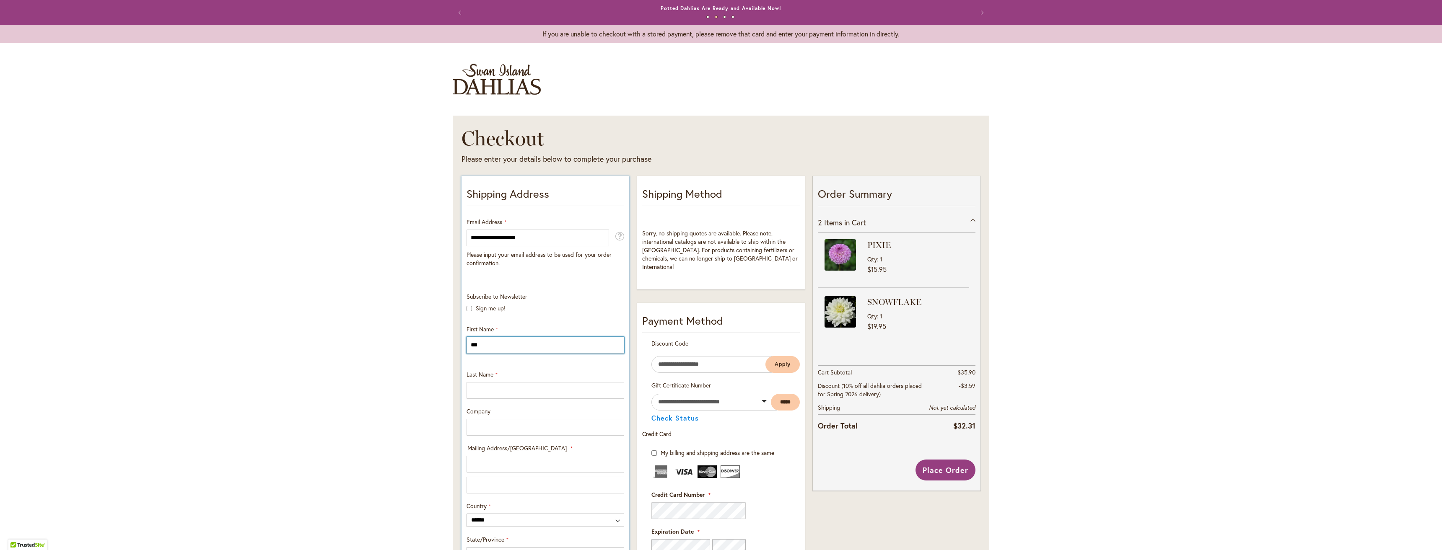
type input "**********"
select select "**"
type input "********"
type input "*****"
type input "**********"
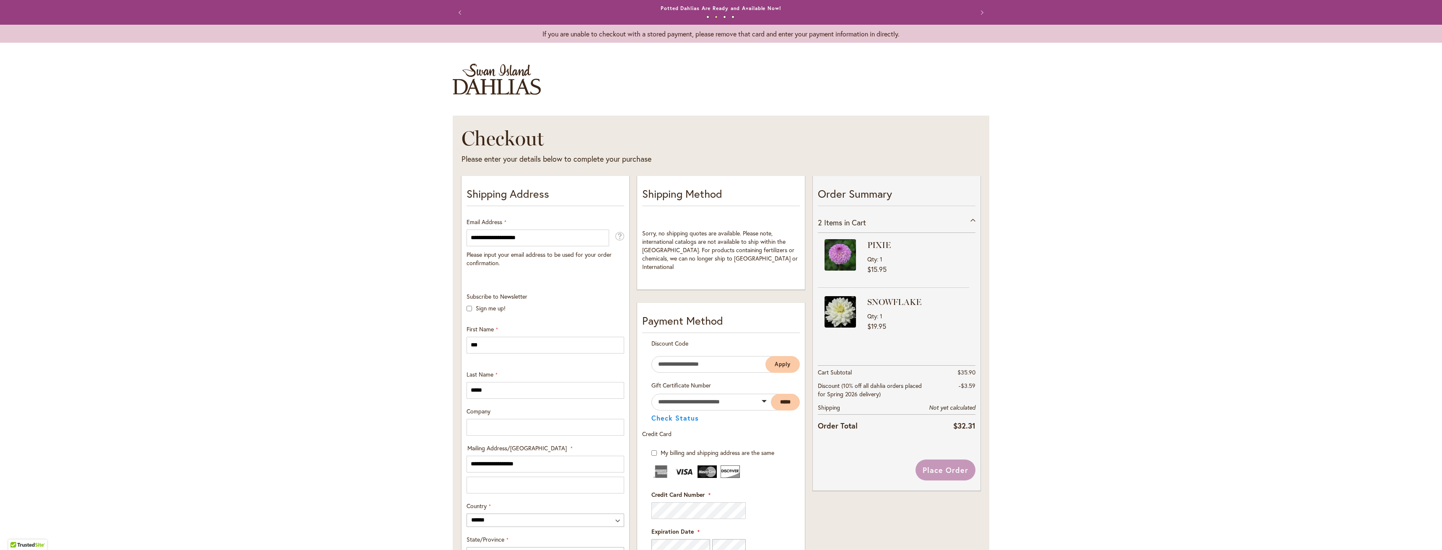
click at [356, 316] on div "Toggle Nav Checkout Please enter your details below to complete your purchase S…" at bounding box center [721, 442] width 1442 height 782
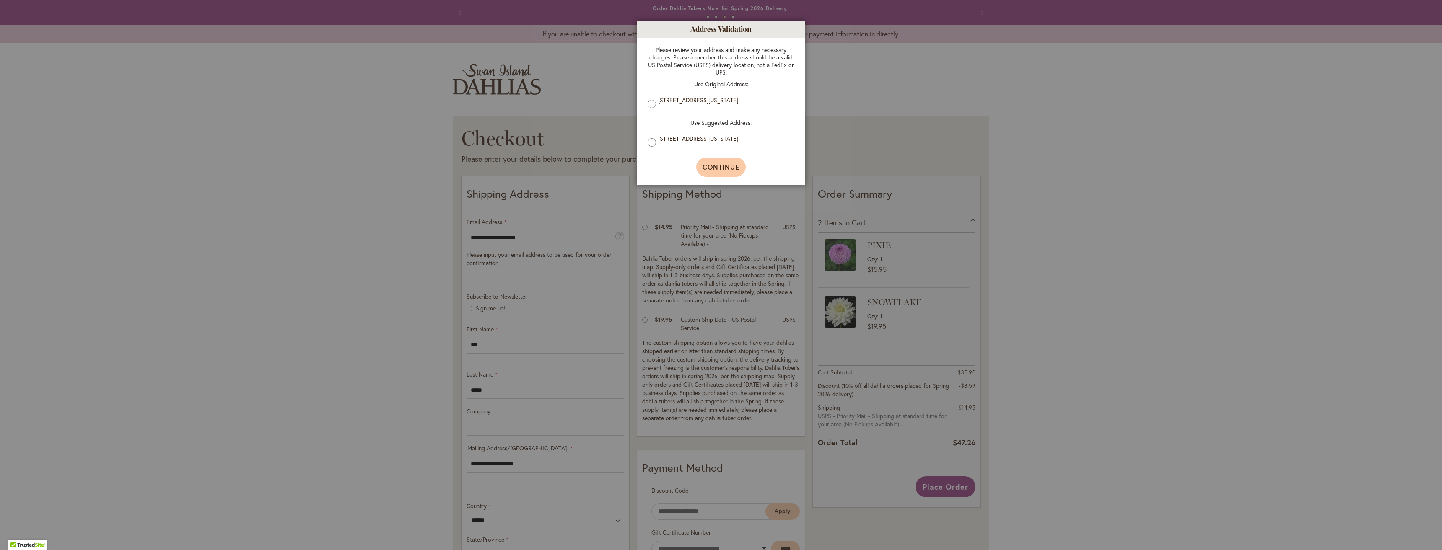
click at [712, 166] on span "Continue" at bounding box center [720, 167] width 37 height 9
type input "**********"
type input "********"
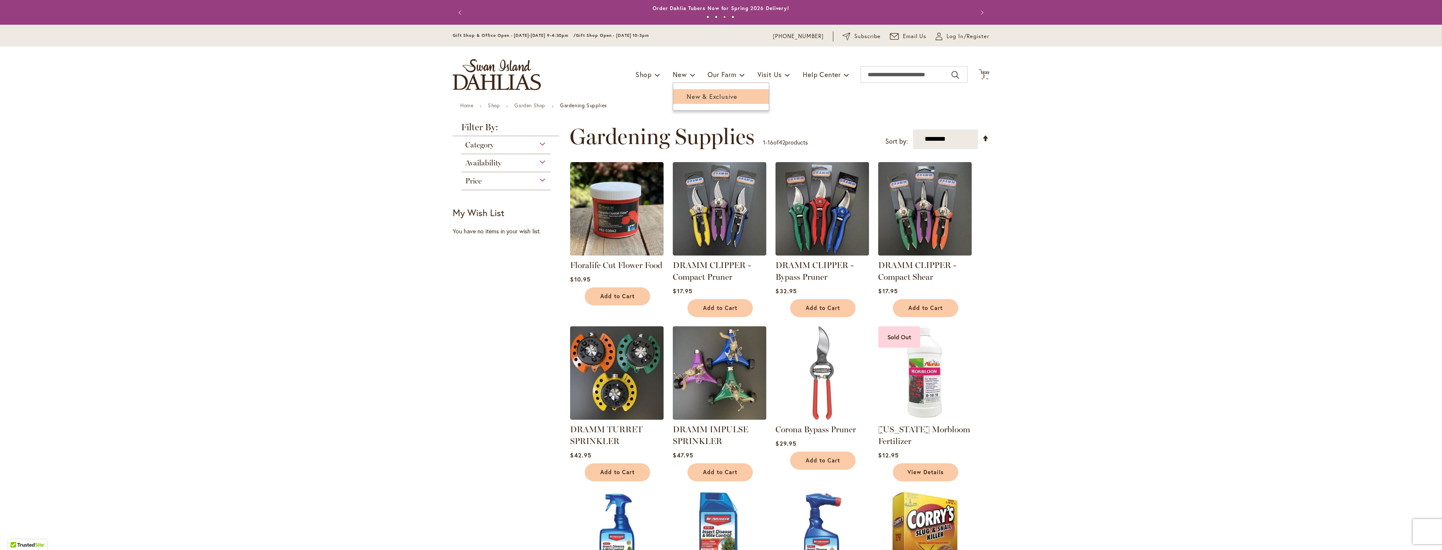
click at [694, 99] on span "New & Exclusive" at bounding box center [711, 96] width 51 height 8
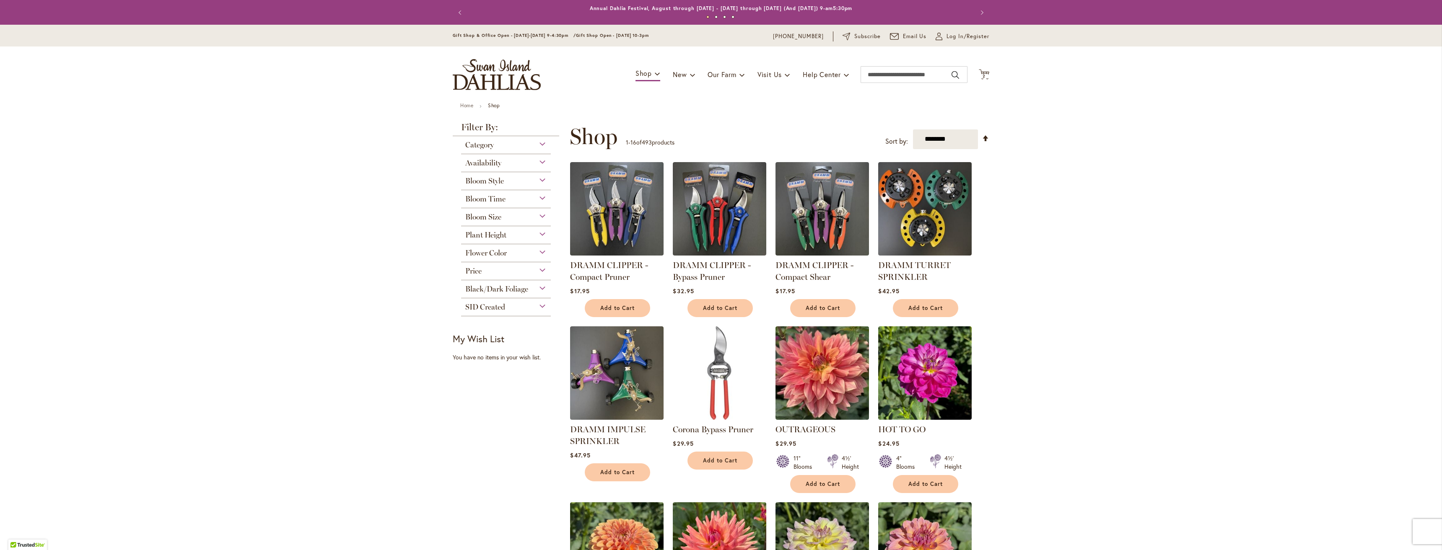
click at [536, 142] on div "Category" at bounding box center [506, 142] width 90 height 13
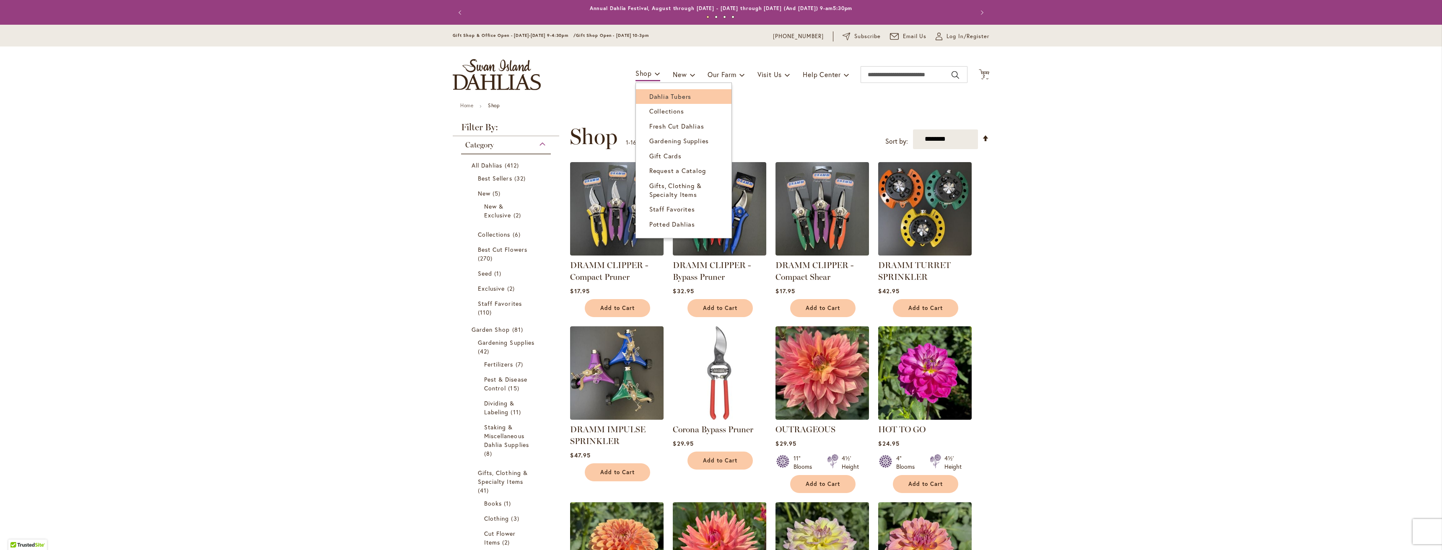
click at [656, 94] on span "Dahlia Tubers" at bounding box center [670, 96] width 42 height 8
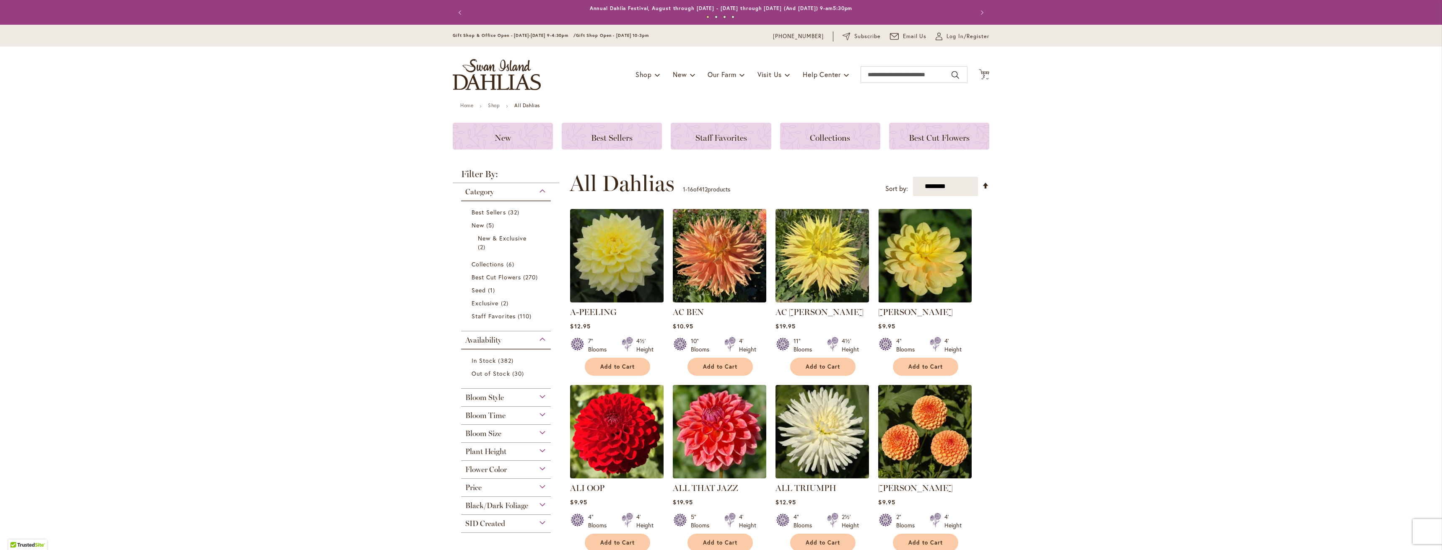
click at [502, 398] on div "Bloom Style" at bounding box center [506, 395] width 90 height 13
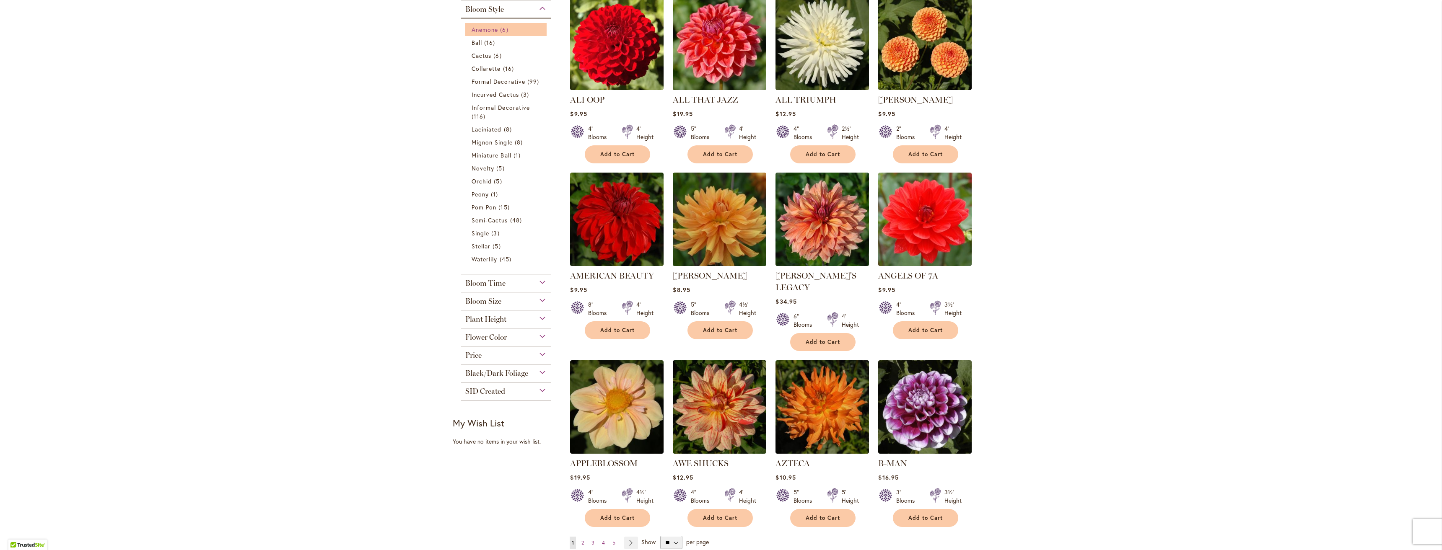
click at [489, 30] on span "Anemone" at bounding box center [484, 30] width 26 height 8
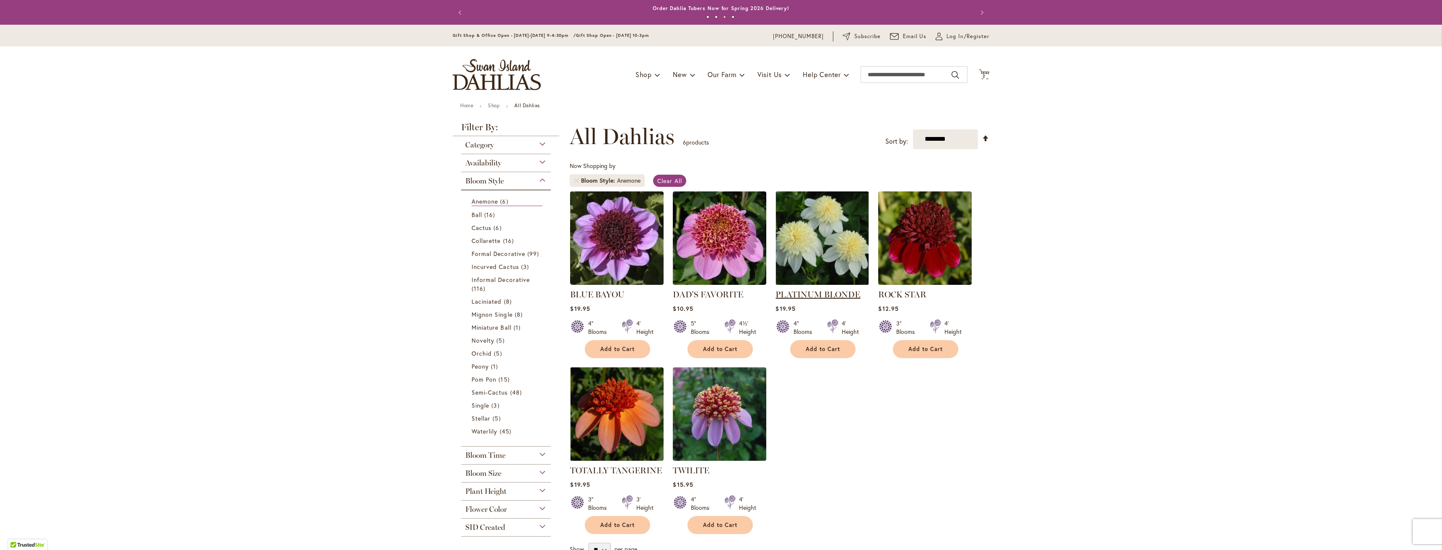
click at [828, 293] on link "PLATINUM BLONDE" at bounding box center [817, 295] width 85 height 10
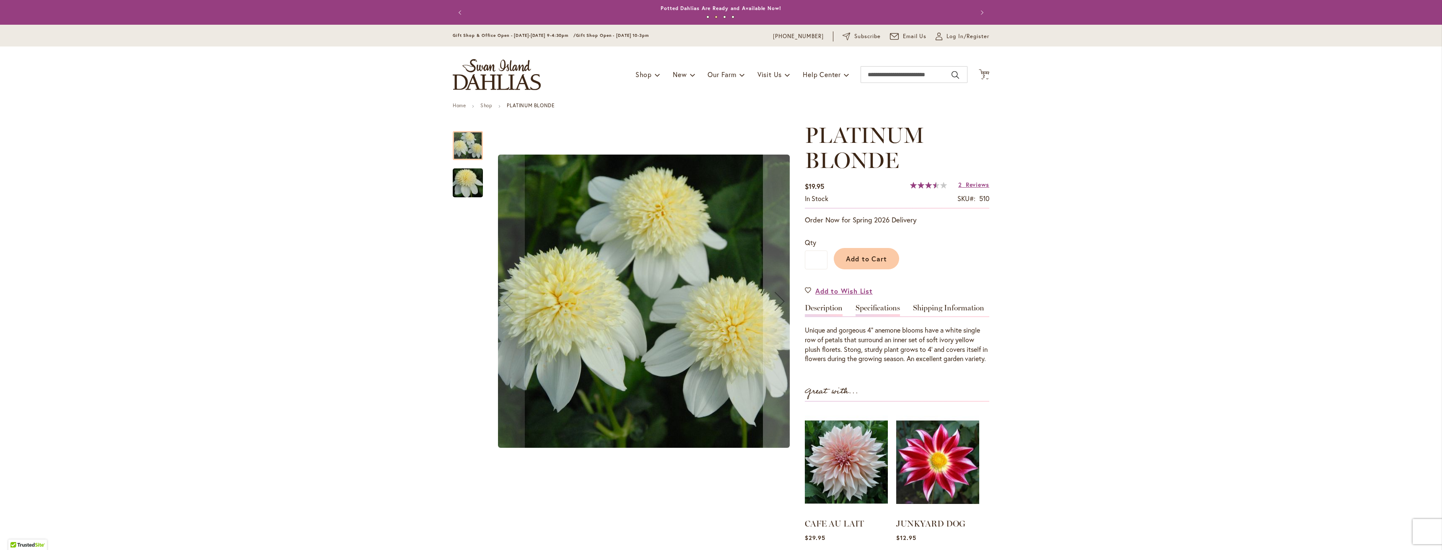
click at [881, 311] on link "Specifications" at bounding box center [877, 310] width 44 height 12
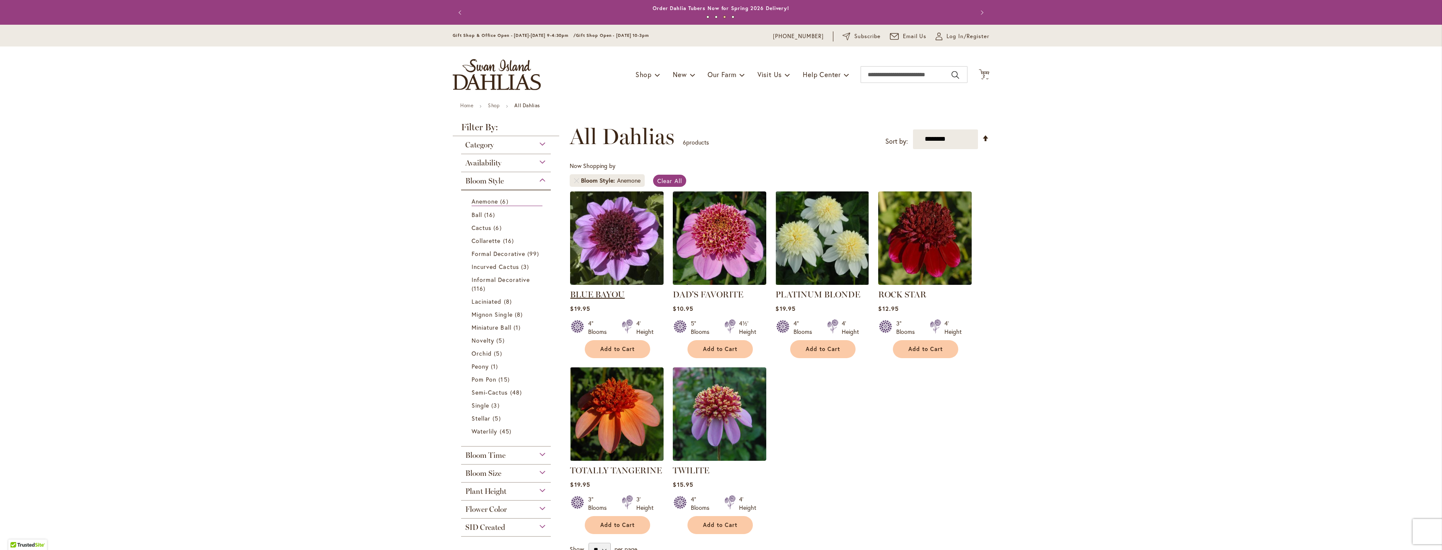
click at [594, 293] on link "BLUE BAYOU" at bounding box center [597, 295] width 54 height 10
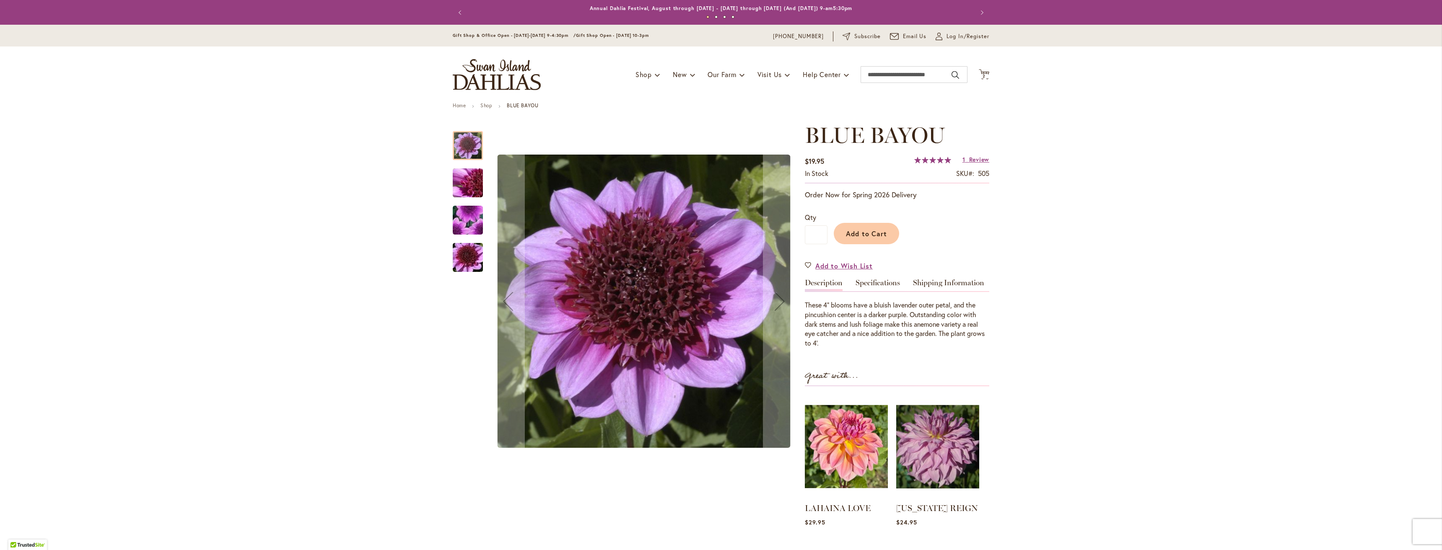
click at [471, 210] on img "BLUE BAYOU" at bounding box center [468, 221] width 60 height 58
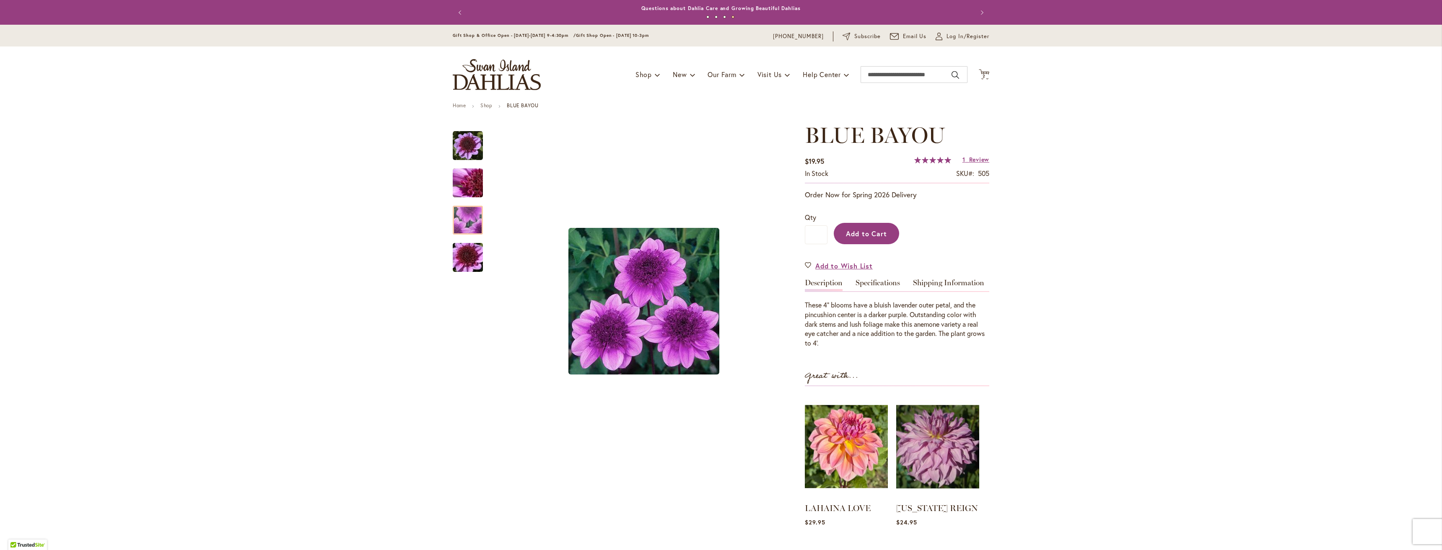
click at [863, 234] on span "Add to Cart" at bounding box center [866, 233] width 41 height 9
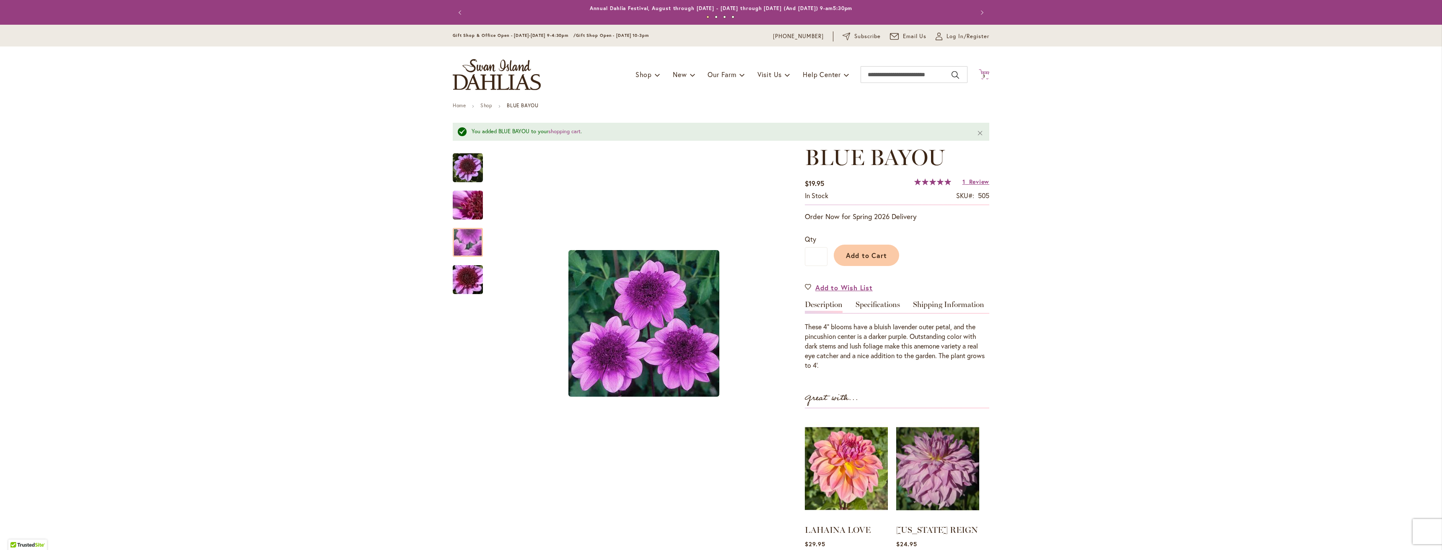
click at [982, 75] on span "3" at bounding box center [983, 75] width 3 height 5
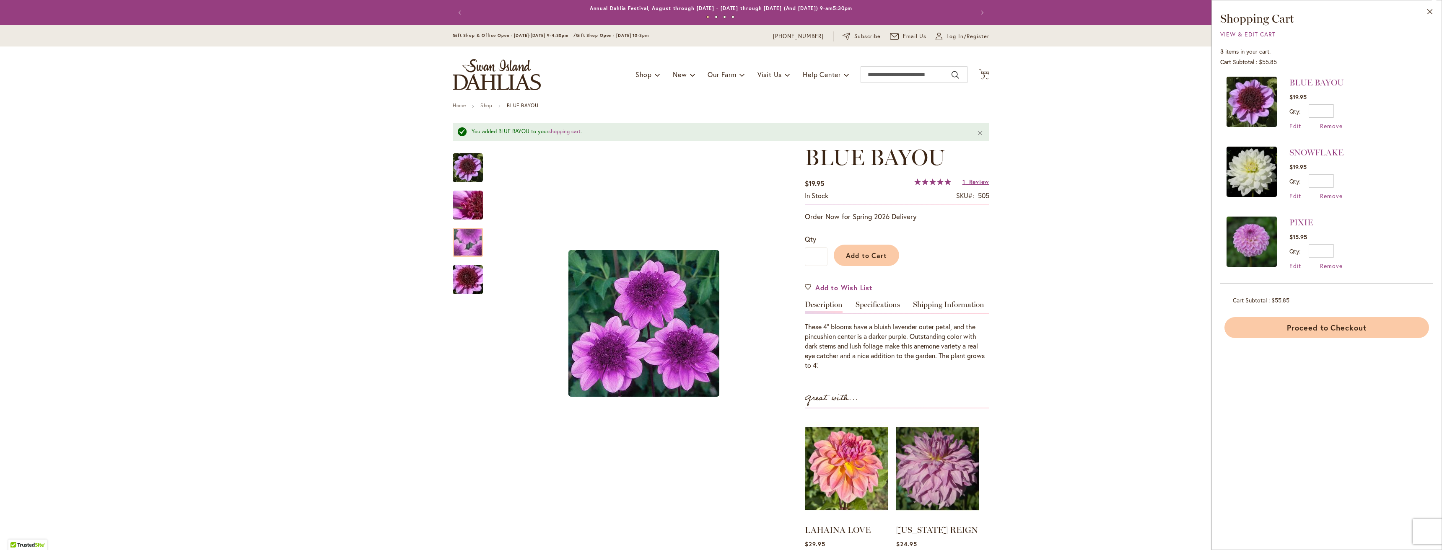
click at [1326, 329] on button "Proceed to Checkout" at bounding box center [1326, 327] width 205 height 21
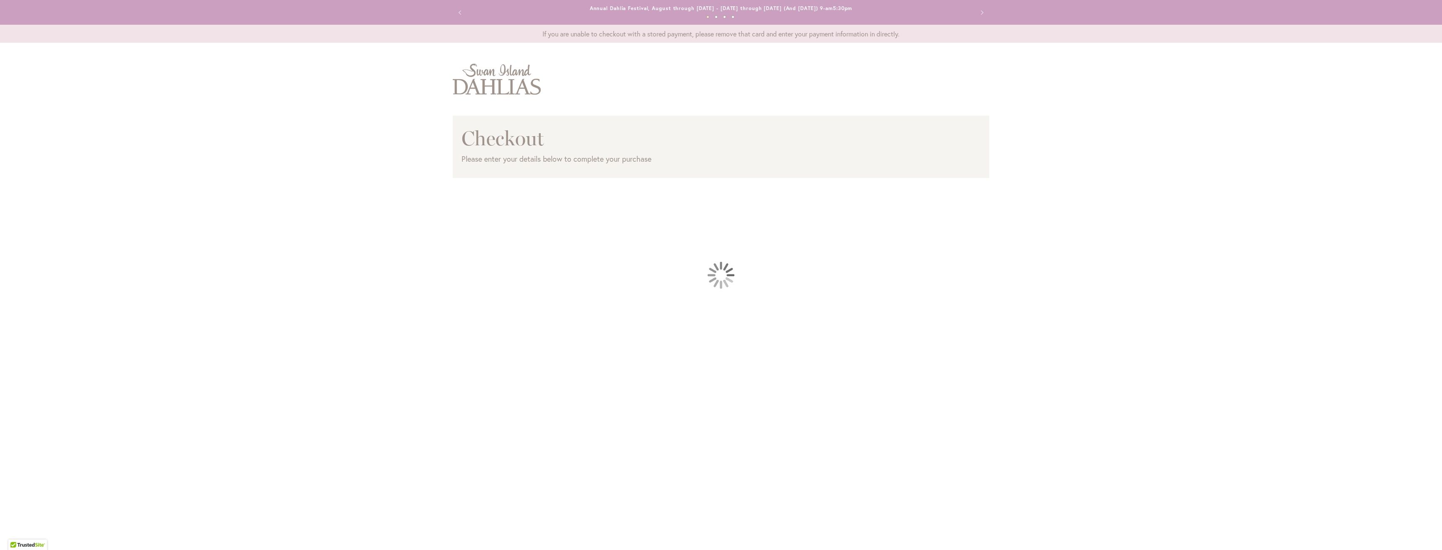
select select "**"
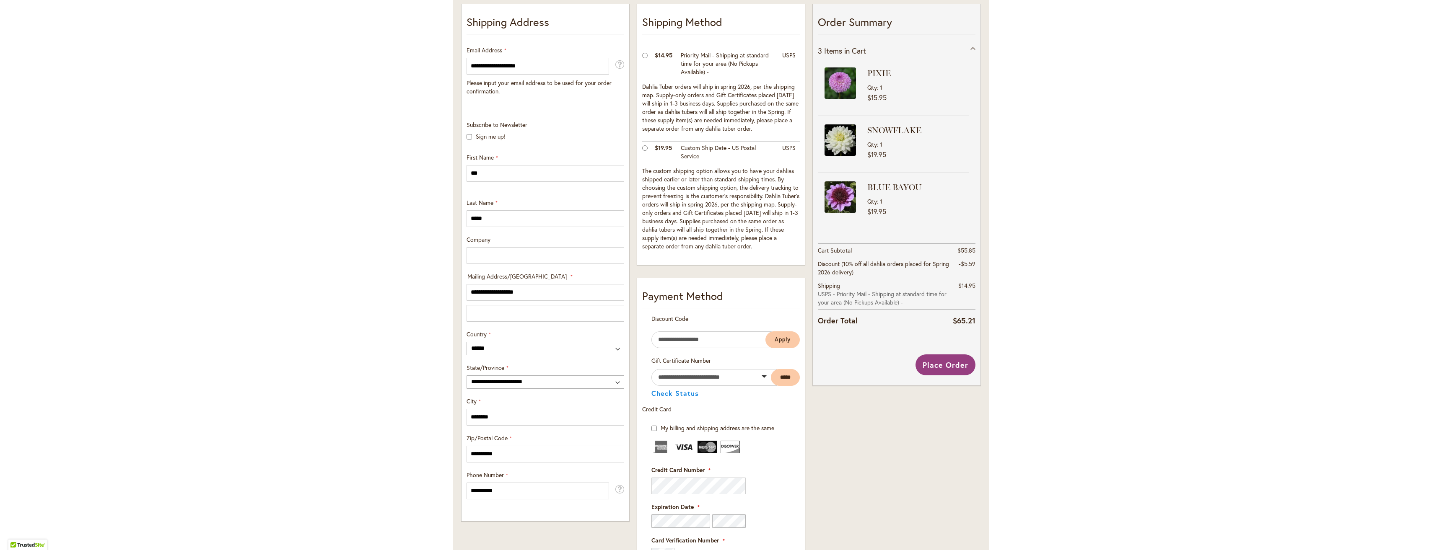
scroll to position [168, 0]
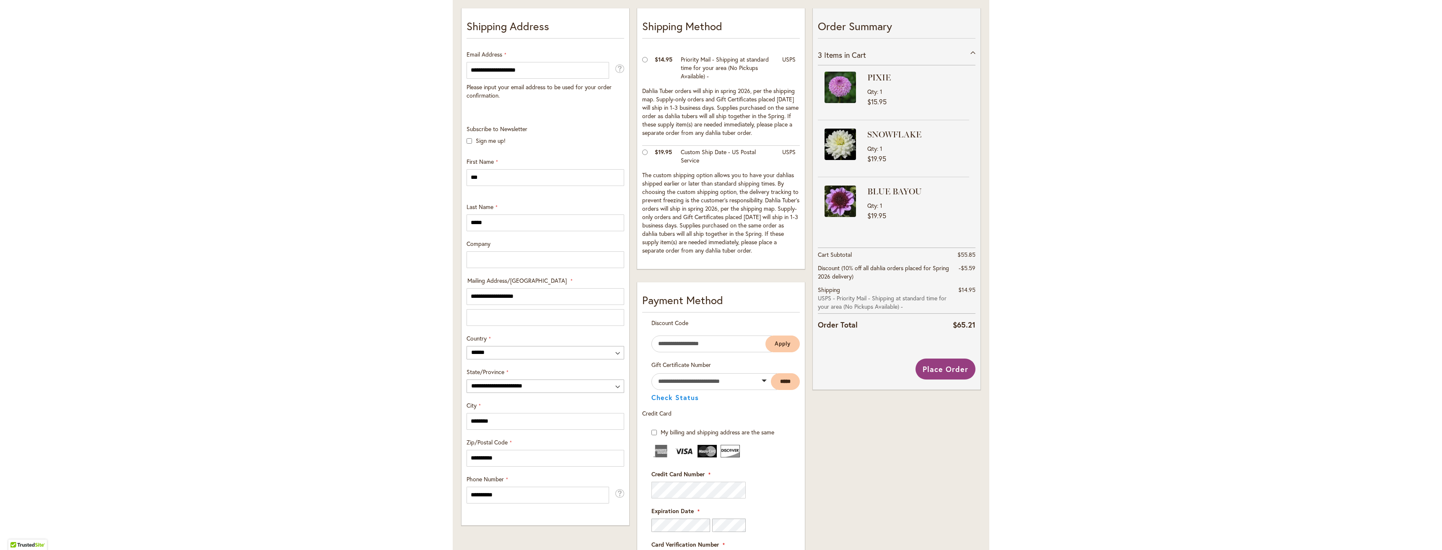
click at [1092, 330] on div "Toggle Nav Checkout Please enter your details below to complete your purchase S…" at bounding box center [721, 348] width 1442 height 929
click at [1098, 274] on div "Toggle Nav Checkout Please enter your details below to complete your purchase S…" at bounding box center [721, 348] width 1442 height 929
click at [1024, 432] on div "Toggle Nav Checkout Please enter your details below to complete your purchase S…" at bounding box center [721, 348] width 1442 height 929
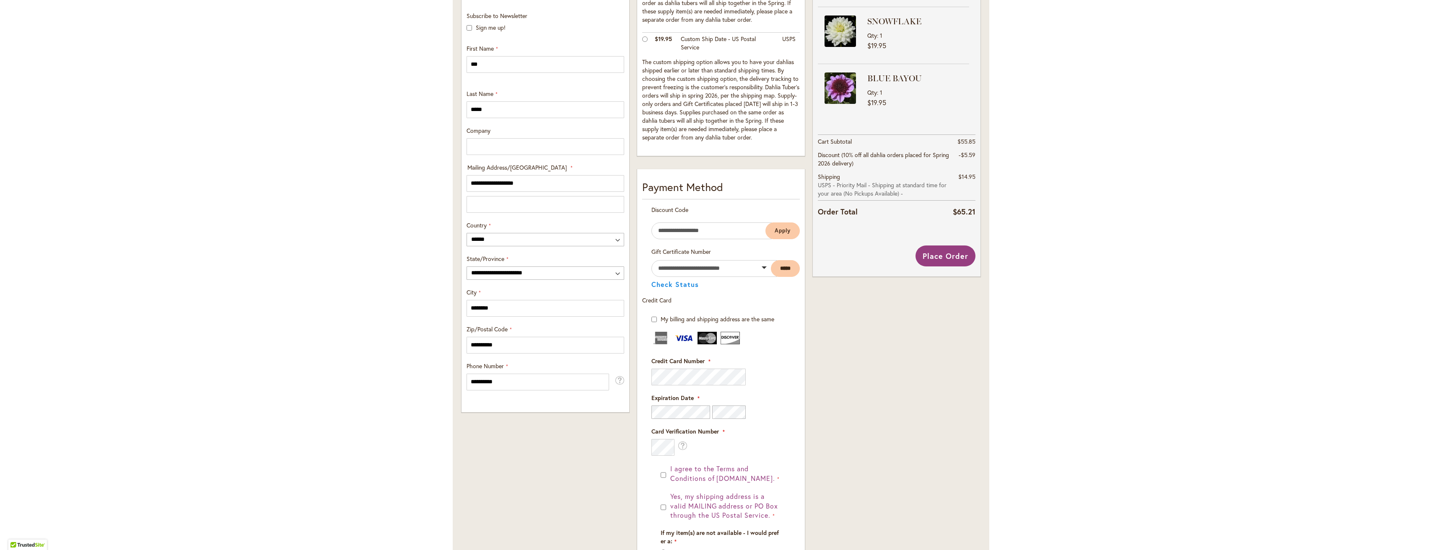
scroll to position [293, 0]
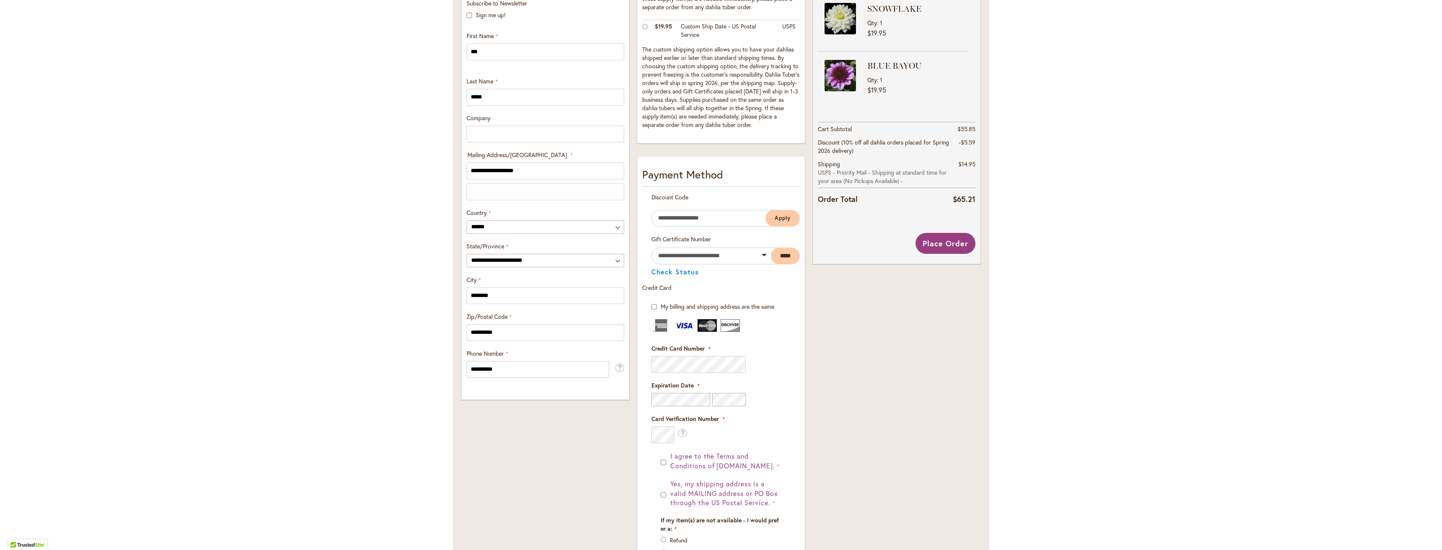
click at [1095, 302] on div "Toggle Nav Checkout Please enter your details below to complete your purchase S…" at bounding box center [721, 222] width 1442 height 929
click at [1064, 395] on div "Toggle Nav Checkout Please enter your details below to complete your purchase S…" at bounding box center [721, 222] width 1442 height 929
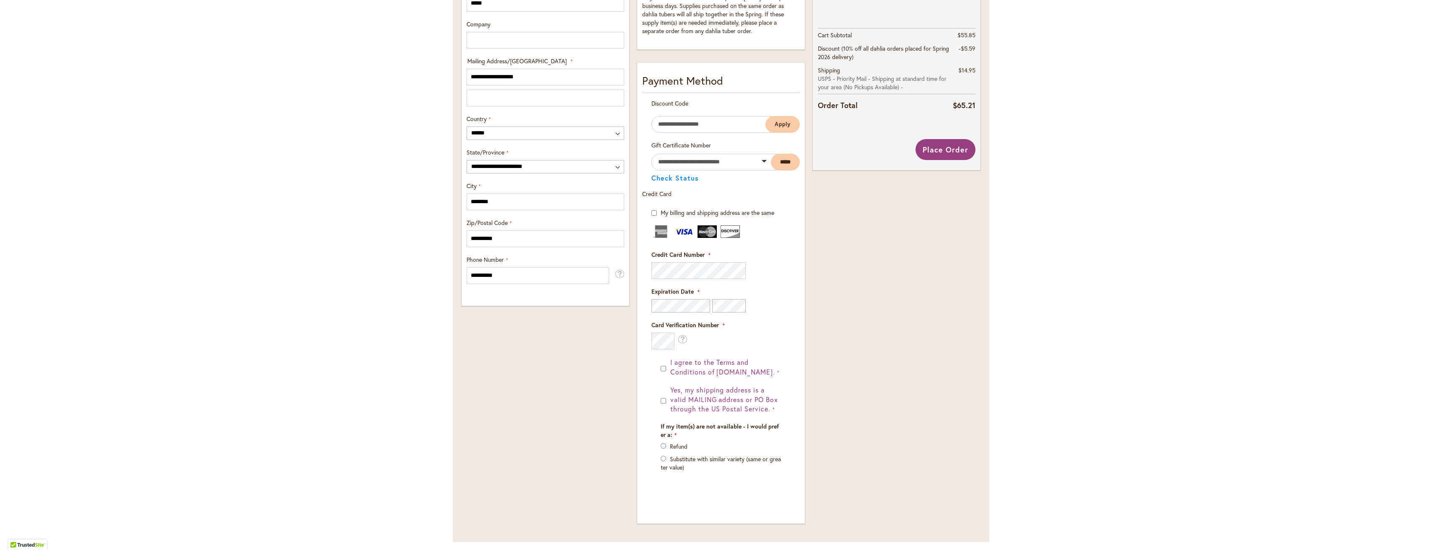
scroll to position [178, 0]
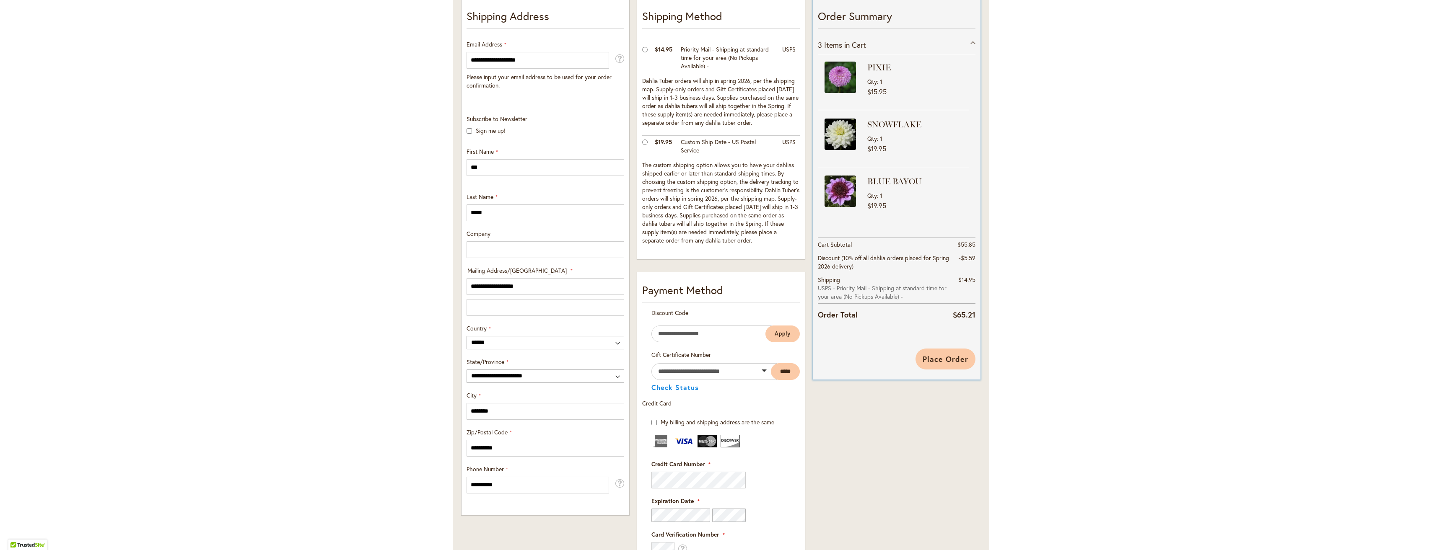
click at [945, 359] on span "Place Order" at bounding box center [945, 359] width 46 height 10
